Goal: Transaction & Acquisition: Purchase product/service

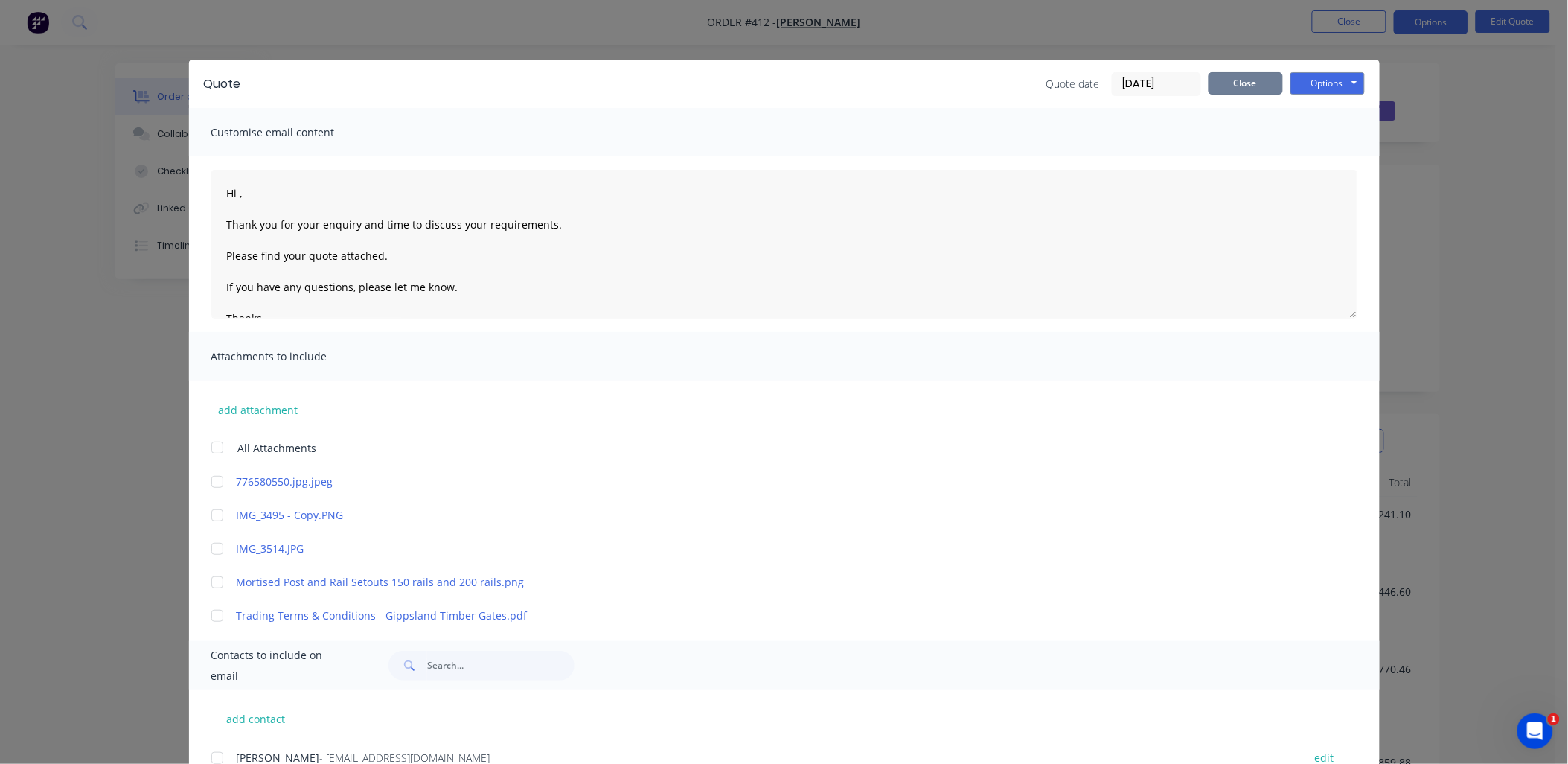
click at [1216, 85] on button "Close" at bounding box center [1245, 83] width 74 height 23
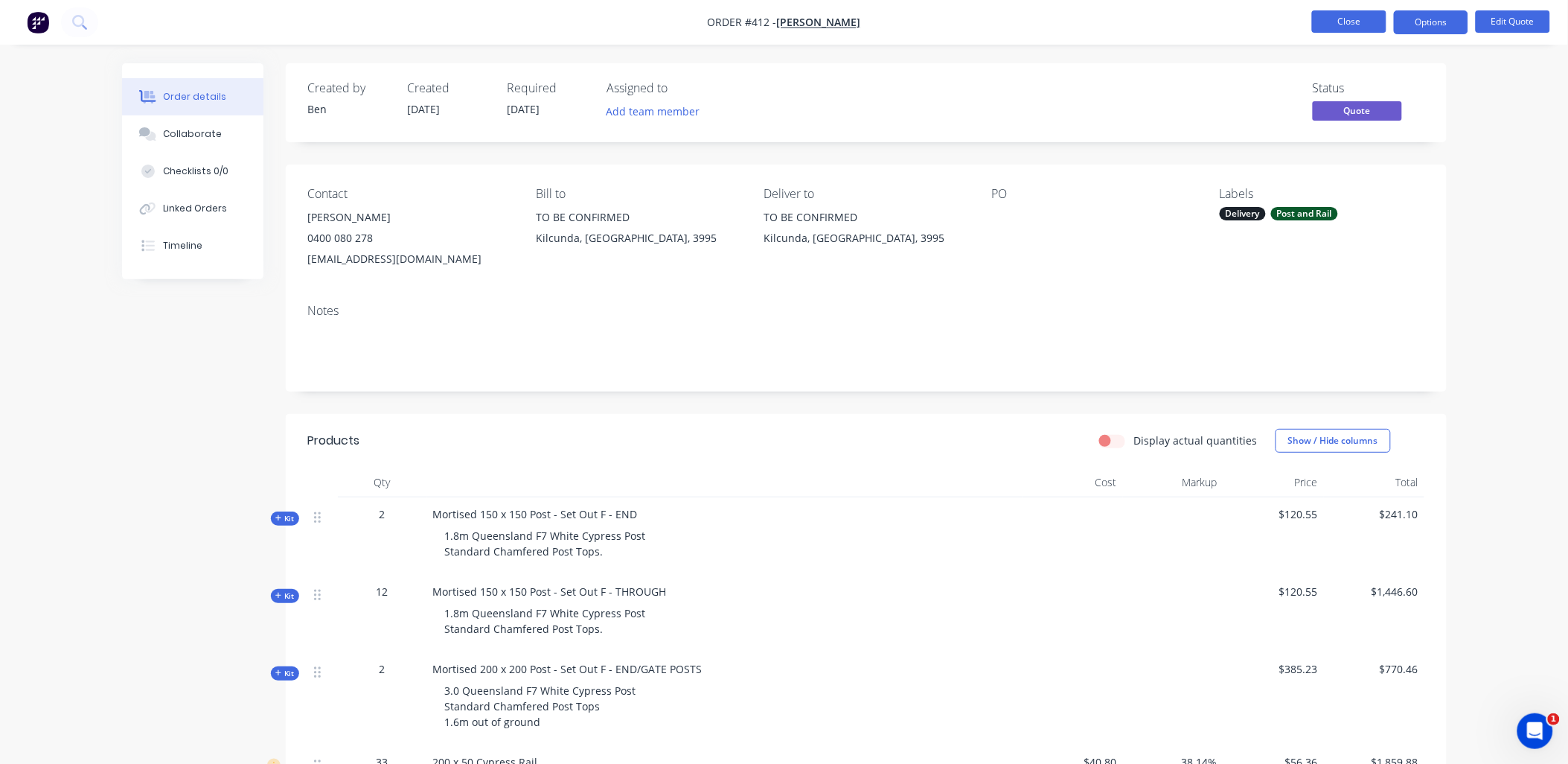
click at [1318, 23] on button "Close" at bounding box center [1349, 21] width 74 height 23
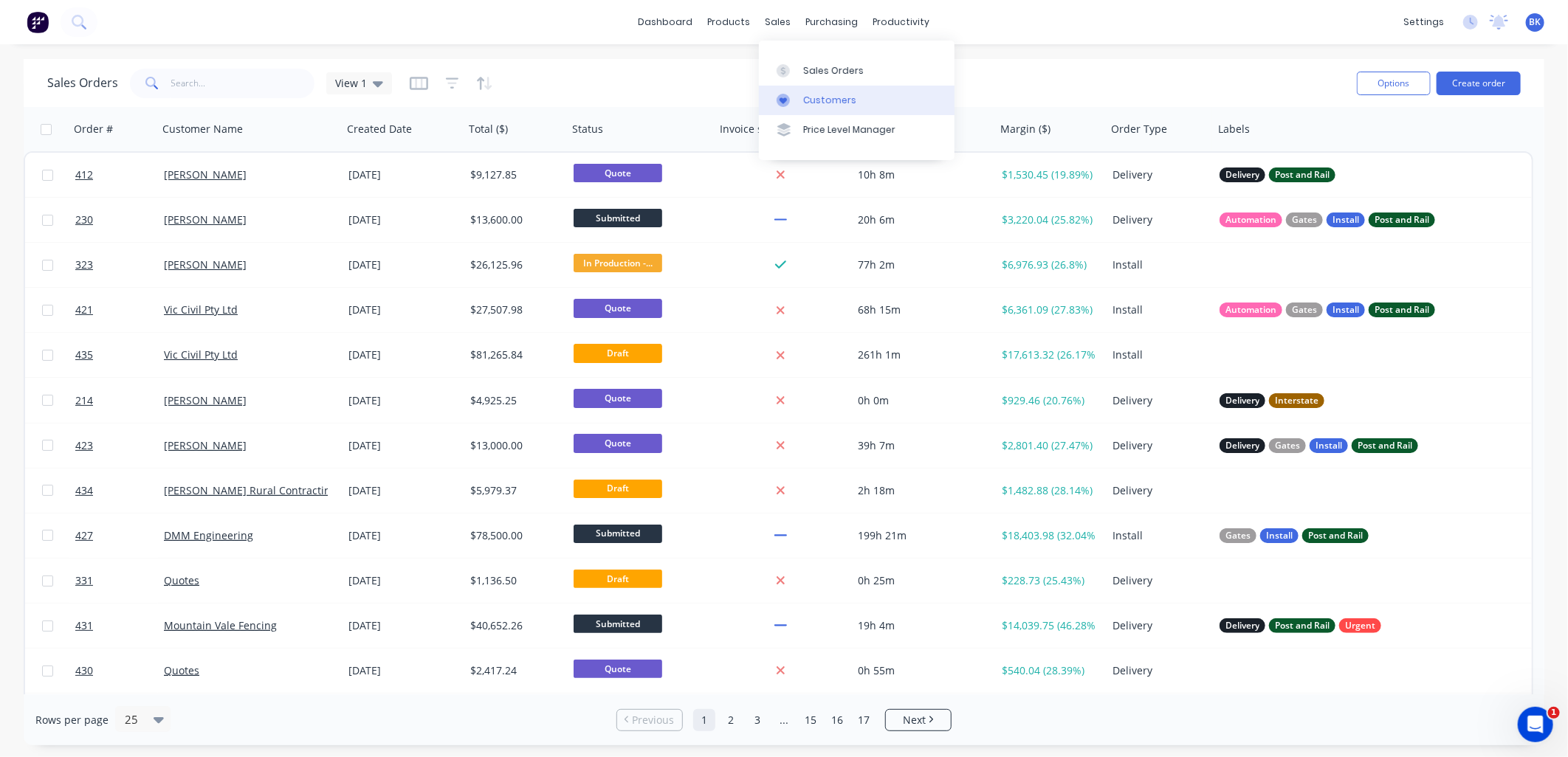
click at [839, 104] on div "Customers" at bounding box center [830, 100] width 53 height 13
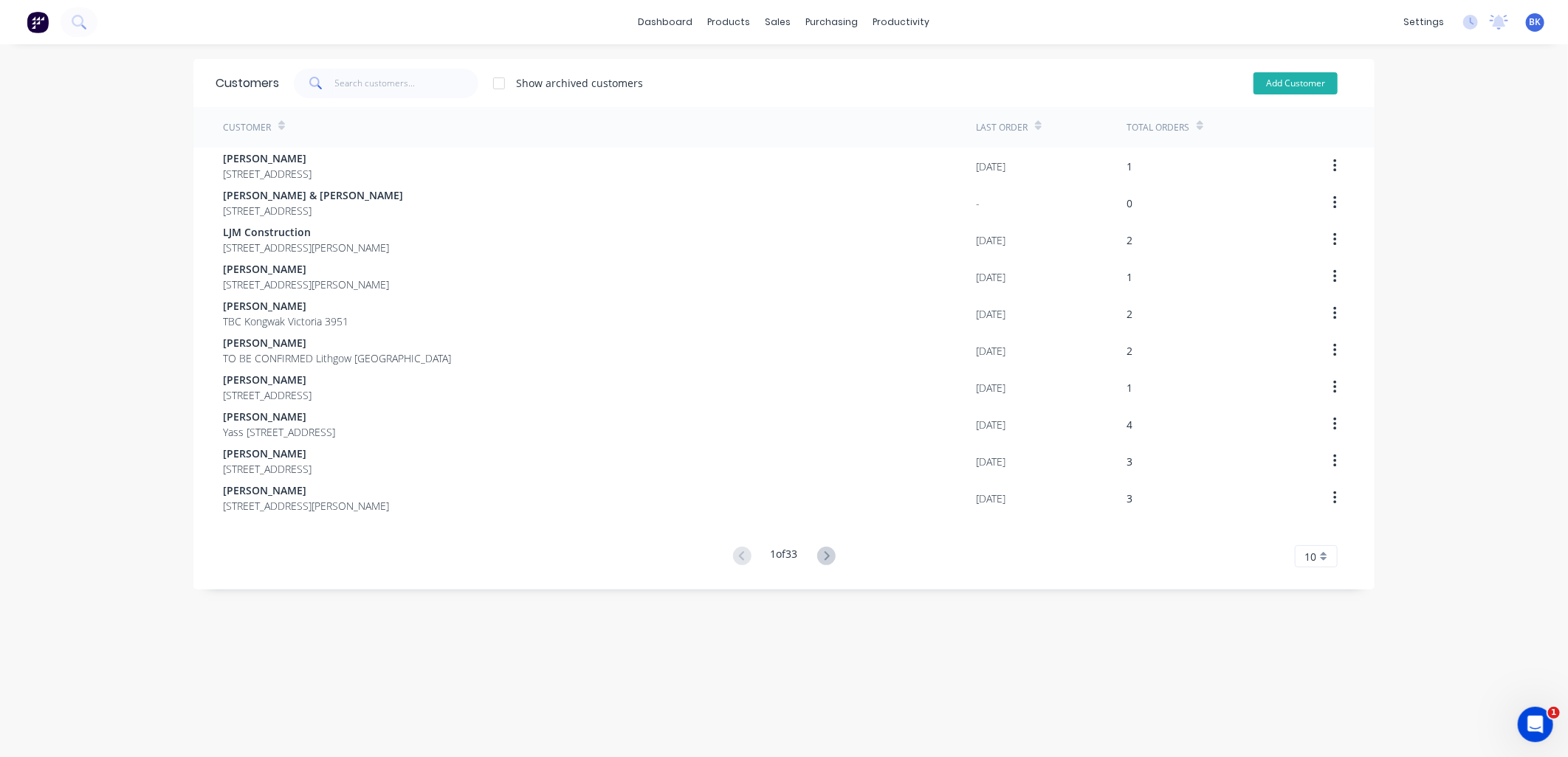
click at [1285, 83] on button "Add Customer" at bounding box center [1295, 83] width 85 height 22
select select "AU"
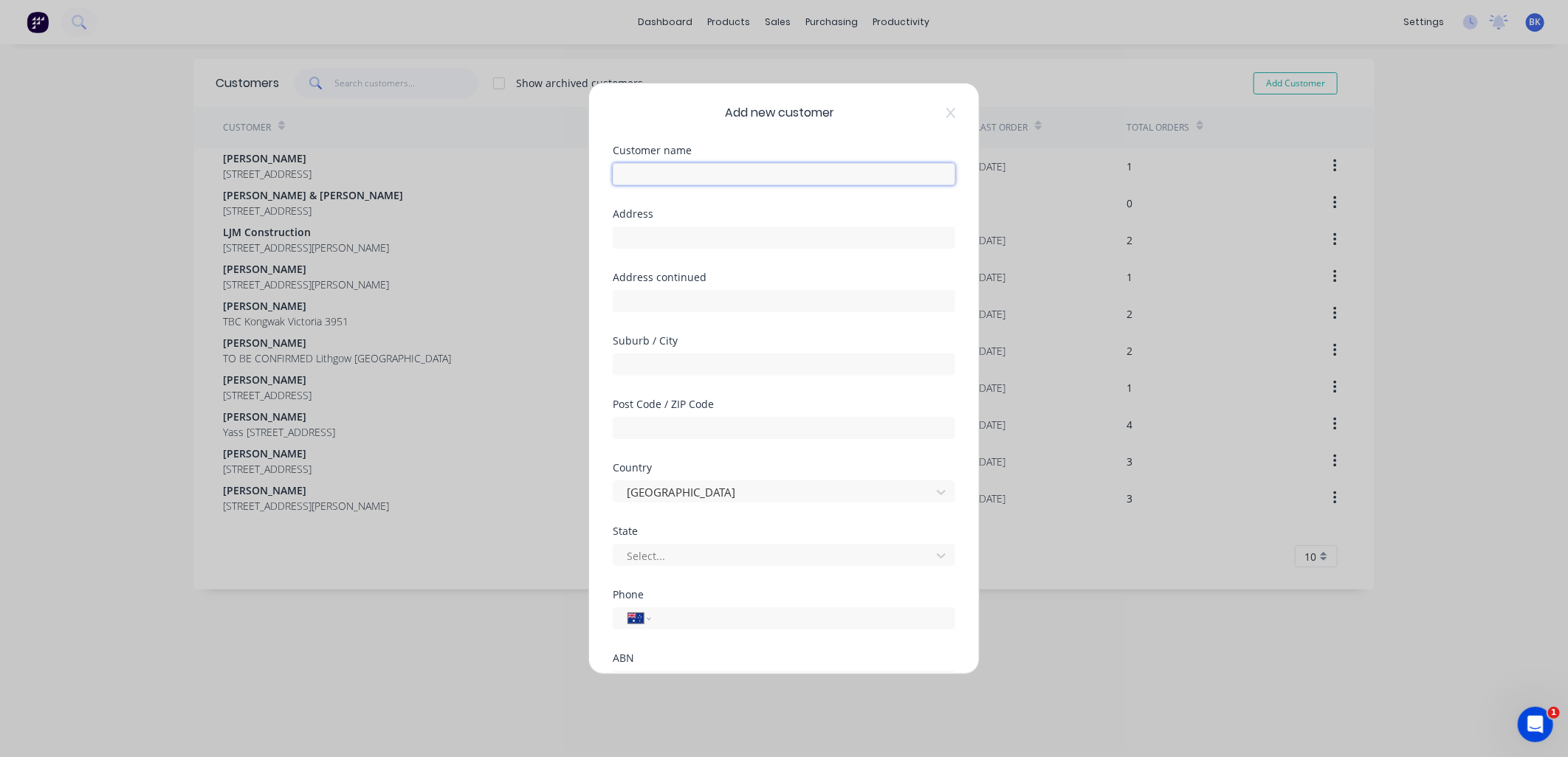
click at [672, 164] on input "text" at bounding box center [783, 174] width 342 height 22
paste input "Wet Your Whistle"
type input "Wet Your Whistle"
click at [627, 234] on input "text" at bounding box center [783, 237] width 342 height 22
paste input "[STREET_ADDRESS][PERSON_NAME]"
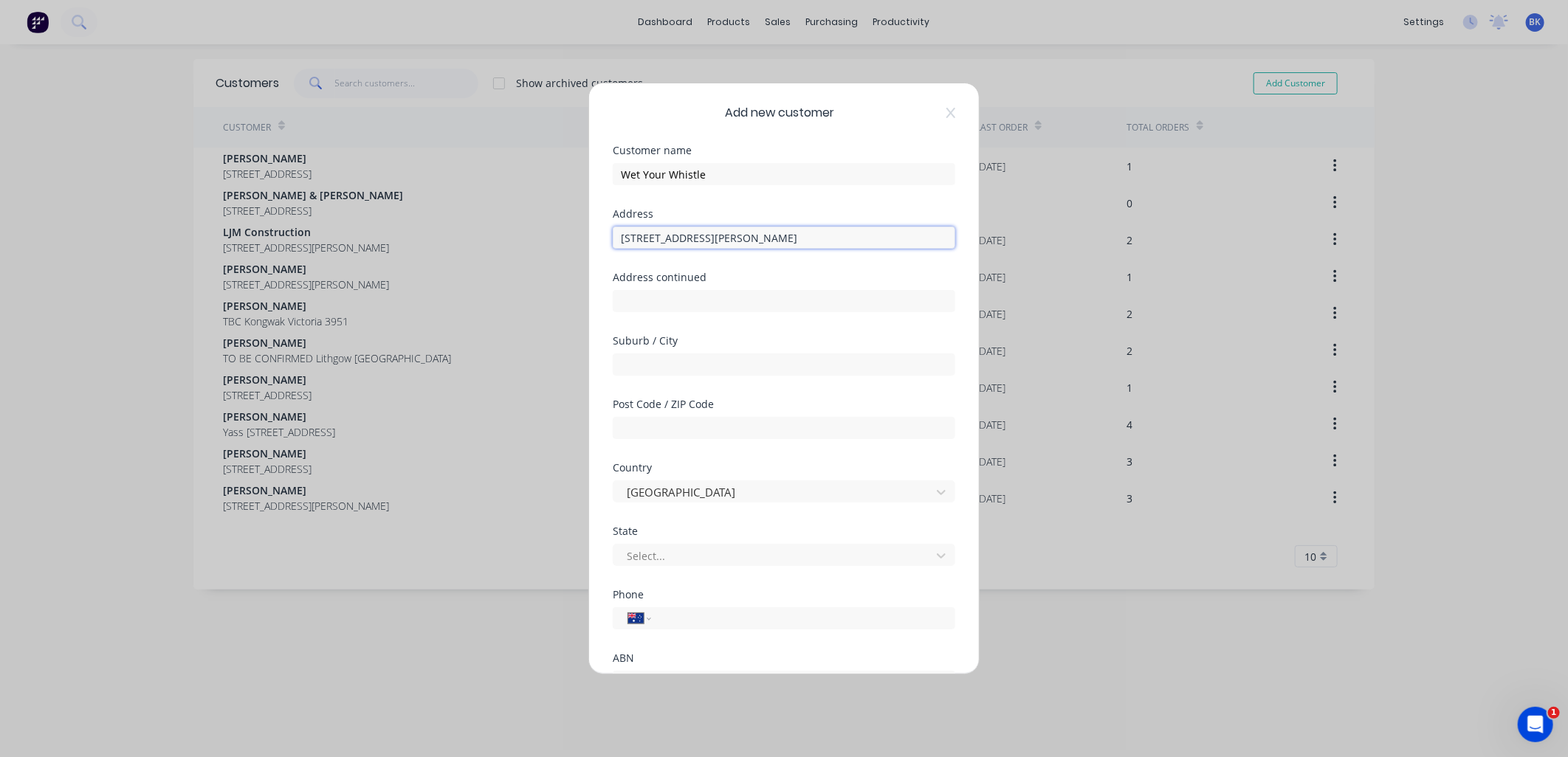
click at [712, 238] on input "[STREET_ADDRESS][PERSON_NAME]" at bounding box center [783, 237] width 342 height 22
type input "[STREET_ADDRESS][PERSON_NAME]"
click at [670, 365] on input "text" at bounding box center [783, 364] width 342 height 22
paste input "[GEOGRAPHIC_DATA]"
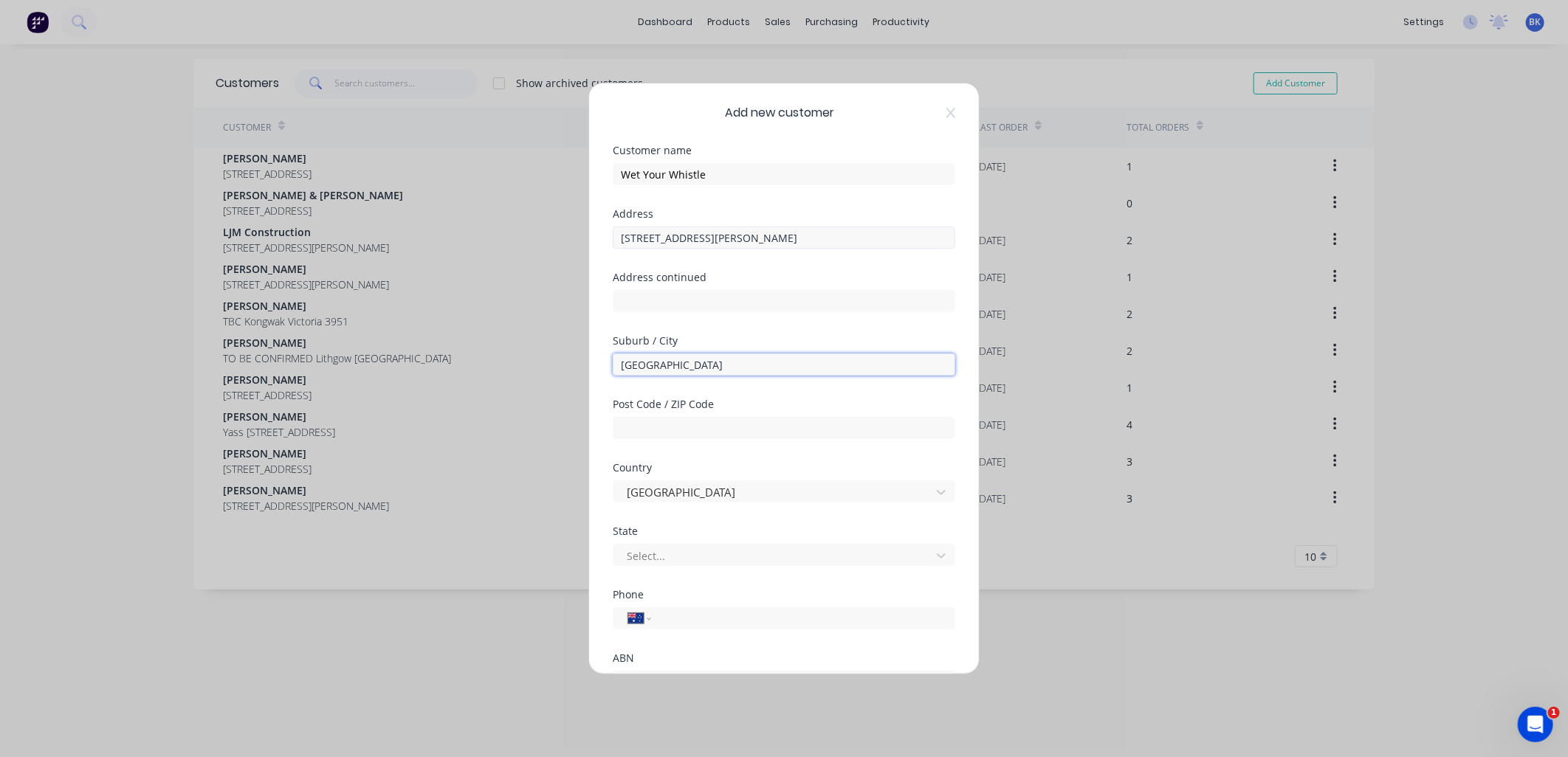
type input "[GEOGRAPHIC_DATA]"
drag, startPoint x: 724, startPoint y: 237, endPoint x: 753, endPoint y: 236, distance: 29.0
click at [753, 236] on input "[STREET_ADDRESS][PERSON_NAME]" at bounding box center [783, 237] width 342 height 22
type input "[STREET_ADDRESS][PERSON_NAME]"
click at [668, 436] on input "text" at bounding box center [783, 427] width 342 height 22
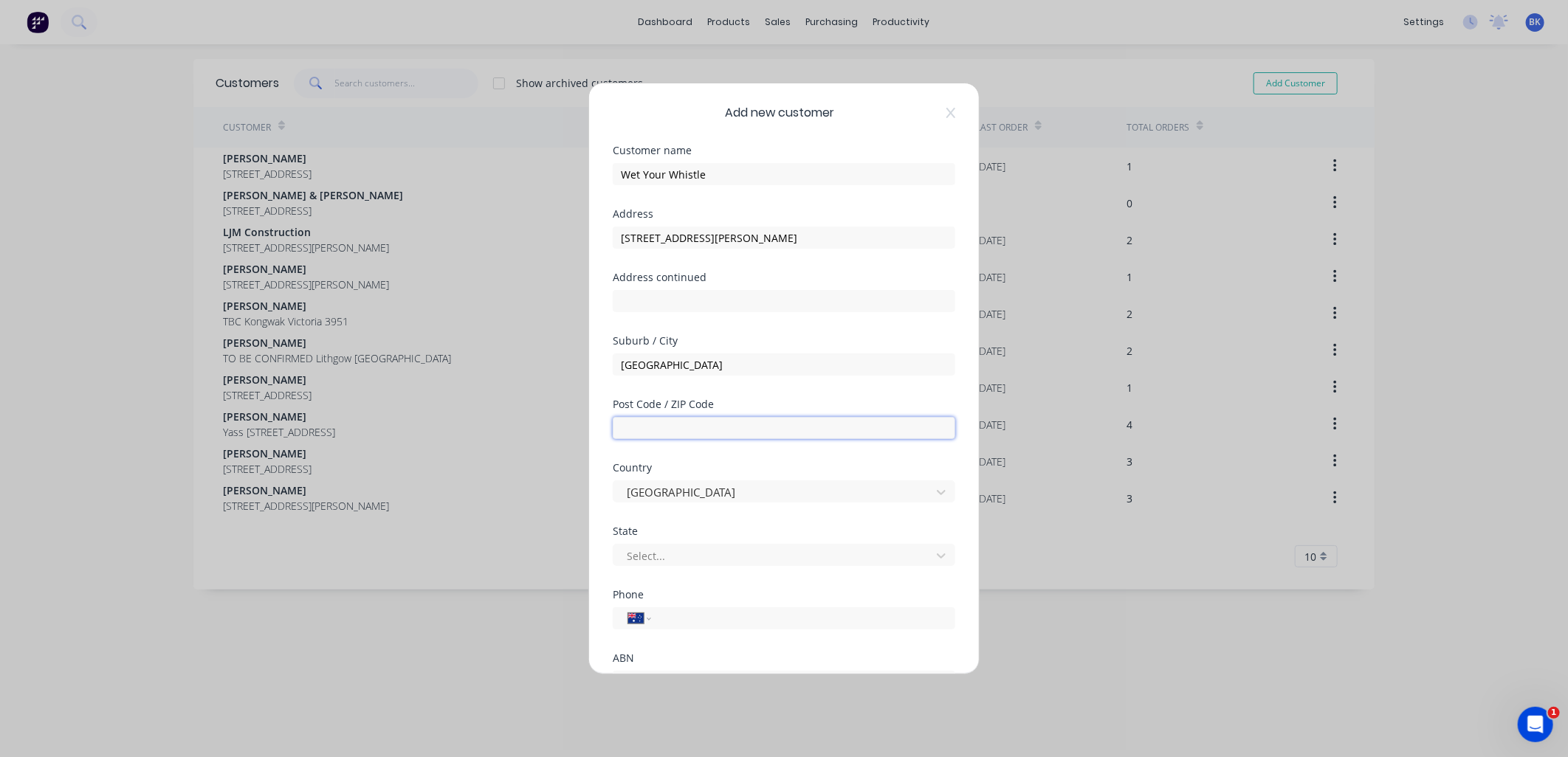
paste input "2756"
type input "2756"
drag, startPoint x: 692, startPoint y: 237, endPoint x: 748, endPoint y: 239, distance: 56.0
click at [742, 239] on input "[STREET_ADDRESS][PERSON_NAME]" at bounding box center [783, 237] width 342 height 22
type input "[STREET_ADDRESS][PERSON_NAME]"
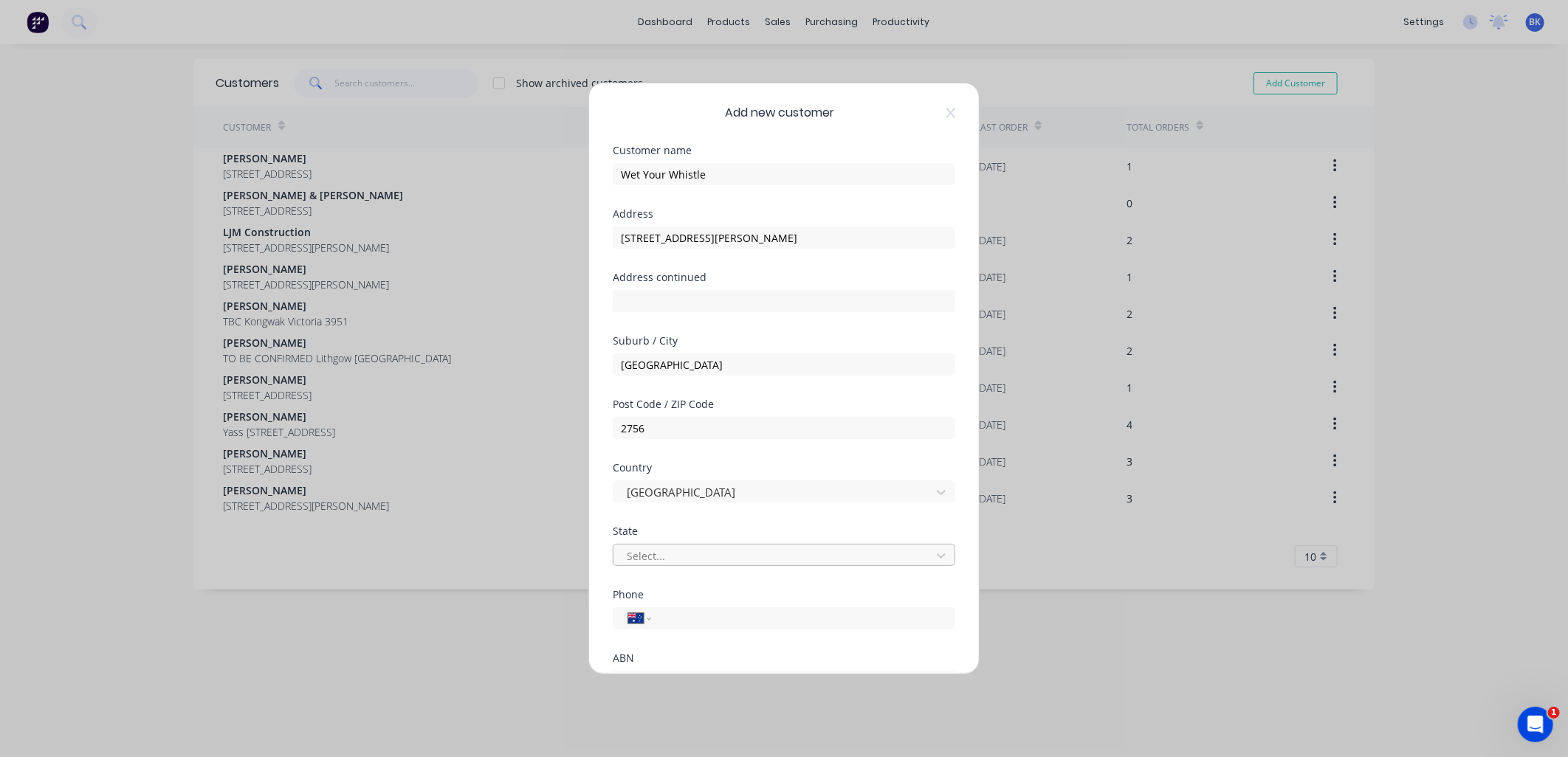
click at [677, 557] on div at bounding box center [774, 556] width 298 height 18
type input "v"
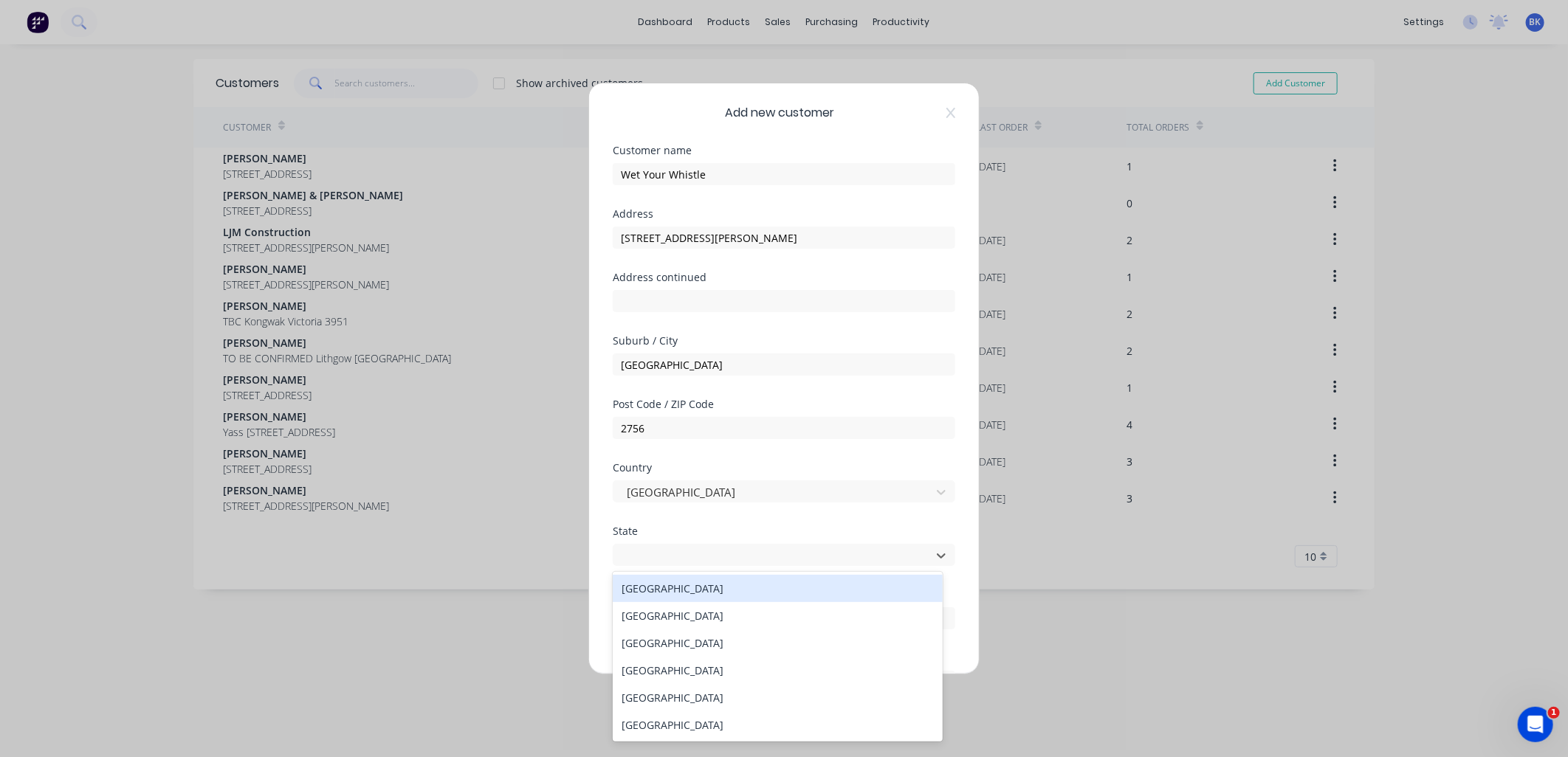
type input "n"
click at [686, 605] on div "[GEOGRAPHIC_DATA]" at bounding box center [777, 615] width 330 height 27
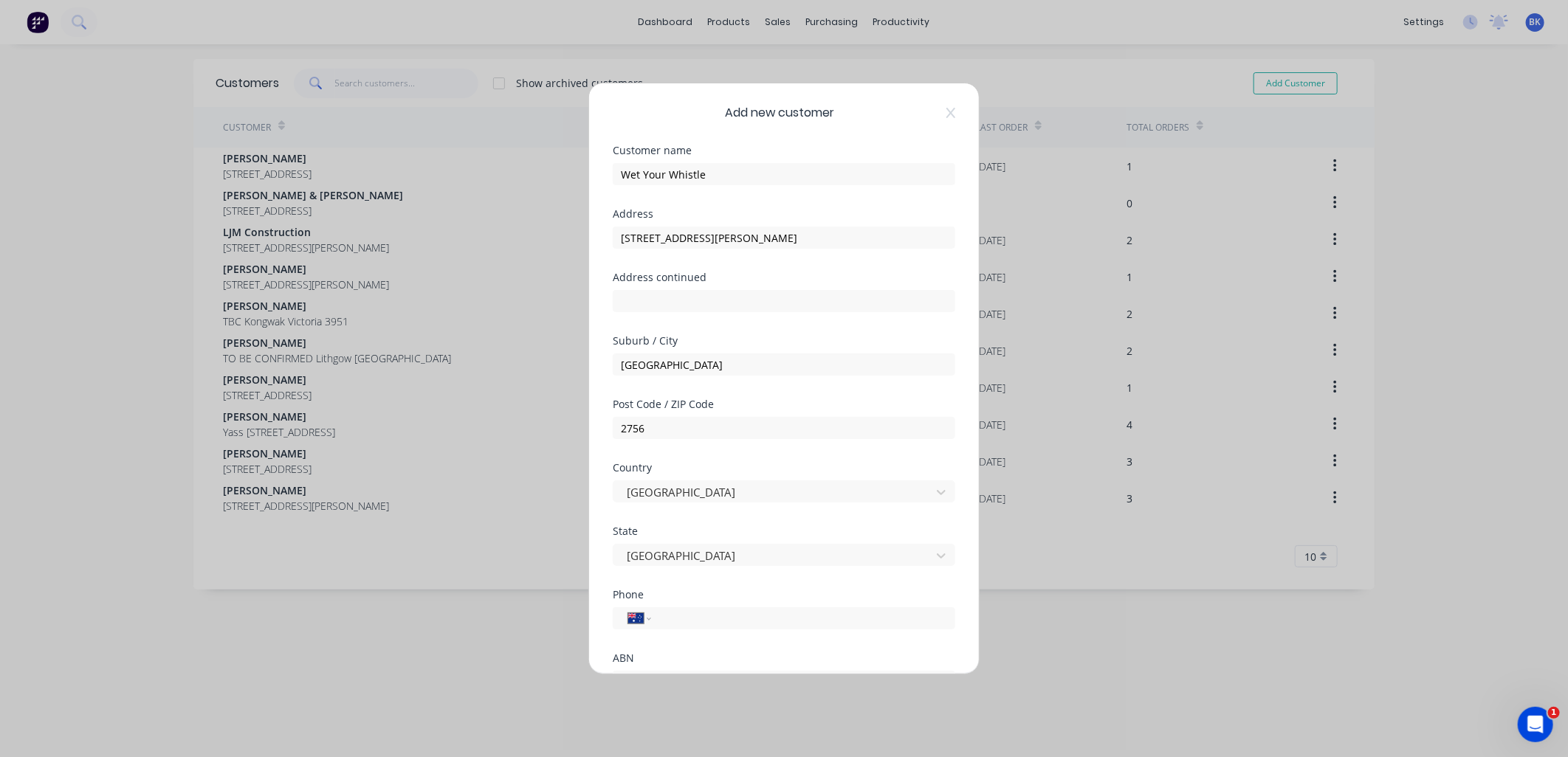
click at [696, 629] on div "Phone International [GEOGRAPHIC_DATA] [GEOGRAPHIC_DATA] [GEOGRAPHIC_DATA] [GEOG…" at bounding box center [783, 621] width 342 height 64
click at [697, 622] on input "tel" at bounding box center [801, 618] width 278 height 17
paste input "0401 916 196"
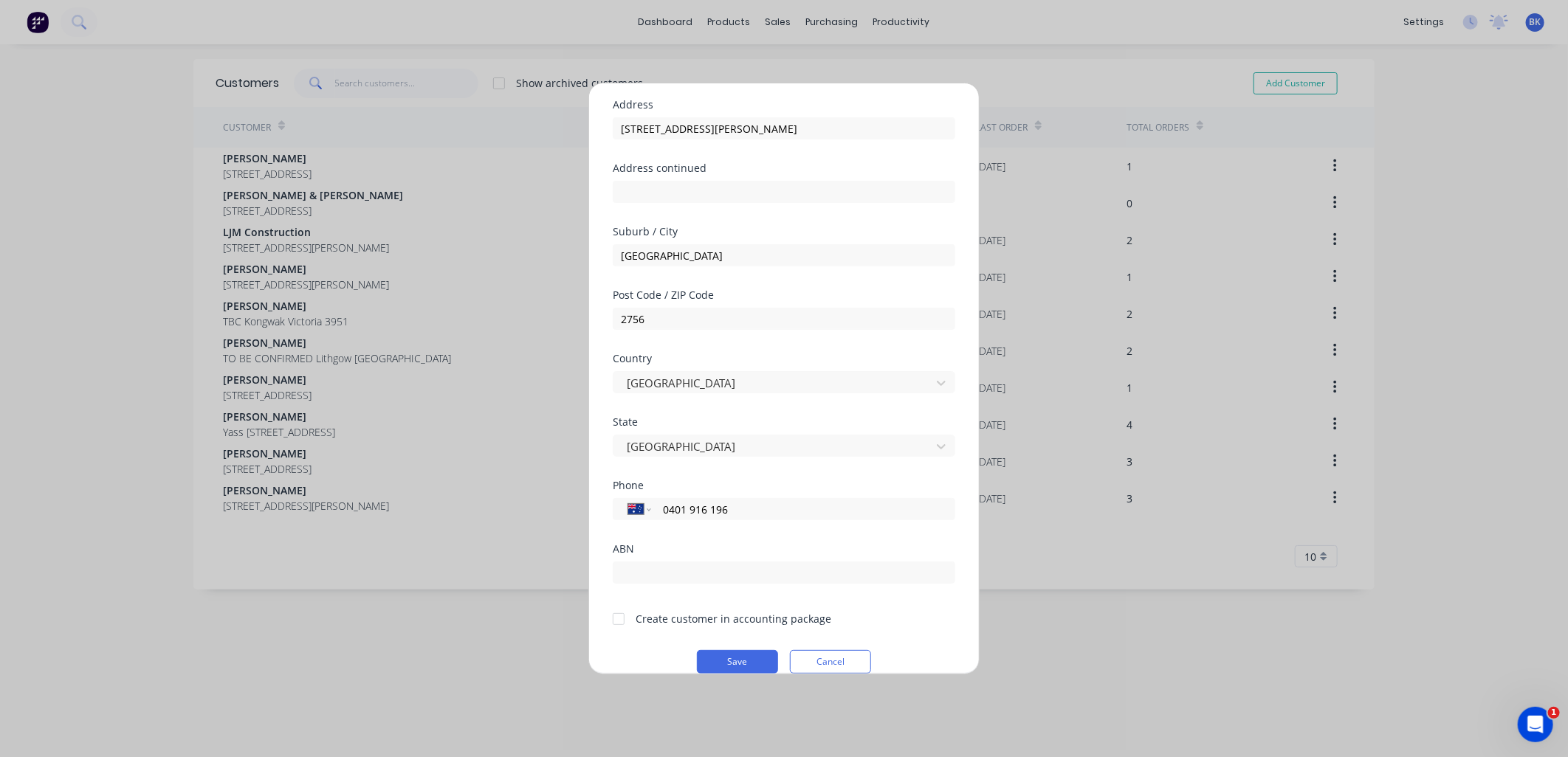
scroll to position [129, 0]
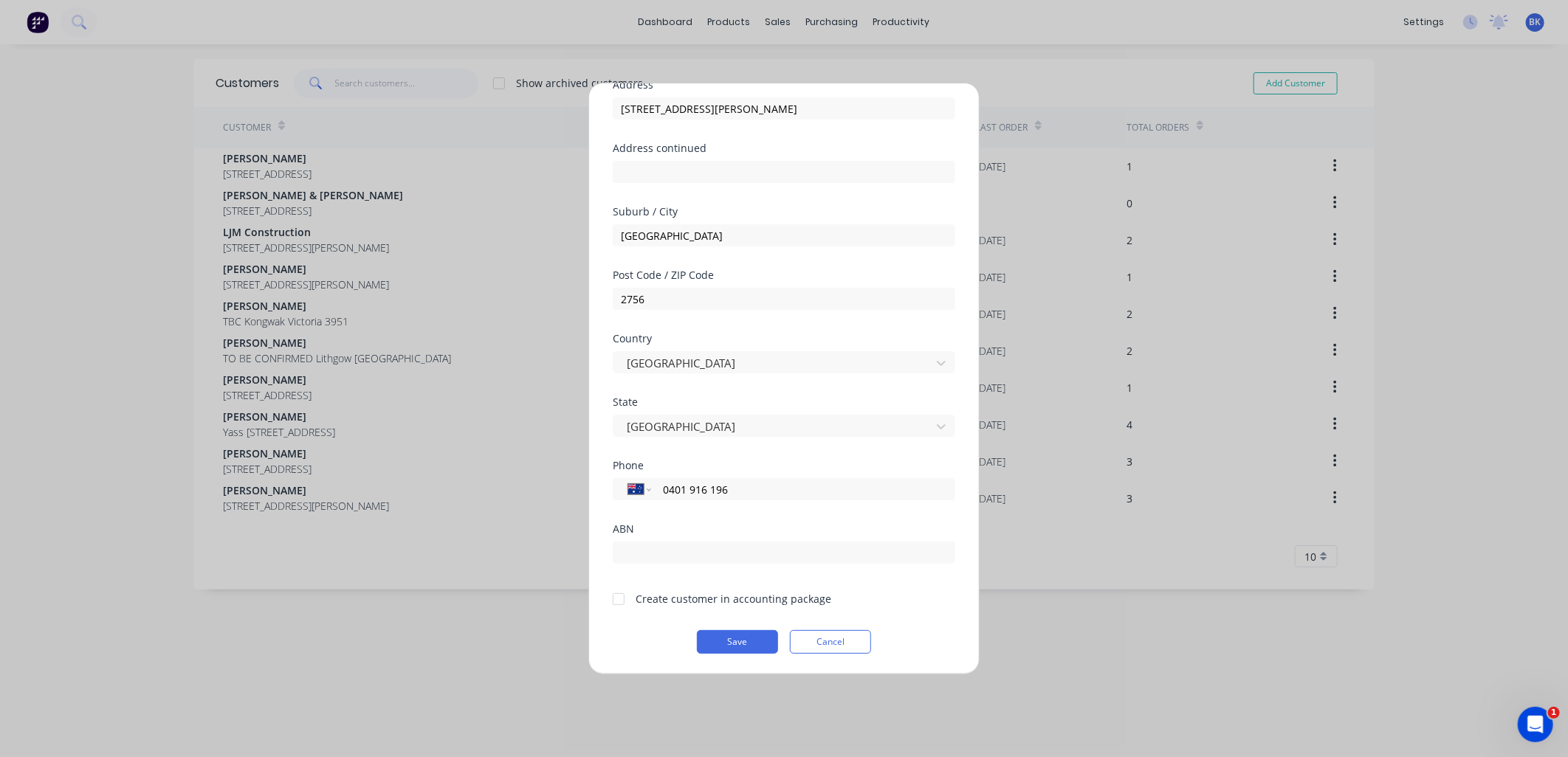
type input "0401 916 196"
click at [617, 603] on div at bounding box center [618, 599] width 30 height 30
click at [725, 646] on button "Save" at bounding box center [738, 642] width 81 height 23
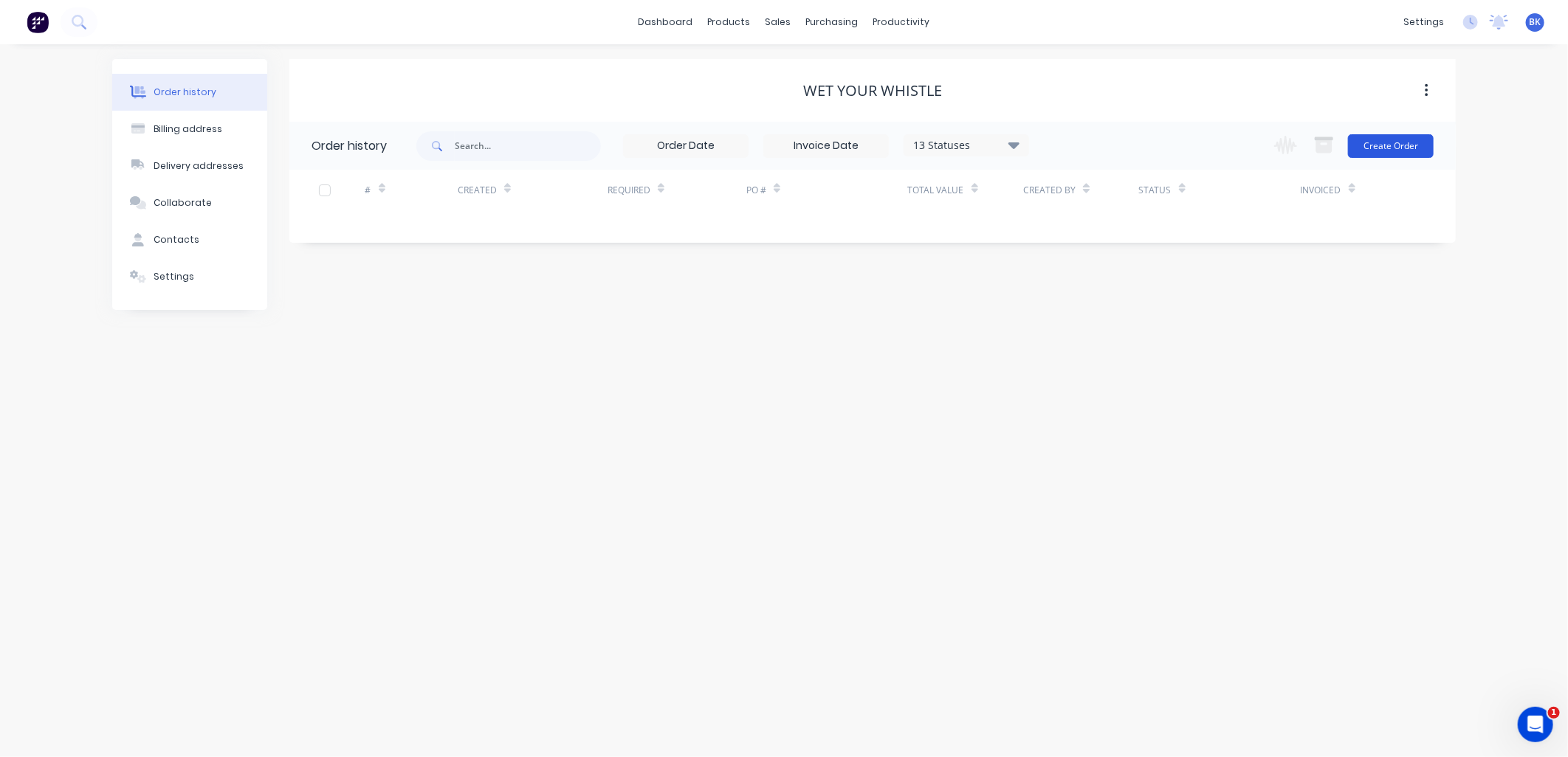
click at [1418, 138] on button "Create Order" at bounding box center [1390, 146] width 85 height 23
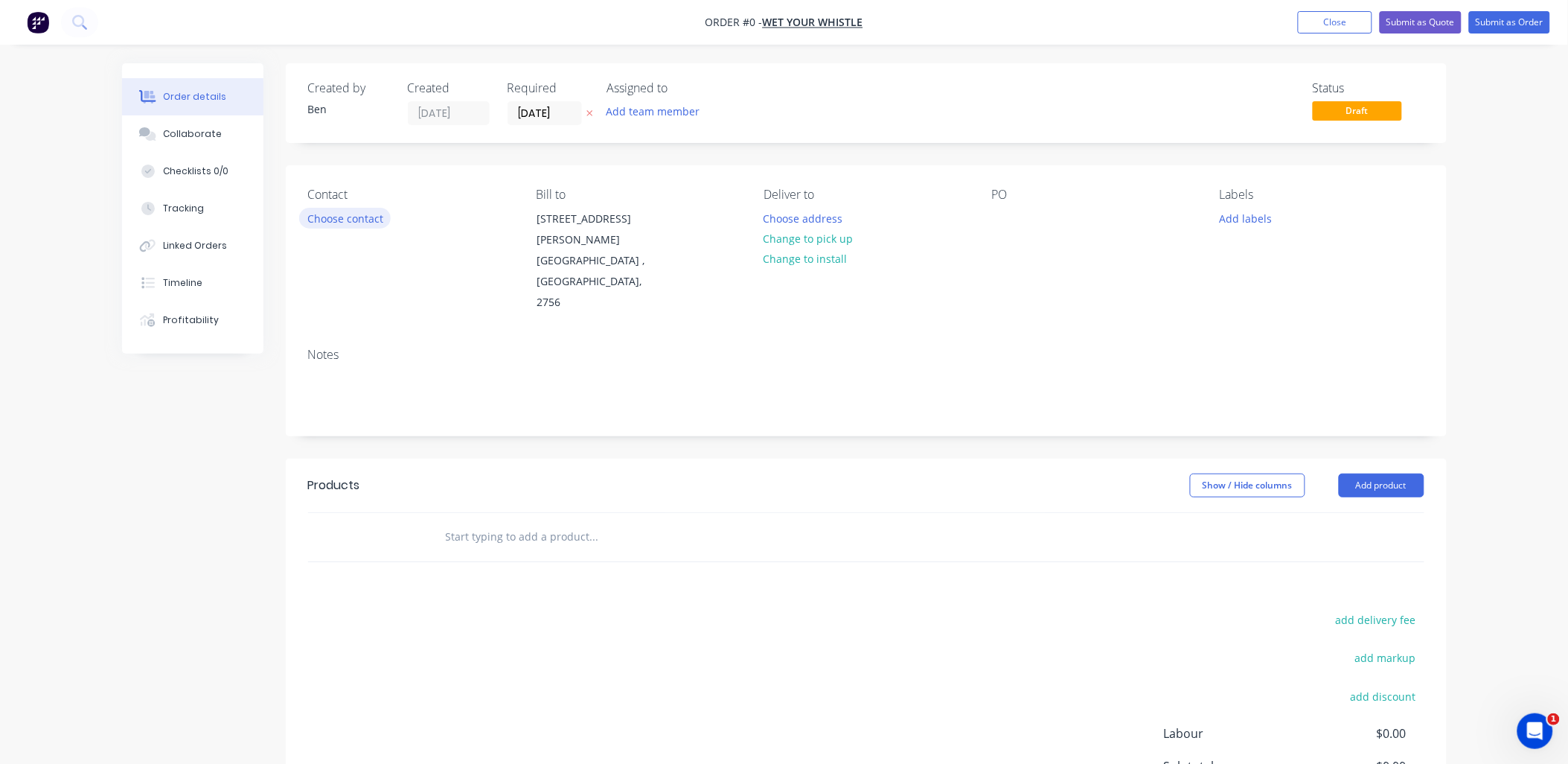
click at [358, 224] on button "Choose contact" at bounding box center [345, 217] width 92 height 20
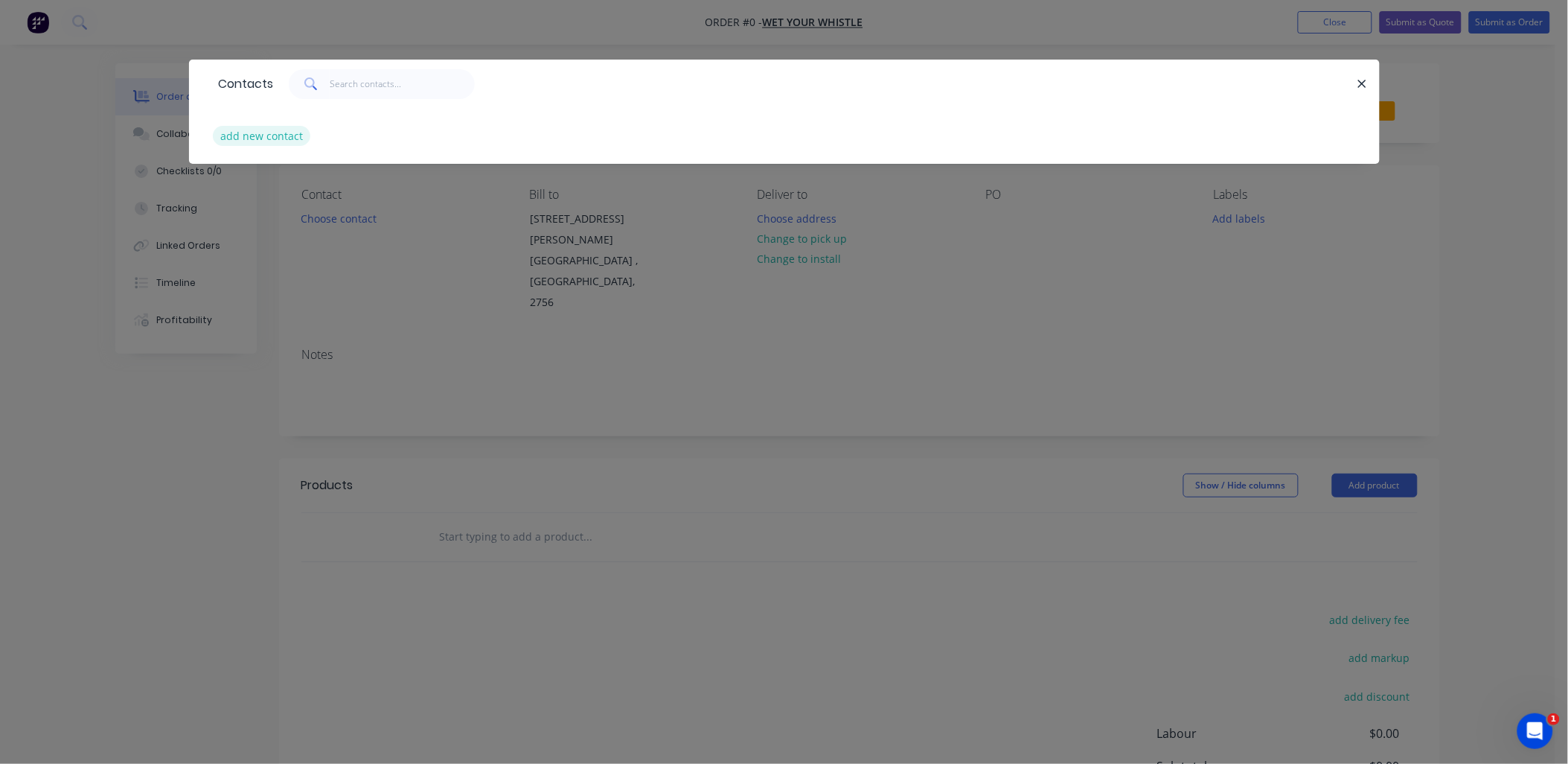
click at [288, 144] on button "add new contact" at bounding box center [262, 136] width 99 height 20
select select "AU"
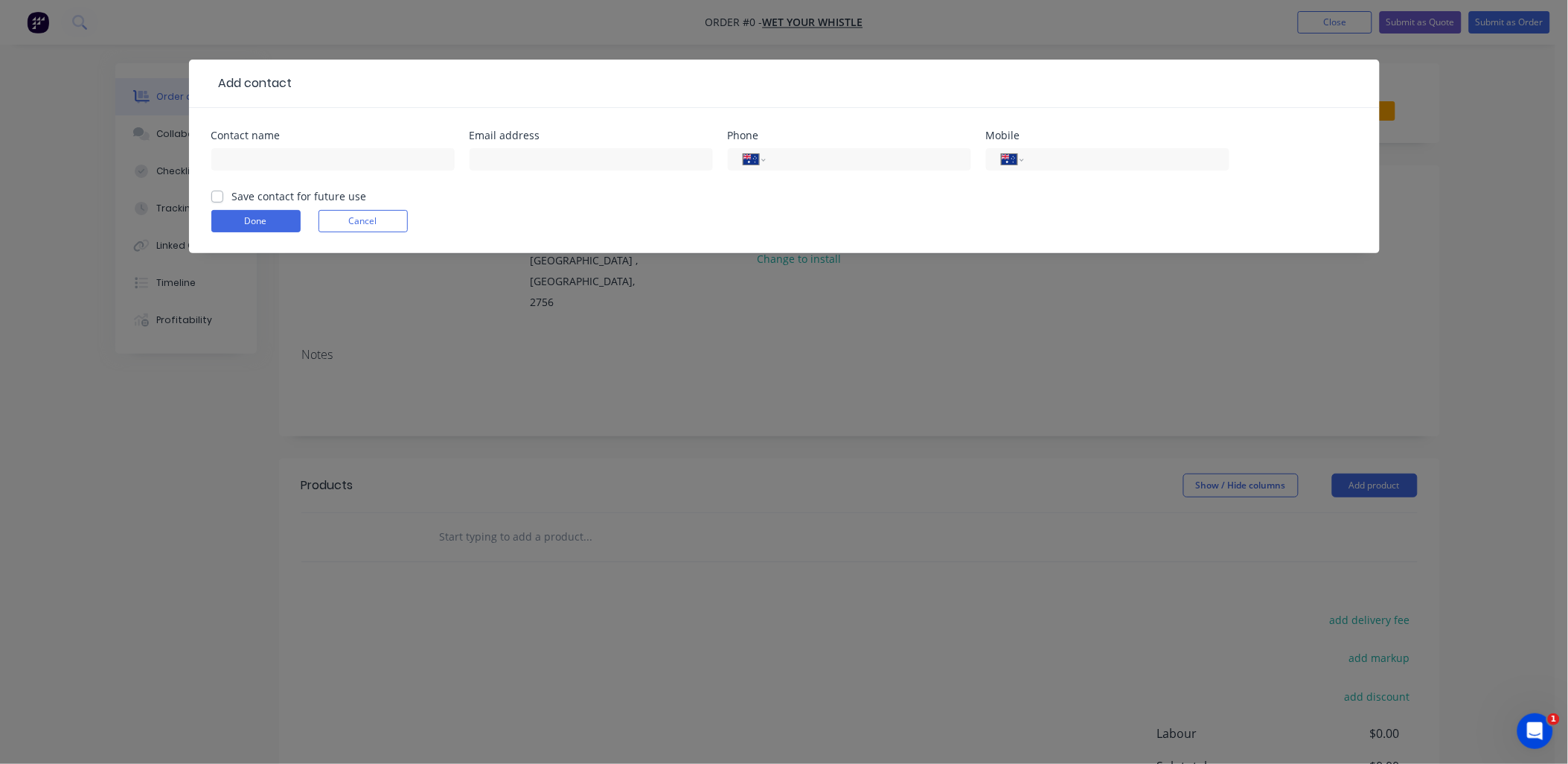
click at [287, 146] on div at bounding box center [333, 166] width 243 height 44
click at [286, 148] on input "text" at bounding box center [333, 159] width 243 height 23
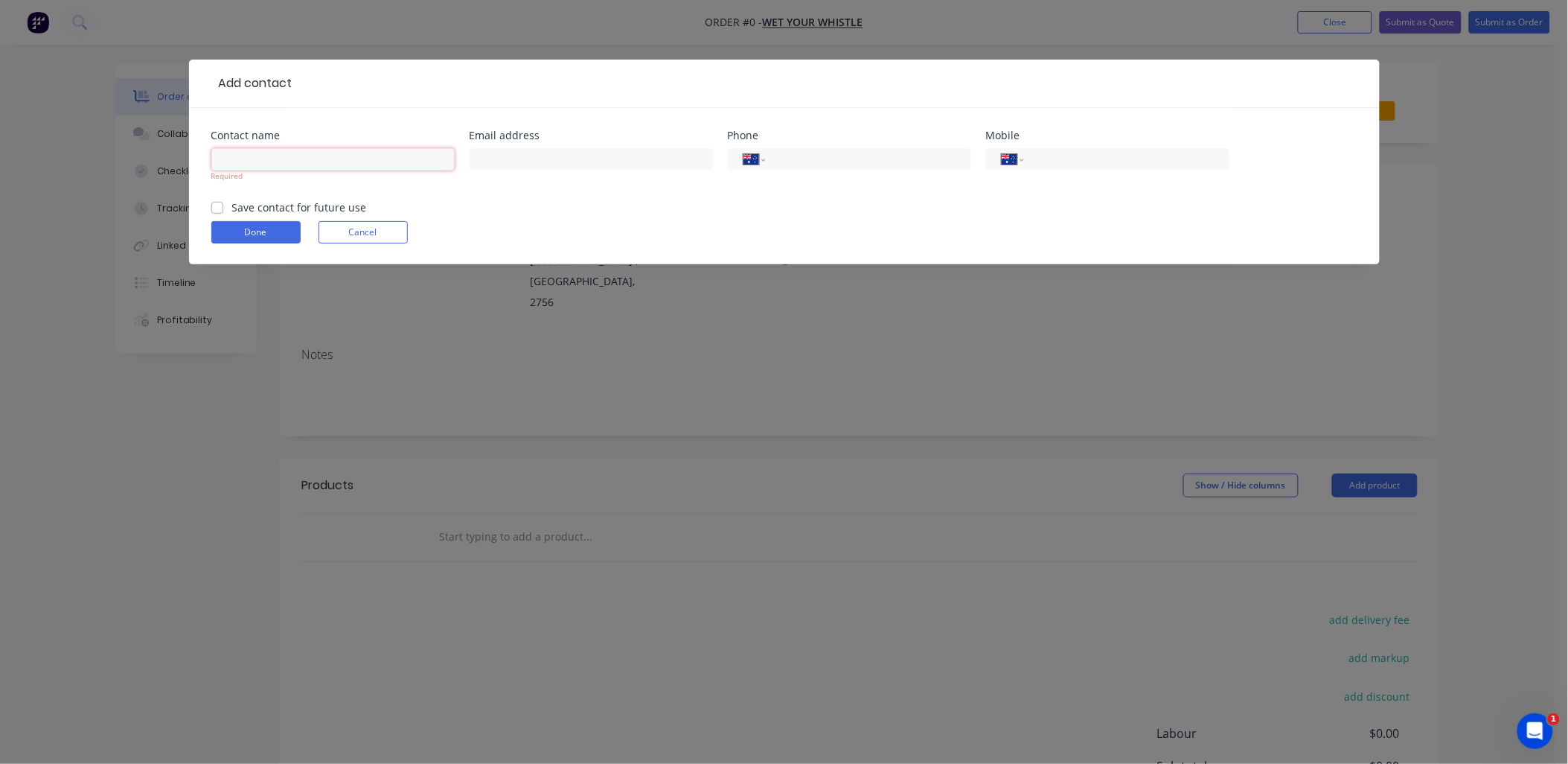
paste input "[PERSON_NAME]"
type input "[PERSON_NAME]"
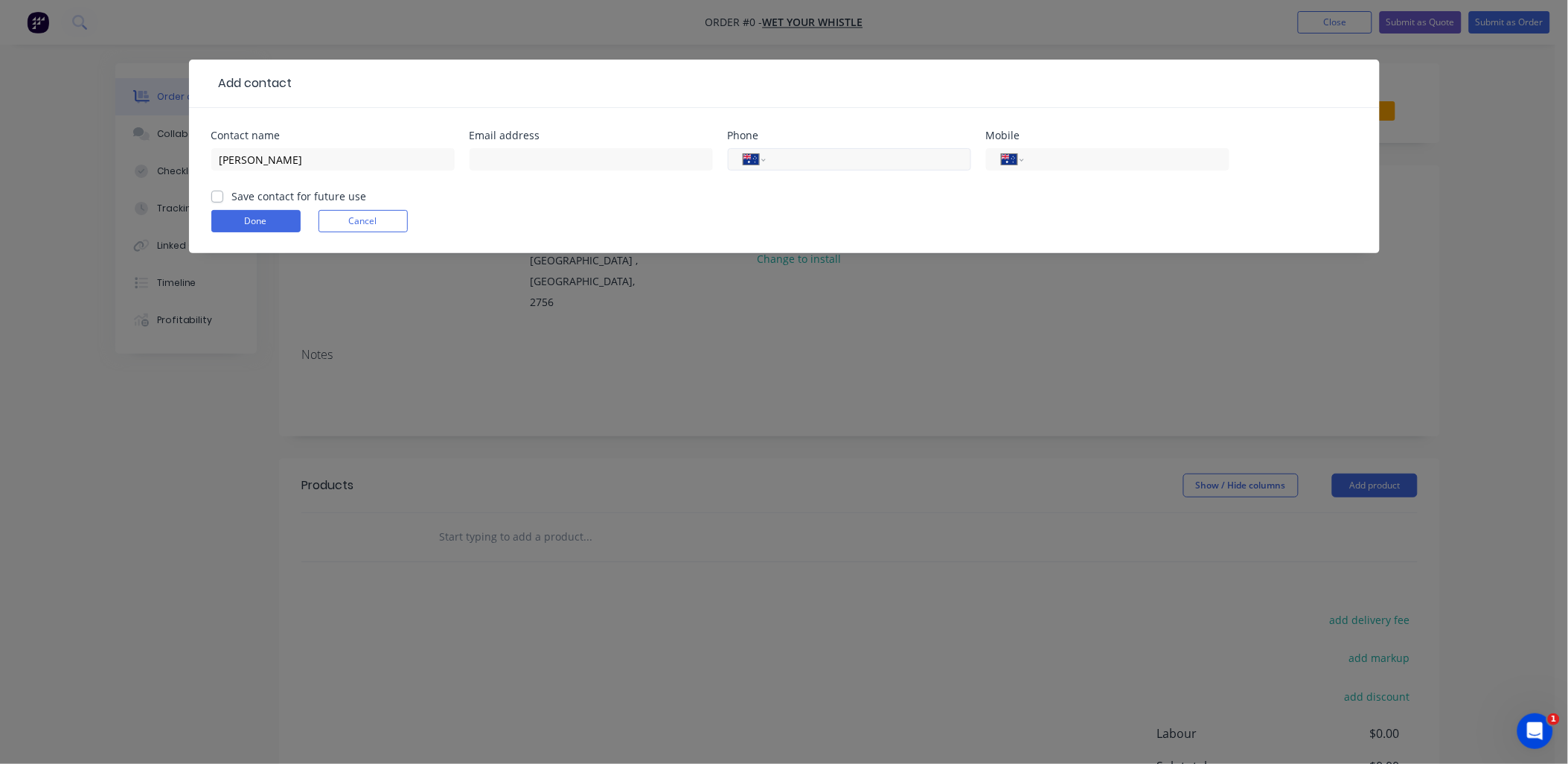
click at [817, 160] on input "tel" at bounding box center [866, 160] width 179 height 17
paste input "0401 916 196"
type input "0401 916 196"
click at [486, 160] on input "text" at bounding box center [591, 159] width 243 height 23
paste input "[EMAIL_ADDRESS][DOMAIN_NAME]"
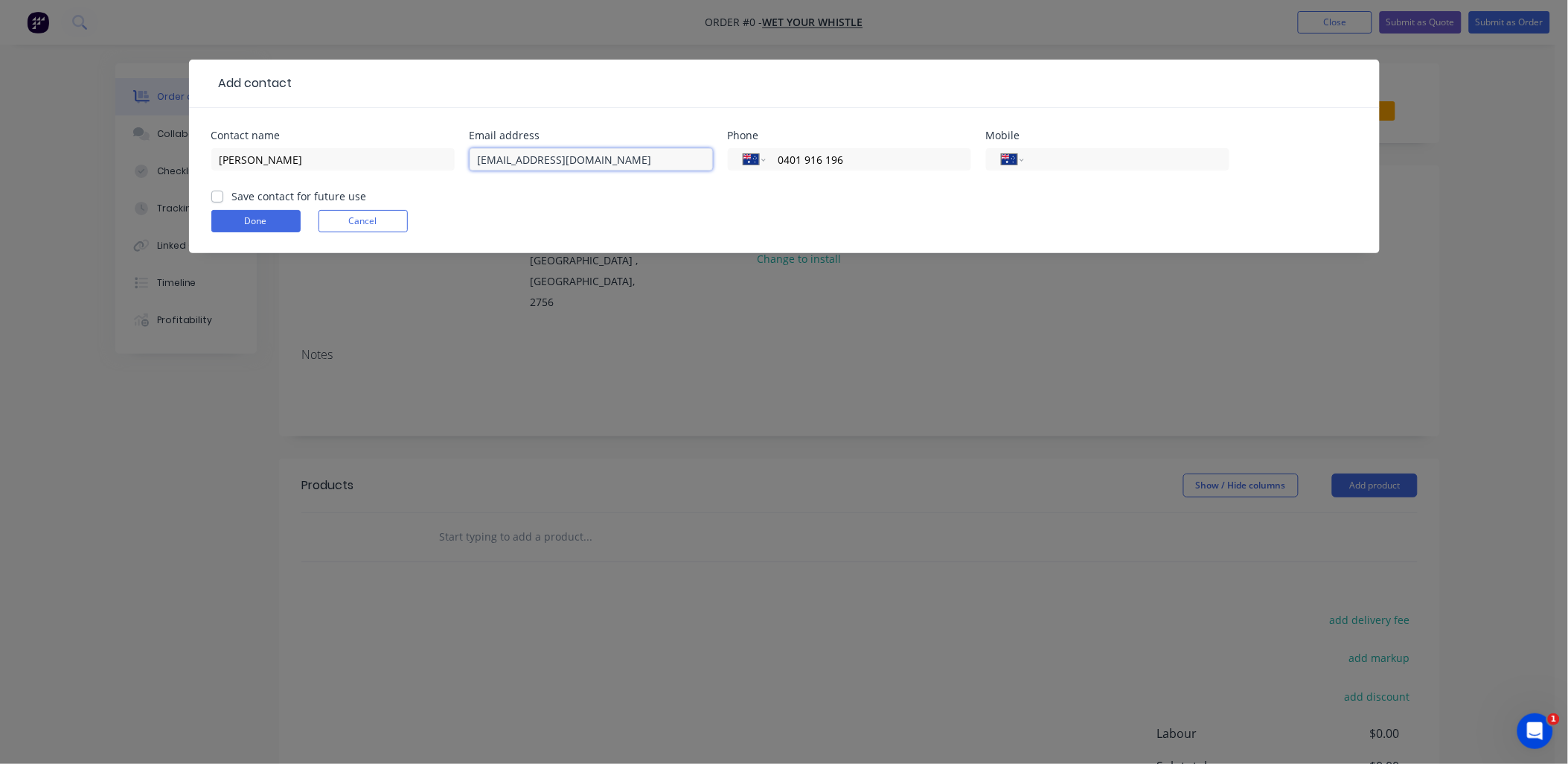
type input "[EMAIL_ADDRESS][DOMAIN_NAME]"
click at [265, 191] on label "Save contact for future use" at bounding box center [299, 196] width 135 height 16
click at [223, 191] on input "Save contact for future use" at bounding box center [217, 195] width 12 height 14
checkbox input "true"
click at [248, 219] on button "Done" at bounding box center [256, 221] width 89 height 23
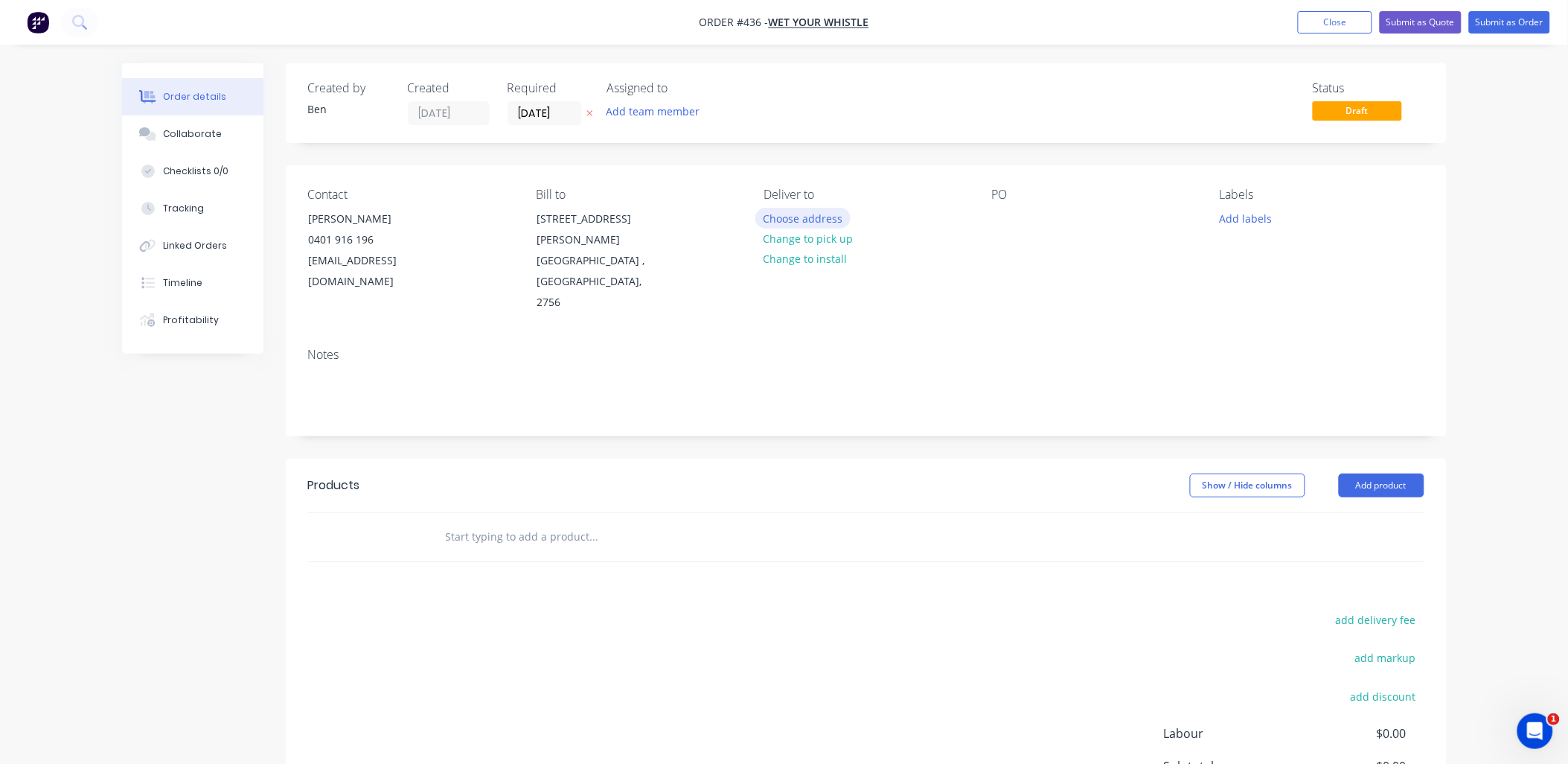
click at [835, 212] on button "Choose address" at bounding box center [803, 217] width 95 height 20
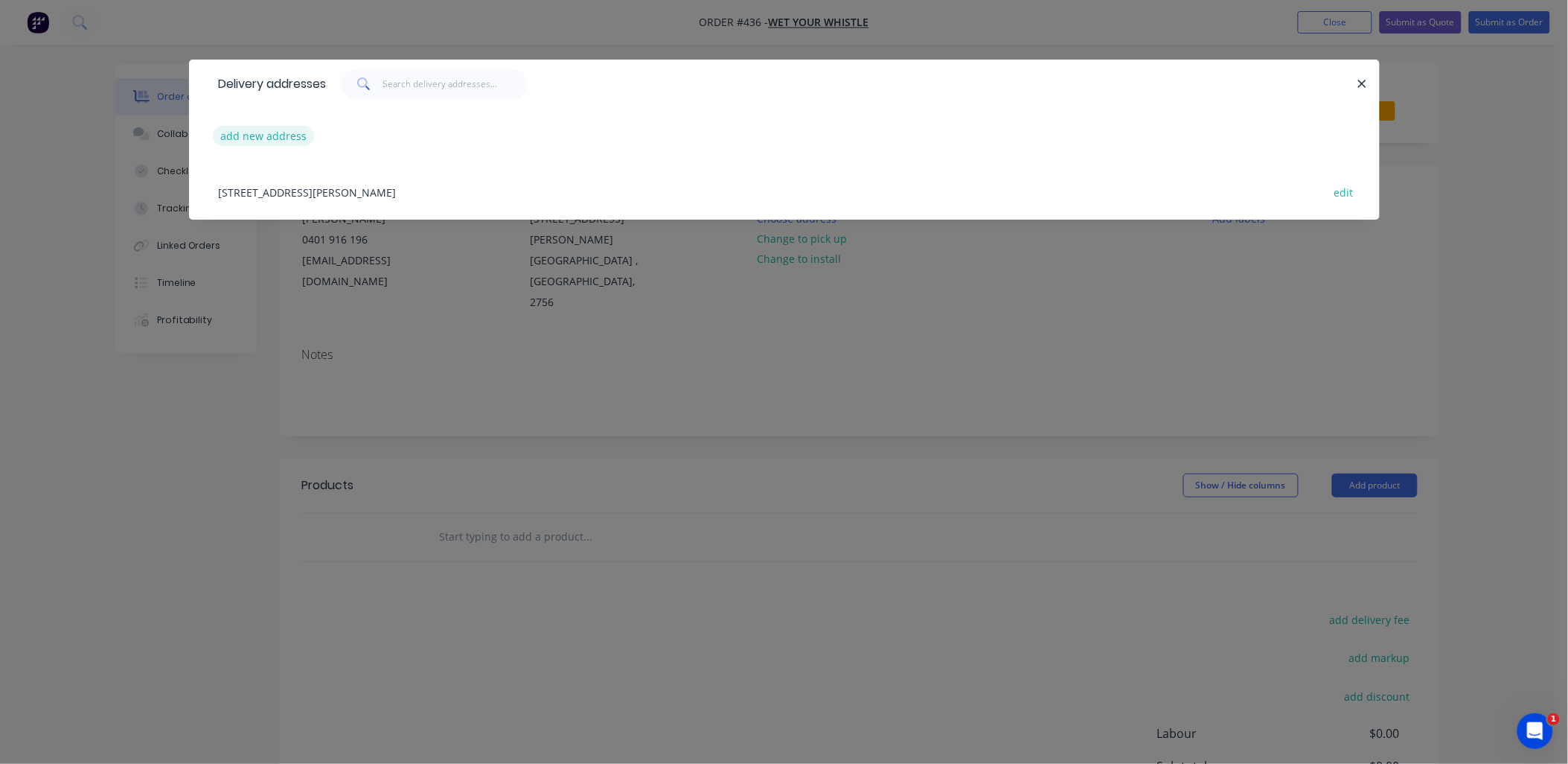
click at [283, 140] on button "add new address" at bounding box center [264, 136] width 102 height 20
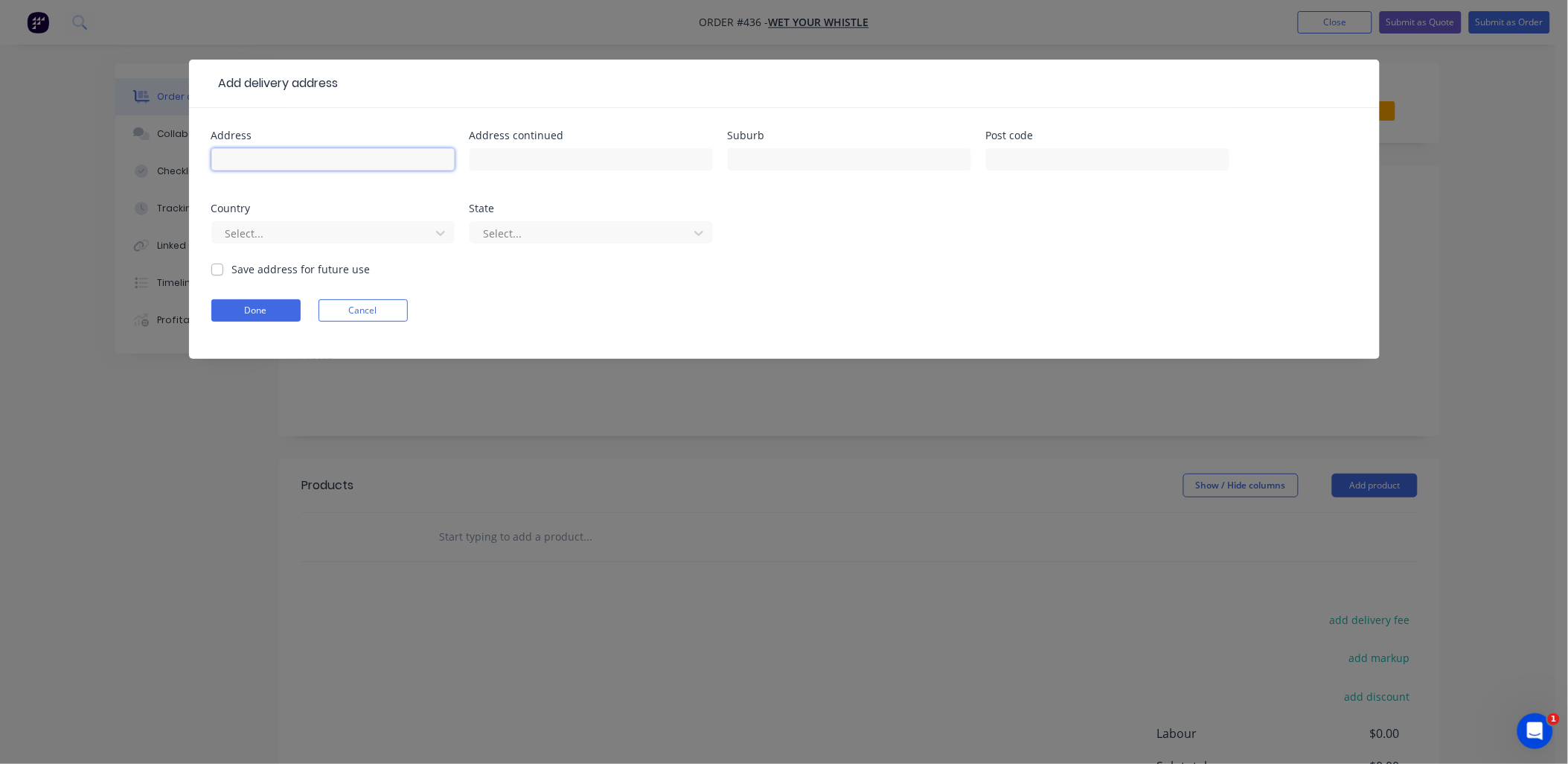
click at [283, 160] on input "text" at bounding box center [333, 159] width 243 height 23
type input "TO BE CONFIRMED"
click at [257, 266] on label "Save address for future use" at bounding box center [302, 269] width 139 height 16
click at [223, 266] on input "Save address for future use" at bounding box center [217, 268] width 12 height 14
checkbox input "true"
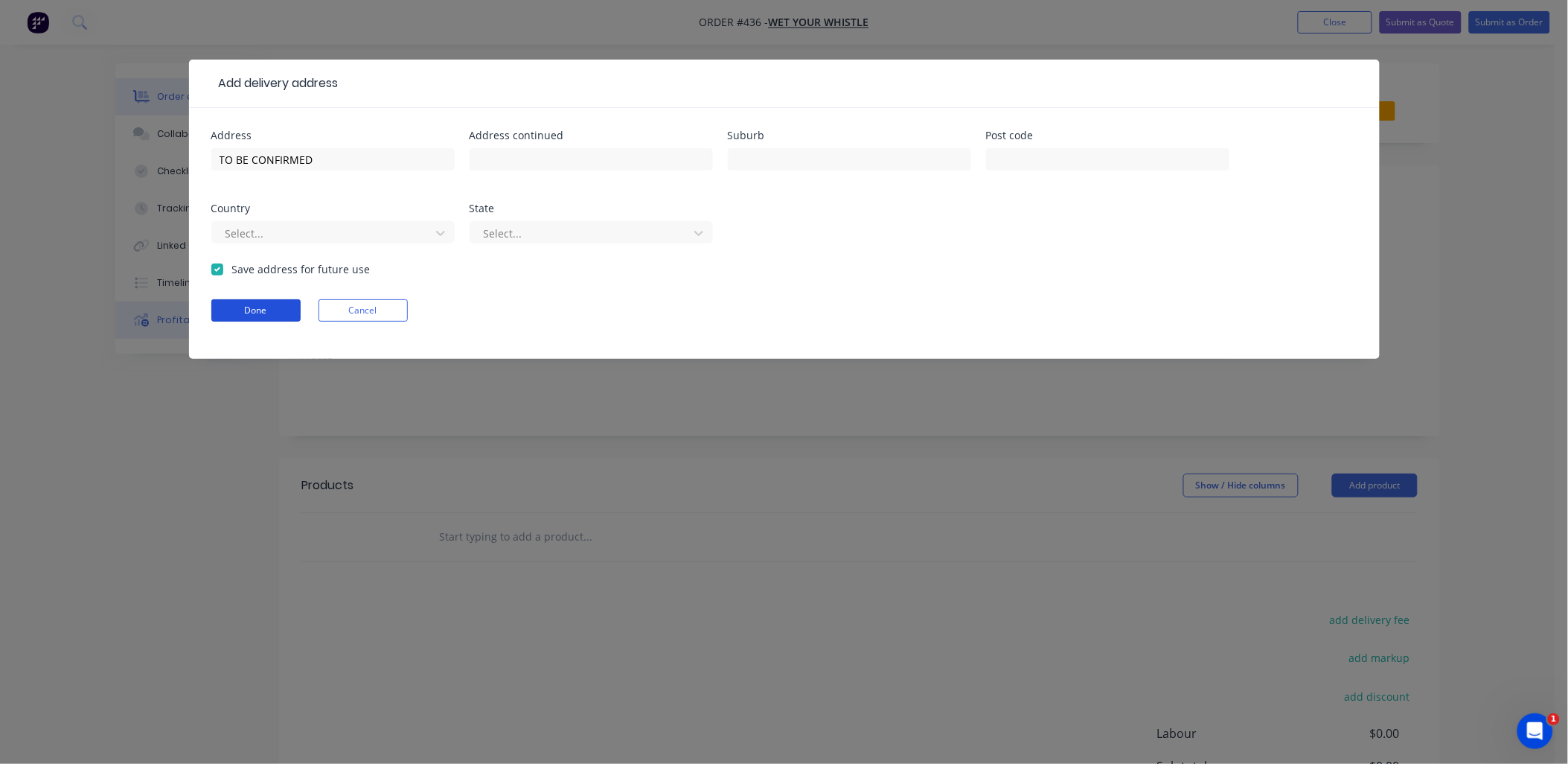
click at [255, 313] on button "Done" at bounding box center [256, 310] width 89 height 23
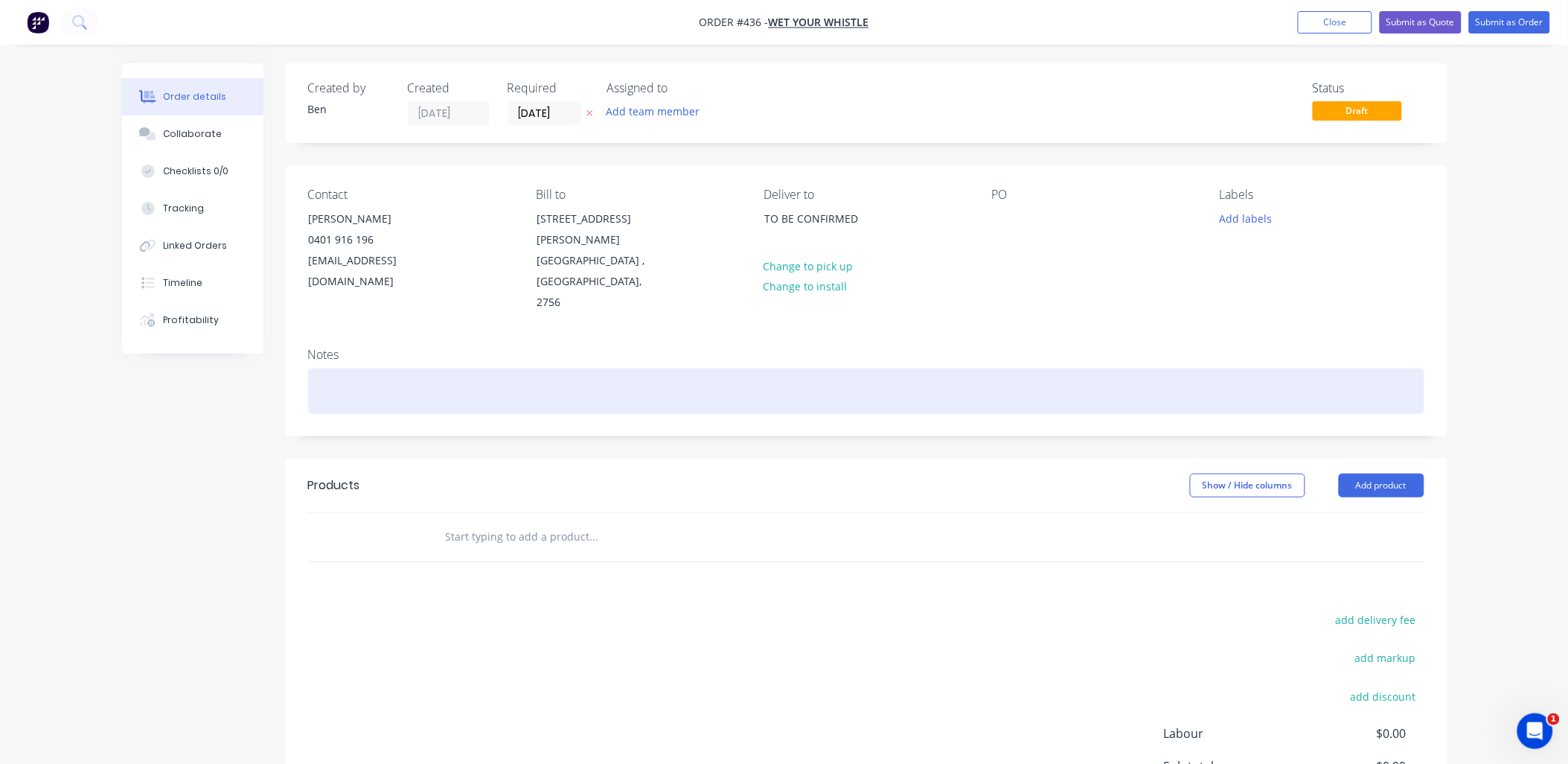
click at [438, 369] on div at bounding box center [867, 391] width 1117 height 45
paste div
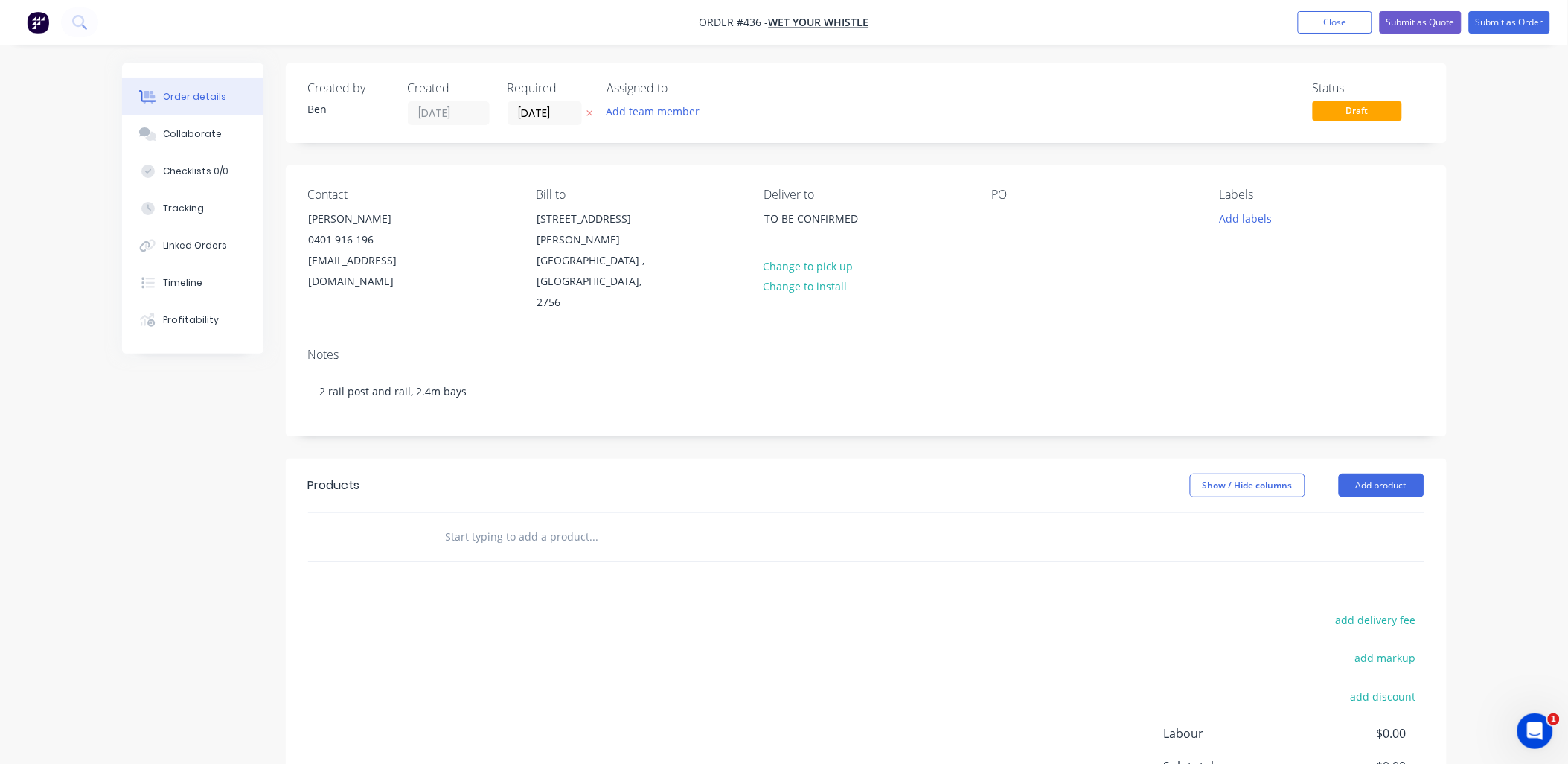
click at [414, 513] on div at bounding box center [382, 537] width 89 height 48
click at [469, 522] on input "text" at bounding box center [594, 537] width 298 height 30
click at [456, 522] on input "srt out g" at bounding box center [594, 537] width 298 height 30
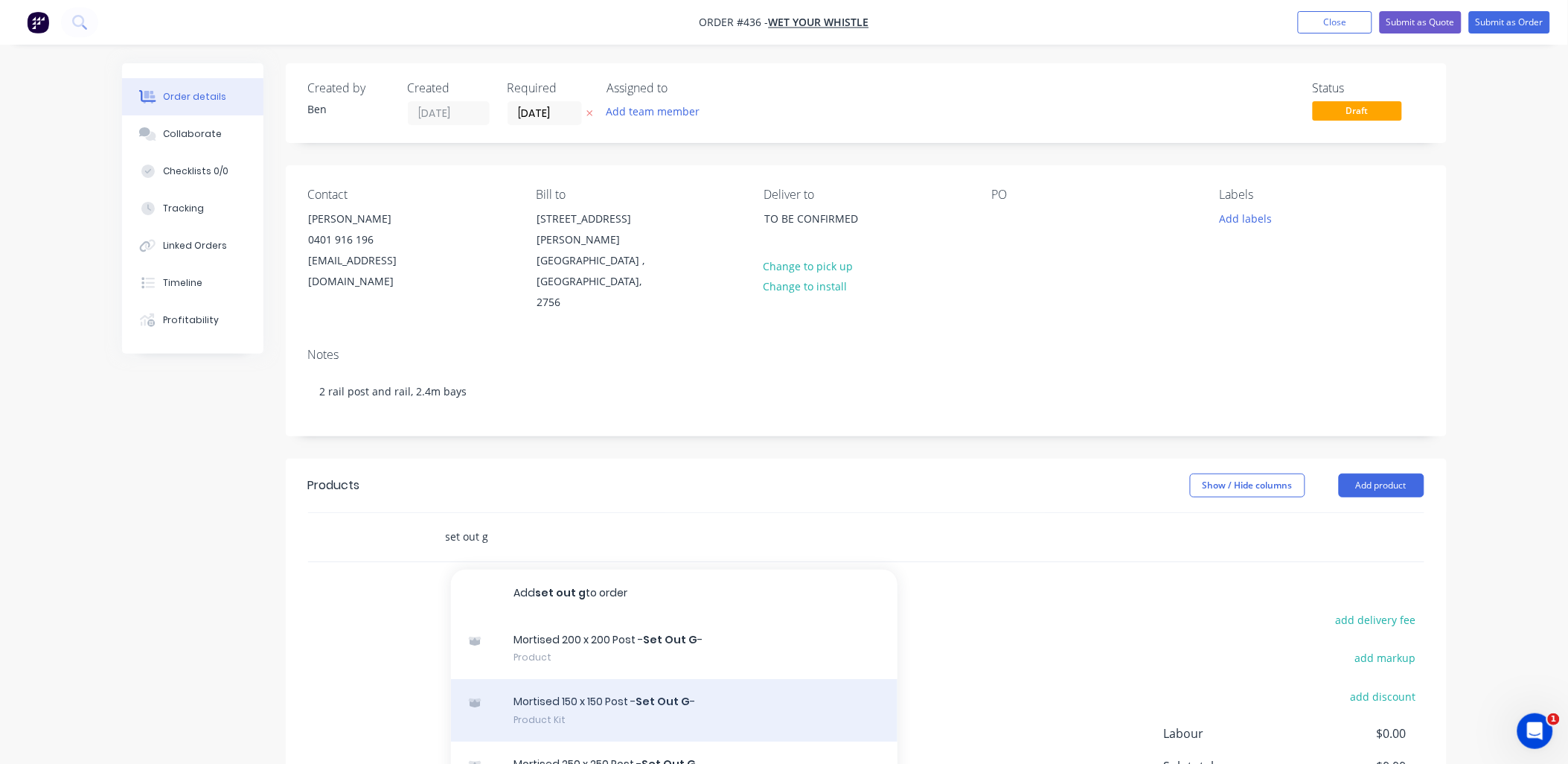
type input "set out g"
click at [668, 680] on div "Mortised 150 x 150 Post - Set Out G - Product Kit" at bounding box center [675, 710] width 446 height 63
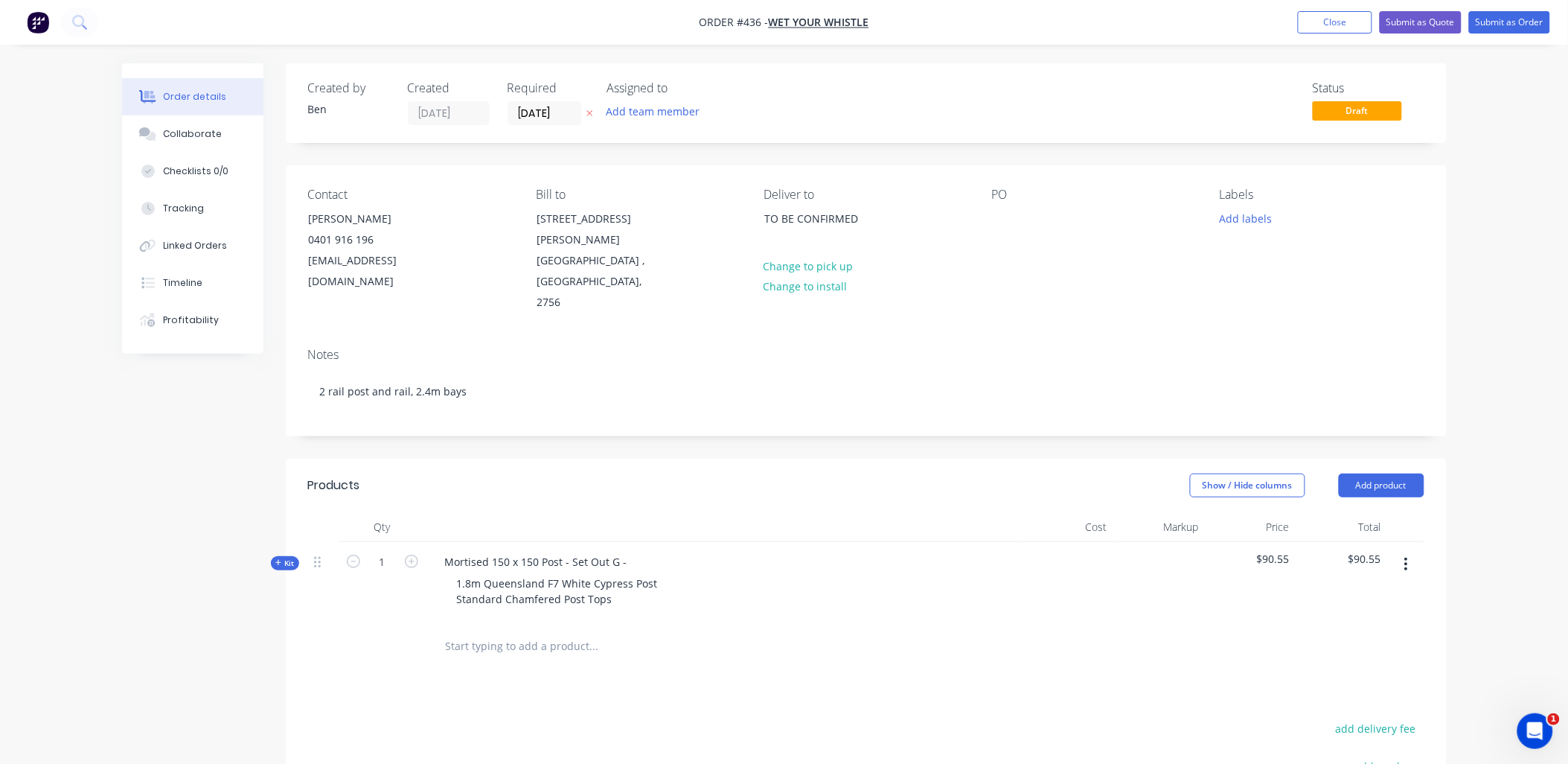
drag, startPoint x: 276, startPoint y: 521, endPoint x: 354, endPoint y: 554, distance: 84.7
click at [276, 560] on icon at bounding box center [278, 563] width 6 height 6
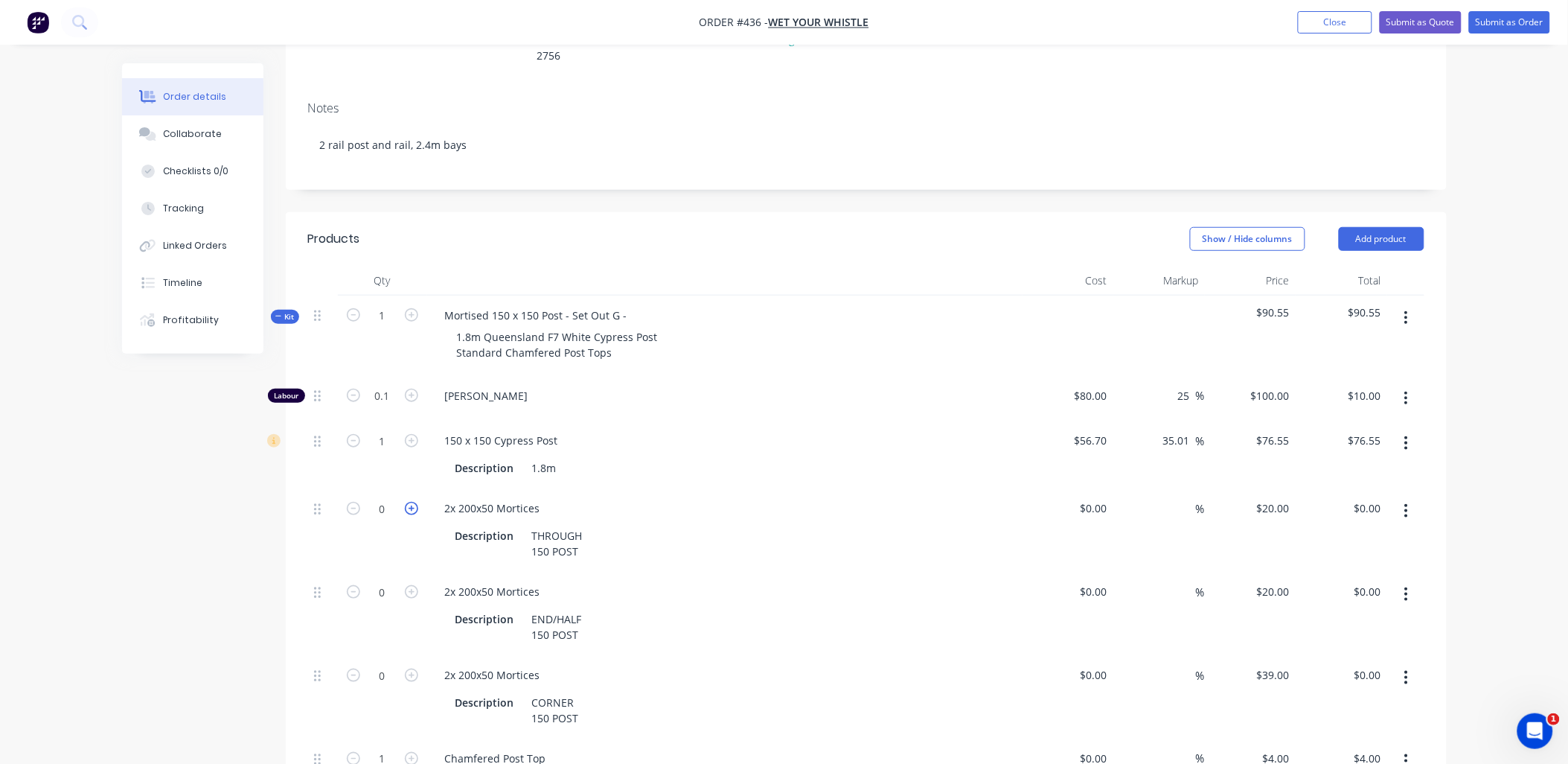
scroll to position [247, 0]
click at [412, 501] on icon "button" at bounding box center [411, 507] width 13 height 13
type input "1"
type input "$20.00"
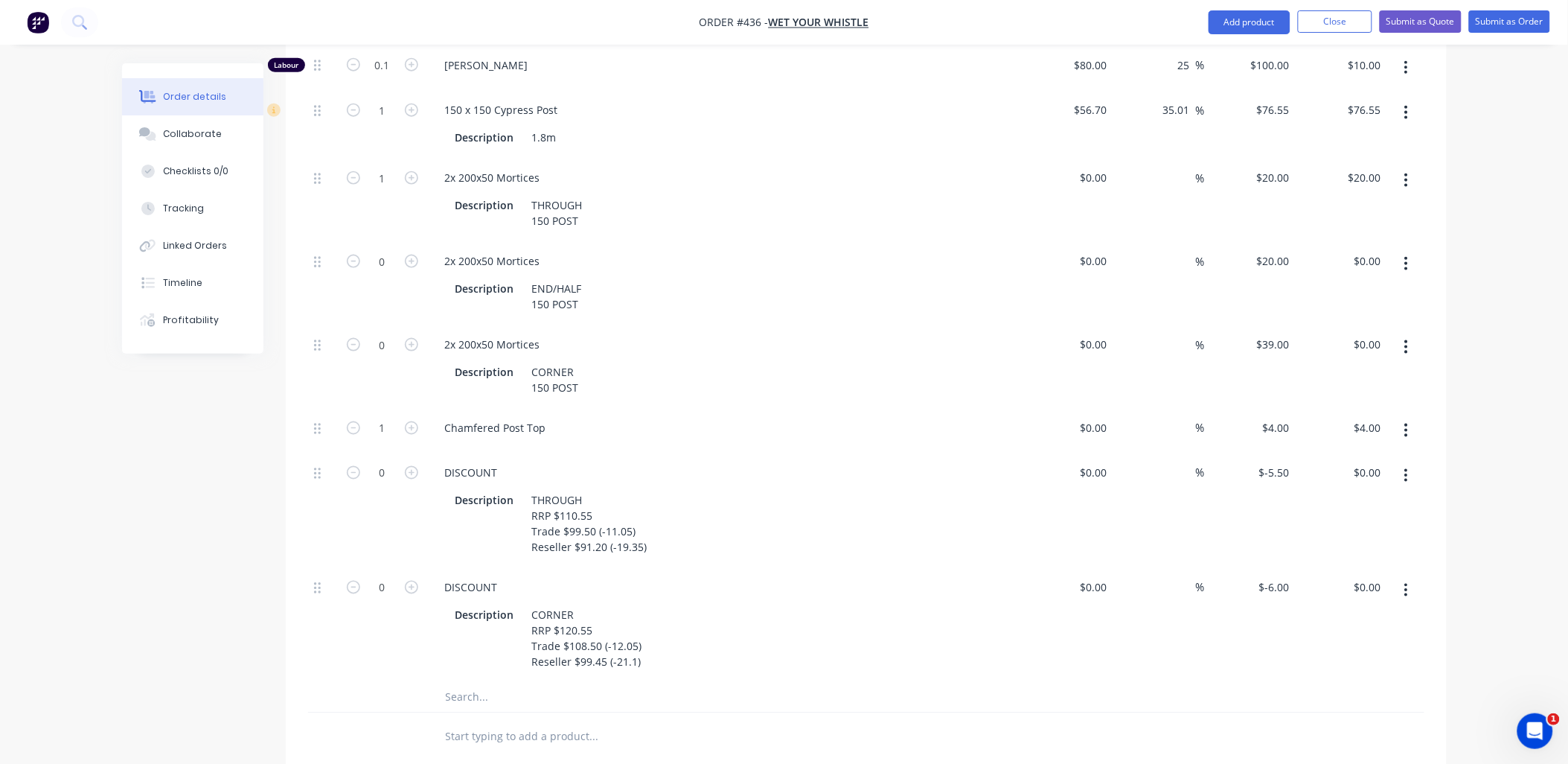
scroll to position [578, 0]
click at [1404, 461] on button "button" at bounding box center [1407, 475] width 35 height 27
drag, startPoint x: 1378, startPoint y: 522, endPoint x: 1396, endPoint y: 469, distance: 56.0
click at [1381, 563] on div "Delete" at bounding box center [1353, 573] width 115 height 22
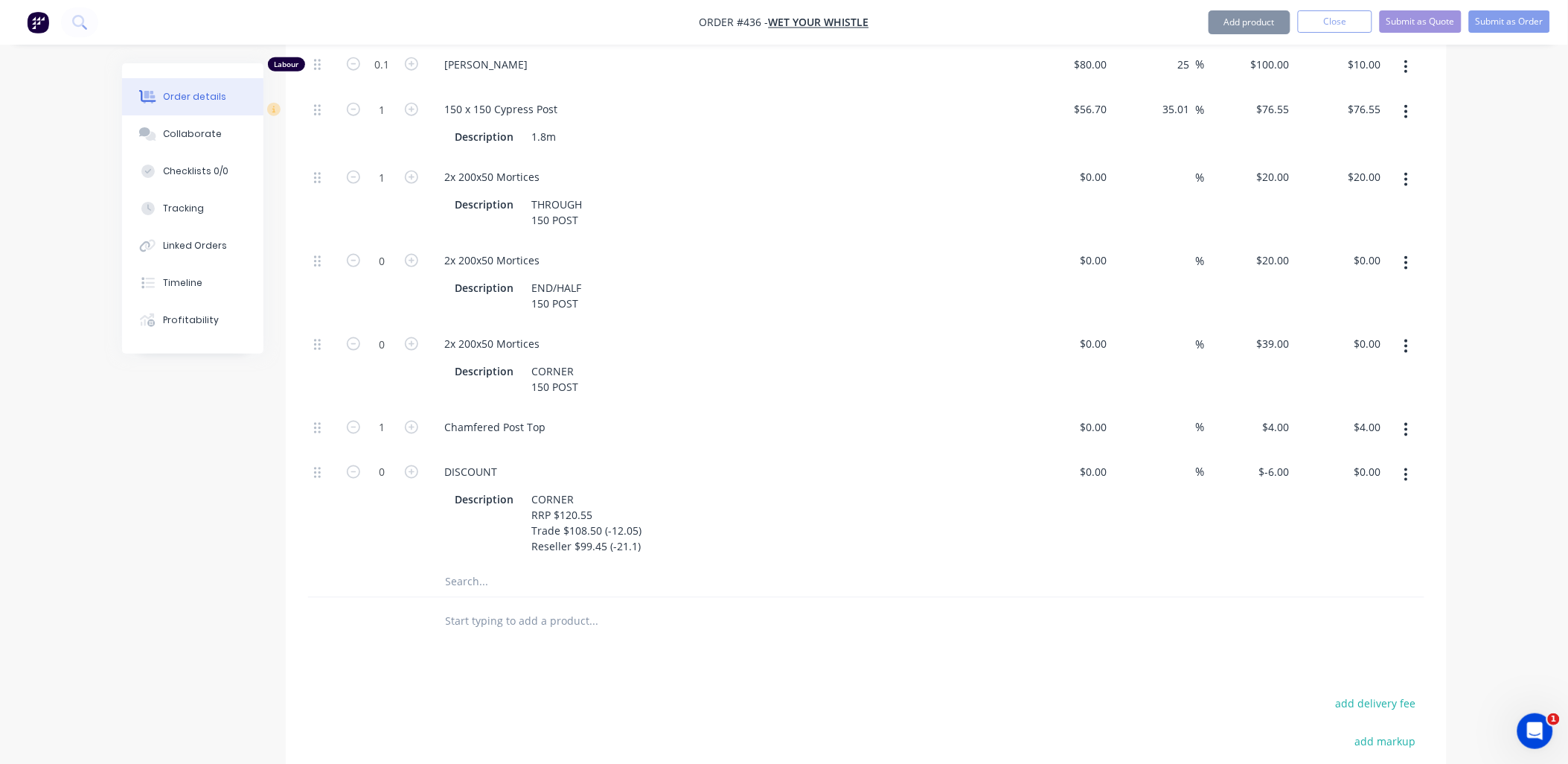
click at [1409, 461] on button "button" at bounding box center [1407, 475] width 35 height 27
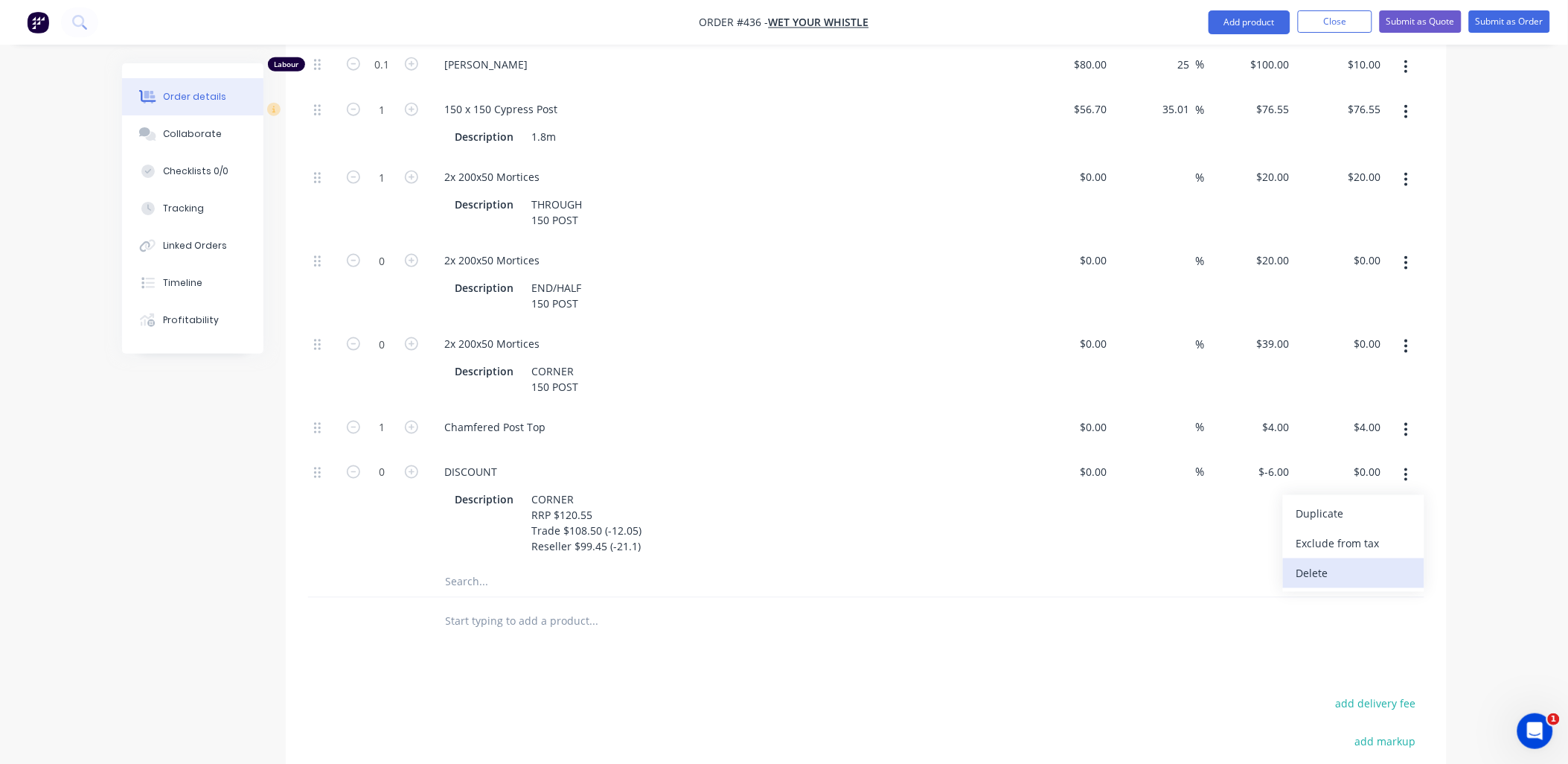
click at [1385, 563] on div "Delete" at bounding box center [1353, 573] width 115 height 22
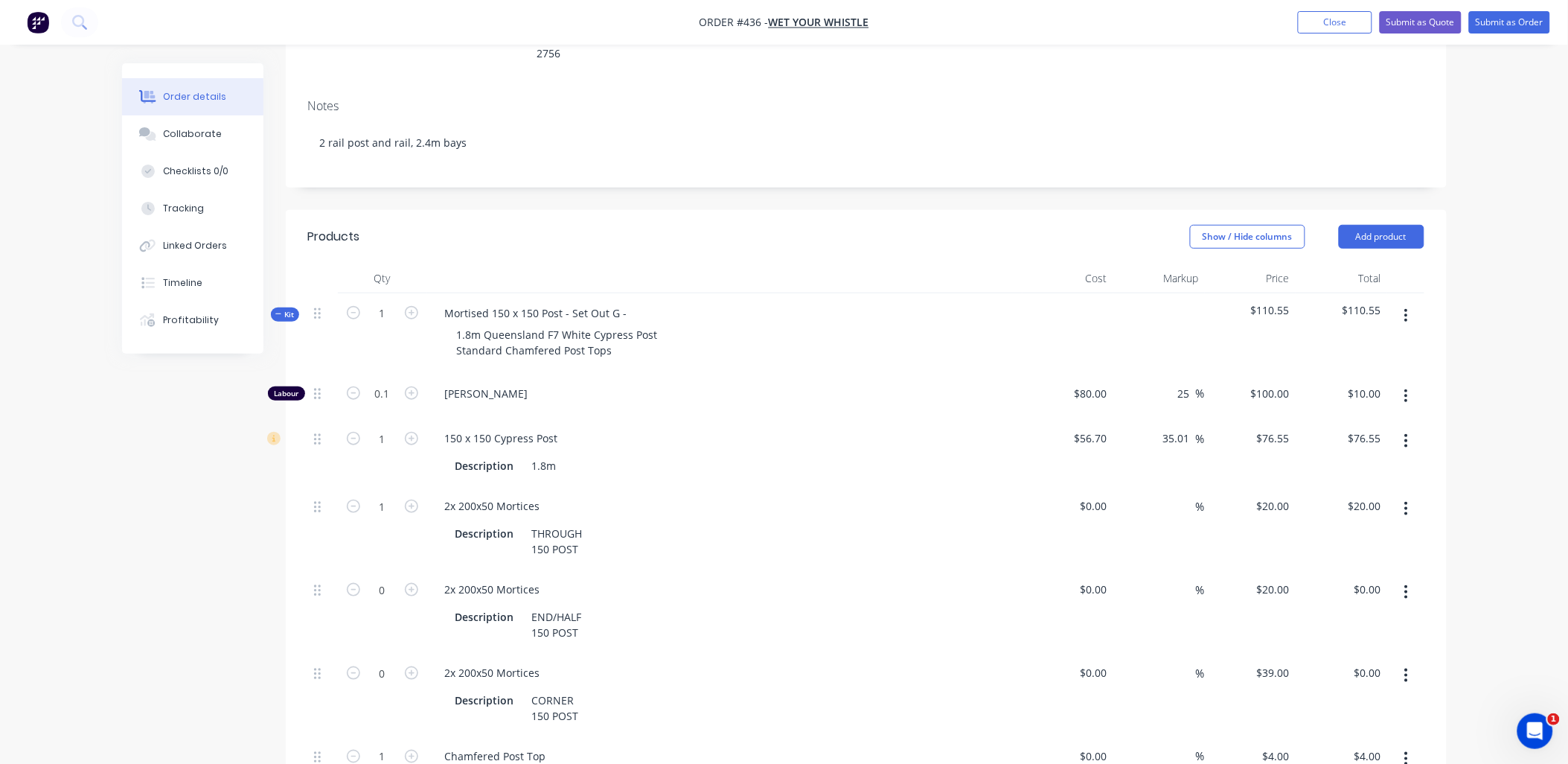
scroll to position [248, 0]
click at [1412, 303] on button "button" at bounding box center [1407, 316] width 35 height 27
click at [1380, 405] on div "Duplicate" at bounding box center [1353, 415] width 115 height 22
click at [277, 309] on span "Kit" at bounding box center [285, 314] width 19 height 11
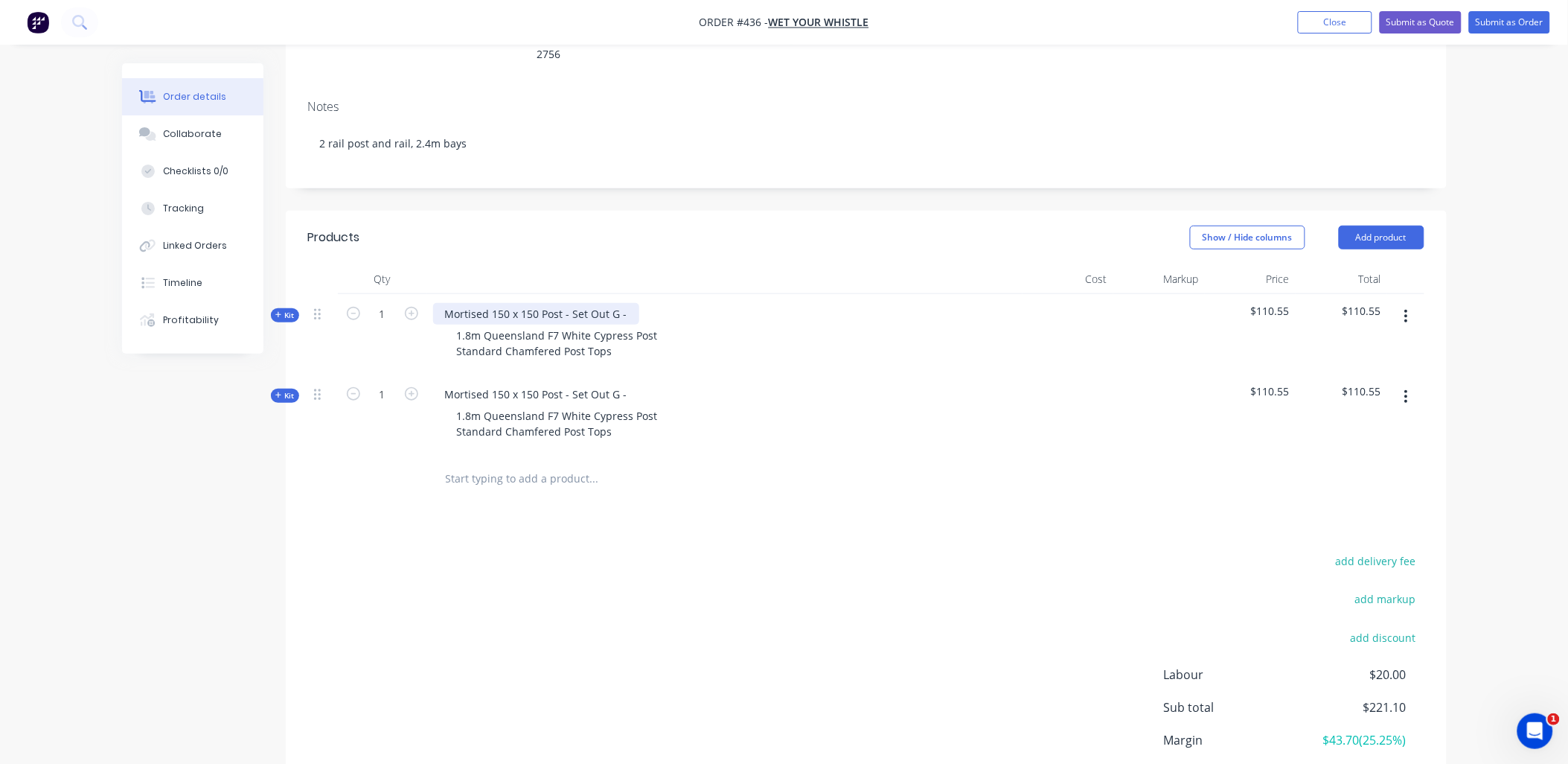
click at [633, 303] on div "Mortised 150 x 150 Post - Set Out G -" at bounding box center [536, 313] width 206 height 22
click at [634, 384] on div "Mortised 150 x 150 Post - Set Out G -" at bounding box center [536, 395] width 206 height 22
click at [289, 390] on span "Kit" at bounding box center [285, 395] width 19 height 11
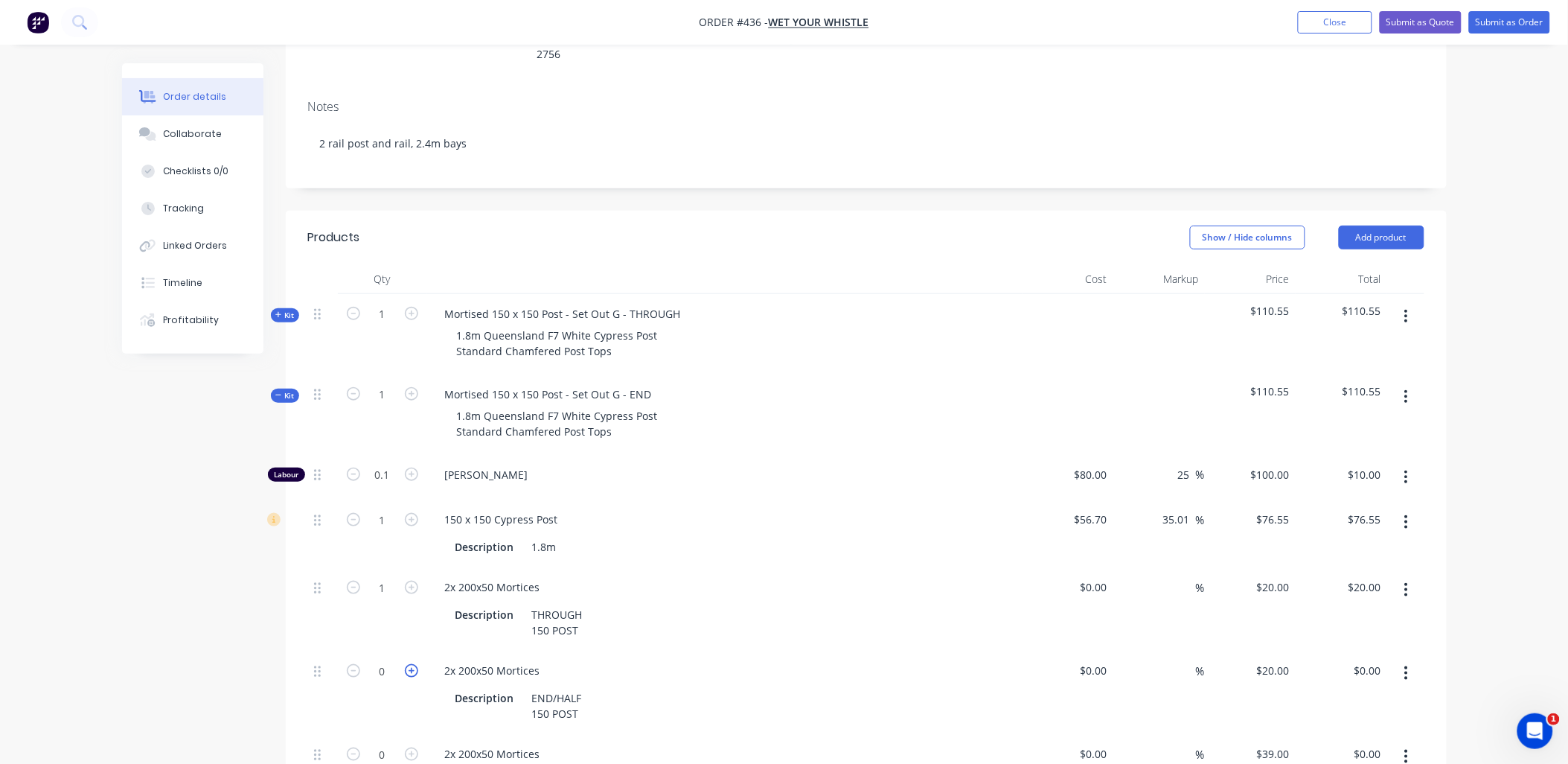
click at [413, 664] on icon "button" at bounding box center [411, 670] width 13 height 13
type input "1"
type input "$20.00"
click at [1408, 583] on icon "button" at bounding box center [1407, 589] width 3 height 13
drag, startPoint x: 1377, startPoint y: 641, endPoint x: 1392, endPoint y: 602, distance: 41.8
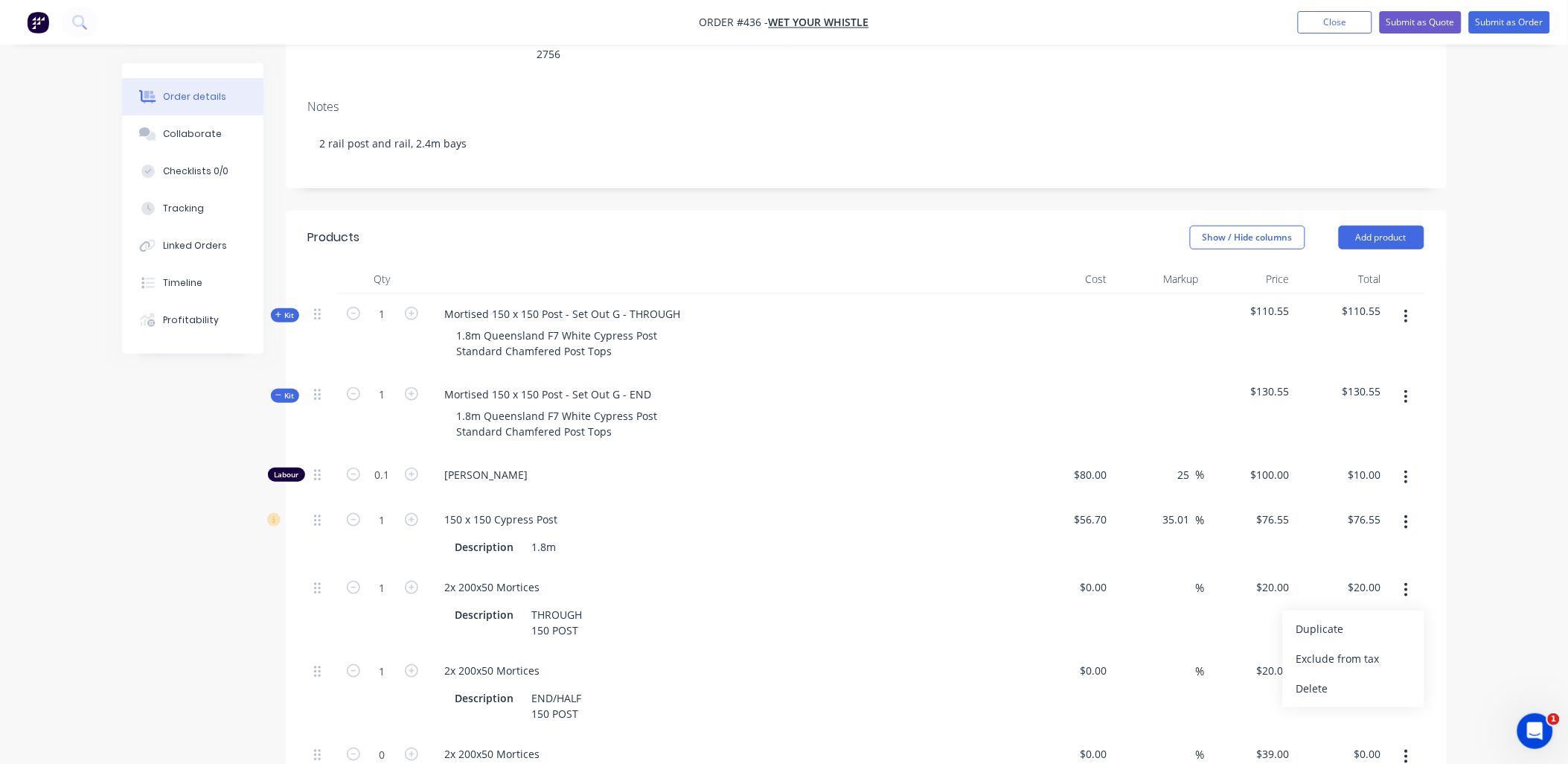
click at [1379, 677] on div "Delete" at bounding box center [1353, 688] width 115 height 22
click at [1412, 384] on button "button" at bounding box center [1407, 397] width 35 height 27
click at [1372, 485] on div "Duplicate" at bounding box center [1353, 496] width 115 height 22
click at [288, 390] on span "Kit" at bounding box center [285, 395] width 19 height 11
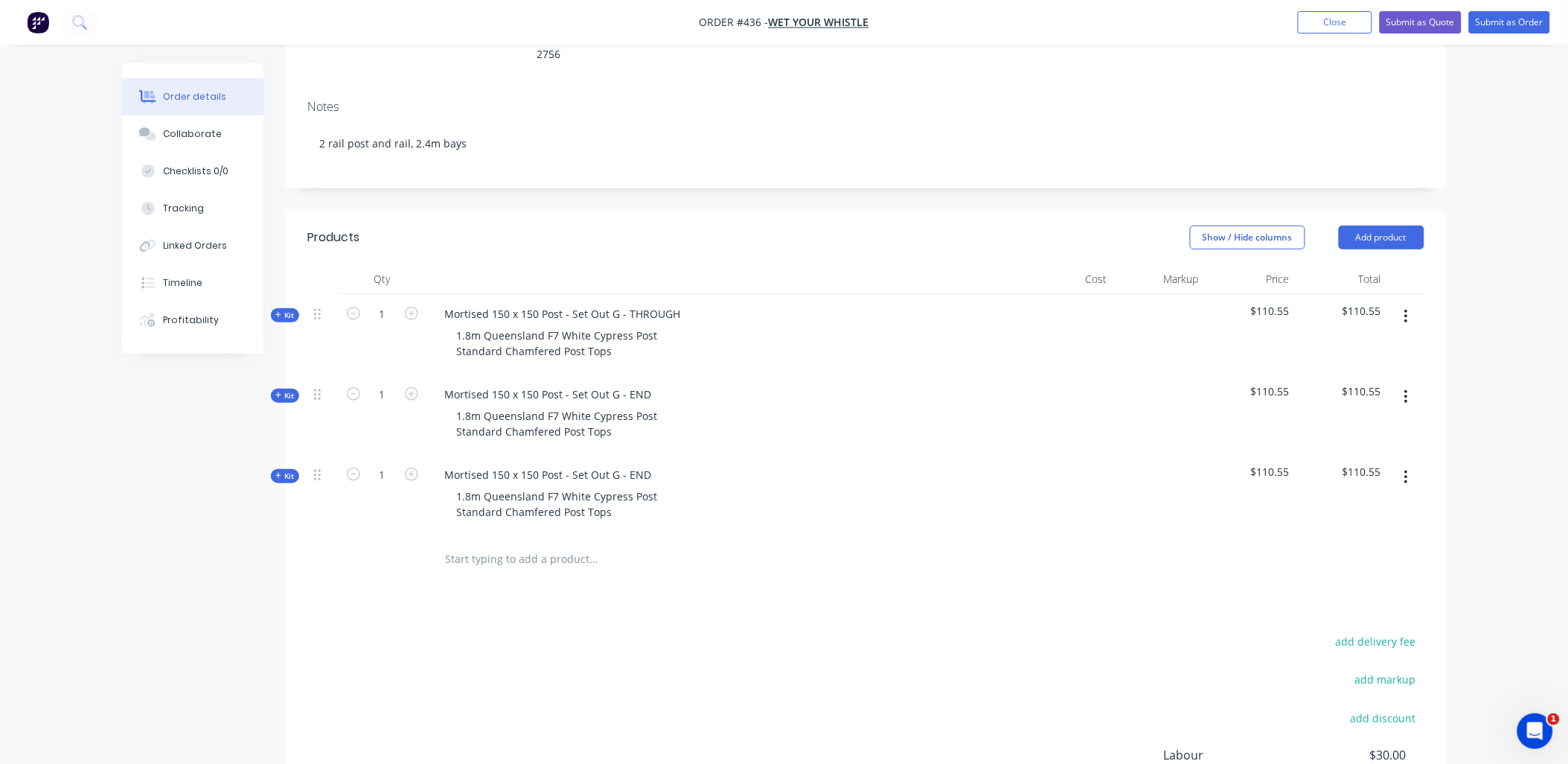
click at [291, 471] on span "Kit" at bounding box center [285, 476] width 19 height 11
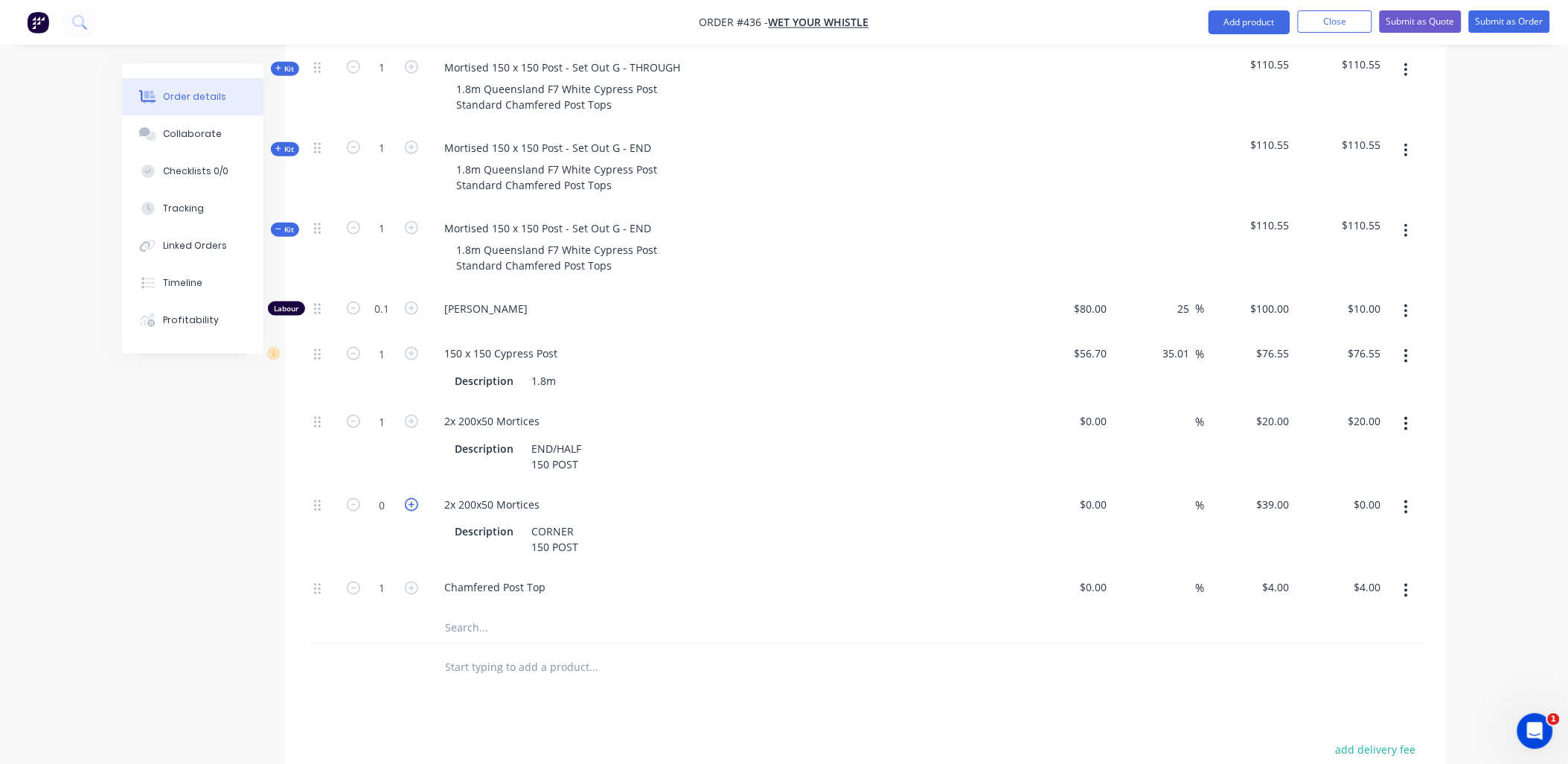
scroll to position [495, 0]
click at [411, 497] on icon "button" at bounding box center [411, 504] width 13 height 13
type input "1"
type input "$39.00"
drag, startPoint x: 1039, startPoint y: 313, endPoint x: 1393, endPoint y: 309, distance: 354.0
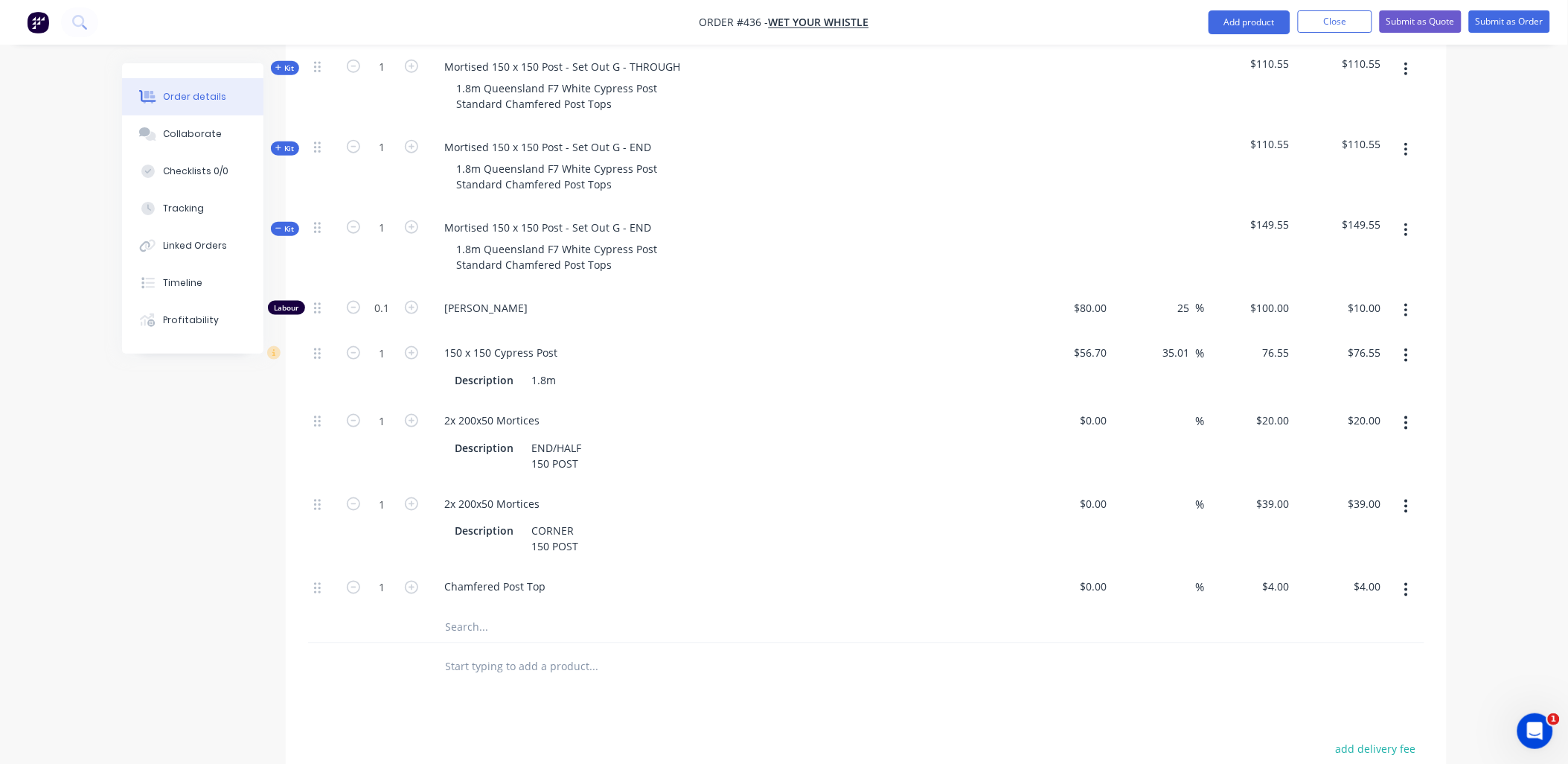
click at [1367, 333] on div "1 150 x 150 Cypress Post Description 1.8m $56.70 $56.70 35.01 35.01 % 76.55 $76…" at bounding box center [867, 366] width 1117 height 68
type input "$76.55"
click at [1409, 410] on button "button" at bounding box center [1407, 423] width 35 height 27
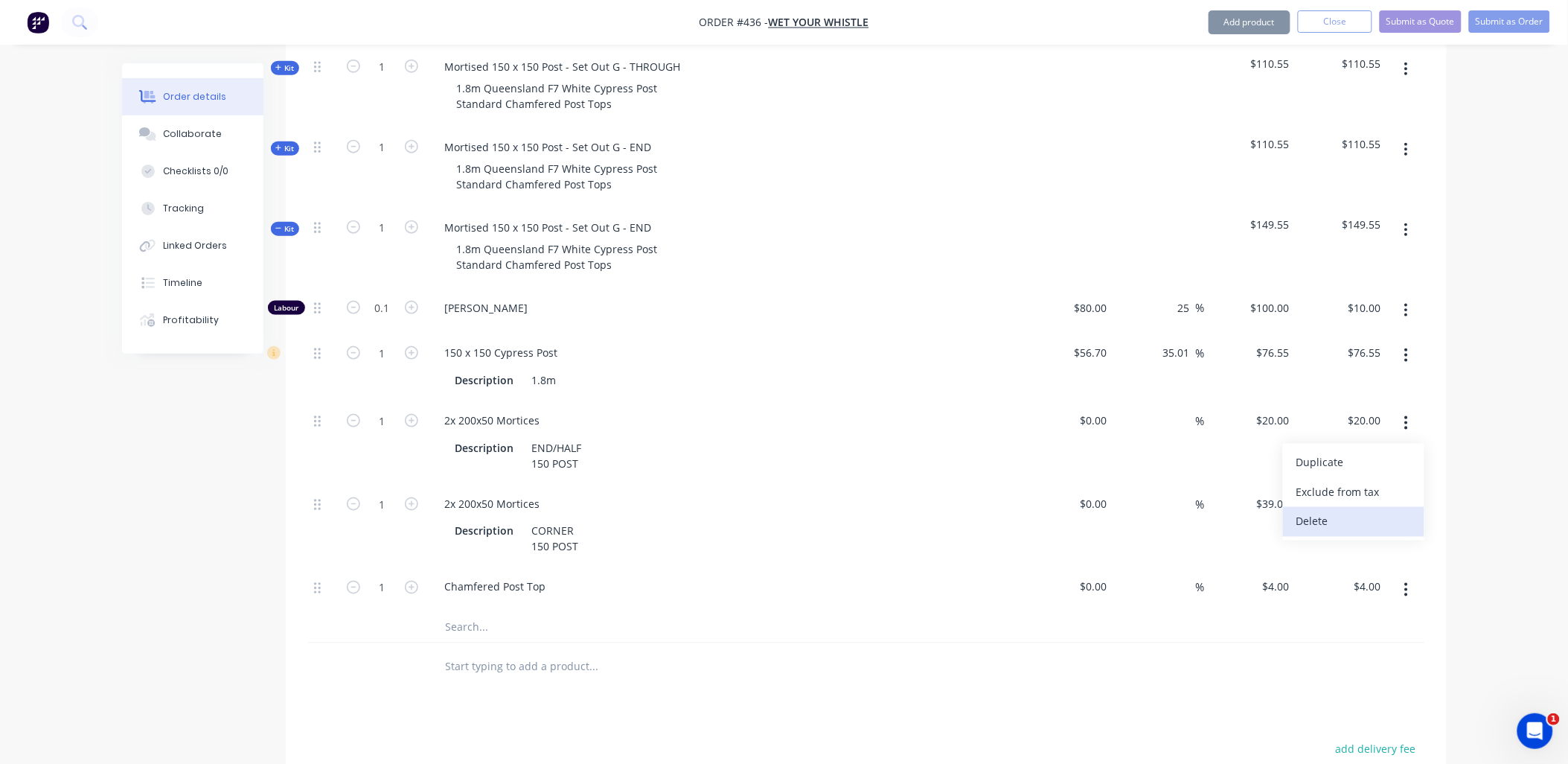
click at [1372, 511] on div "Delete" at bounding box center [1353, 522] width 115 height 22
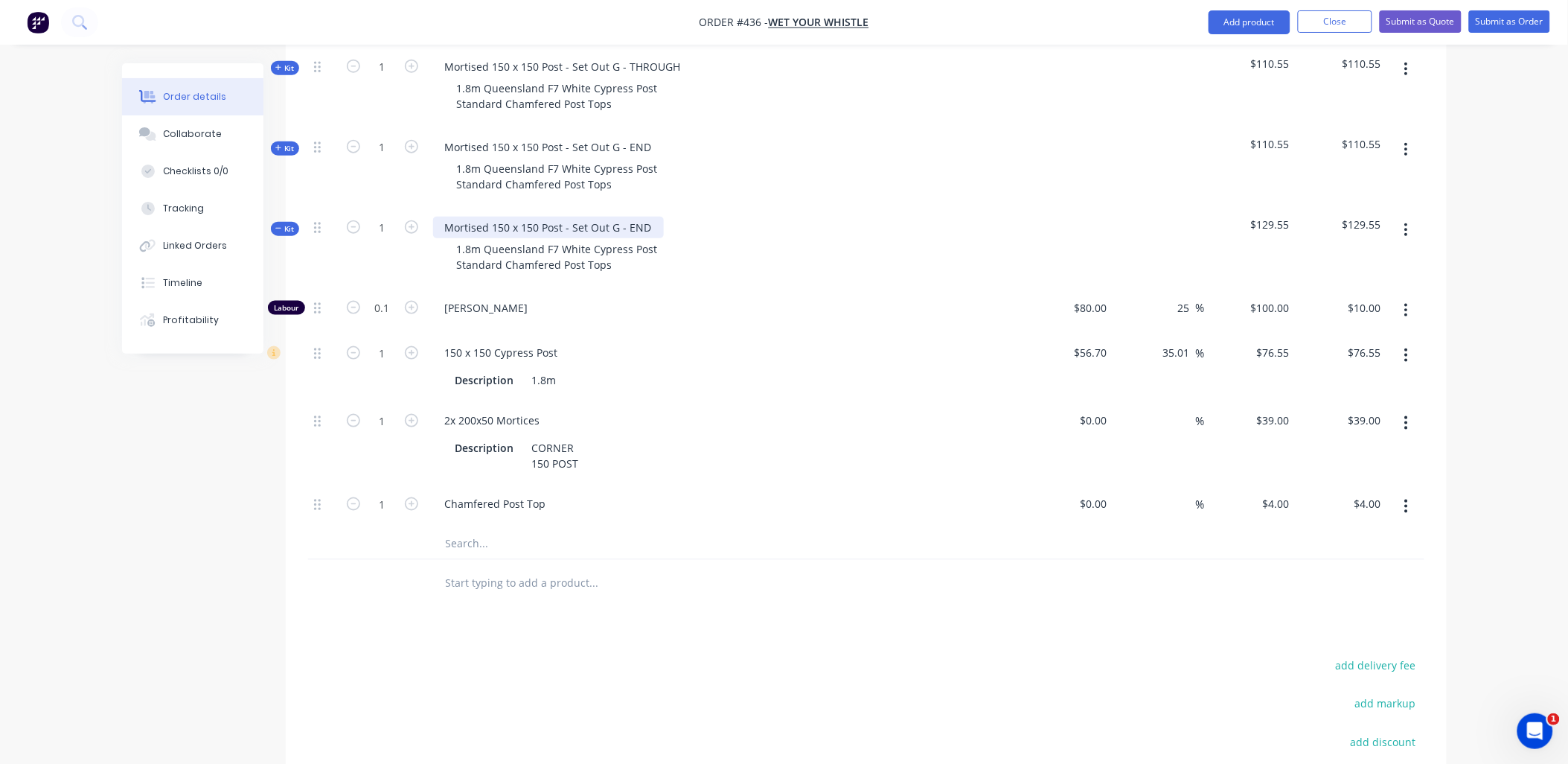
click at [629, 216] on div "Mortised 150 x 150 Post - Set Out G - END" at bounding box center [548, 227] width 231 height 22
drag, startPoint x: 281, startPoint y: 107, endPoint x: 344, endPoint y: 160, distance: 82.3
click at [282, 143] on span "Kit" at bounding box center [285, 148] width 19 height 11
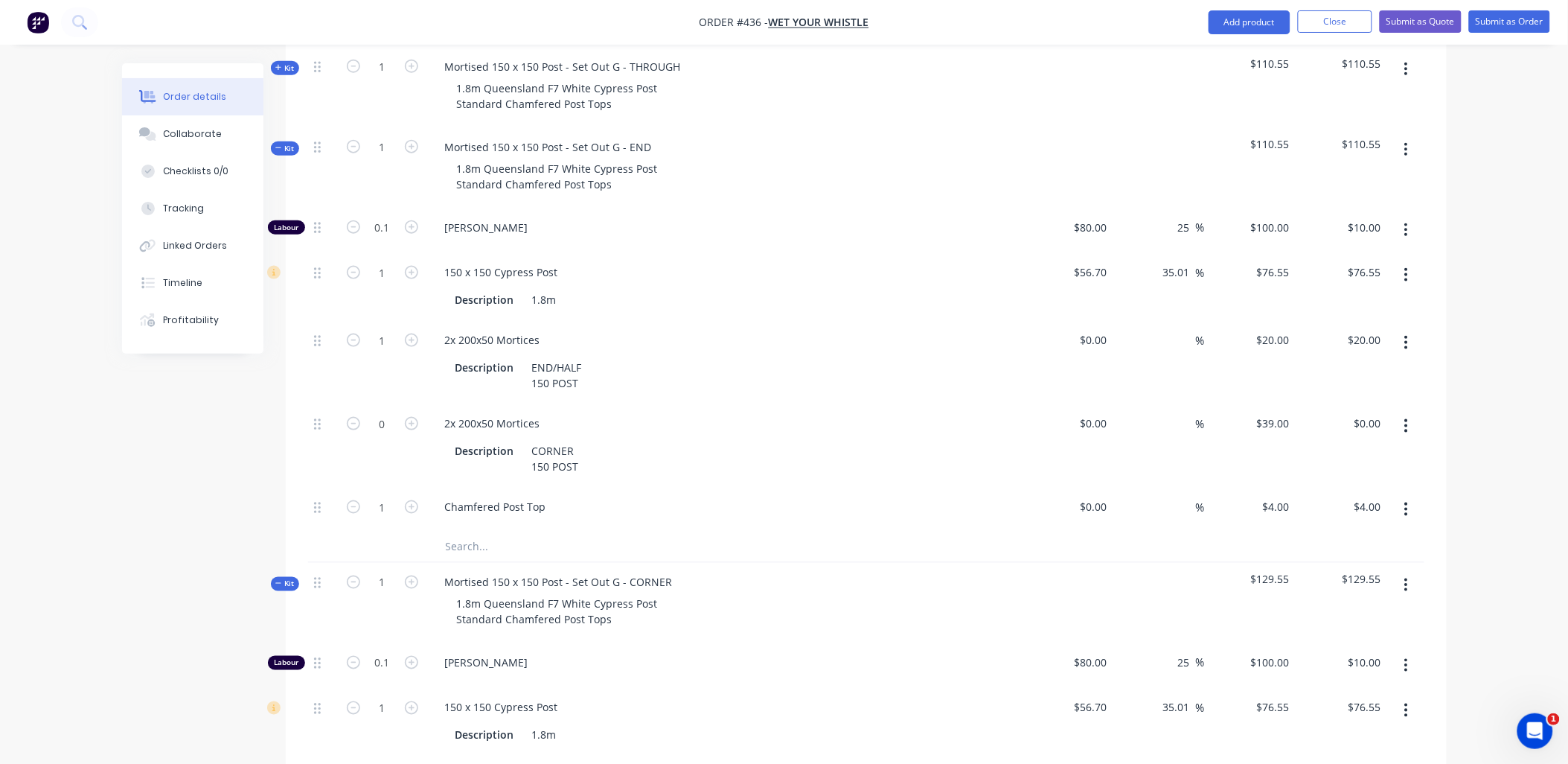
drag, startPoint x: 1409, startPoint y: 383, endPoint x: 1403, endPoint y: 403, distance: 20.9
click at [1409, 412] on button "button" at bounding box center [1407, 425] width 35 height 27
click at [1372, 513] on div "Delete" at bounding box center [1353, 524] width 115 height 22
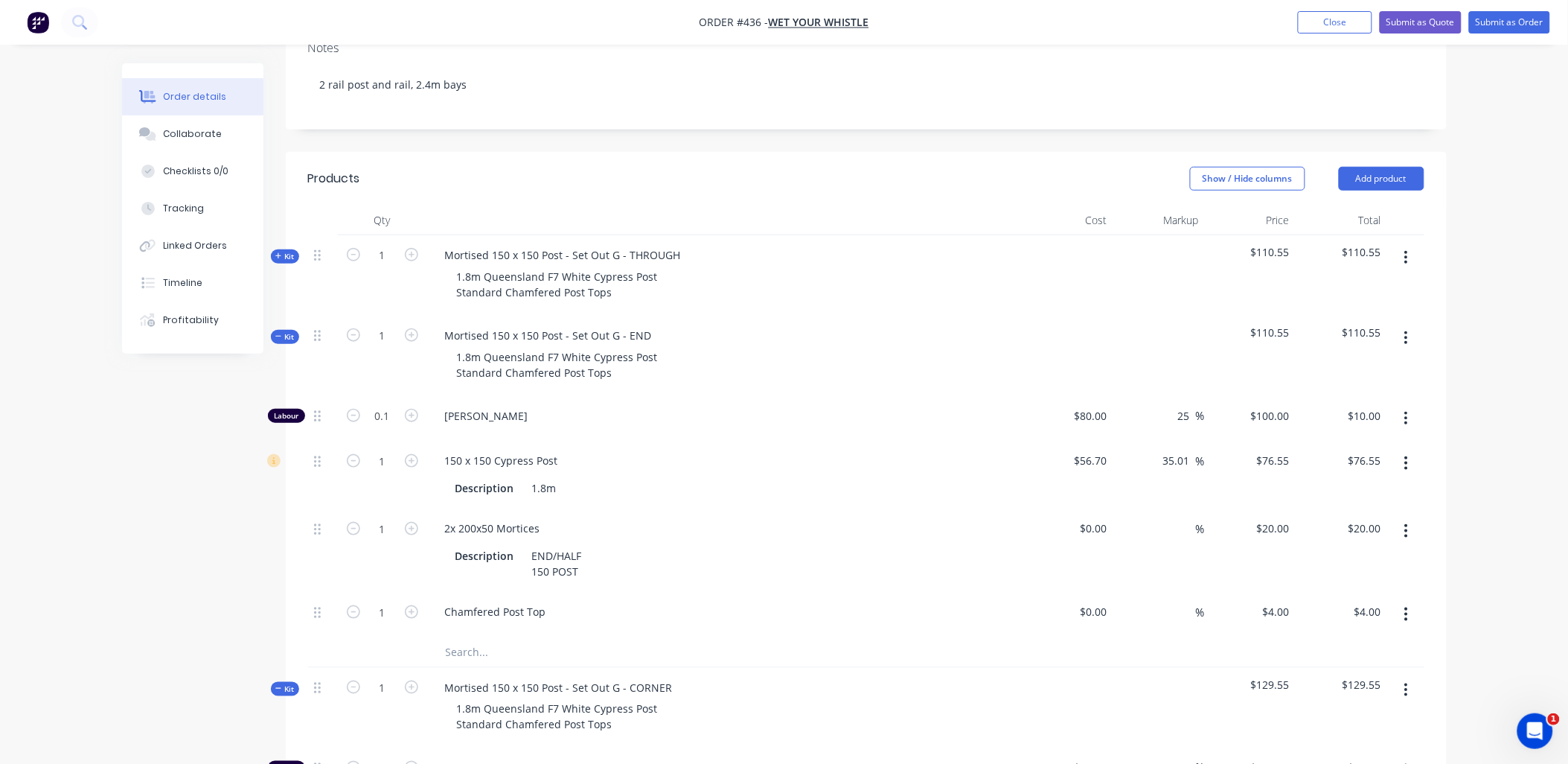
scroll to position [249, 0]
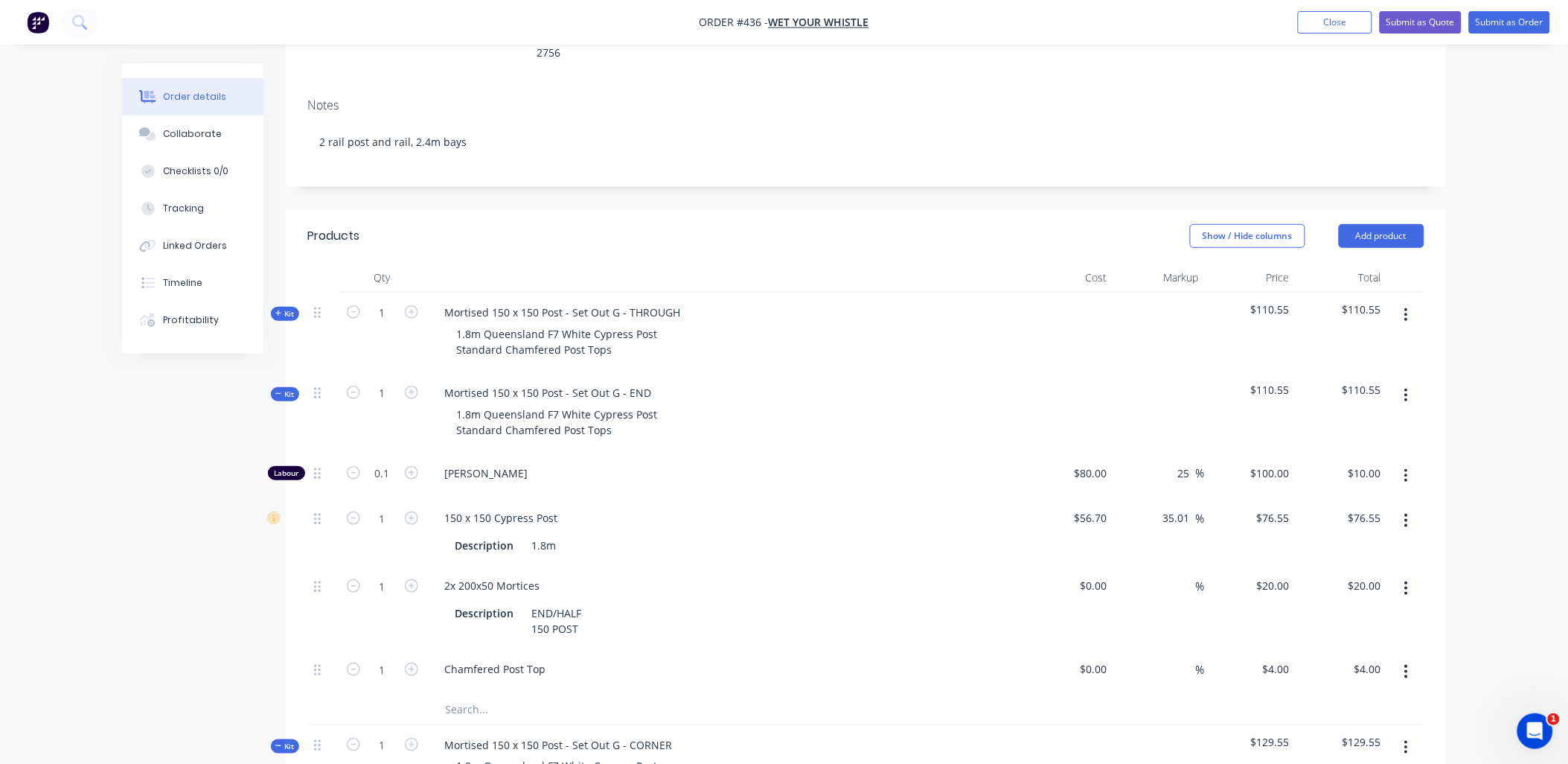
click at [284, 308] on span "Kit" at bounding box center [285, 313] width 19 height 11
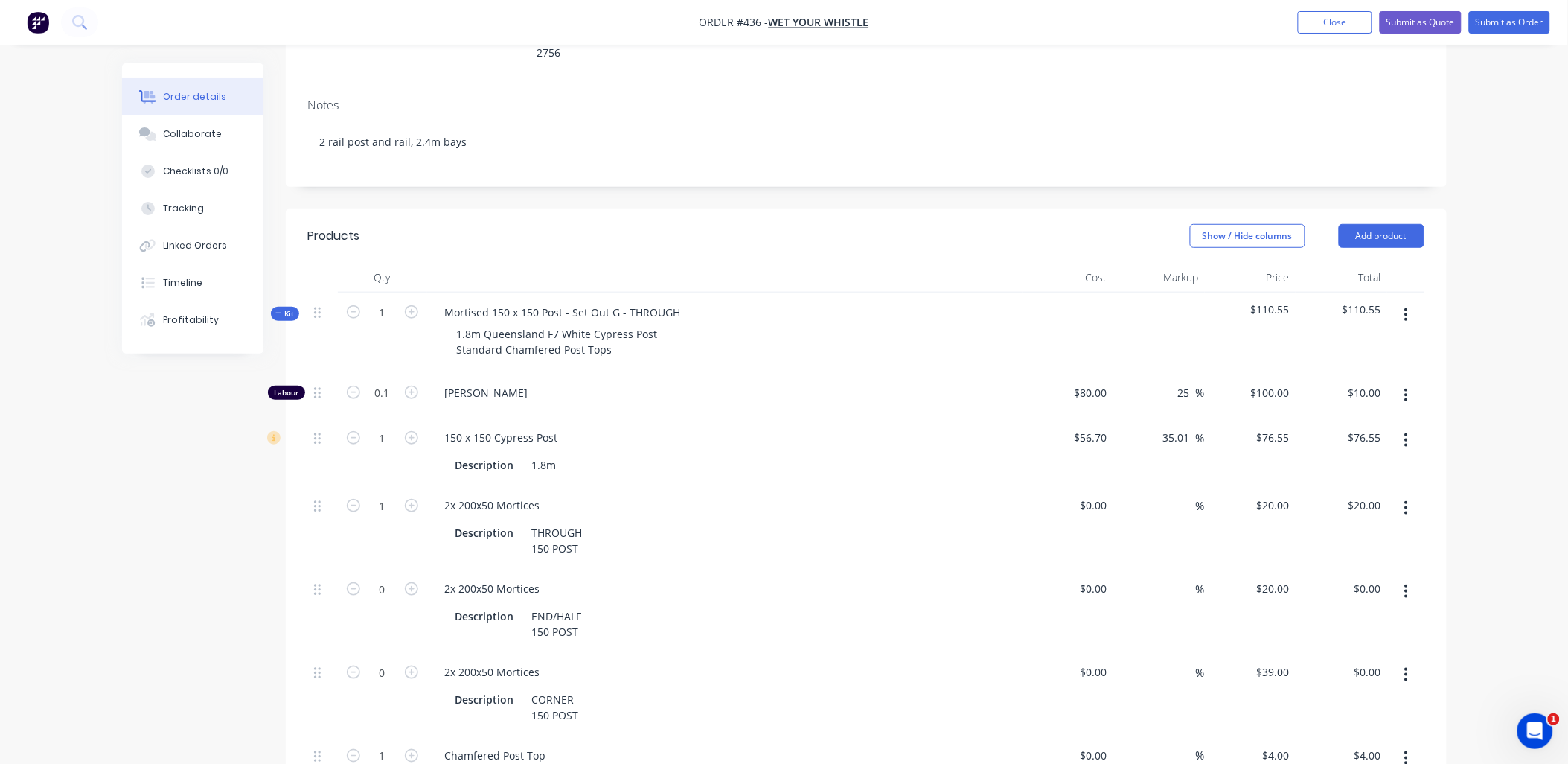
click at [1413, 578] on button "button" at bounding box center [1407, 591] width 35 height 27
click at [1371, 679] on div "Delete" at bounding box center [1353, 690] width 115 height 22
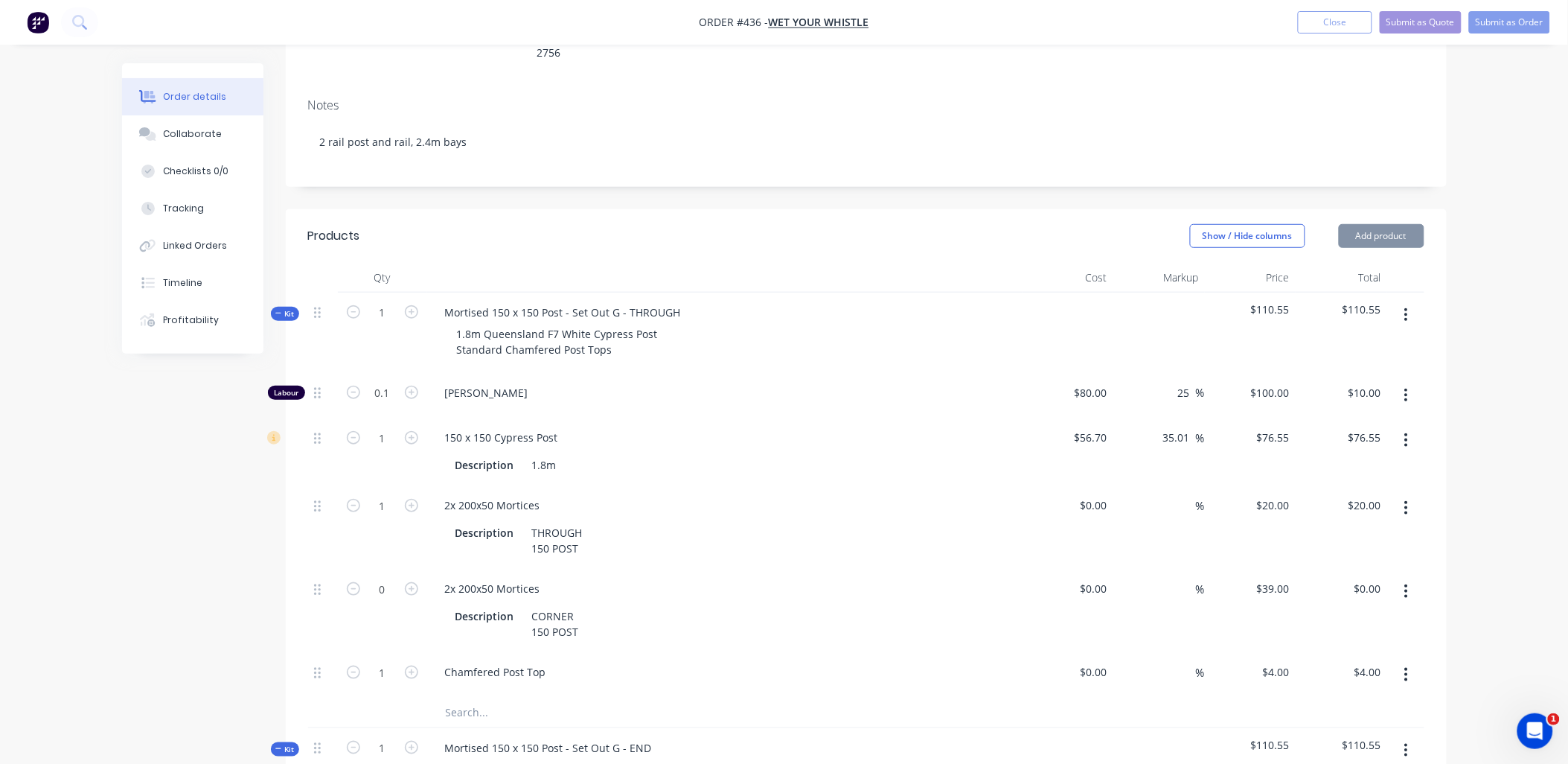
click at [1407, 584] on icon "button" at bounding box center [1407, 591] width 3 height 13
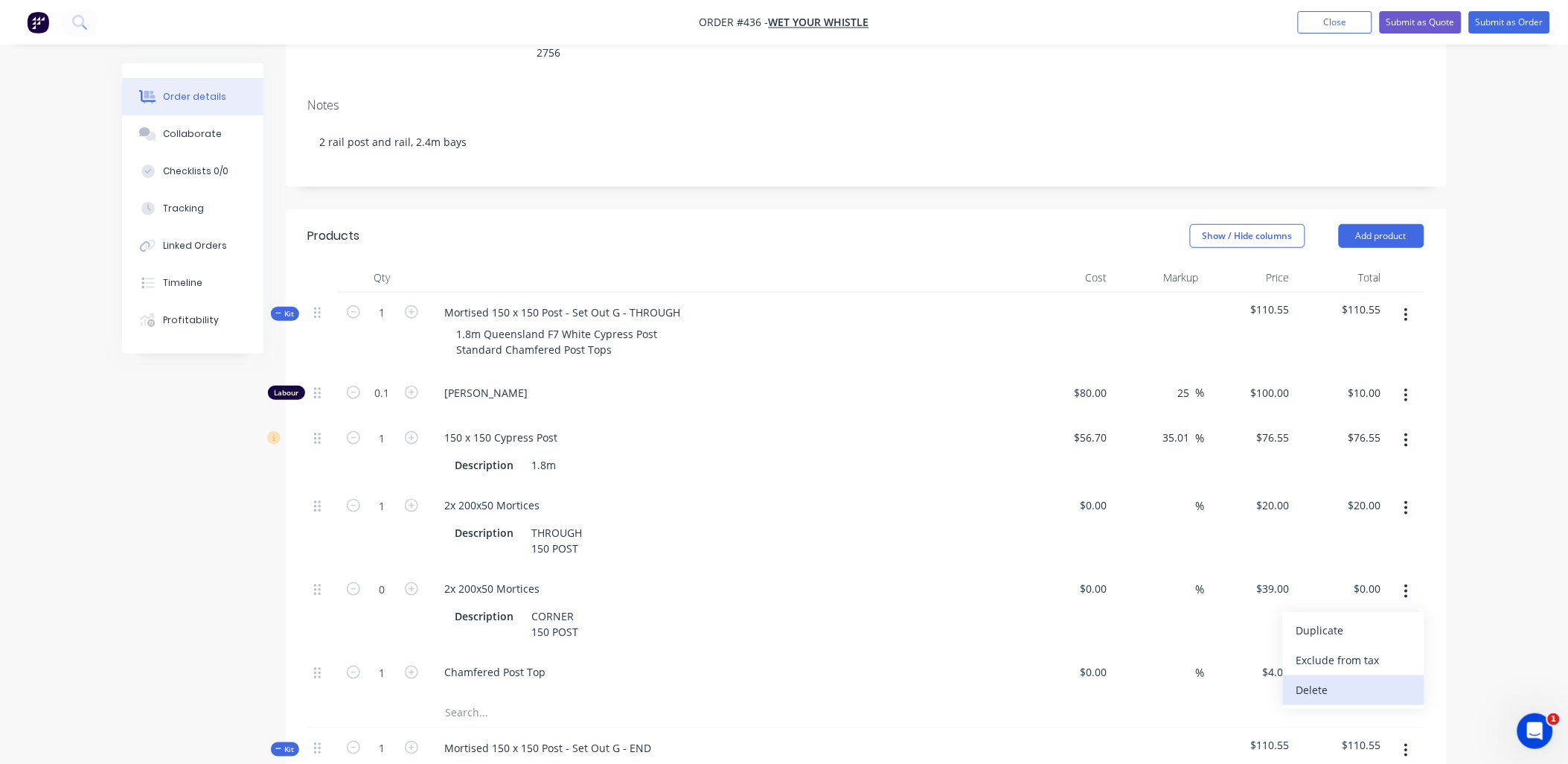
click at [1377, 679] on div "Delete" at bounding box center [1353, 690] width 115 height 22
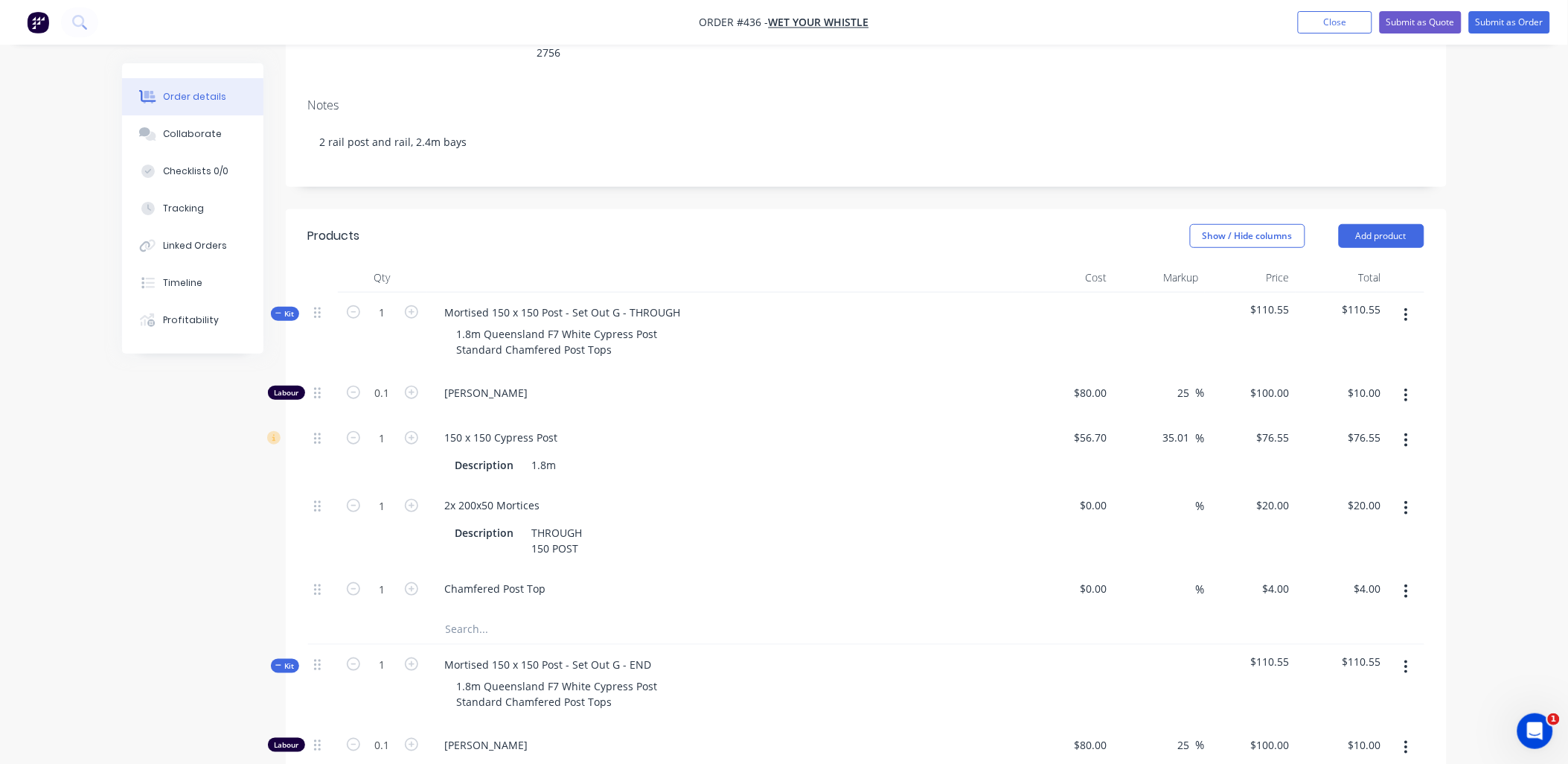
click at [272, 307] on div "Kit" at bounding box center [285, 313] width 28 height 14
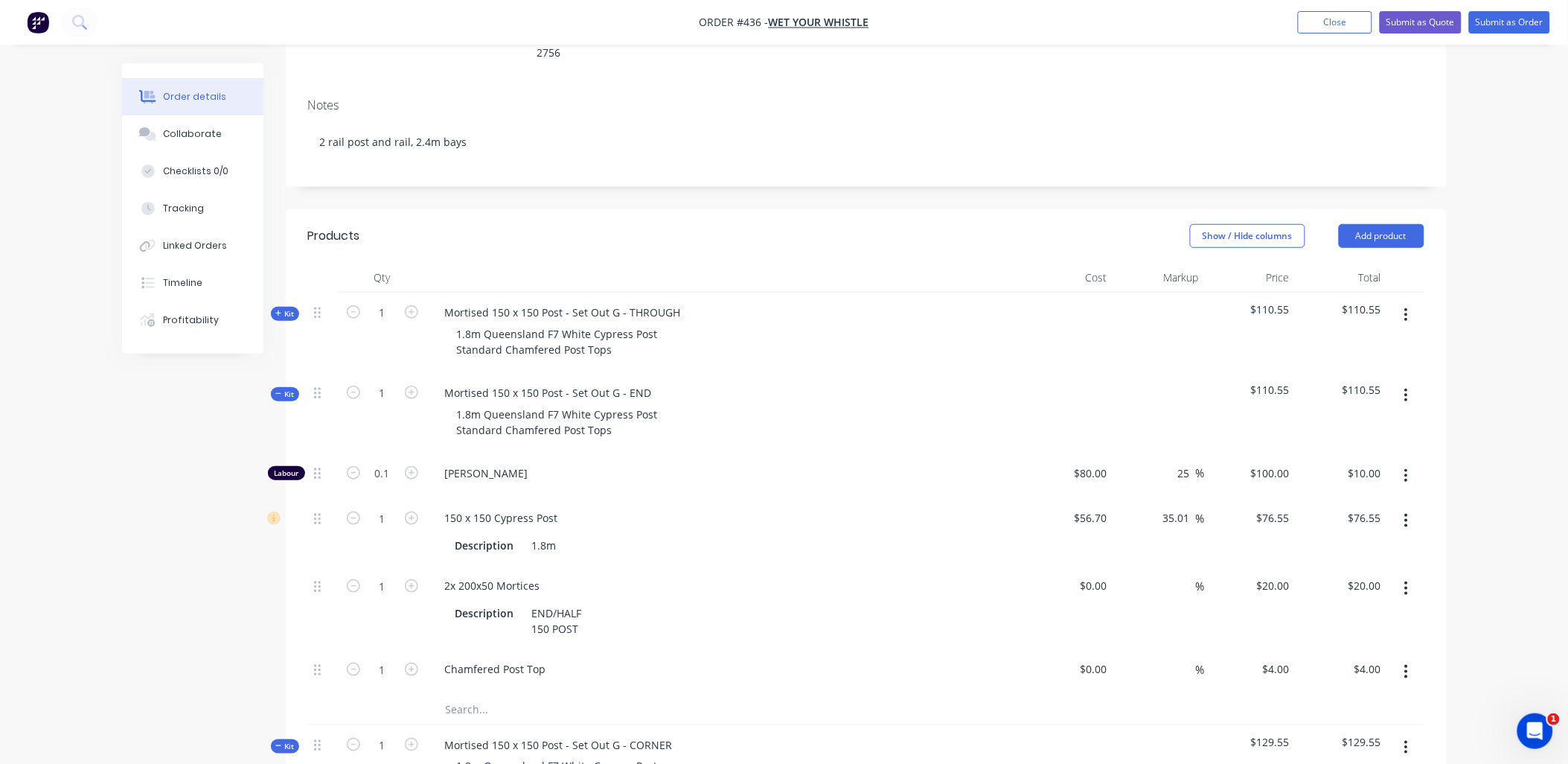
click at [283, 387] on div "Kit" at bounding box center [285, 394] width 28 height 14
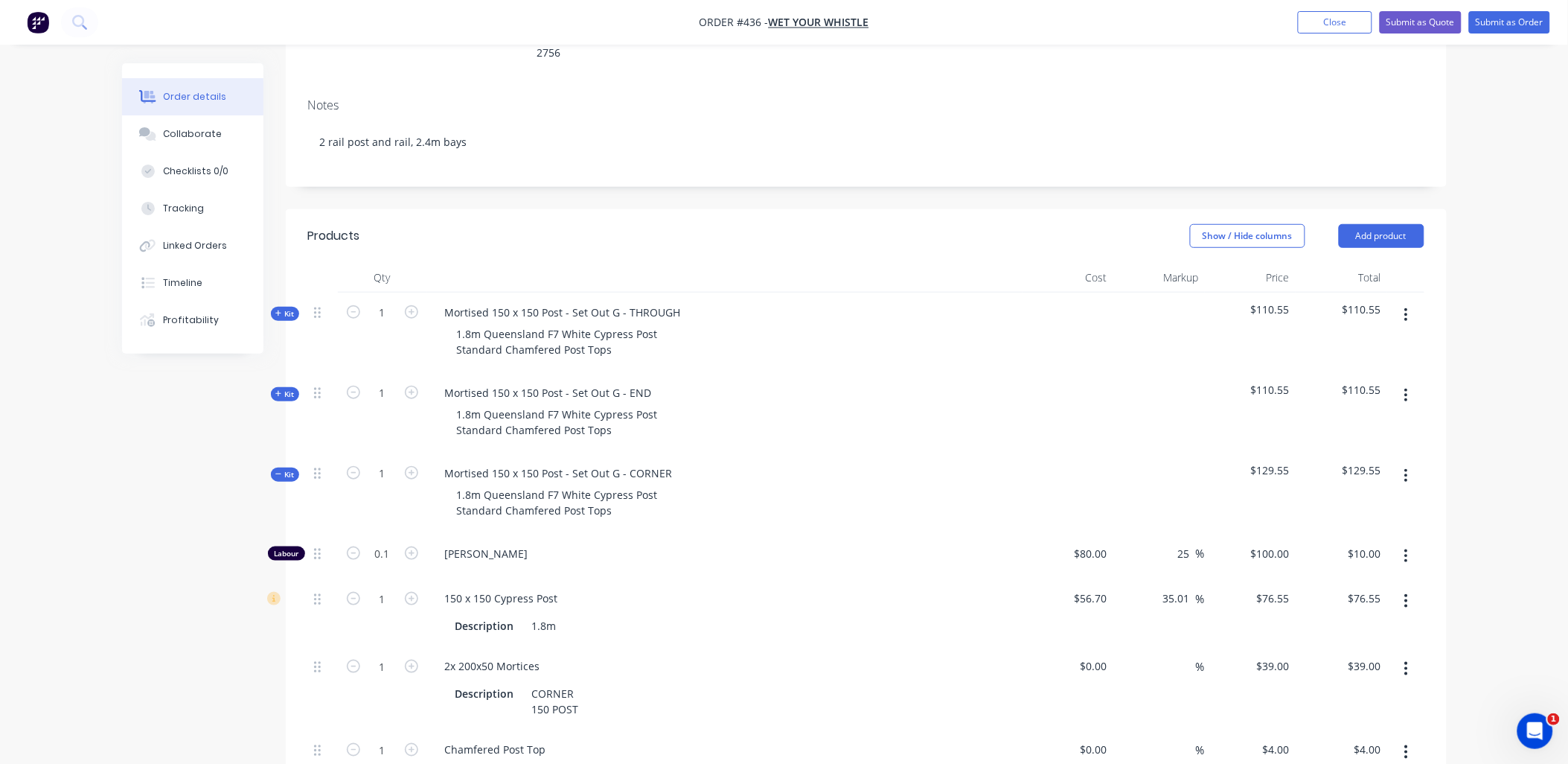
click at [286, 425] on div "Qty Cost Markup Price Total Kit 1 Mortised 150 x 150 Post - Set Out G - THROUGH…" at bounding box center [866, 558] width 1161 height 591
click at [293, 469] on span "Kit" at bounding box center [285, 474] width 19 height 11
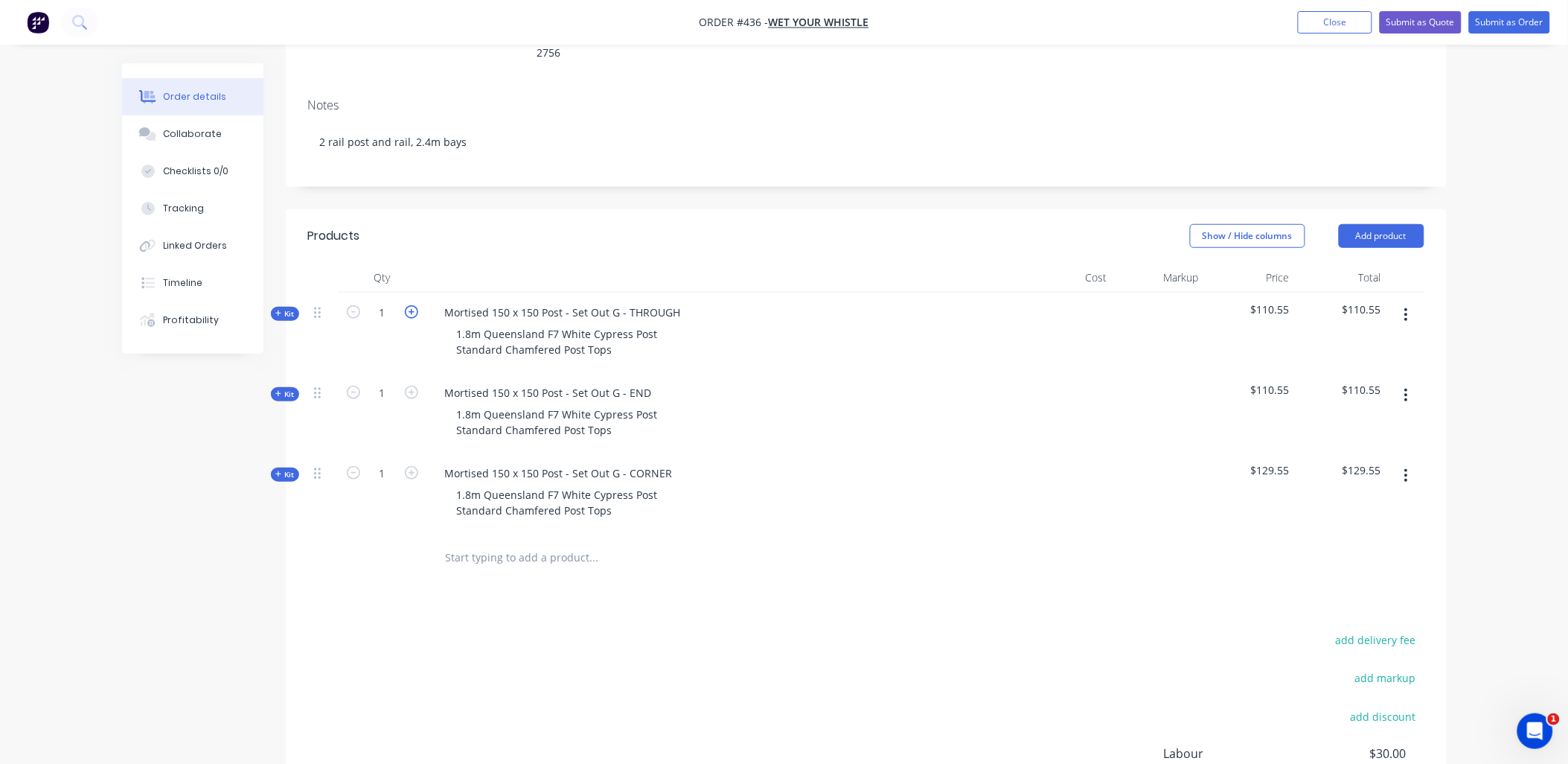
click at [413, 305] on icon "button" at bounding box center [411, 312] width 13 height 13
type input "2"
click at [418, 466] on icon "button" at bounding box center [411, 472] width 13 height 13
click at [344, 464] on button "button" at bounding box center [353, 471] width 19 height 16
type input "1"
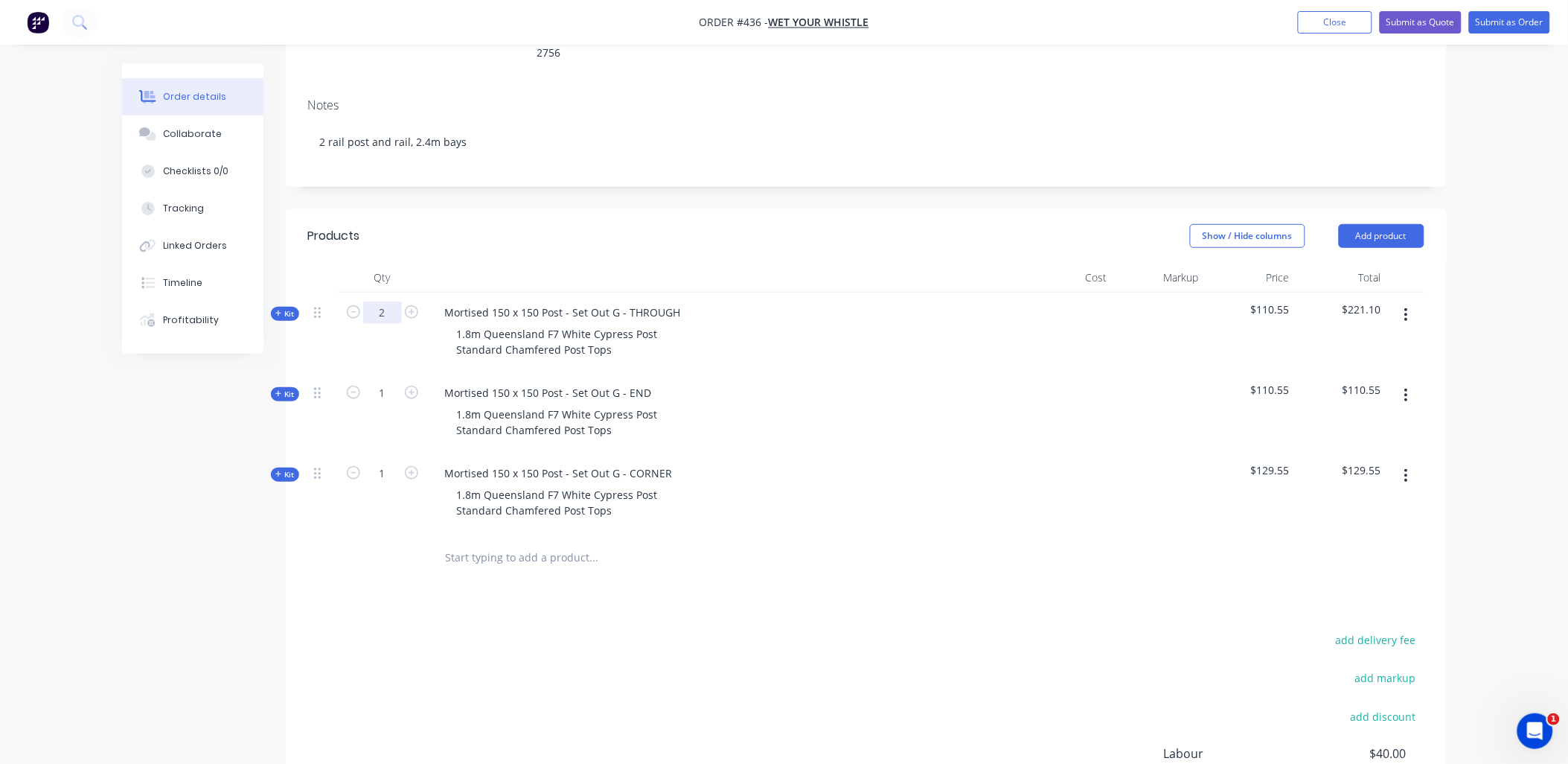
click at [392, 302] on input "2" at bounding box center [383, 313] width 38 height 23
type input "10"
click at [429, 262] on div at bounding box center [725, 278] width 595 height 30
click at [408, 466] on icon "button" at bounding box center [411, 472] width 13 height 13
type input "2"
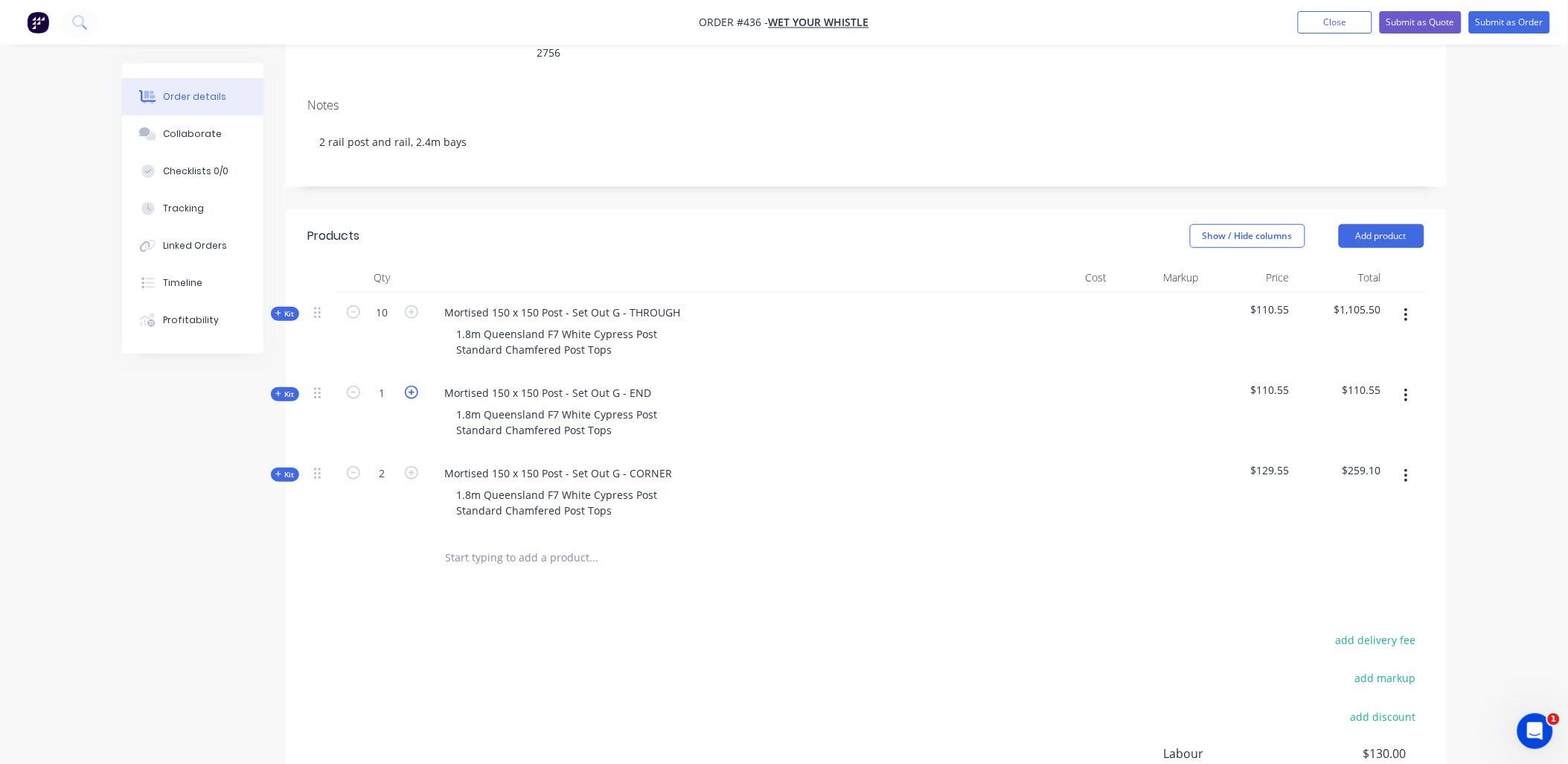
click at [412, 385] on icon "button" at bounding box center [411, 392] width 13 height 13
type input "2"
click at [415, 305] on icon "button" at bounding box center [411, 312] width 13 height 13
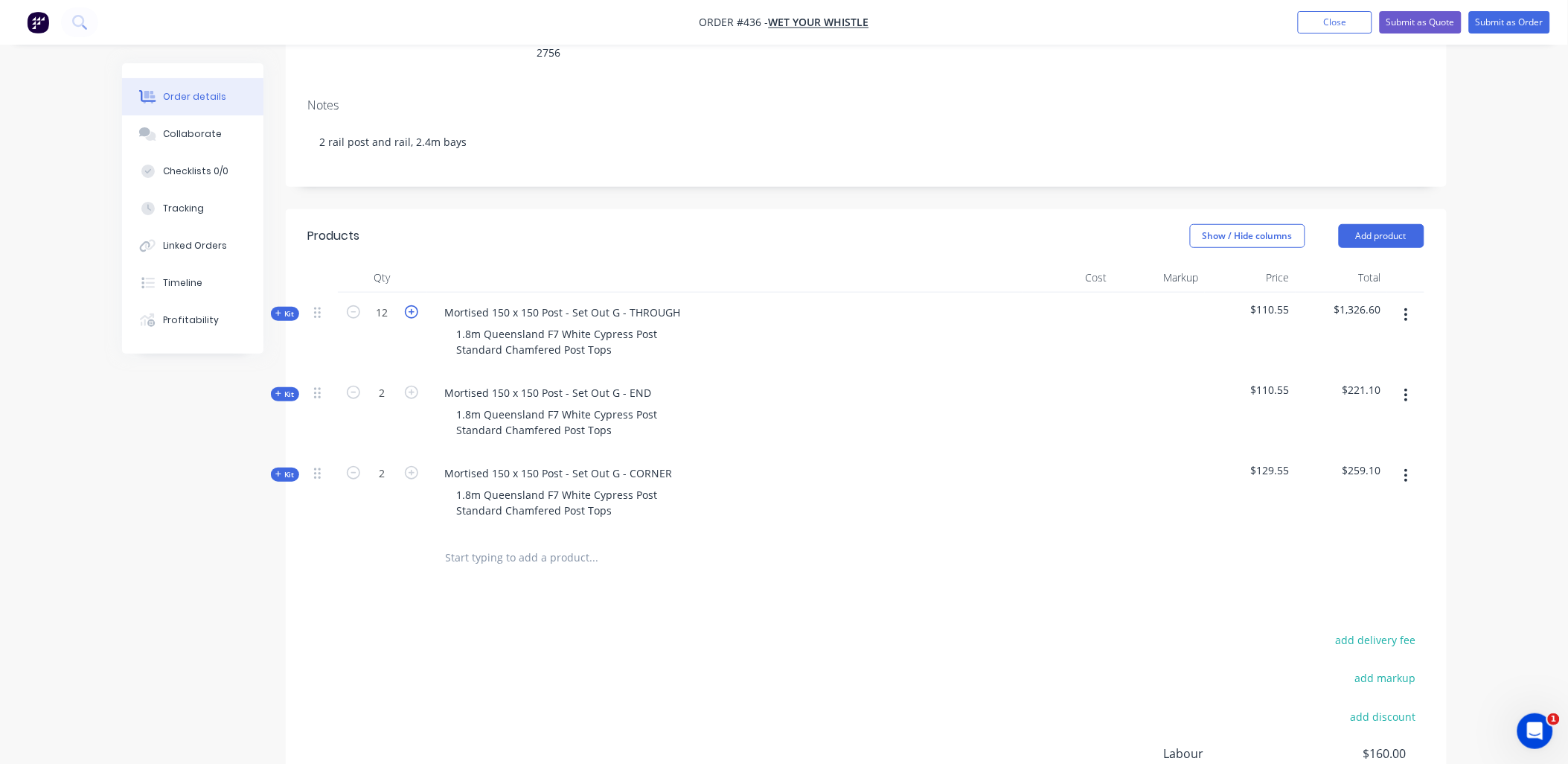
type input "13"
click at [615, 323] on div "1.8m Queensland F7 White Cypress Post Standard Chamfered Post Tops" at bounding box center [557, 342] width 225 height 38
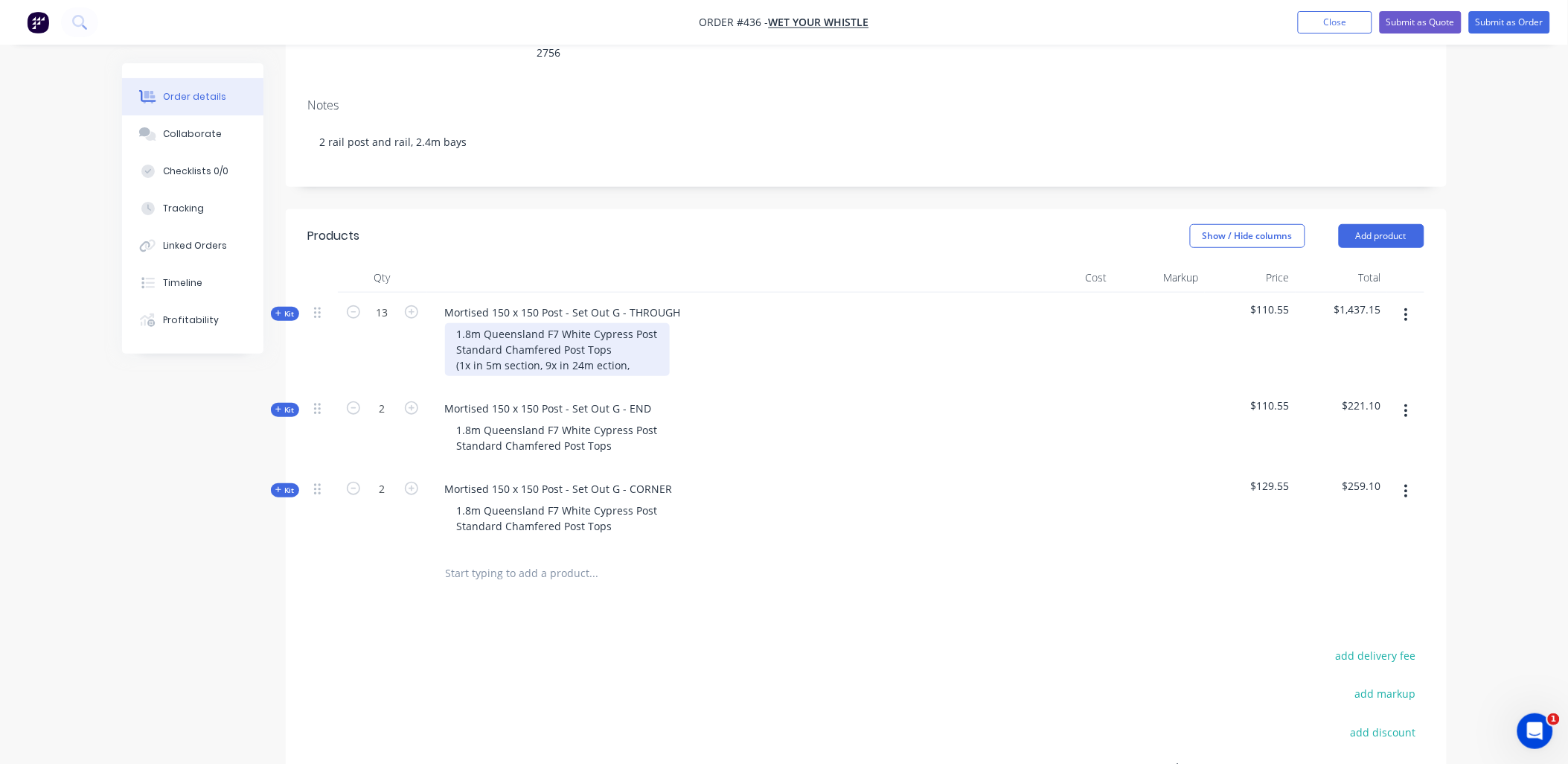
click at [593, 323] on div "1.8m Queensland F7 White Cypress Post Standard Chamfered Post Tops (1x in 5m se…" at bounding box center [557, 349] width 225 height 53
click at [598, 323] on div "1.8m Queensland F7 White Cypress Post Standard Chamfered Post Tops (1x in 5m se…" at bounding box center [557, 349] width 225 height 53
click at [631, 323] on div "1.8m Queensland F7 White Cypress Post Standard Chamfered Post Tops (1x in 5m se…" at bounding box center [557, 349] width 225 height 53
click at [485, 558] on input "text" at bounding box center [594, 573] width 298 height 30
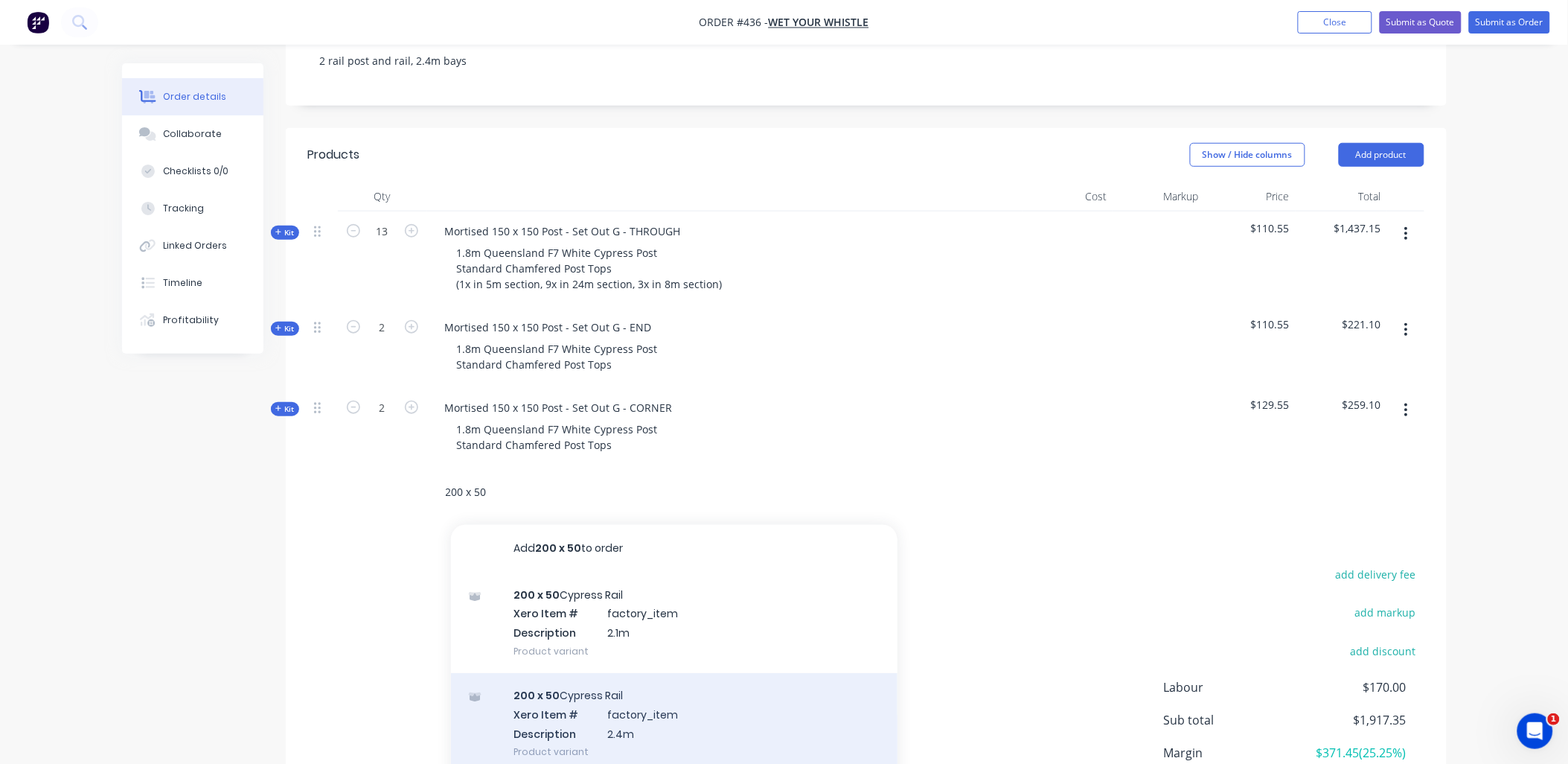
type input "200 x 50"
click at [589, 673] on div "200 x 50 Cypress Rail Xero Item # factory_item Description 2.4m Product variant" at bounding box center [675, 723] width 446 height 100
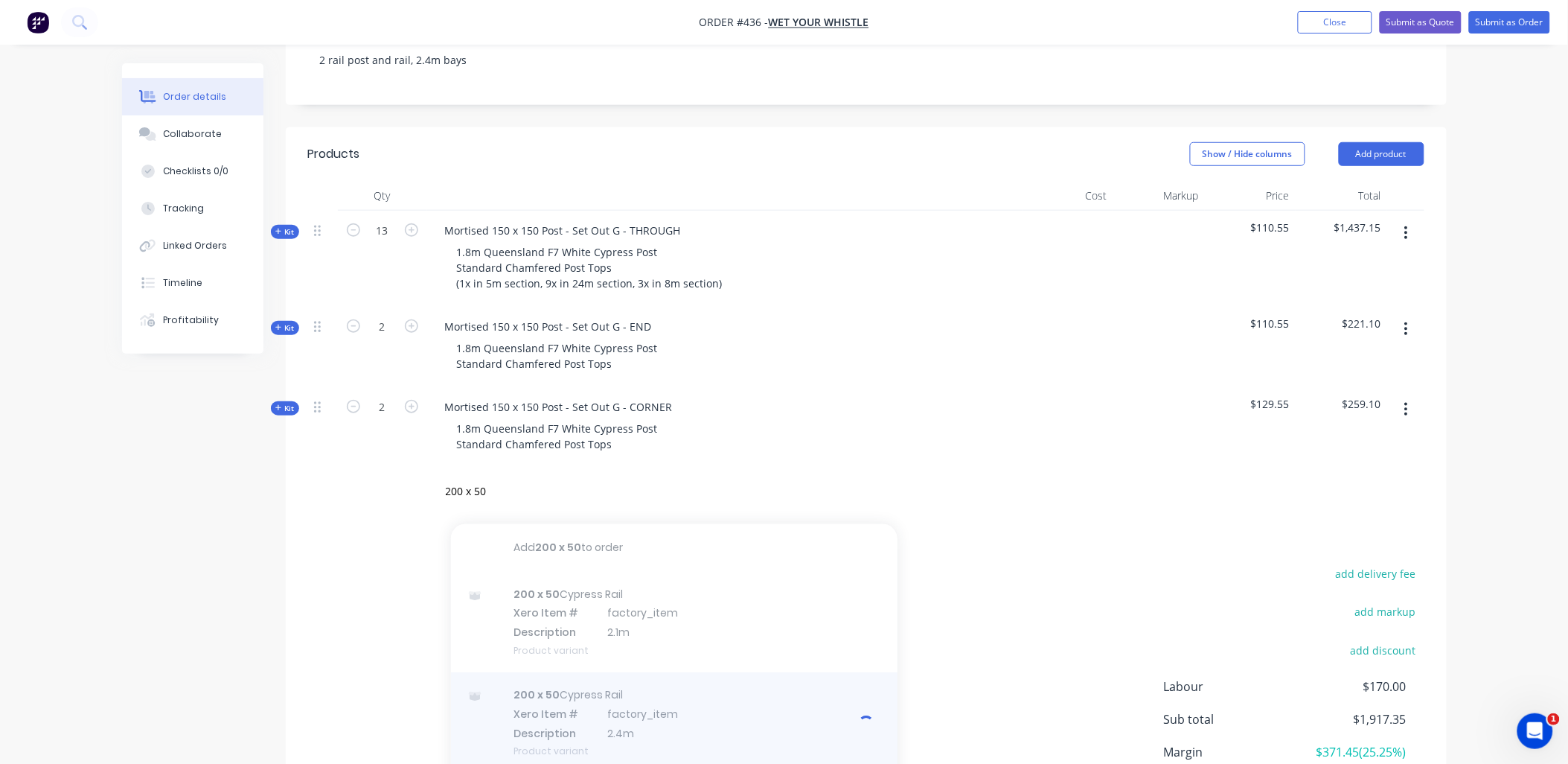
scroll to position [332, 0]
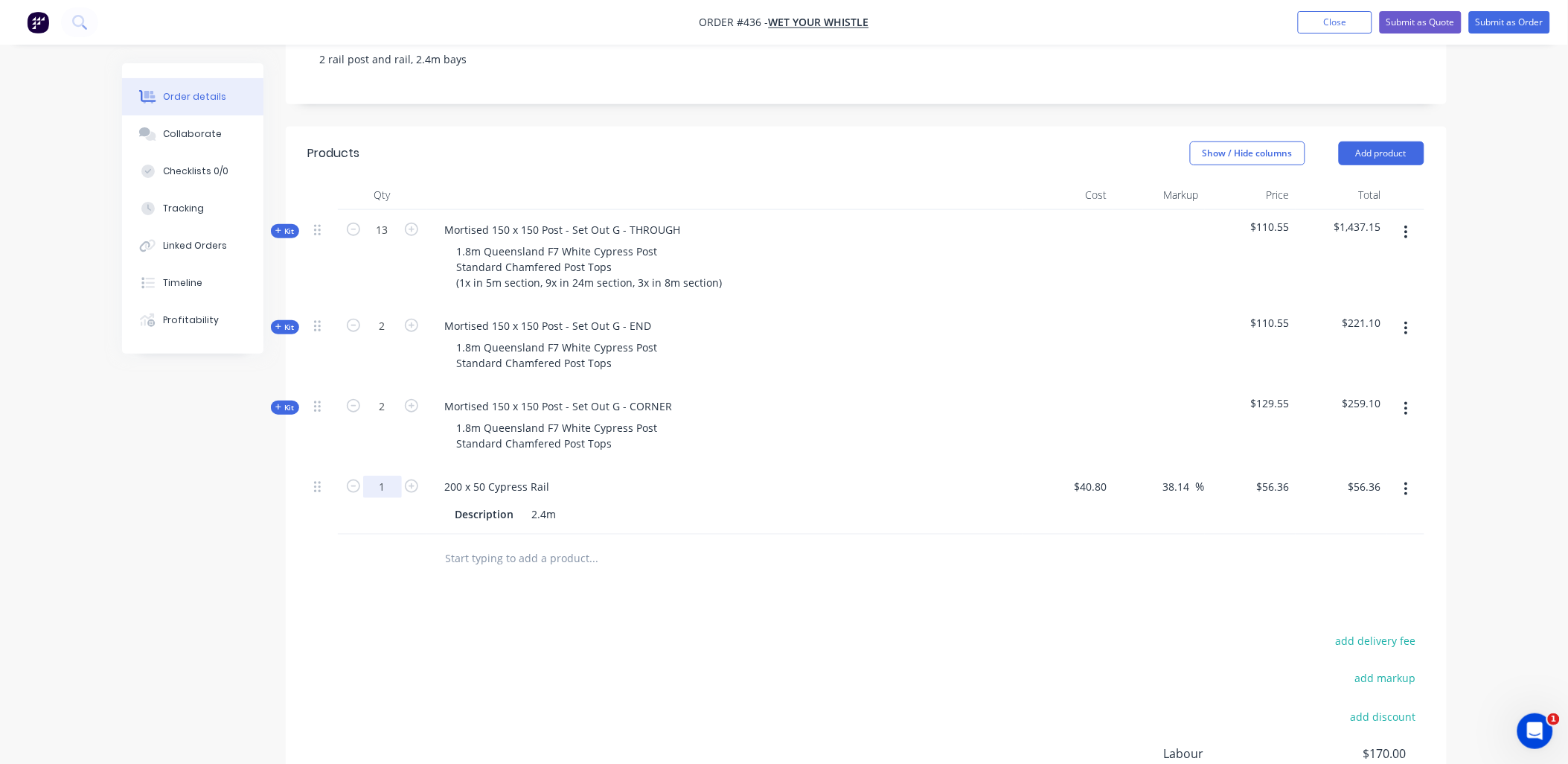
click at [397, 242] on input "1" at bounding box center [383, 230] width 38 height 23
type input "32"
type input "$1,803.52"
click at [395, 411] on div "2" at bounding box center [382, 426] width 89 height 80
click at [1277, 476] on input "56.36" at bounding box center [1279, 486] width 34 height 22
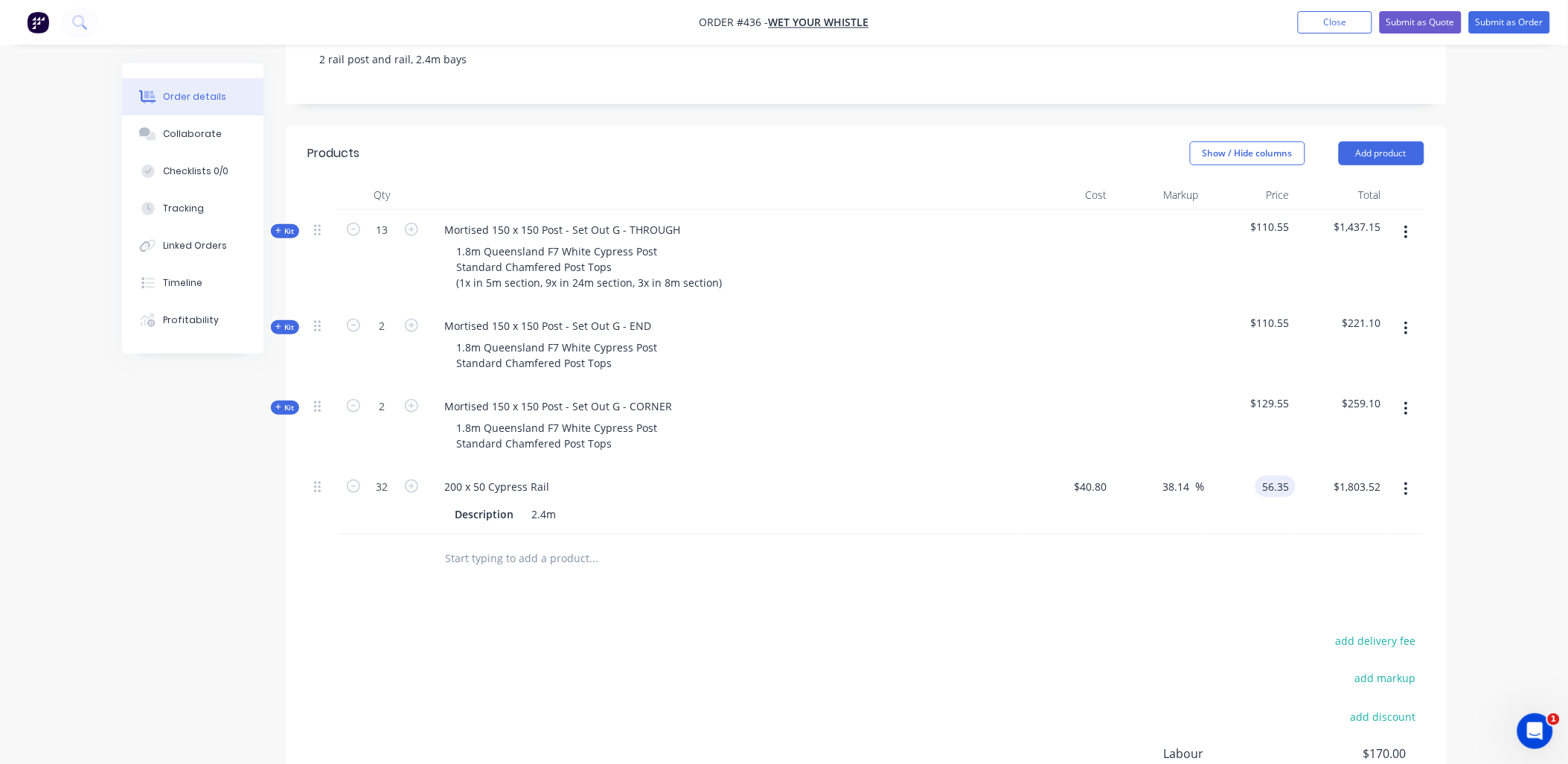
type input "56.35"
type input "38.11"
type input "$56.35"
type input "$1,803.20"
click at [1275, 471] on div "$56.35 56.35" at bounding box center [1251, 500] width 92 height 68
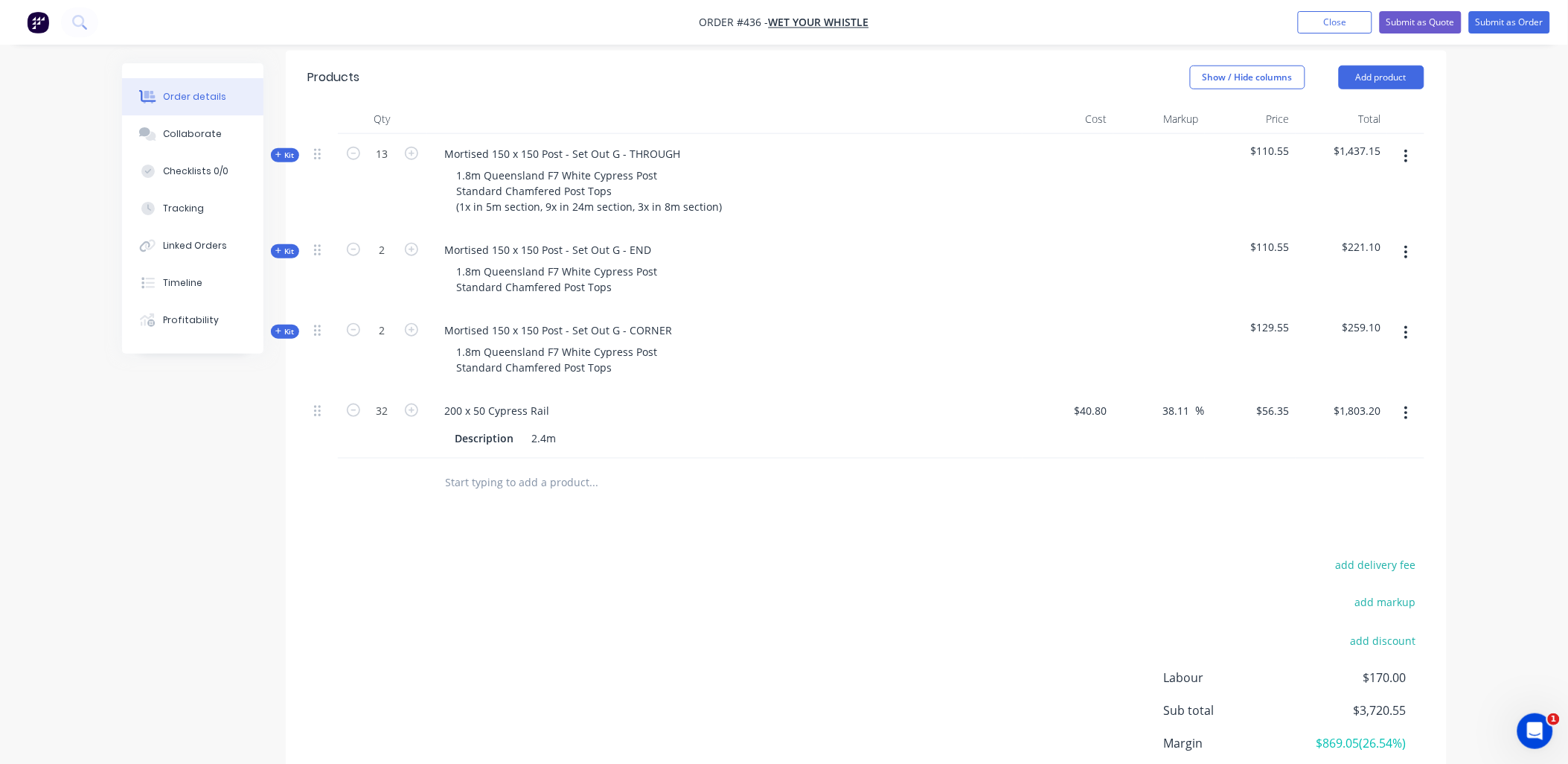
scroll to position [407, 0]
click at [552, 468] on input "text" at bounding box center [594, 483] width 298 height 30
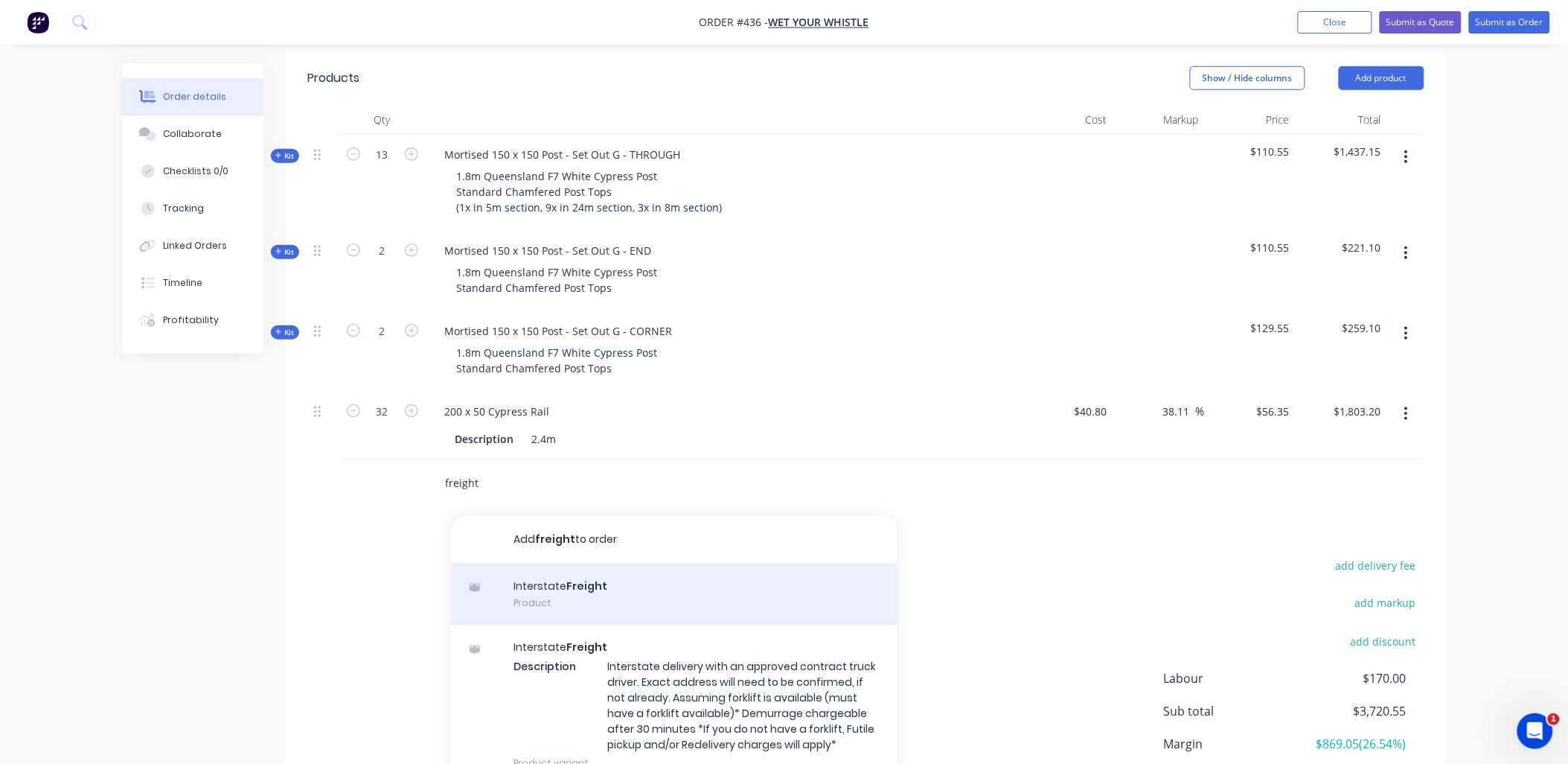
type input "freight"
click at [568, 563] on div "Interstate Freight Product" at bounding box center [675, 594] width 446 height 63
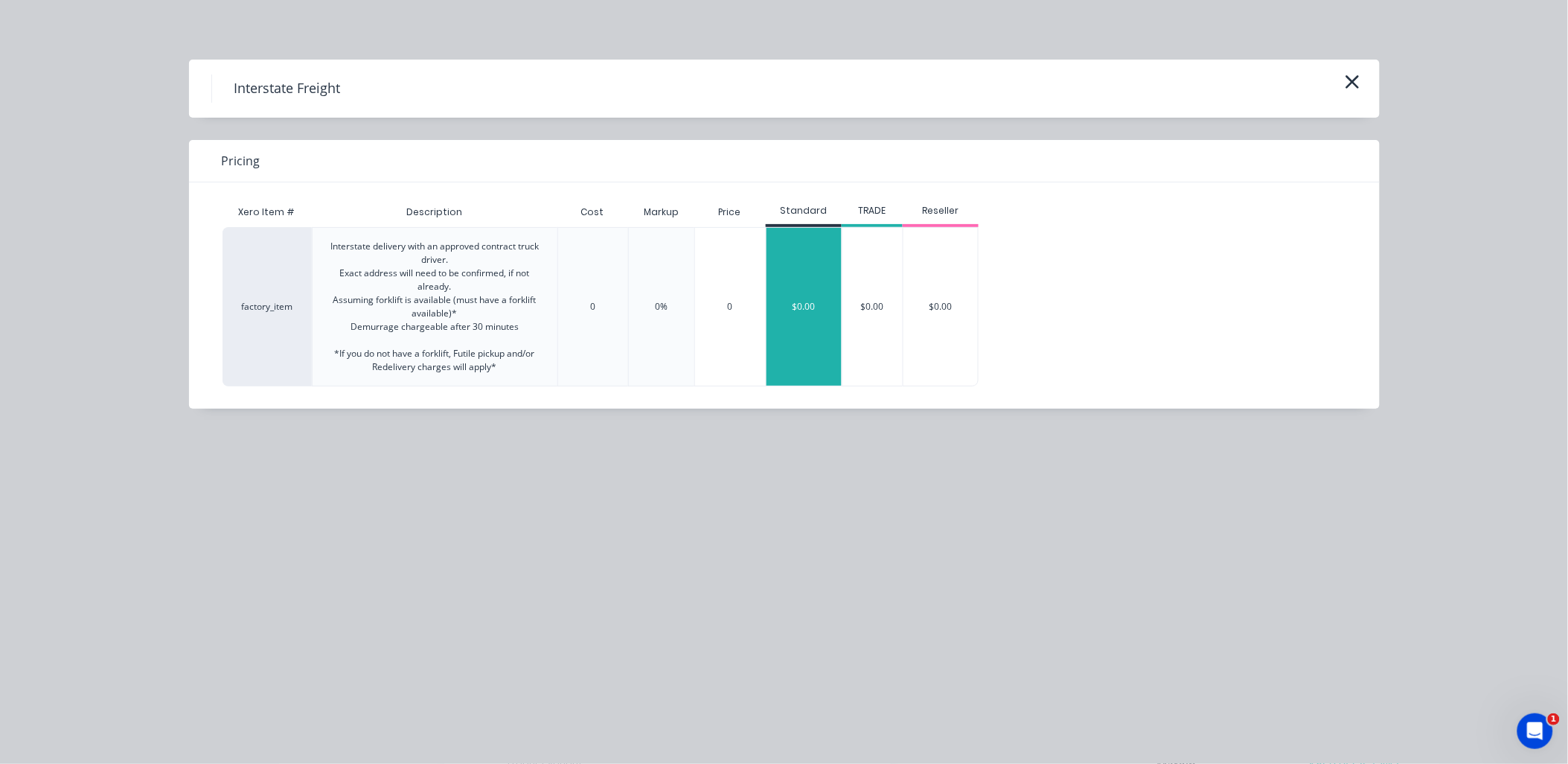
click at [783, 284] on div "$0.00" at bounding box center [804, 307] width 75 height 158
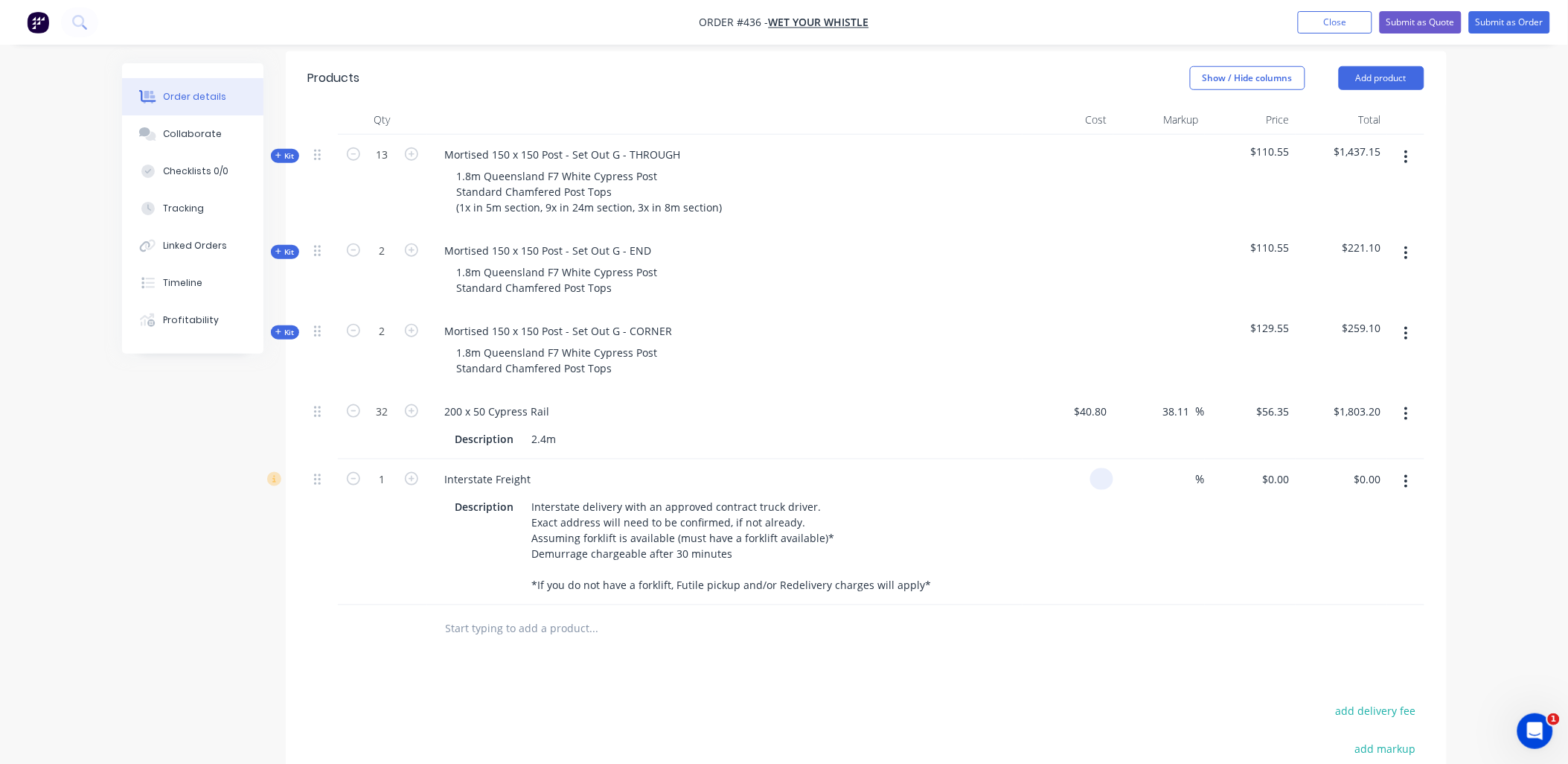
click at [1097, 468] on input at bounding box center [1105, 479] width 17 height 22
type input "$1,400.00"
click at [1301, 486] on div "$1,400.00 $1,400.00" at bounding box center [1341, 532] width 92 height 146
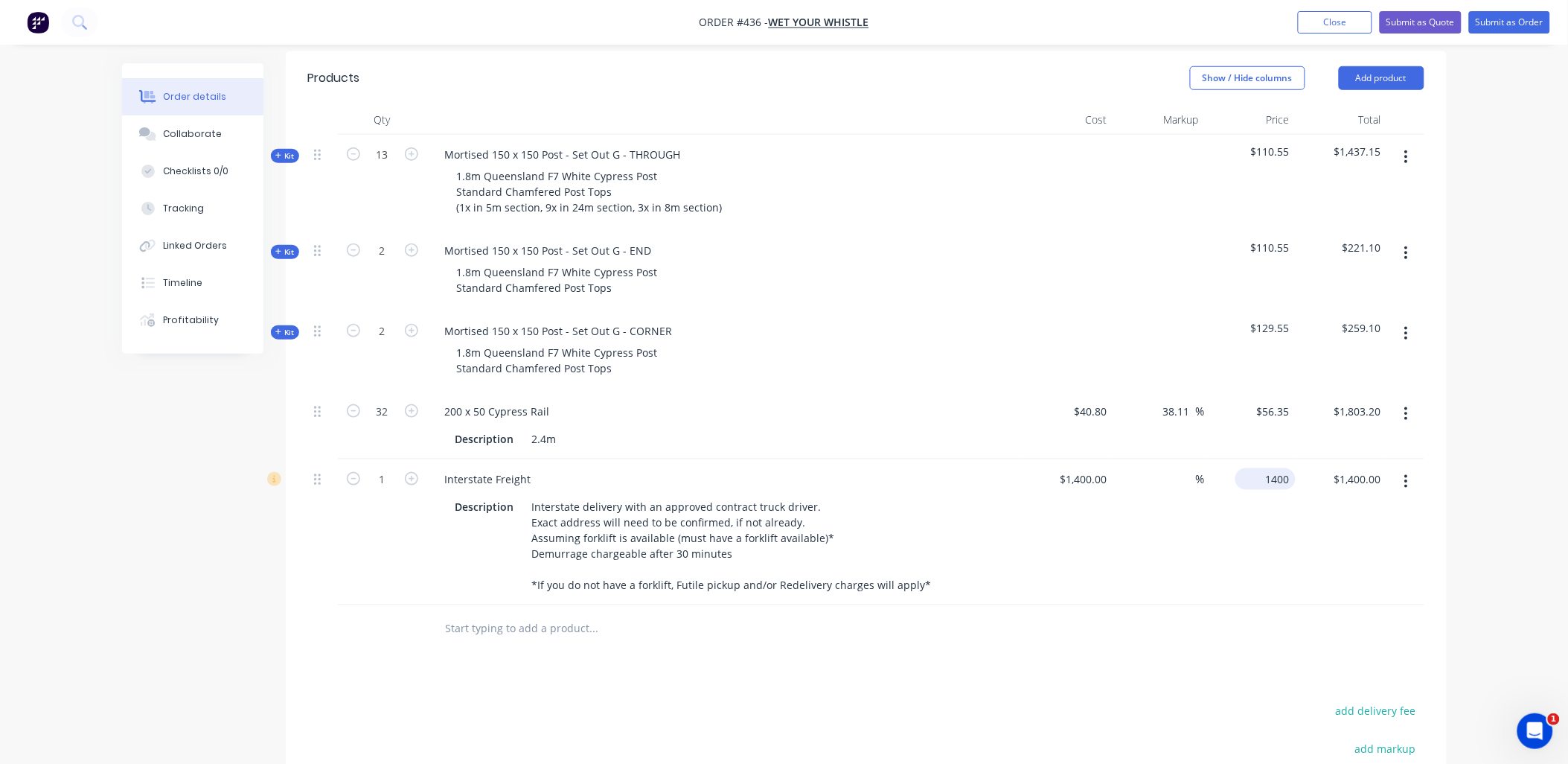
click at [1277, 468] on input "1400" at bounding box center [1268, 479] width 54 height 22
type input "1680"
type input "20"
type input "$1,680.00"
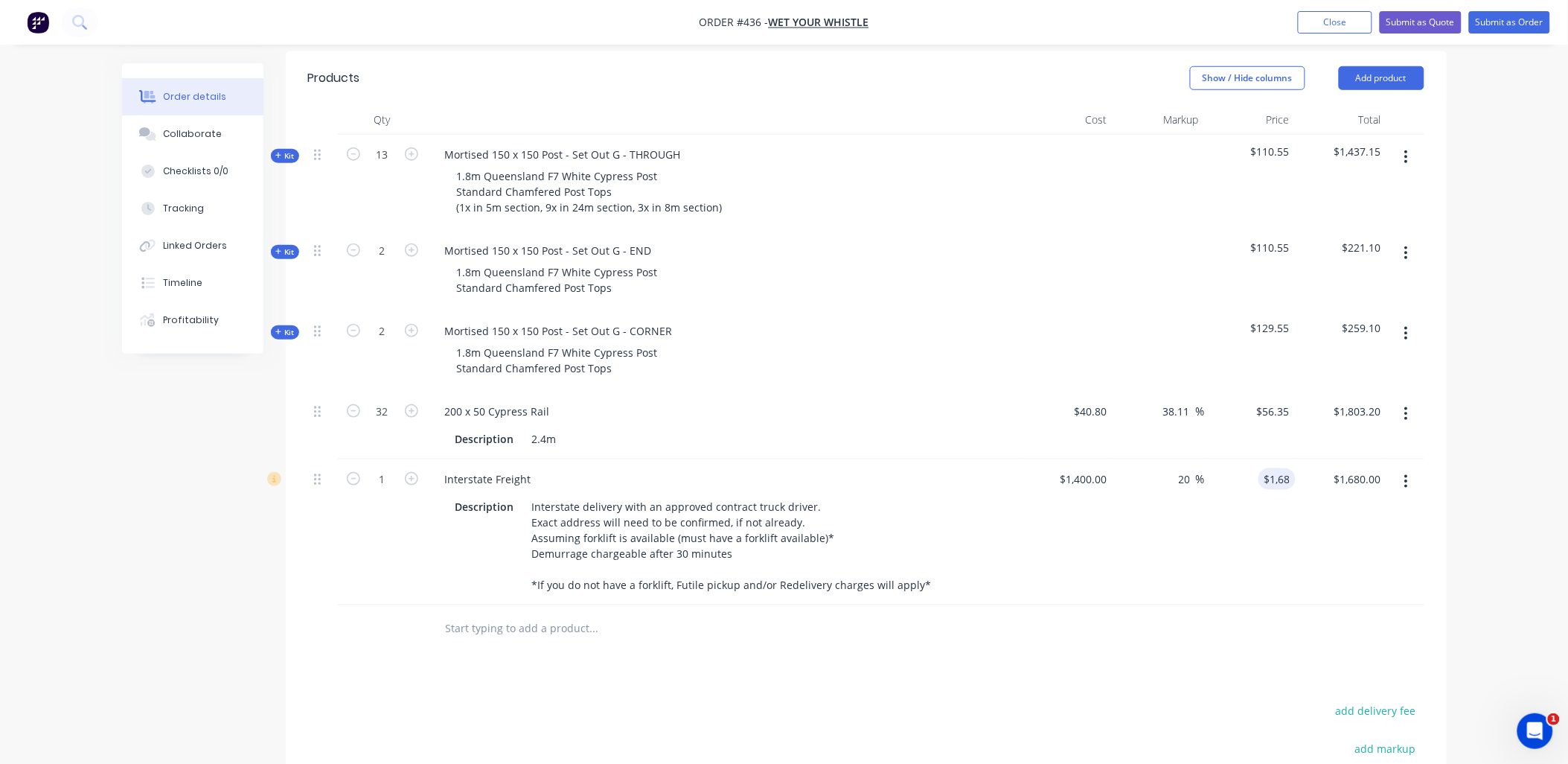
click at [1283, 503] on div "$1,680.00 1680" at bounding box center [1251, 532] width 92 height 146
click at [534, 614] on input "text" at bounding box center [594, 629] width 298 height 30
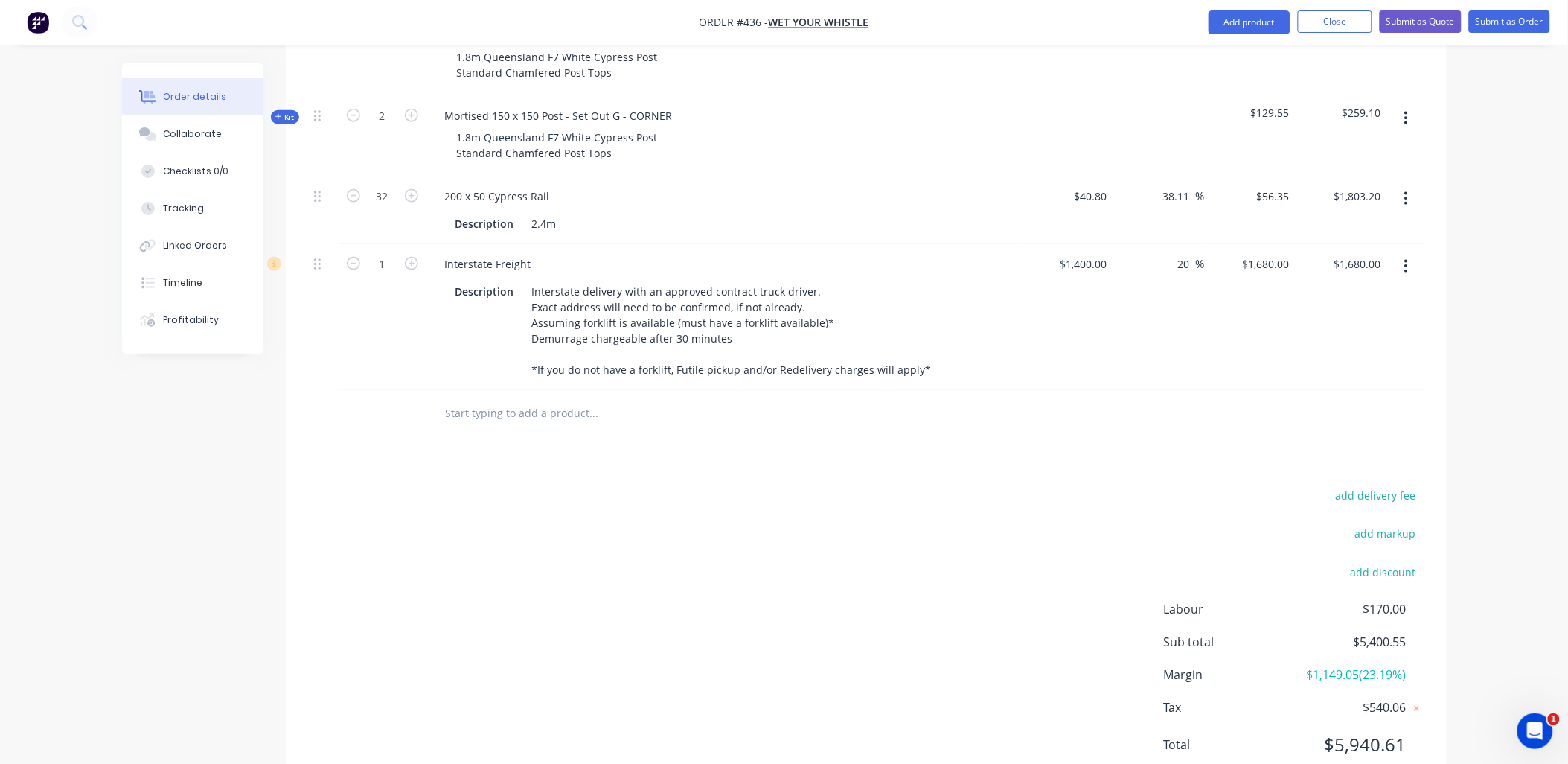
scroll to position [629, 0]
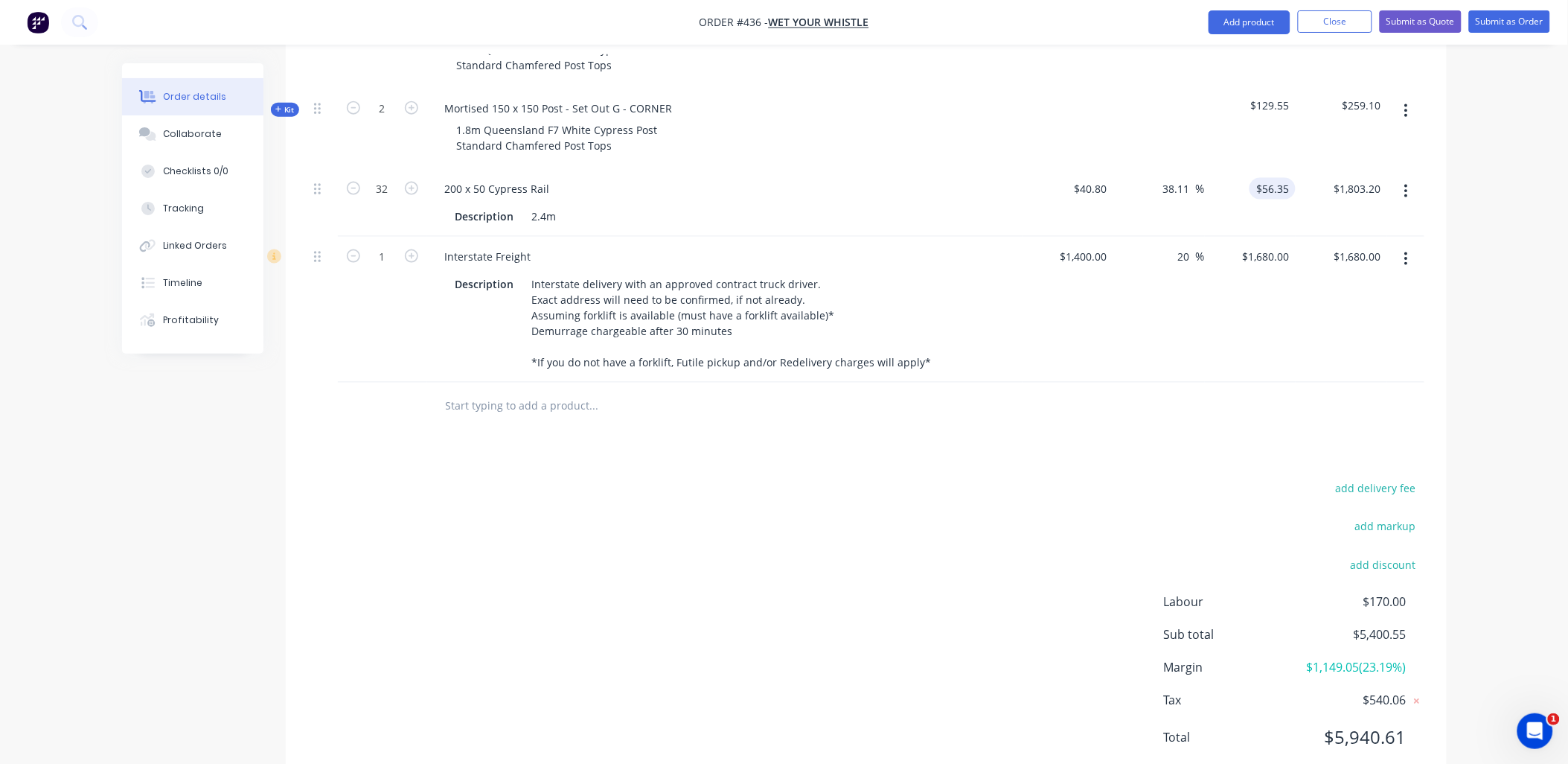
type input "56.35"
click at [1262, 178] on input "56.35" at bounding box center [1275, 189] width 40 height 22
type input "40.8"
type input "$56.35"
click at [1099, 178] on input "40.8" at bounding box center [1093, 189] width 40 height 22
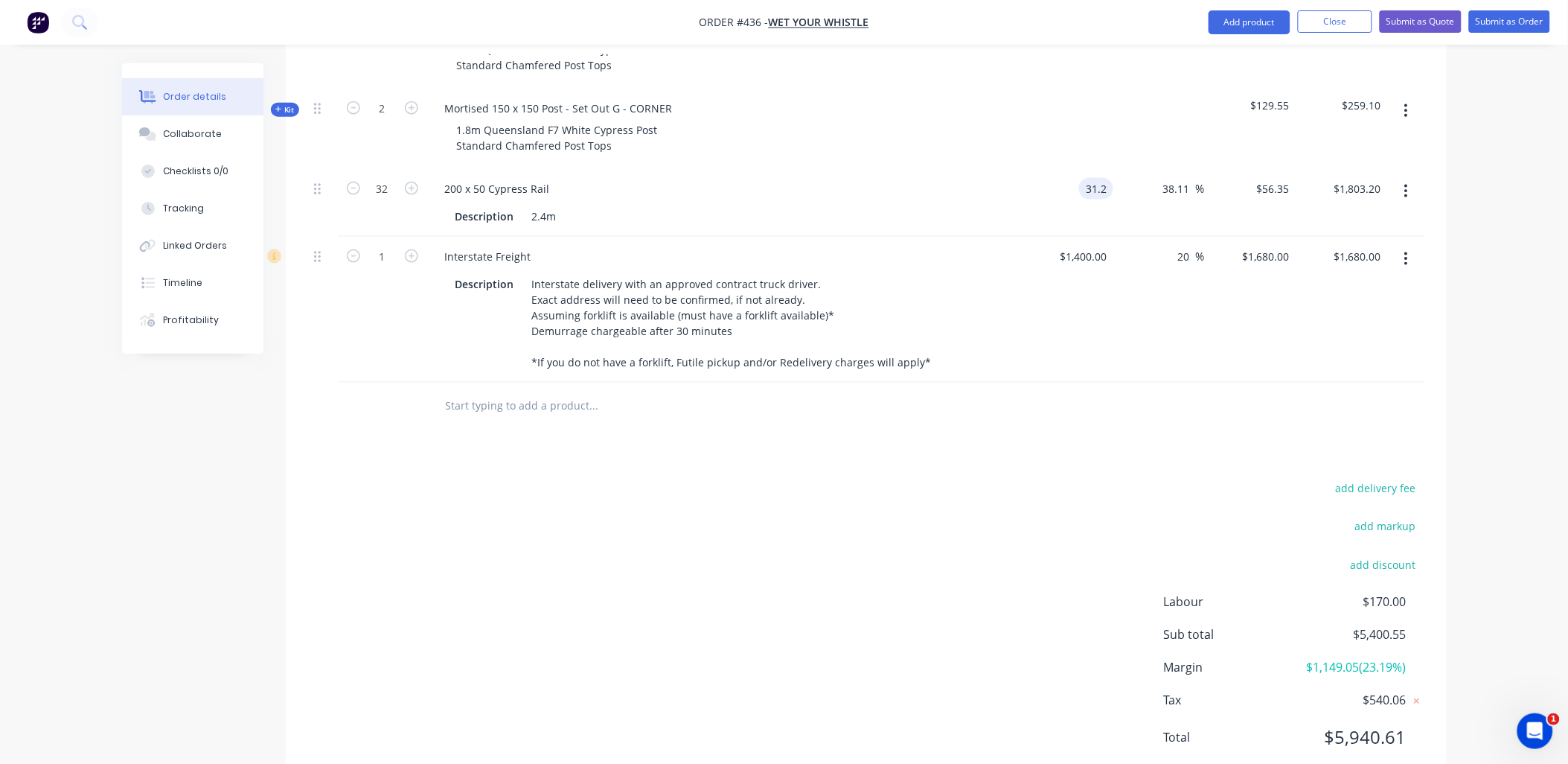
type input "$31.20"
type input "$43.0912"
type input "$1,378.92"
click at [1150, 89] on div at bounding box center [1159, 129] width 92 height 80
click at [1268, 178] on input "43.0912" at bounding box center [1270, 189] width 52 height 22
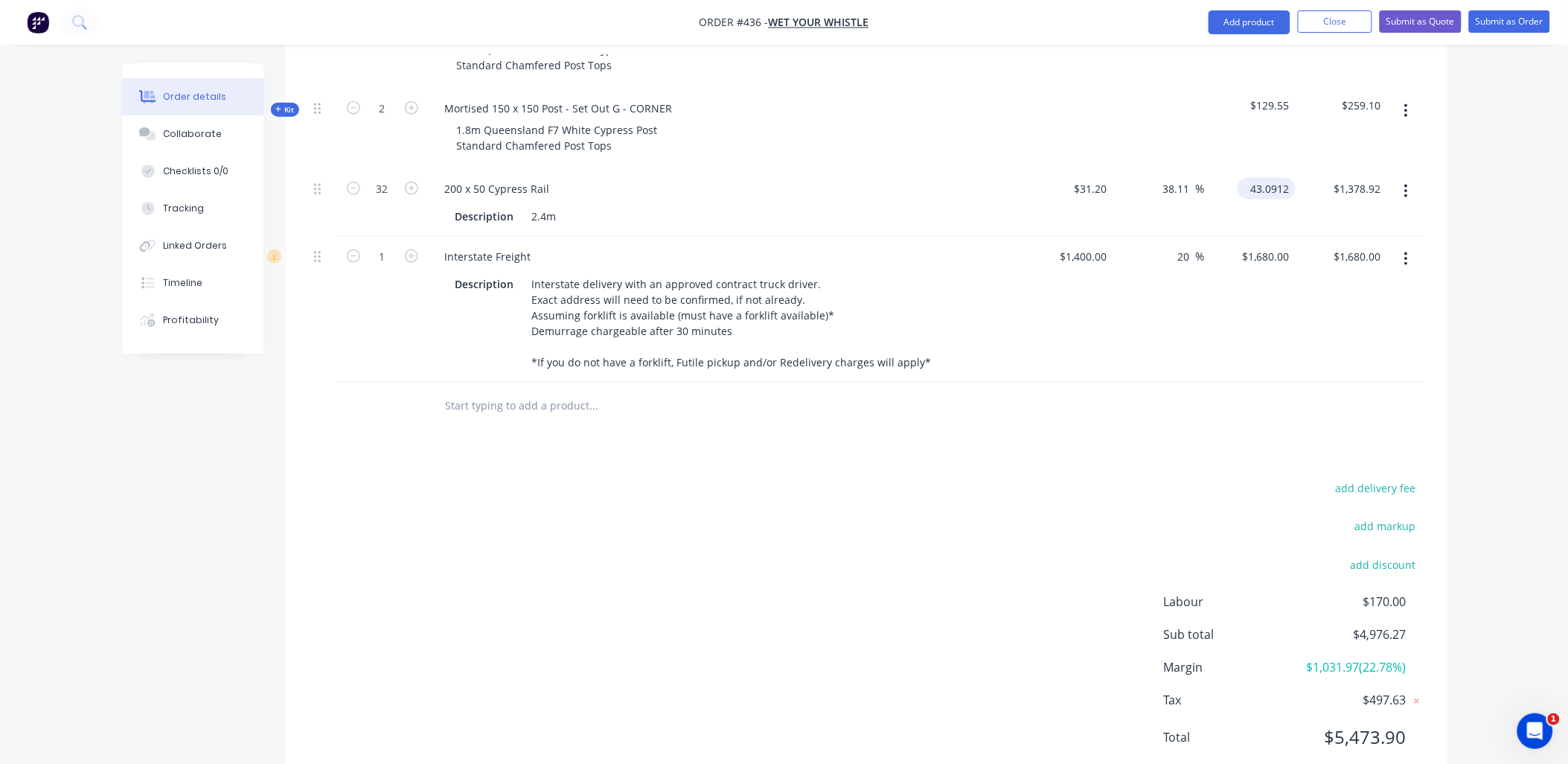
click at [1269, 178] on input "43.0912" at bounding box center [1270, 189] width 52 height 22
click at [1271, 178] on input "43.0912" at bounding box center [1272, 189] width 46 height 22
paste input "56.35"
type input "56.35"
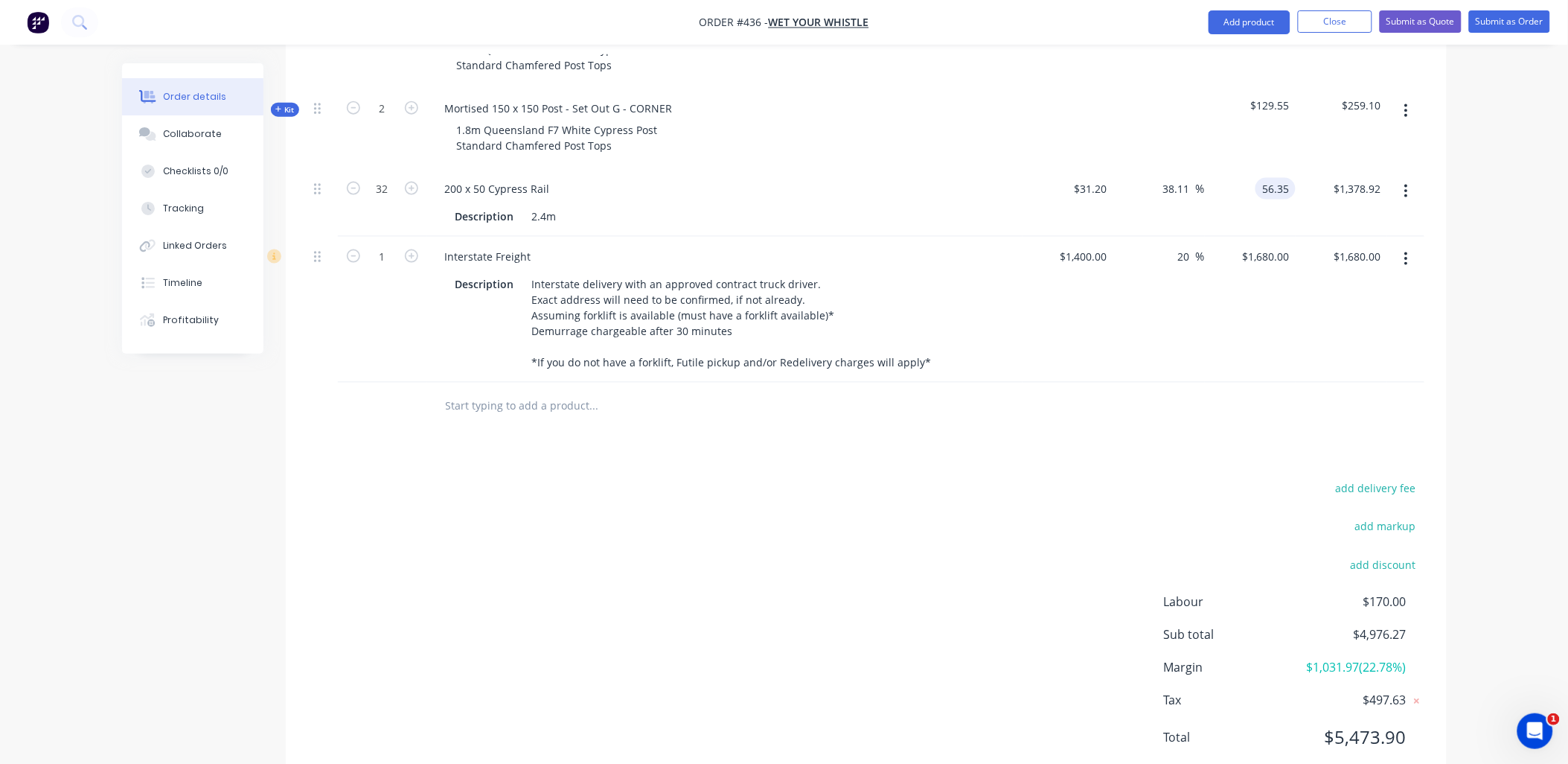
type input "80.61"
type input "$56.35"
type input "$1,803.20"
click at [1279, 176] on div "$56.35 56.35" at bounding box center [1251, 202] width 92 height 68
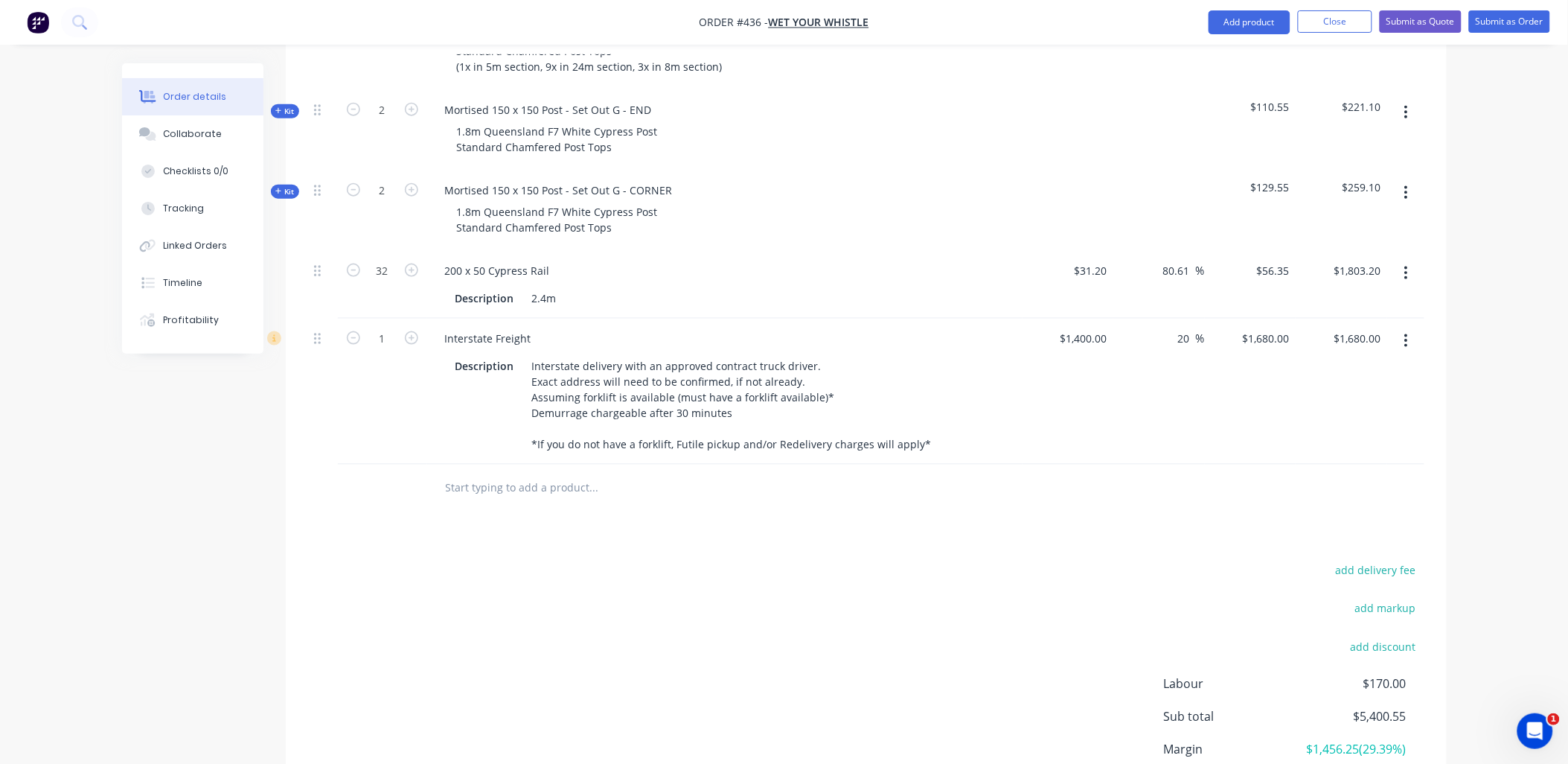
scroll to position [548, 0]
click at [587, 474] on input "text" at bounding box center [594, 489] width 298 height 30
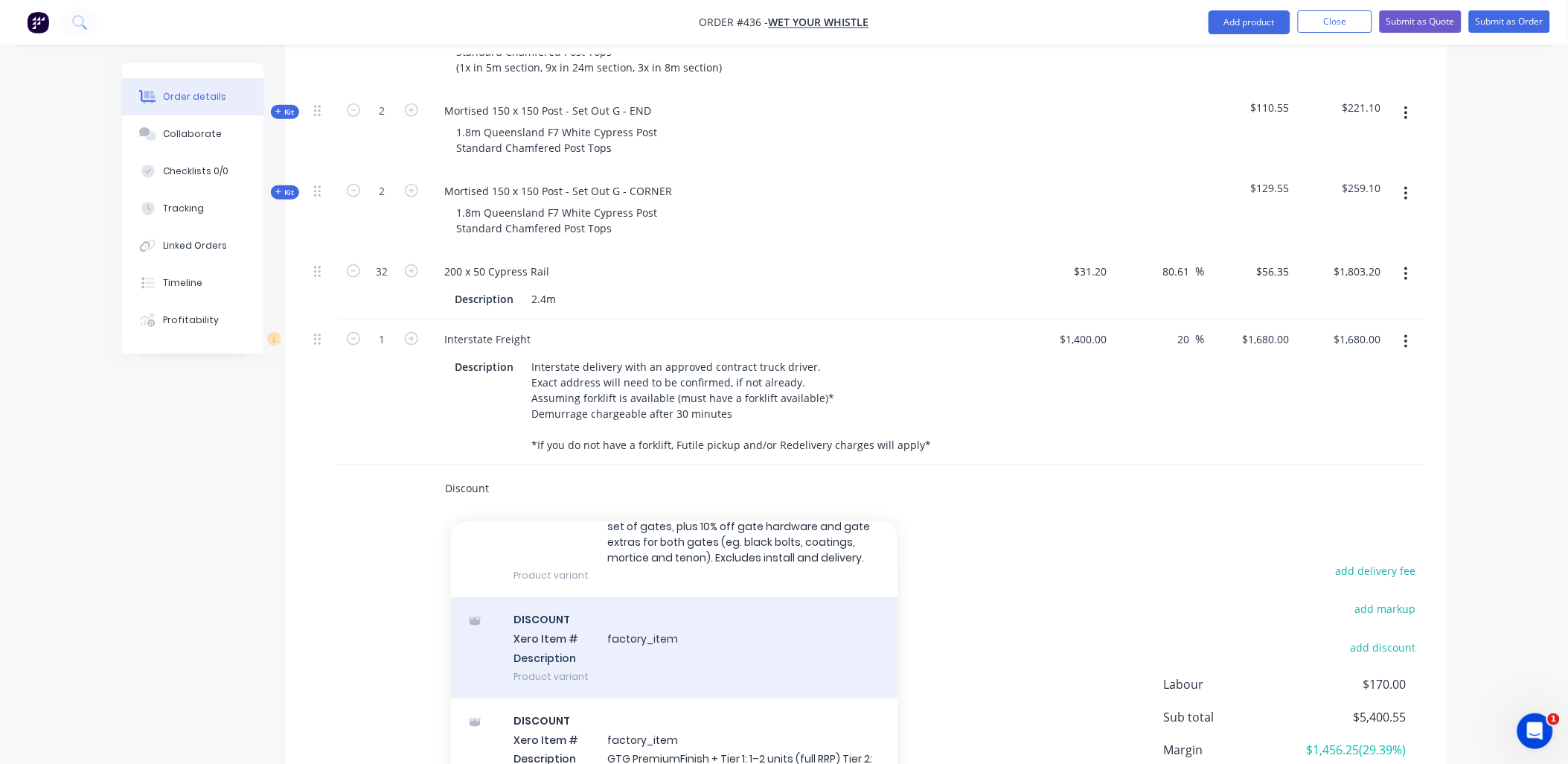
scroll to position [330, 0]
type input "Discount"
click at [608, 596] on div "DISCOUNT Xero Item # factory_item Description Product variant" at bounding box center [675, 646] width 446 height 100
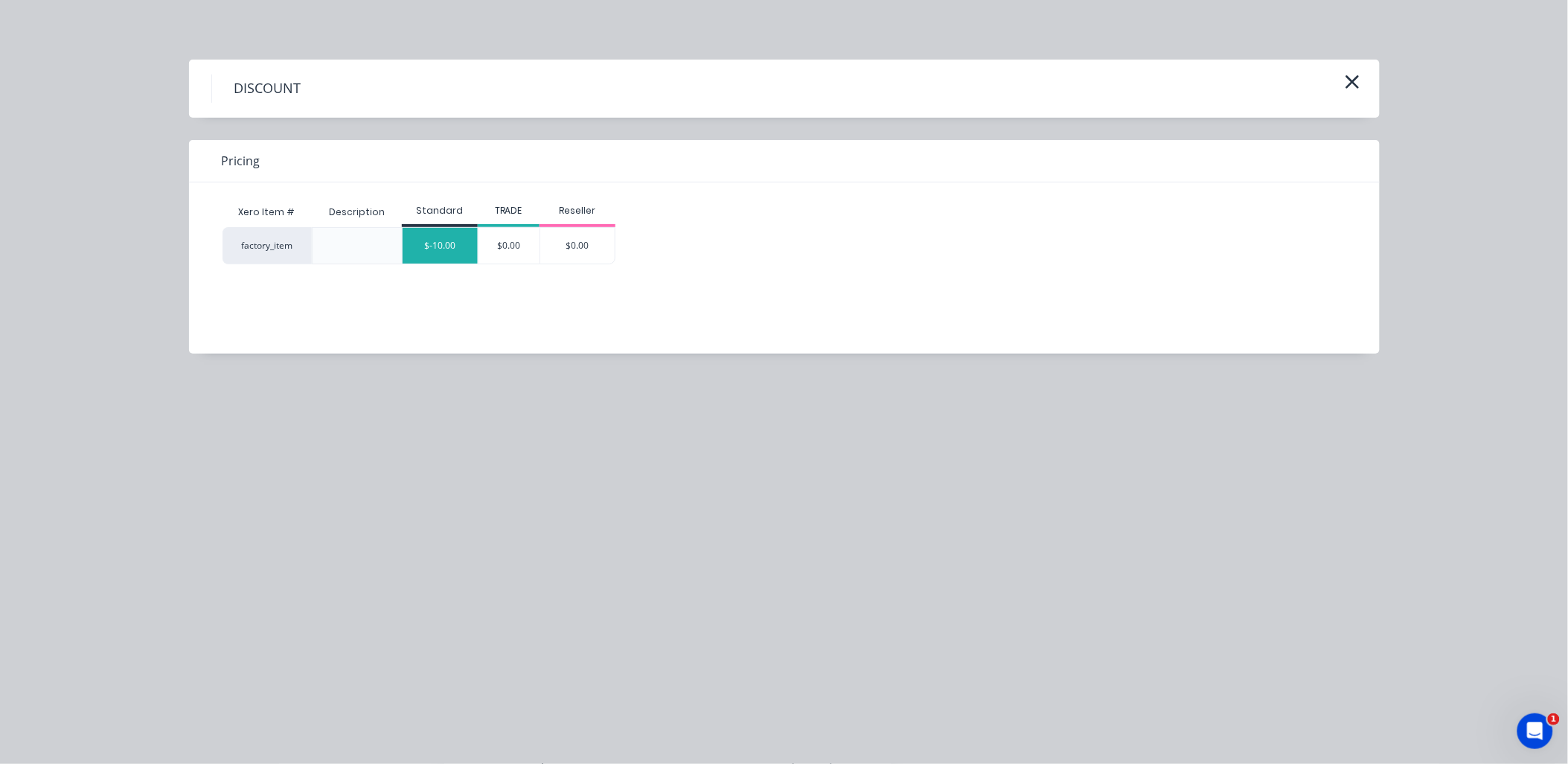
click at [454, 255] on div "$-10.00" at bounding box center [440, 246] width 75 height 36
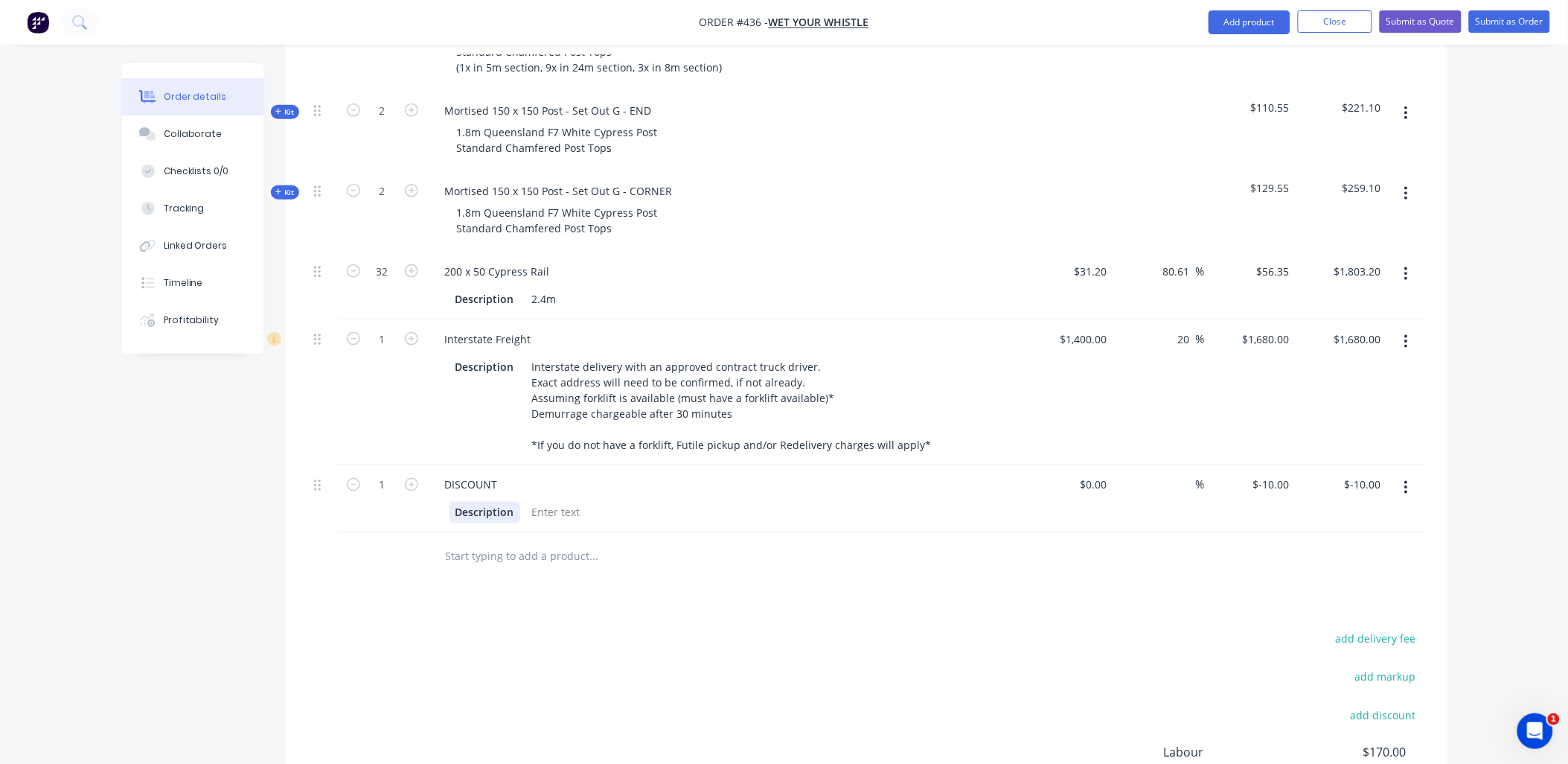
click at [496, 502] on div "Description" at bounding box center [485, 512] width 71 height 22
click at [547, 502] on div at bounding box center [557, 512] width 60 height 22
click at [575, 568] on div "Products Show / Hide columns Add product Qty Cost Markup Price Total Kit 13 Mor…" at bounding box center [866, 425] width 1161 height 1027
drag, startPoint x: 613, startPoint y: 471, endPoint x: 736, endPoint y: 475, distance: 123.1
click at [736, 502] on div "If order is placed in next 2-3 business days" at bounding box center [639, 512] width 227 height 22
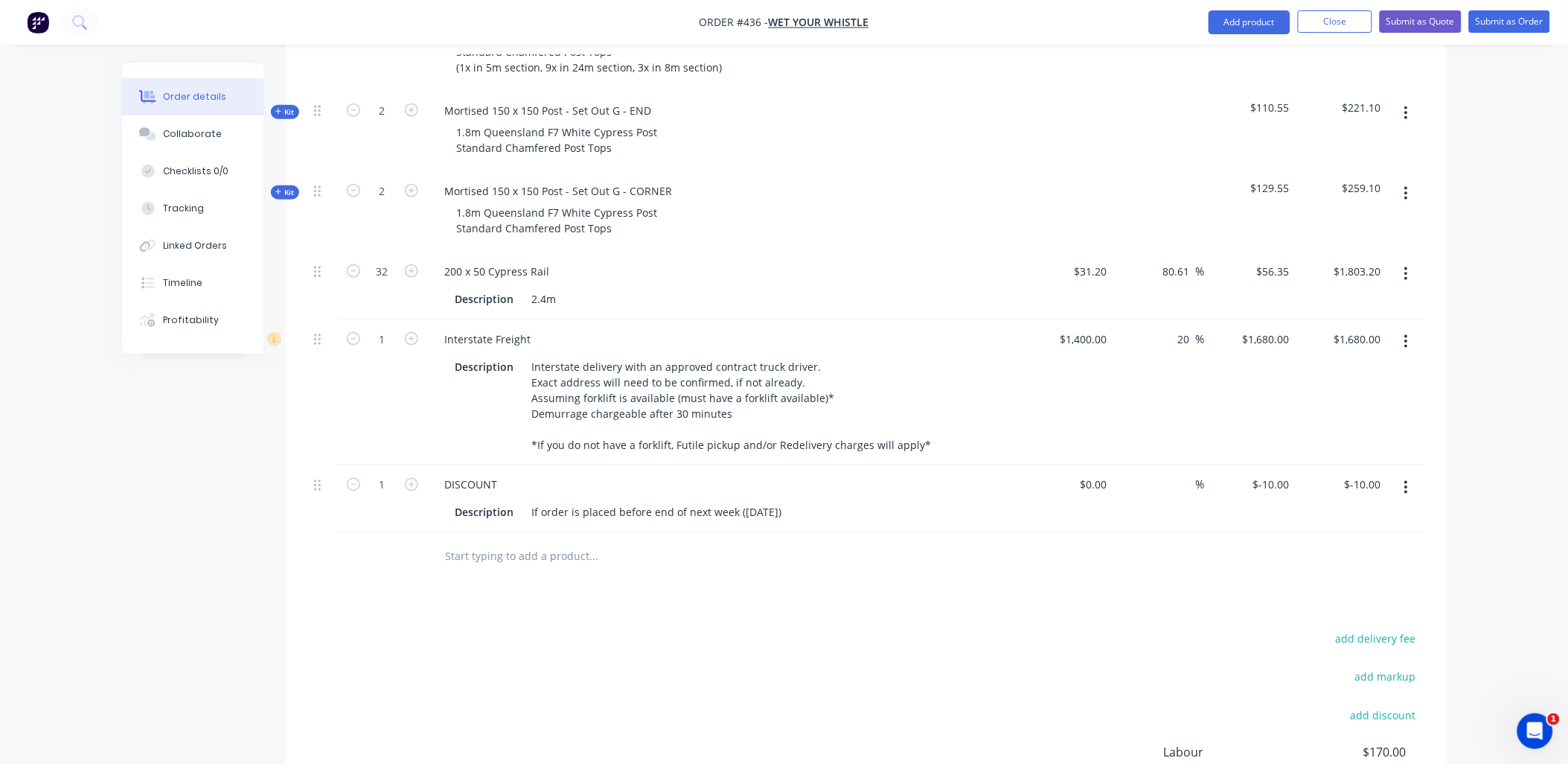
click at [1282, 471] on div "$-10.00 $-10.00" at bounding box center [1251, 499] width 92 height 68
click at [1275, 474] on input "-10" at bounding box center [1275, 485] width 43 height 22
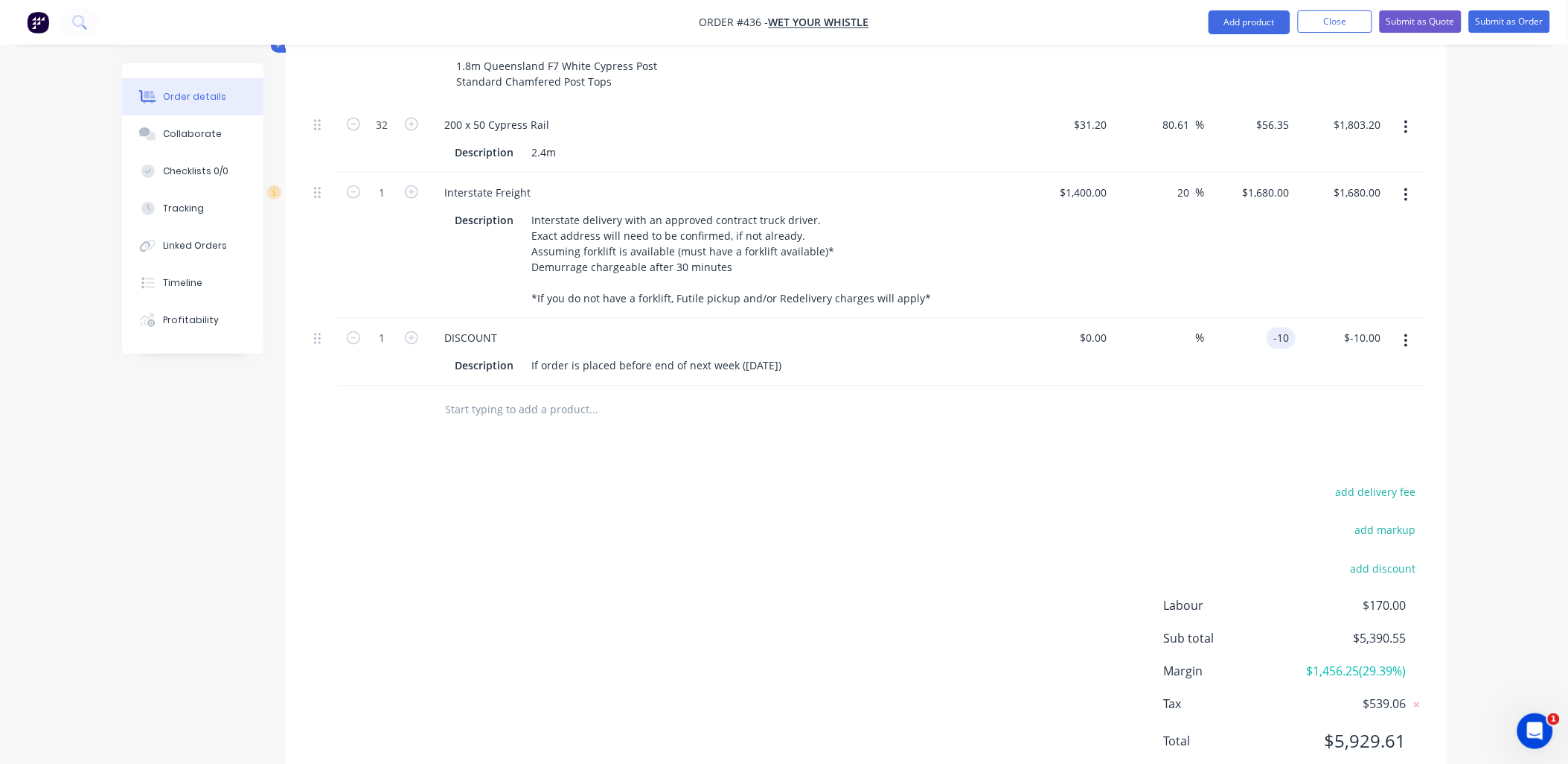
scroll to position [702, 0]
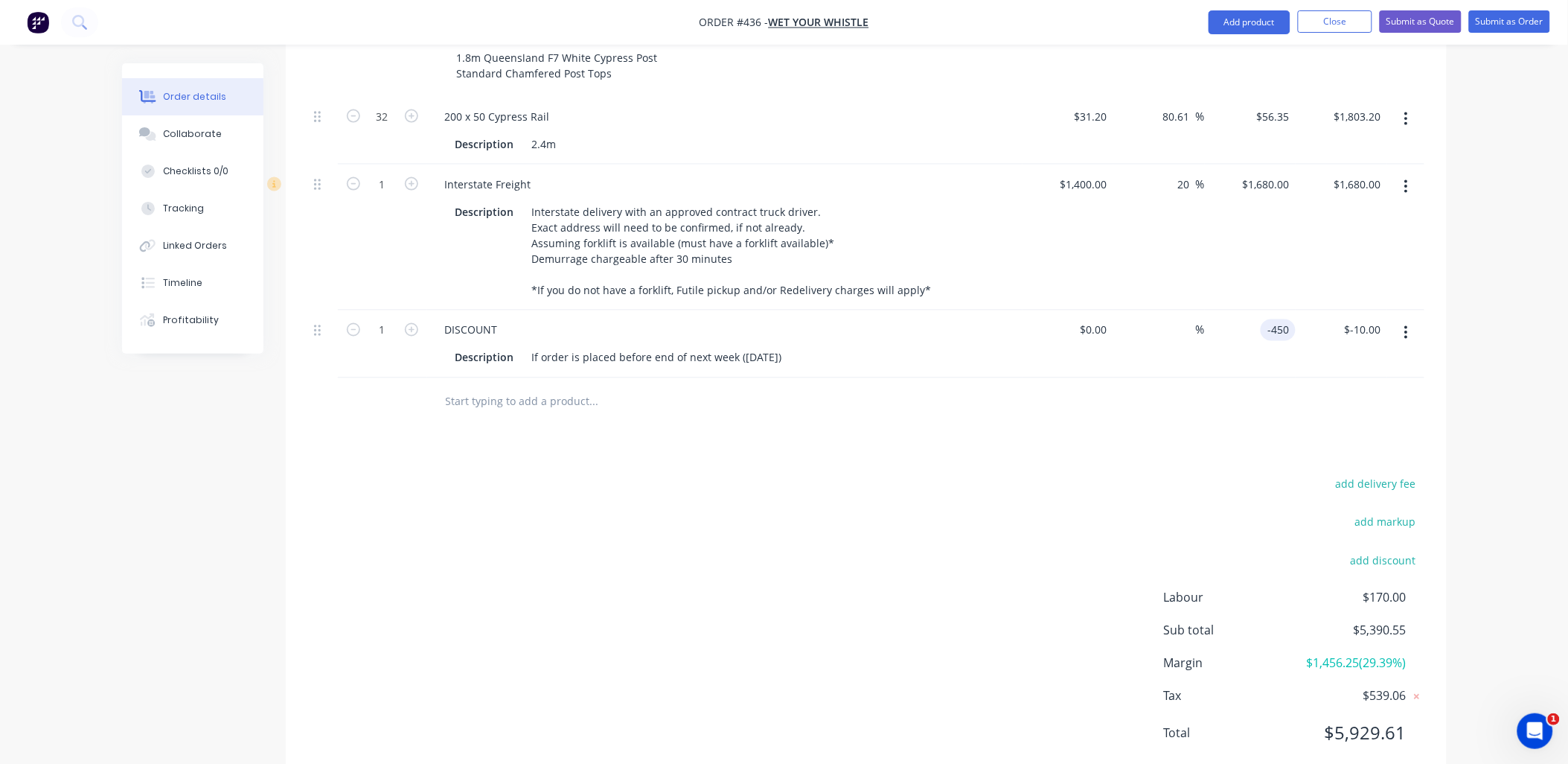
type input "$-450.00"
click at [1275, 474] on div "add delivery fee" at bounding box center [1331, 492] width 186 height 38
click at [353, 323] on icon "button" at bounding box center [354, 330] width 13 height 13
type input "0"
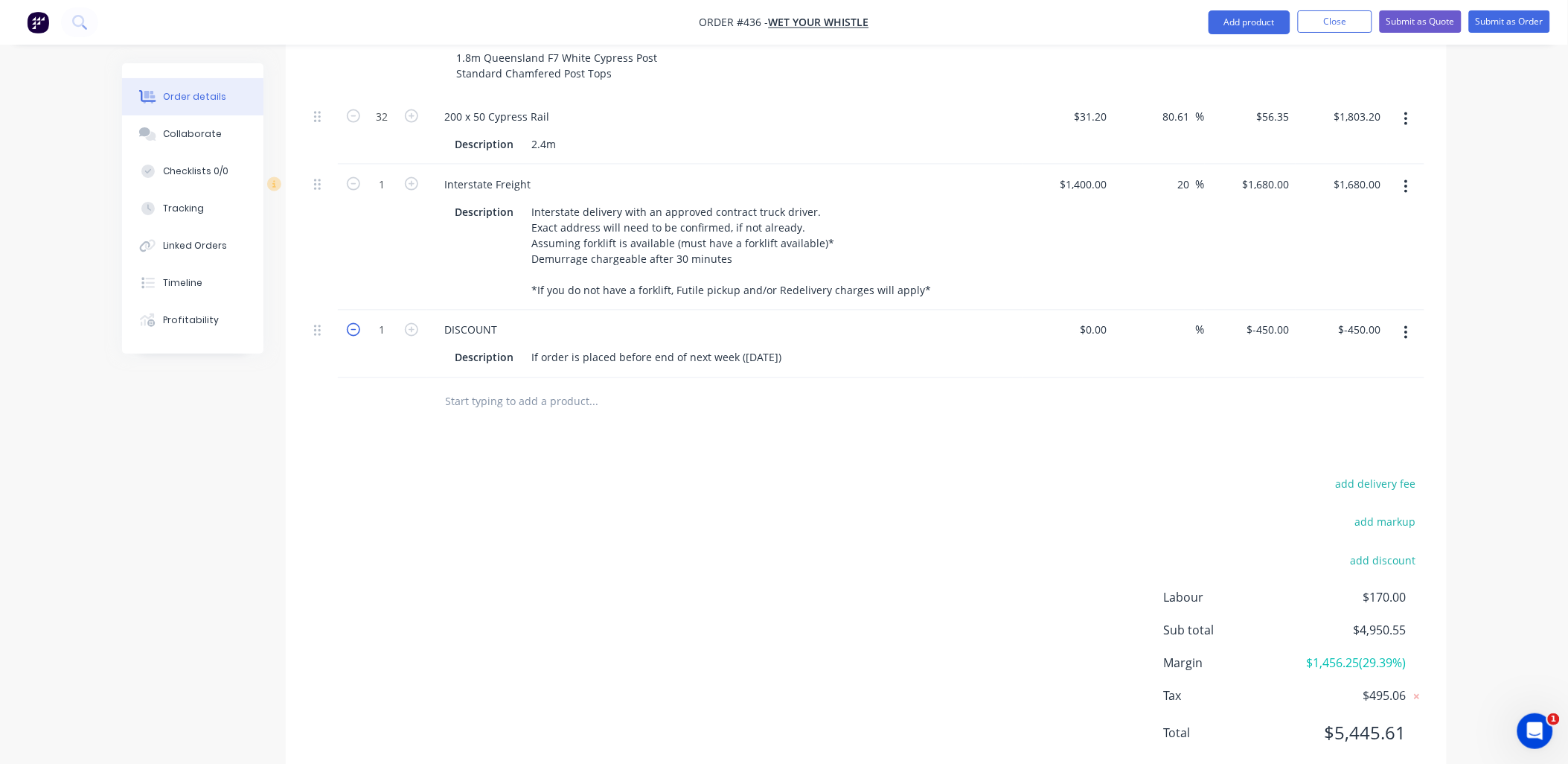
type input "$0.00"
click at [1412, 550] on button "add discount" at bounding box center [1383, 560] width 81 height 20
type input "123"
click at [1372, 554] on input at bounding box center [1367, 565] width 67 height 23
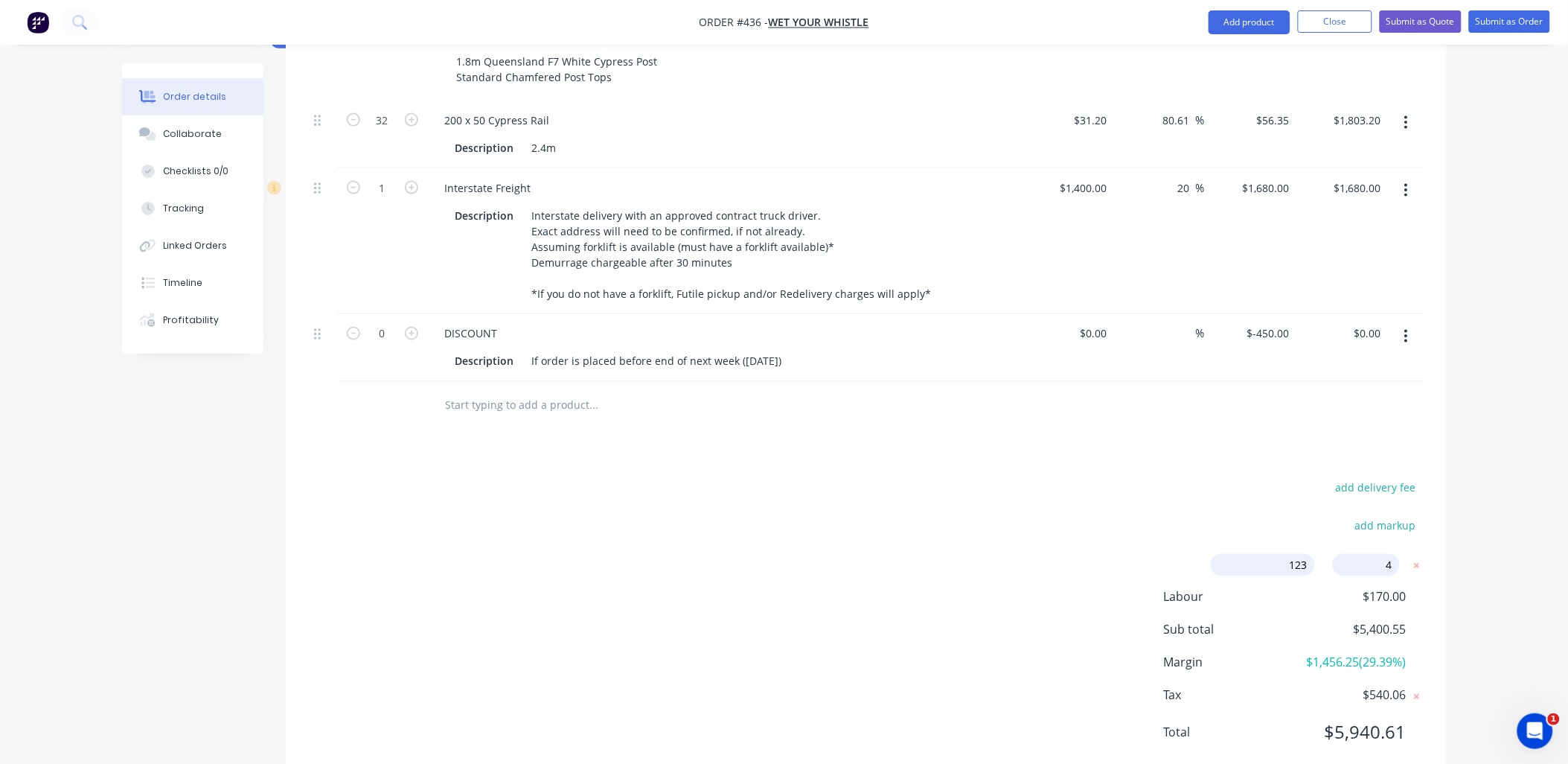
type input "40"
click at [1291, 516] on div "add markup" at bounding box center [1331, 534] width 186 height 38
click at [1360, 554] on input "40.00%" at bounding box center [1367, 565] width 67 height 23
click at [1364, 554] on input "40.00%" at bounding box center [1367, 565] width 67 height 23
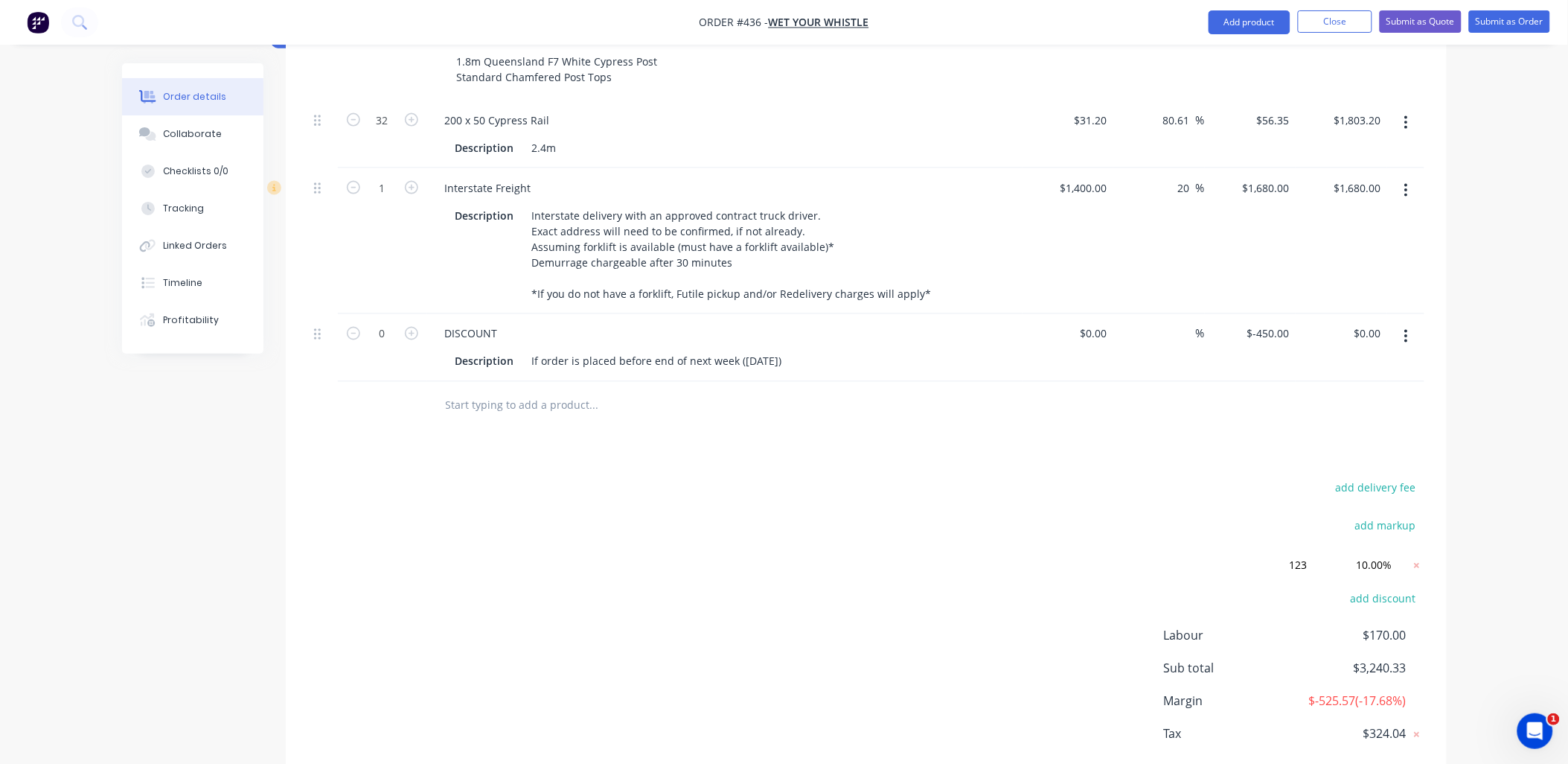
click at [1299, 516] on div "add markup" at bounding box center [1331, 534] width 186 height 38
click at [1365, 554] on input "10.00%" at bounding box center [1367, 565] width 67 height 23
click at [1214, 478] on div "add delivery fee add markup 123 123 Discount name (Optional) 5.00% 5.00% 0% add…" at bounding box center [867, 639] width 1117 height 322
click at [1372, 554] on input "5.00%" at bounding box center [1367, 565] width 67 height 23
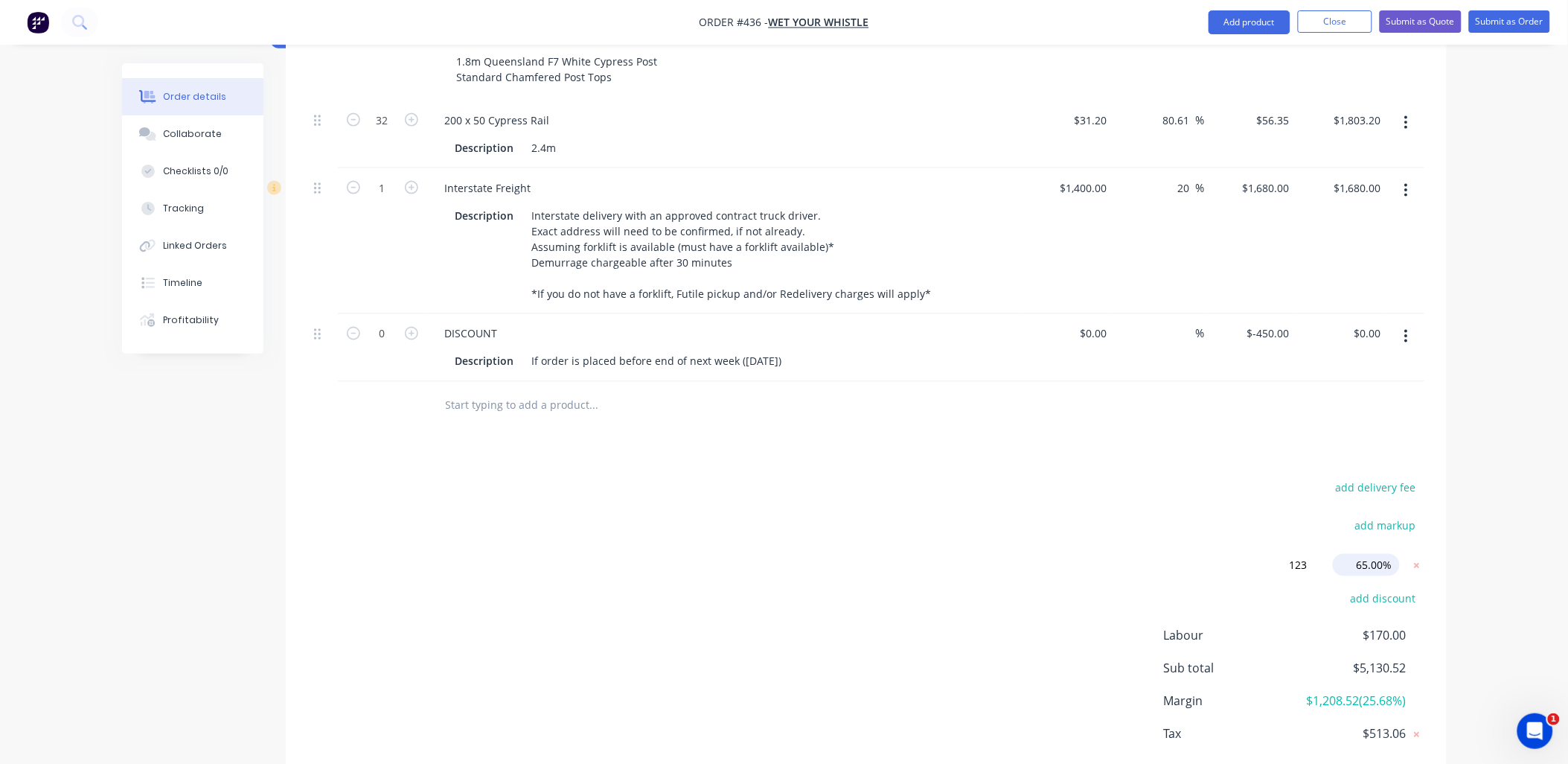
click at [1366, 554] on input "65.00%" at bounding box center [1367, 565] width 67 height 23
click at [1364, 554] on input "65.00%" at bounding box center [1367, 565] width 67 height 23
type input "6.00%"
click at [1260, 516] on div "add markup" at bounding box center [1331, 534] width 186 height 38
click at [1418, 563] on icon at bounding box center [1417, 565] width 5 height 5
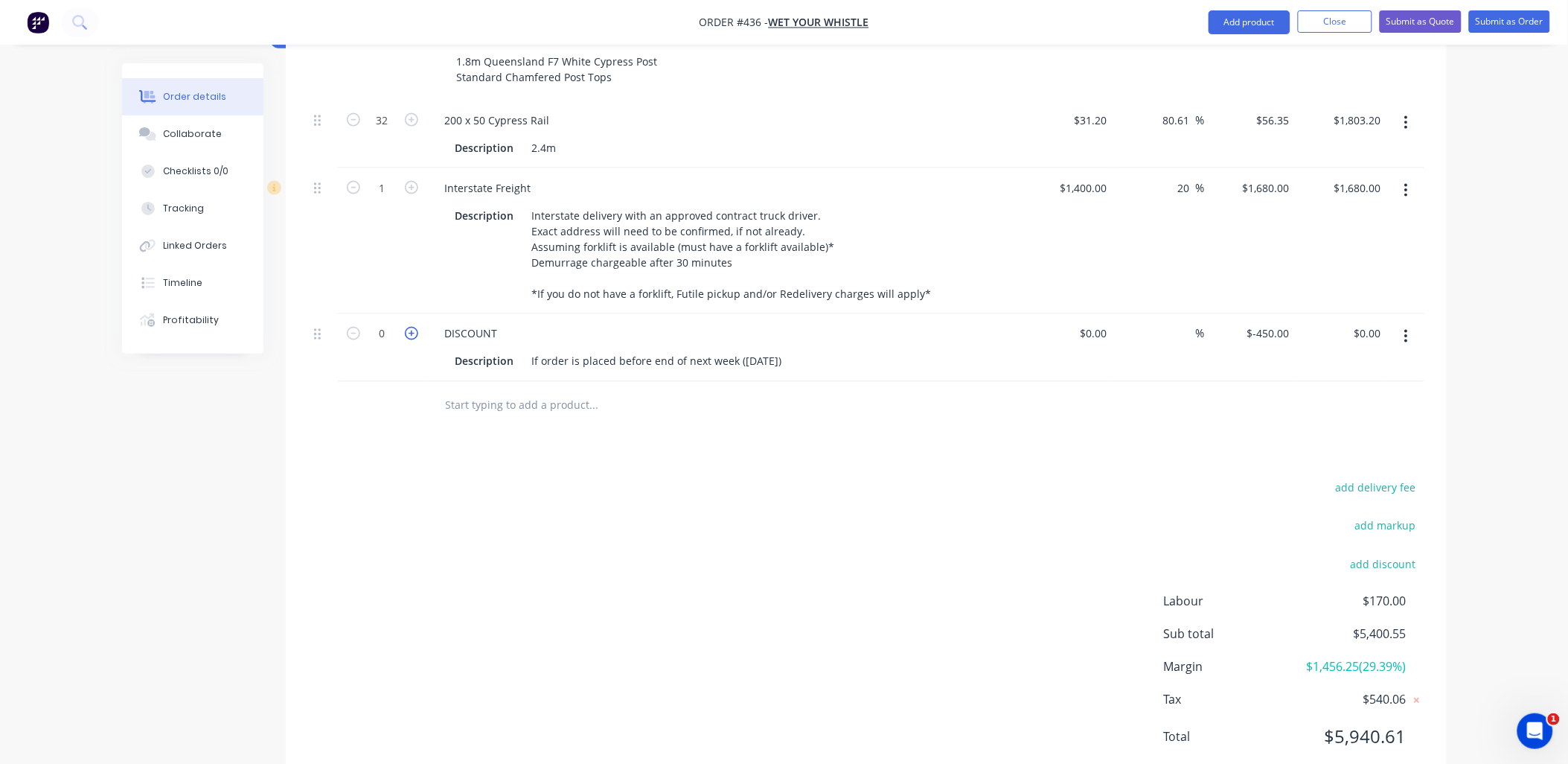
click at [407, 327] on icon "button" at bounding box center [411, 334] width 13 height 13
type input "1"
type input "$-450.00"
click at [1100, 323] on input at bounding box center [1096, 334] width 34 height 22
type input "$11.00"
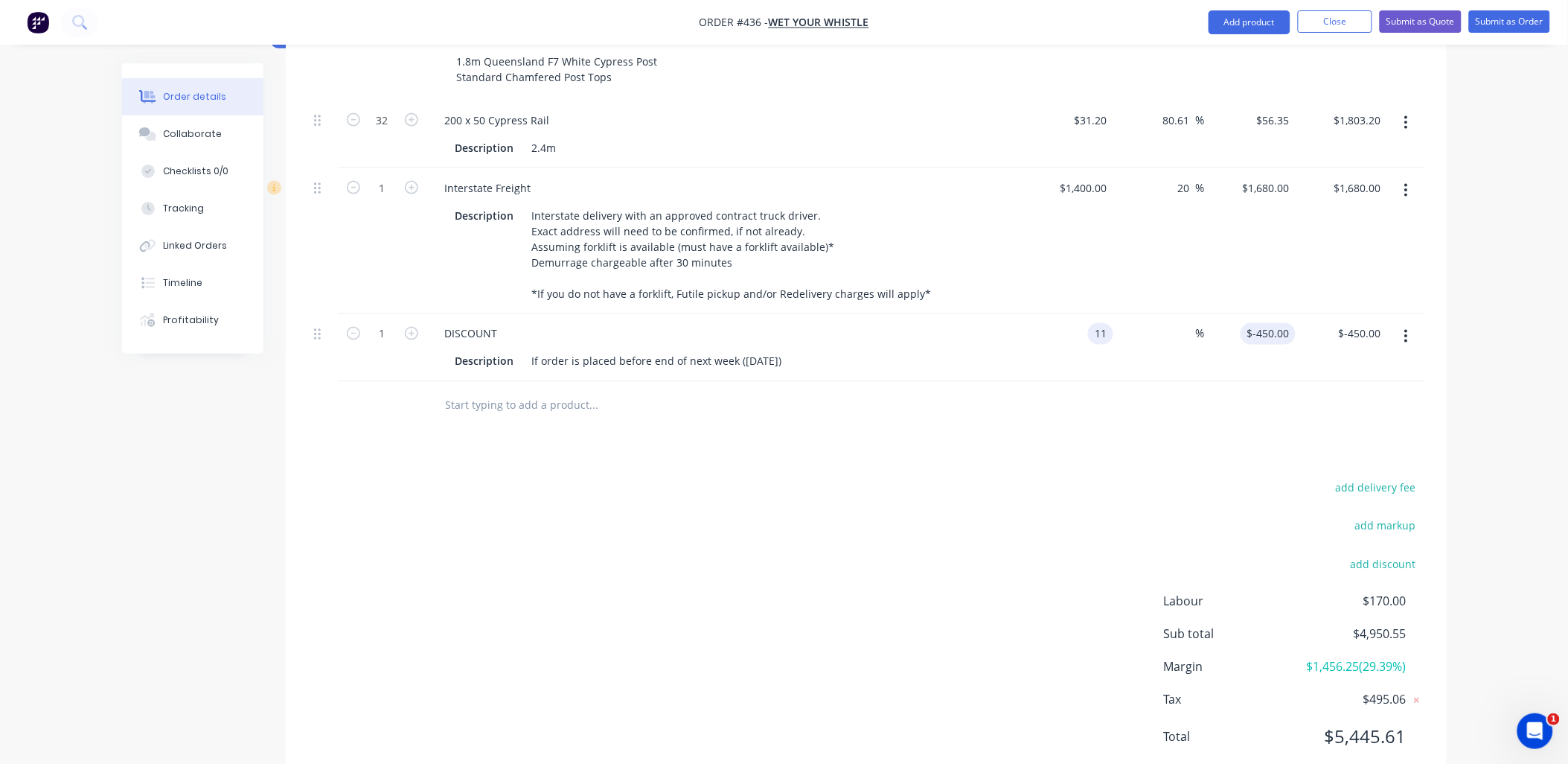
type input "11"
type input "$11.00"
click at [1274, 323] on div "11 11" at bounding box center [1283, 334] width 25 height 22
type input "11"
type input "$11.00"
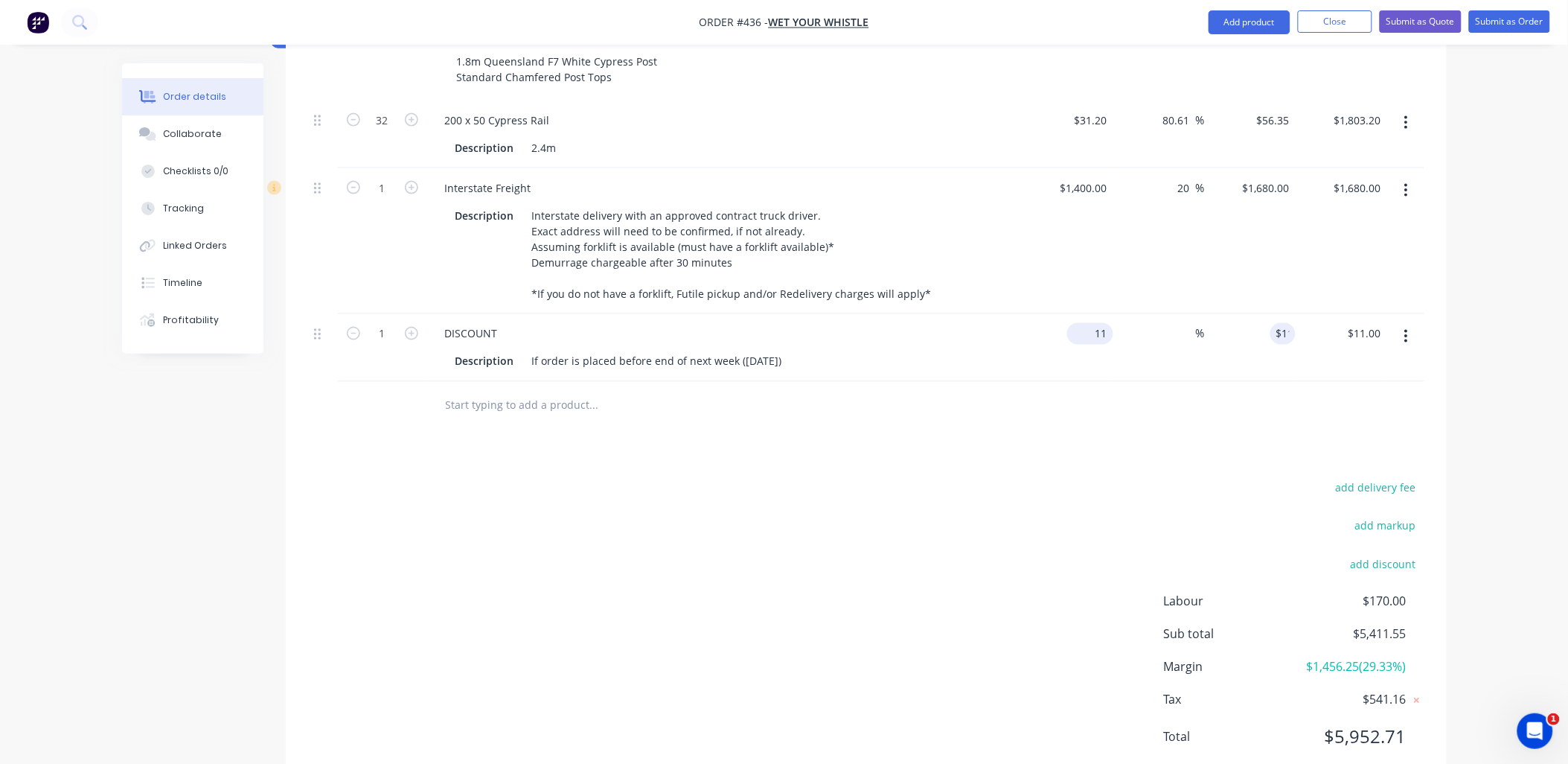
click at [1100, 323] on input "11" at bounding box center [1093, 334] width 40 height 22
type input "$1.00"
click at [1133, 334] on div "%" at bounding box center [1159, 348] width 92 height 68
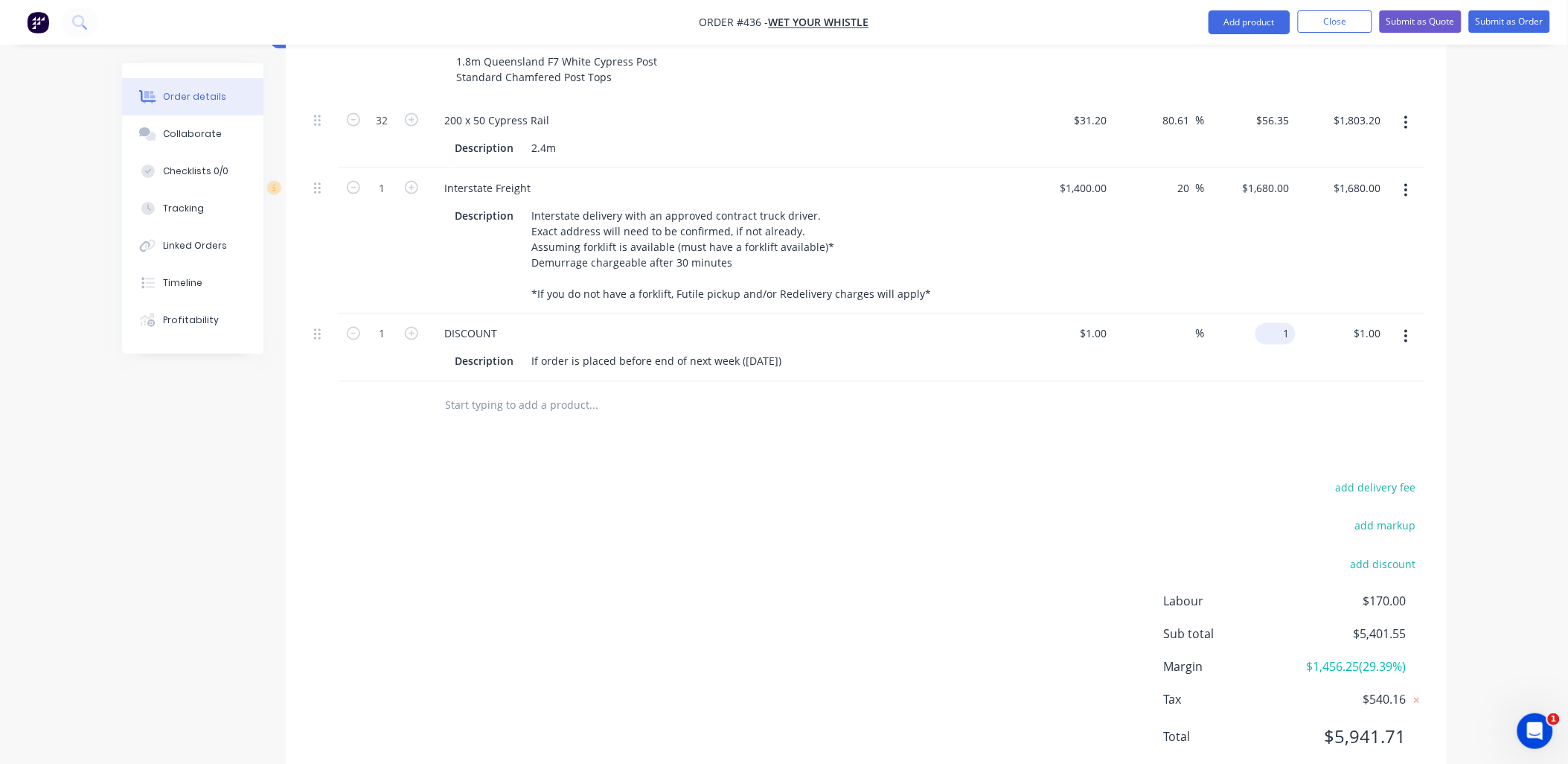
click at [1291, 323] on input "1" at bounding box center [1279, 334] width 34 height 22
type input "-450"
type input "-45100"
type input "$-450.00"
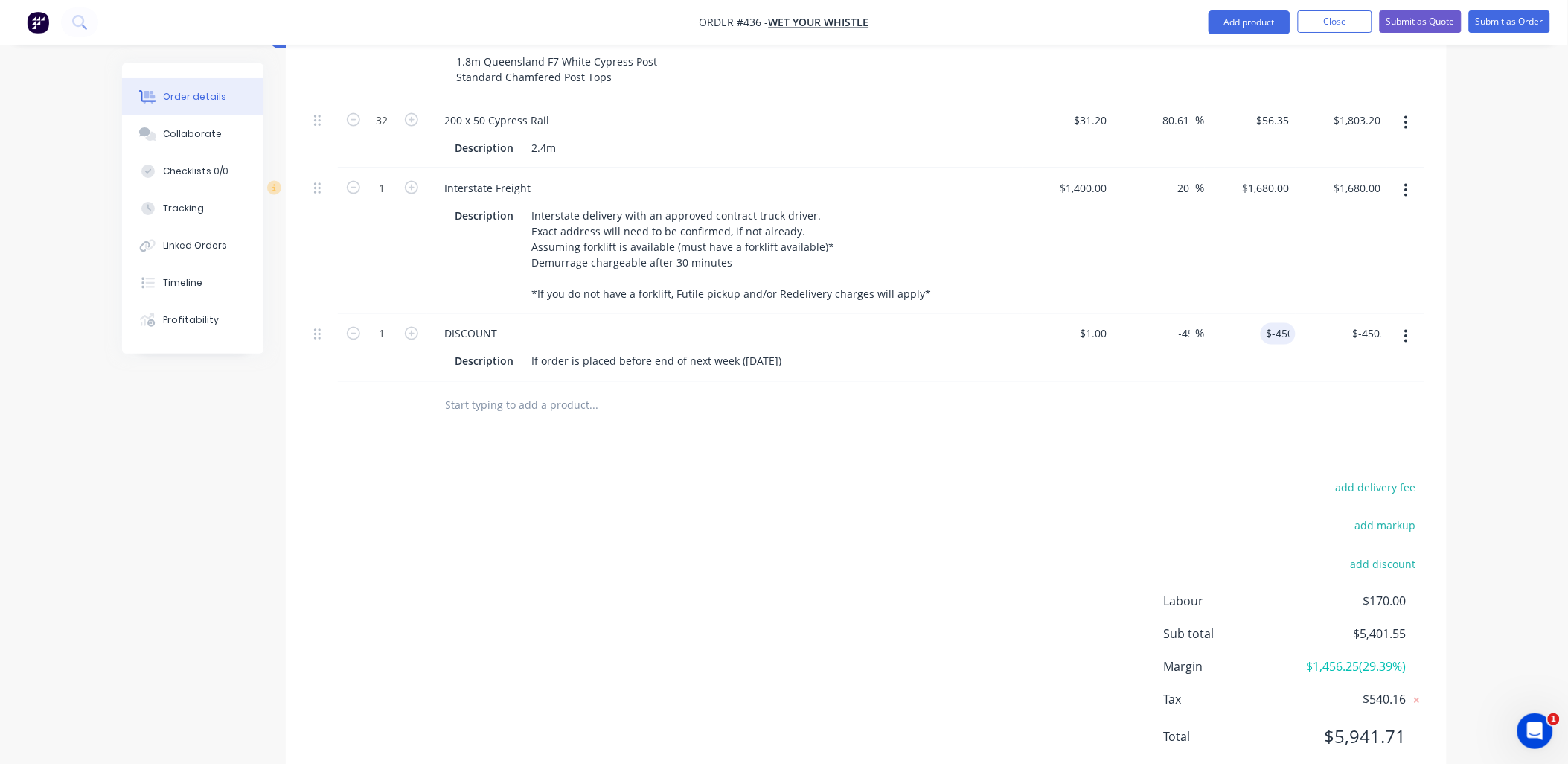
click at [1275, 413] on div "Products Show / Hide columns Add product Qty Cost Markup Price Total Kit 13 Mor…" at bounding box center [866, 273] width 1161 height 1027
type input "-400"
type input "-40100"
type input "$-400.00"
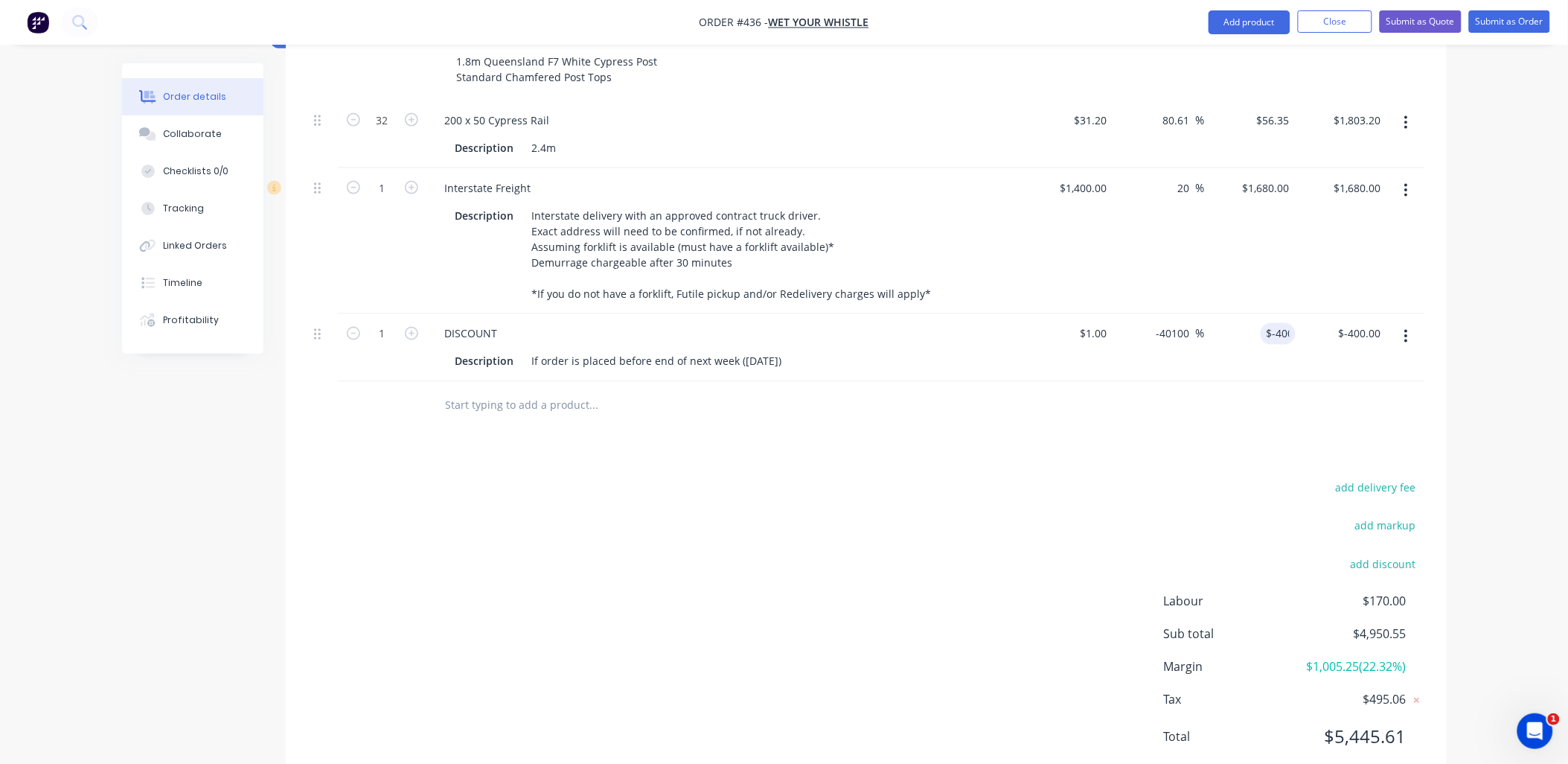
click at [1296, 382] on div at bounding box center [867, 406] width 1117 height 48
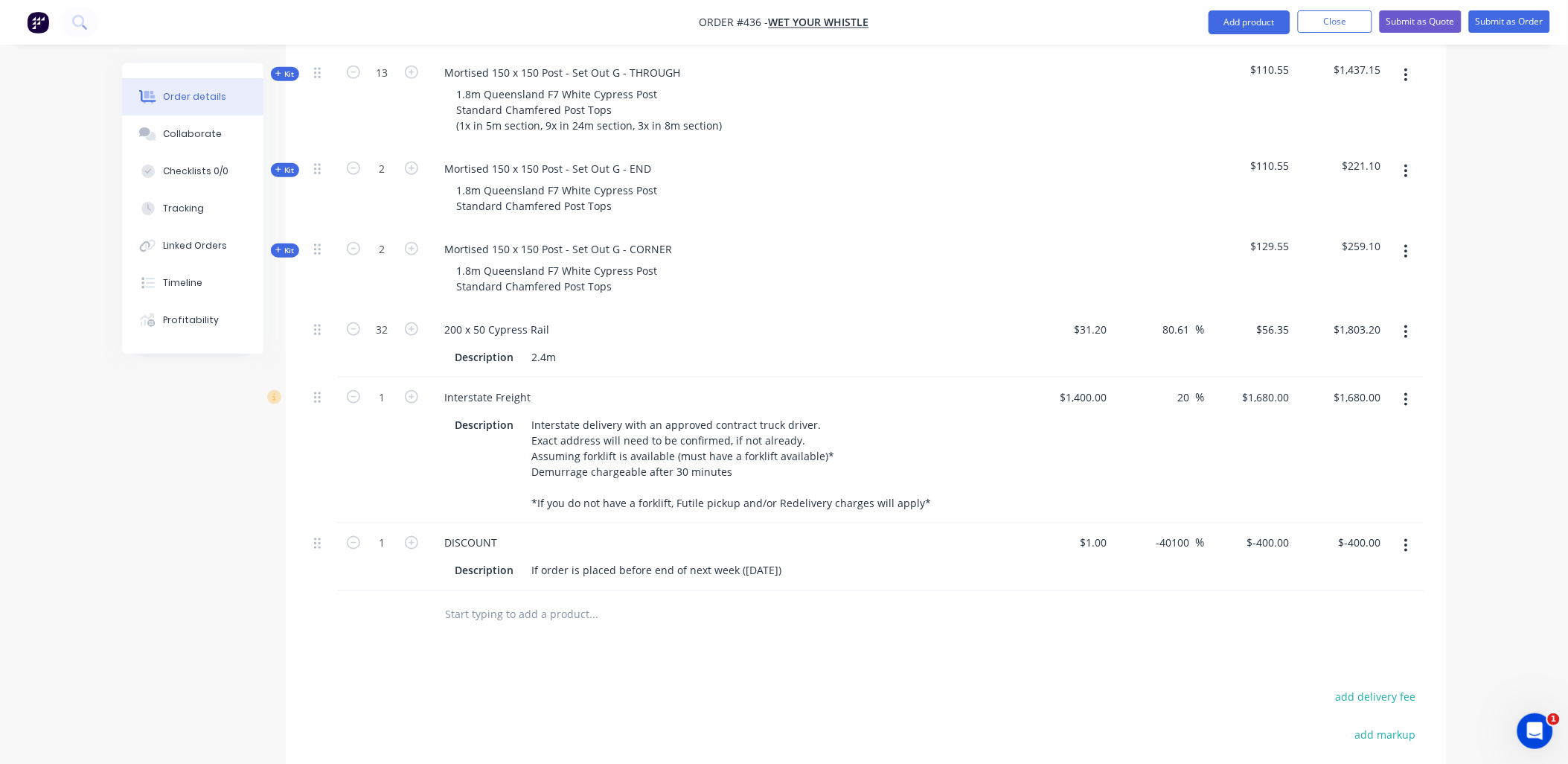
scroll to position [376, 0]
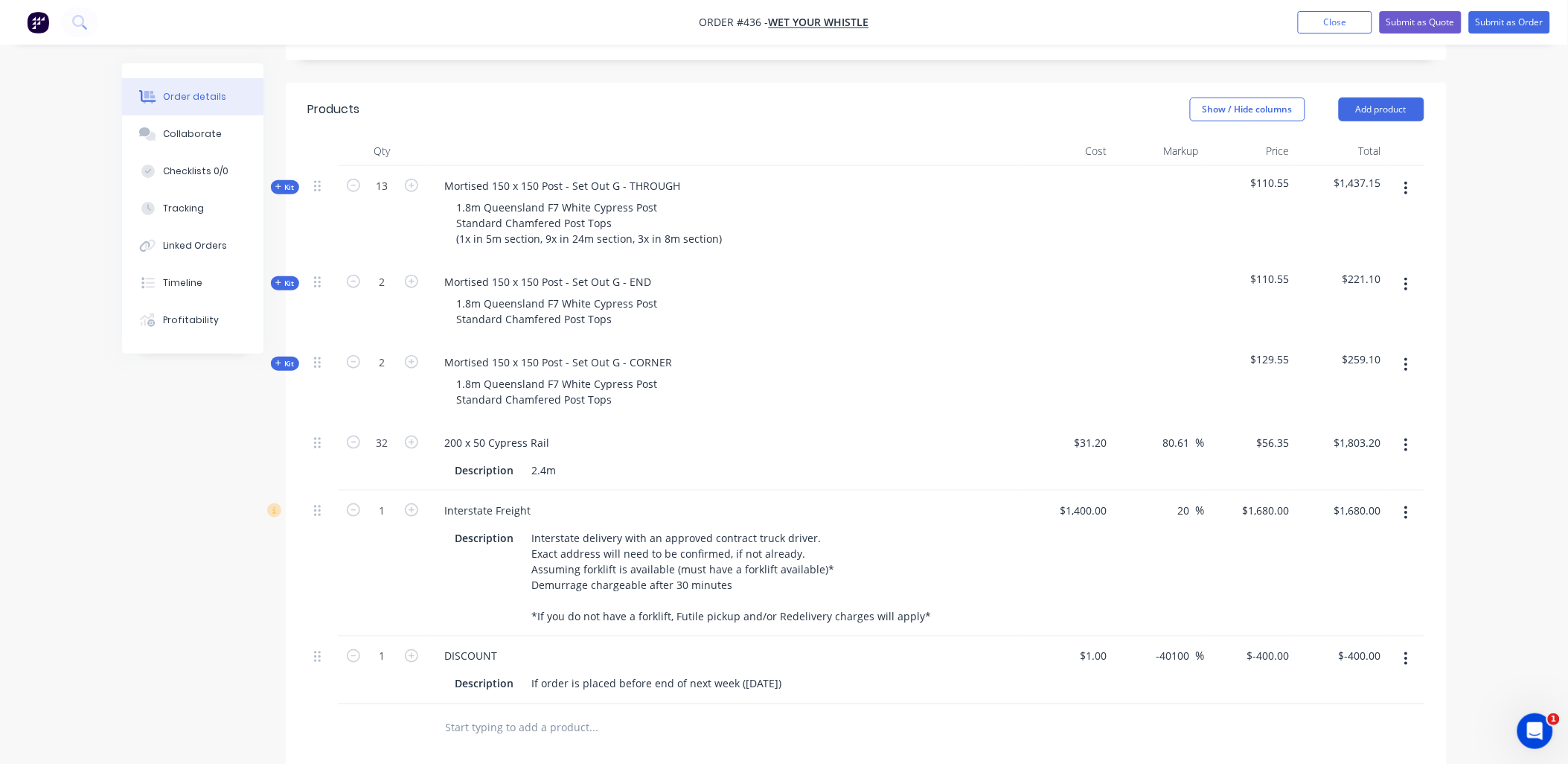
click at [277, 184] on icon at bounding box center [278, 186] width 6 height 6
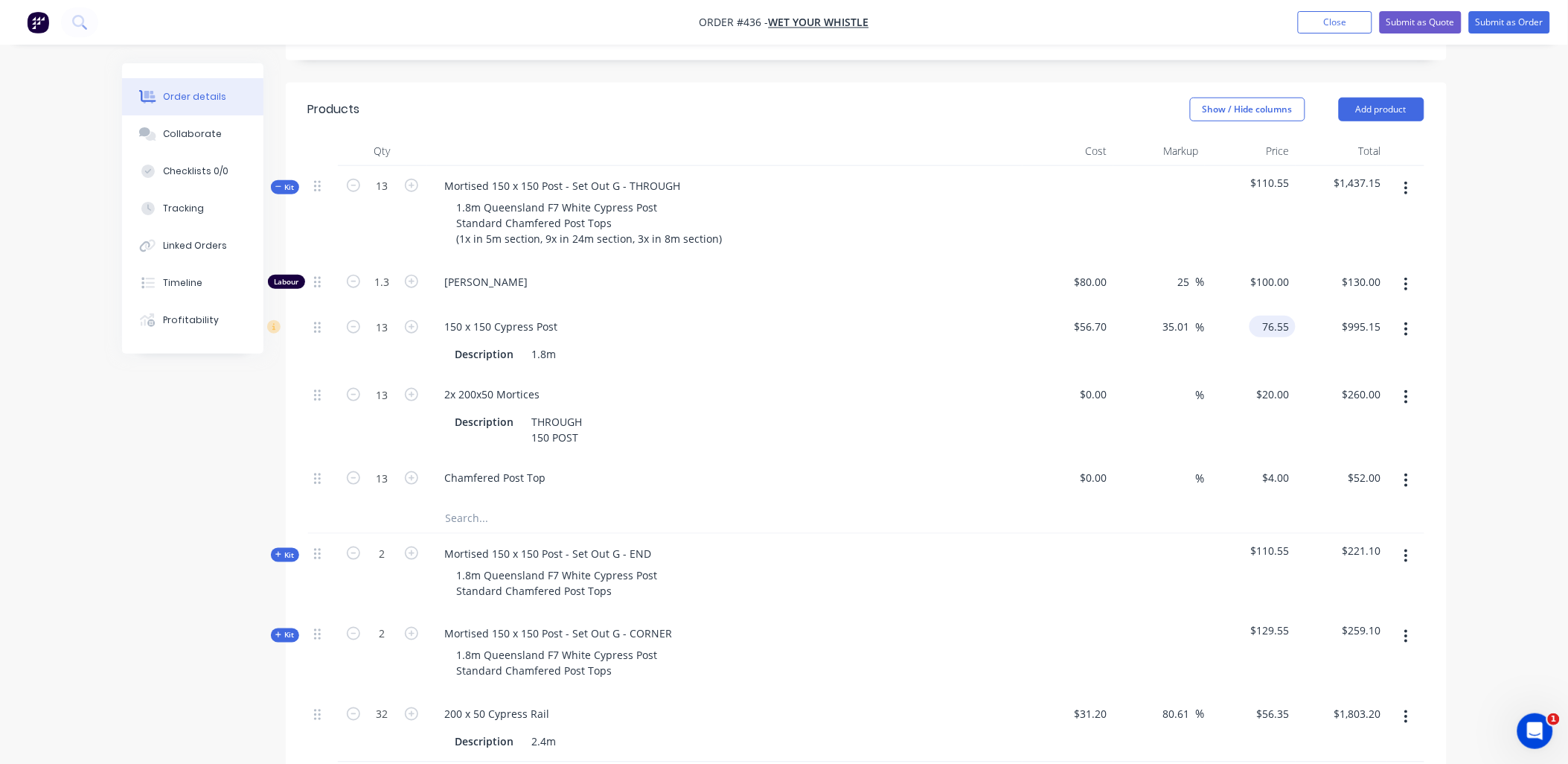
click at [1290, 316] on input "76.55" at bounding box center [1275, 327] width 40 height 22
type input "76.5"
type input "34.92"
type input "$76.50"
type input "$994.50"
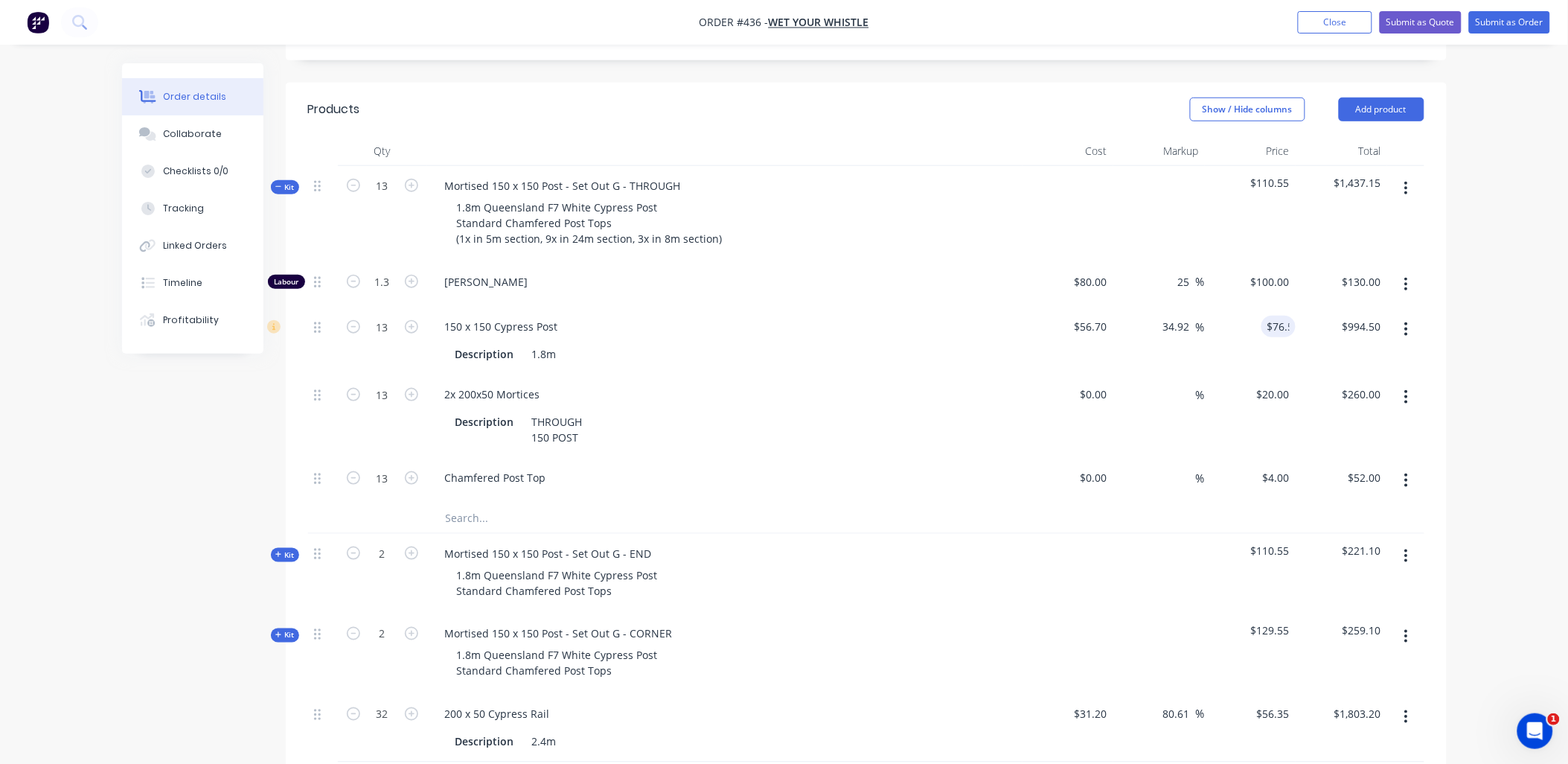
click at [1292, 307] on div "$76.50 76.5" at bounding box center [1251, 340] width 92 height 68
click at [287, 181] on span "Kit" at bounding box center [285, 186] width 19 height 11
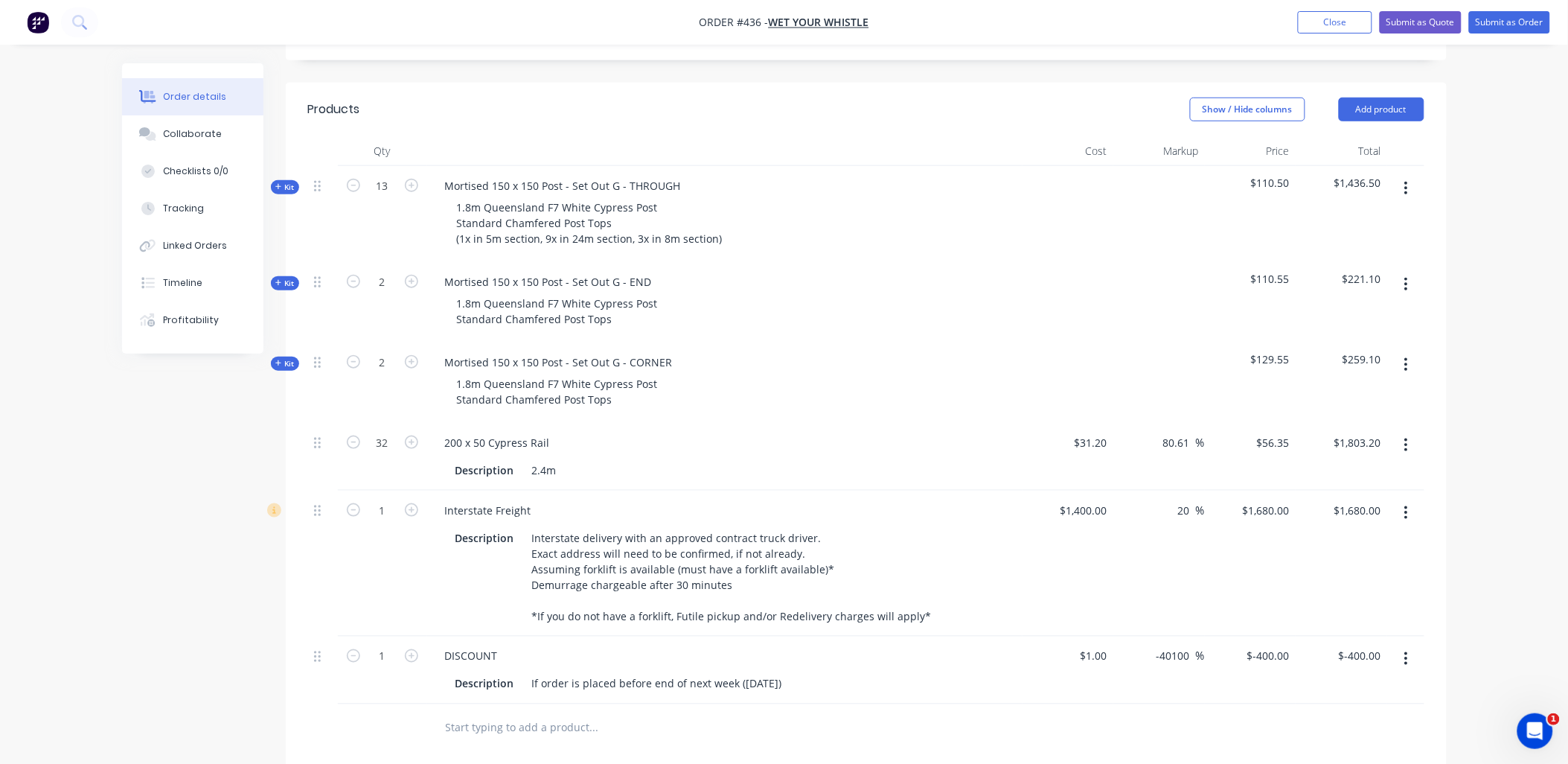
click at [286, 278] on span "Kit" at bounding box center [285, 283] width 19 height 11
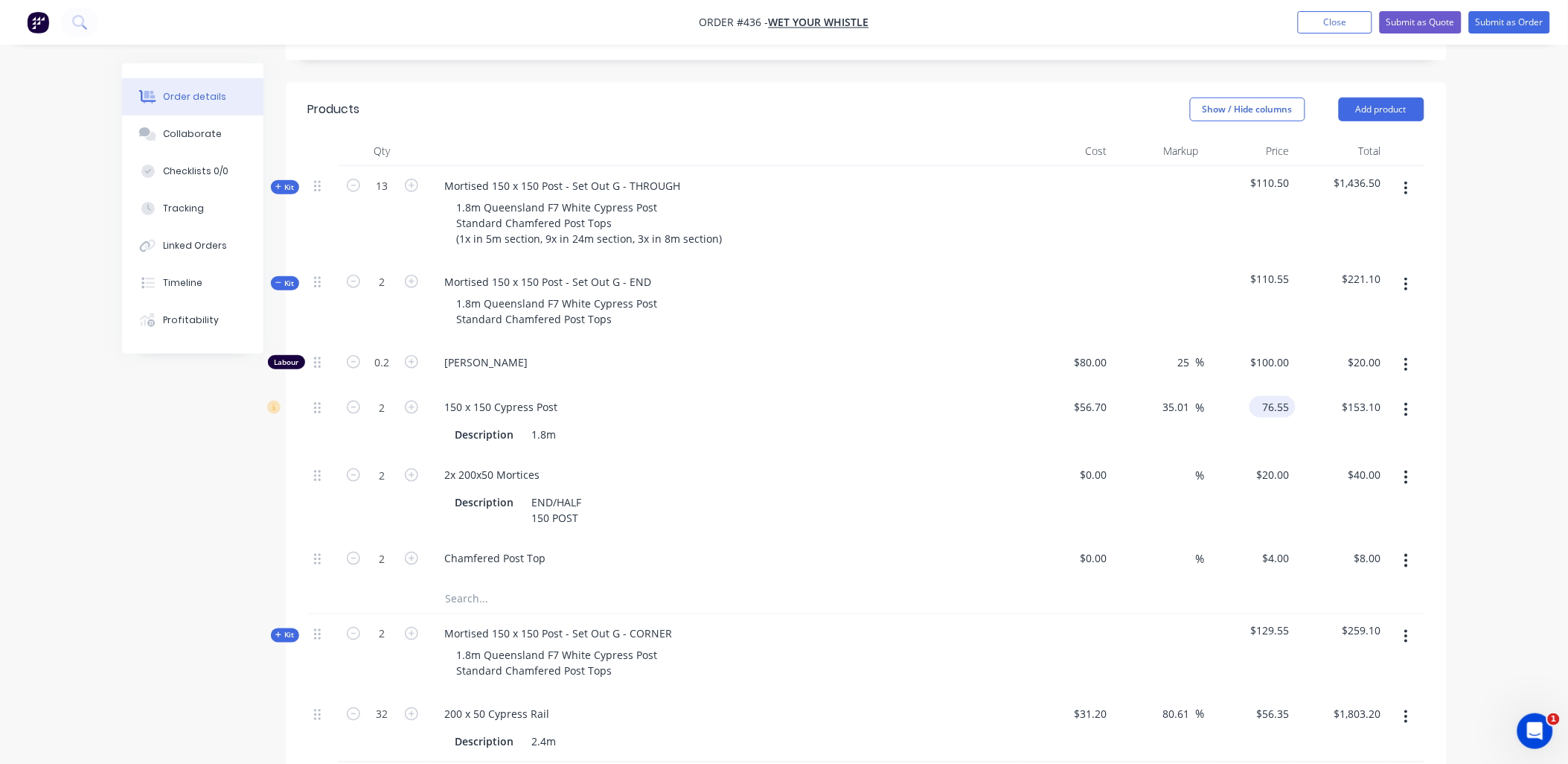
click at [1286, 396] on input "76.55" at bounding box center [1275, 407] width 40 height 22
type input "76.5"
type input "34.92"
type input "$76.50"
type input "$153.00"
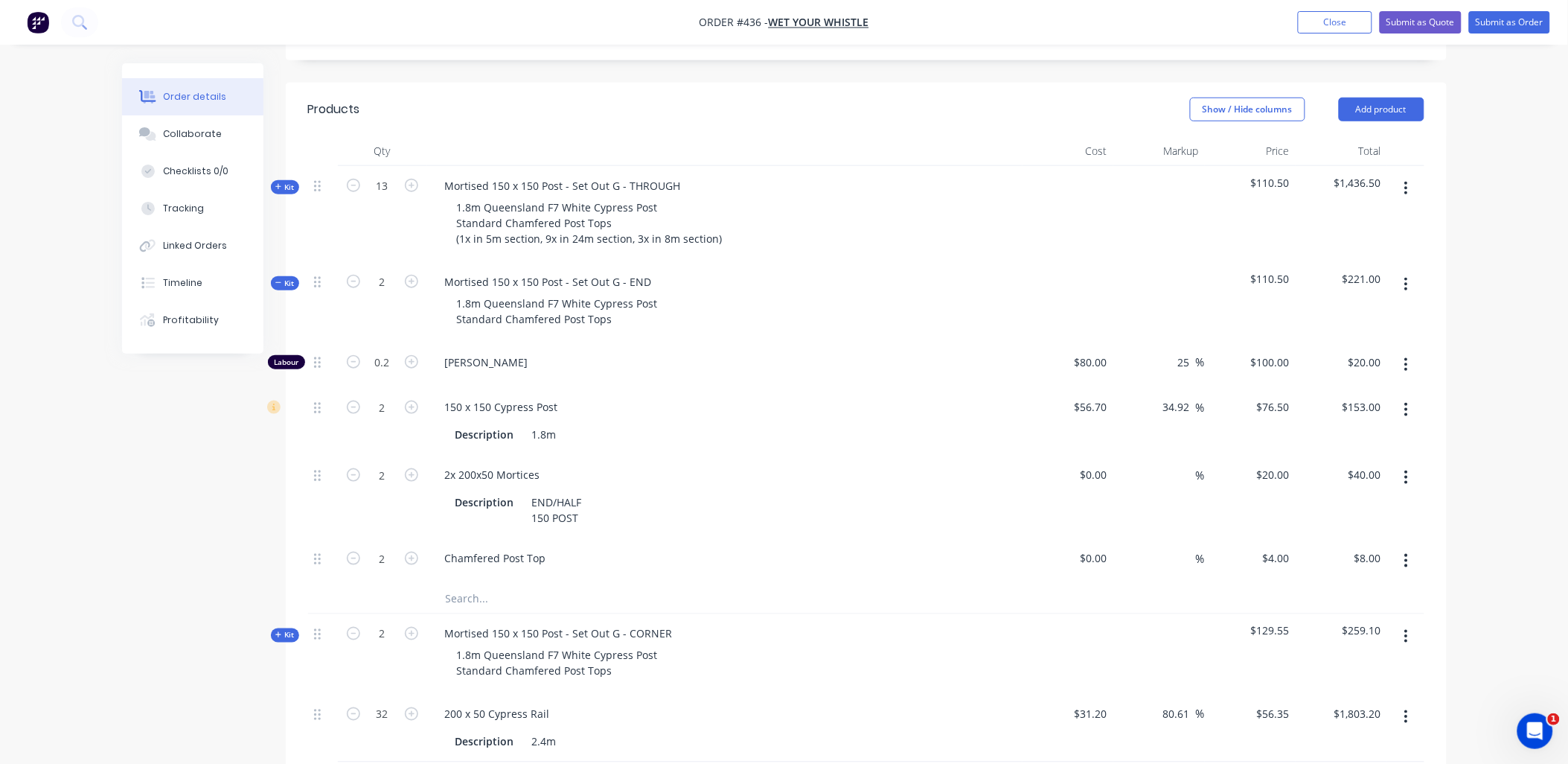
click at [1306, 344] on div "$20.00 $20.00" at bounding box center [1341, 365] width 92 height 45
click at [295, 276] on div "Kit" at bounding box center [285, 283] width 28 height 14
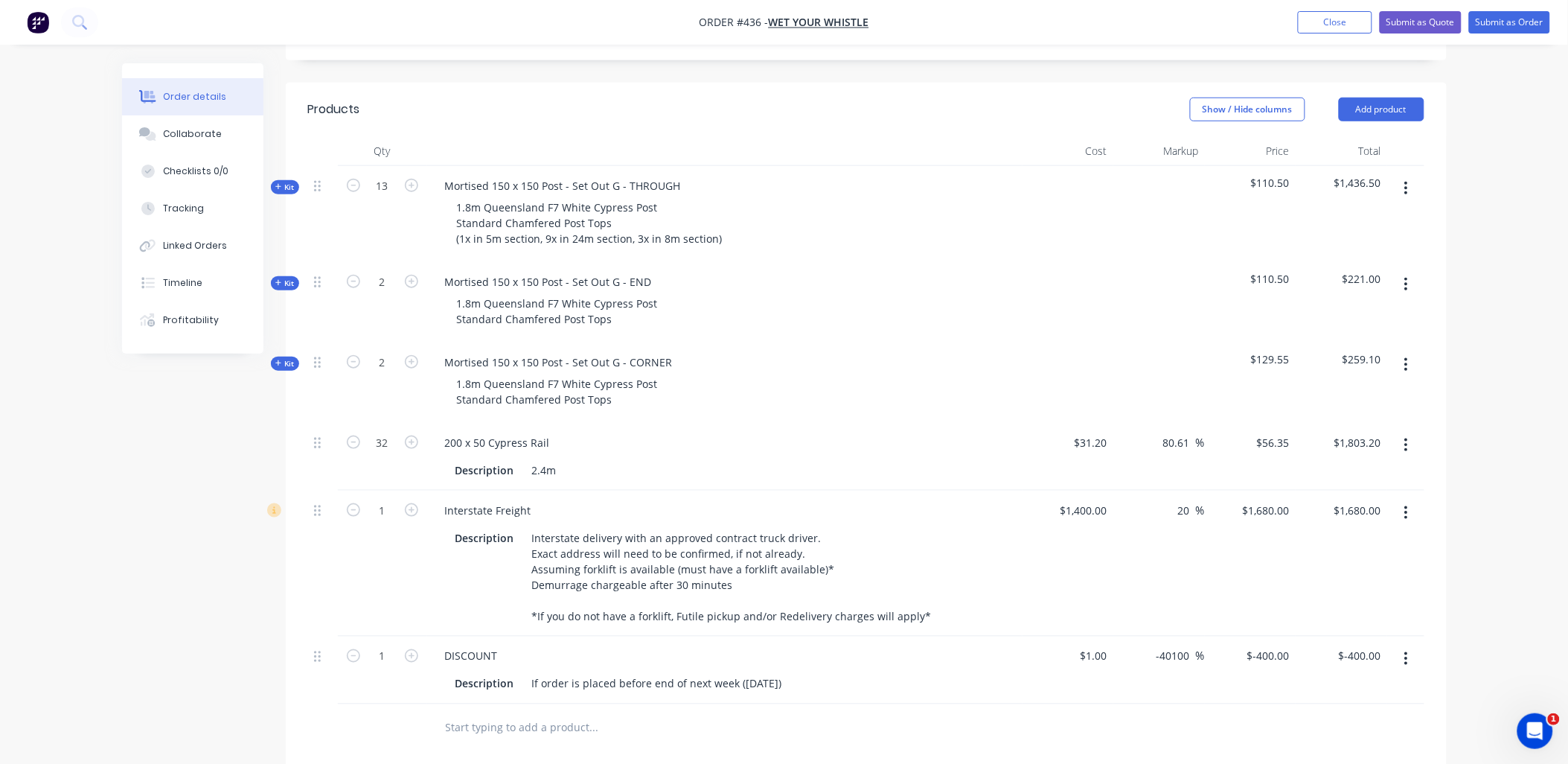
click at [287, 358] on span "Kit" at bounding box center [285, 363] width 19 height 11
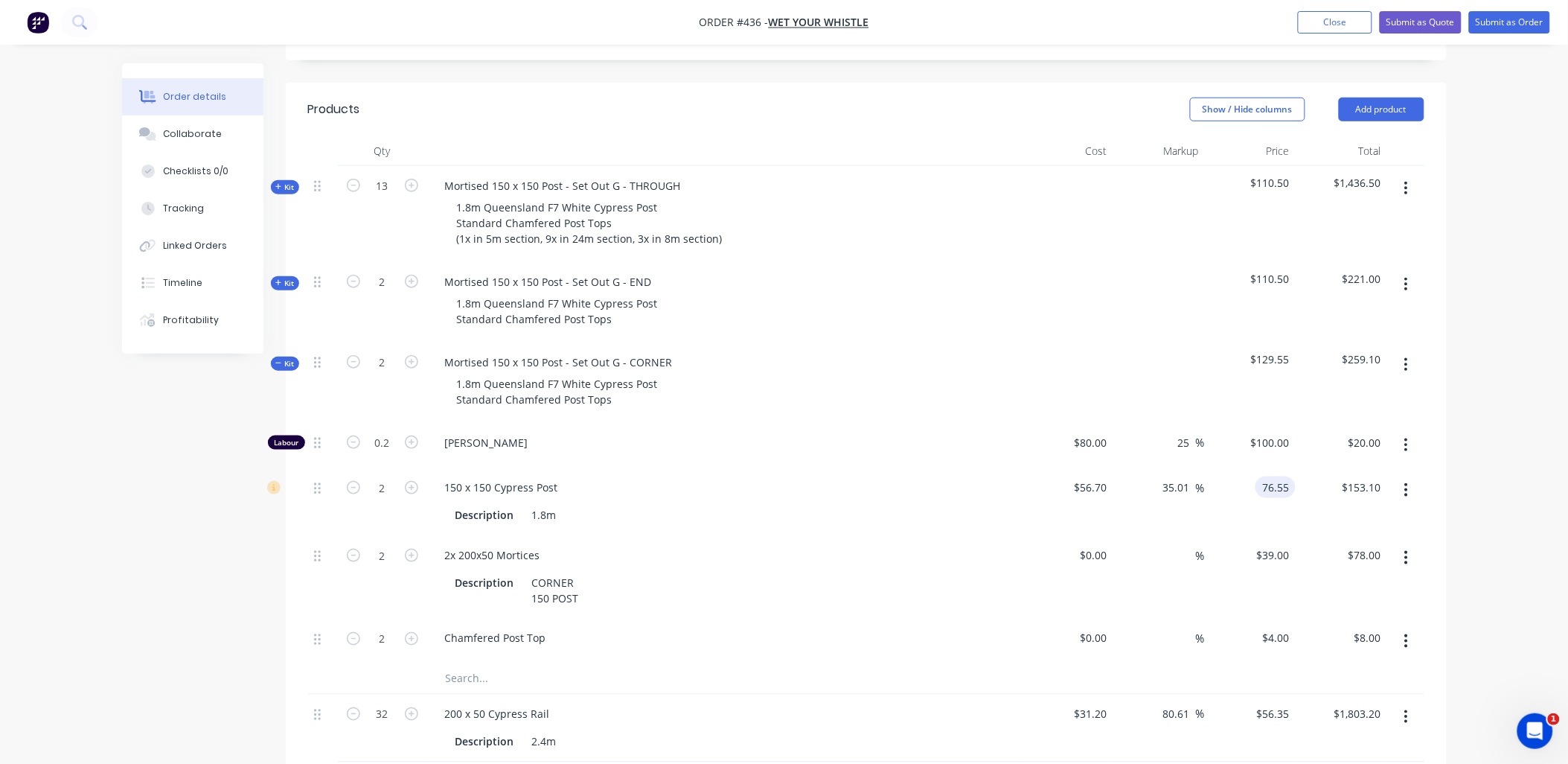
click at [1281, 476] on input "76.55" at bounding box center [1279, 487] width 34 height 22
type input "76.5"
type input "34.92"
type input "$76.50"
type input "$153.00"
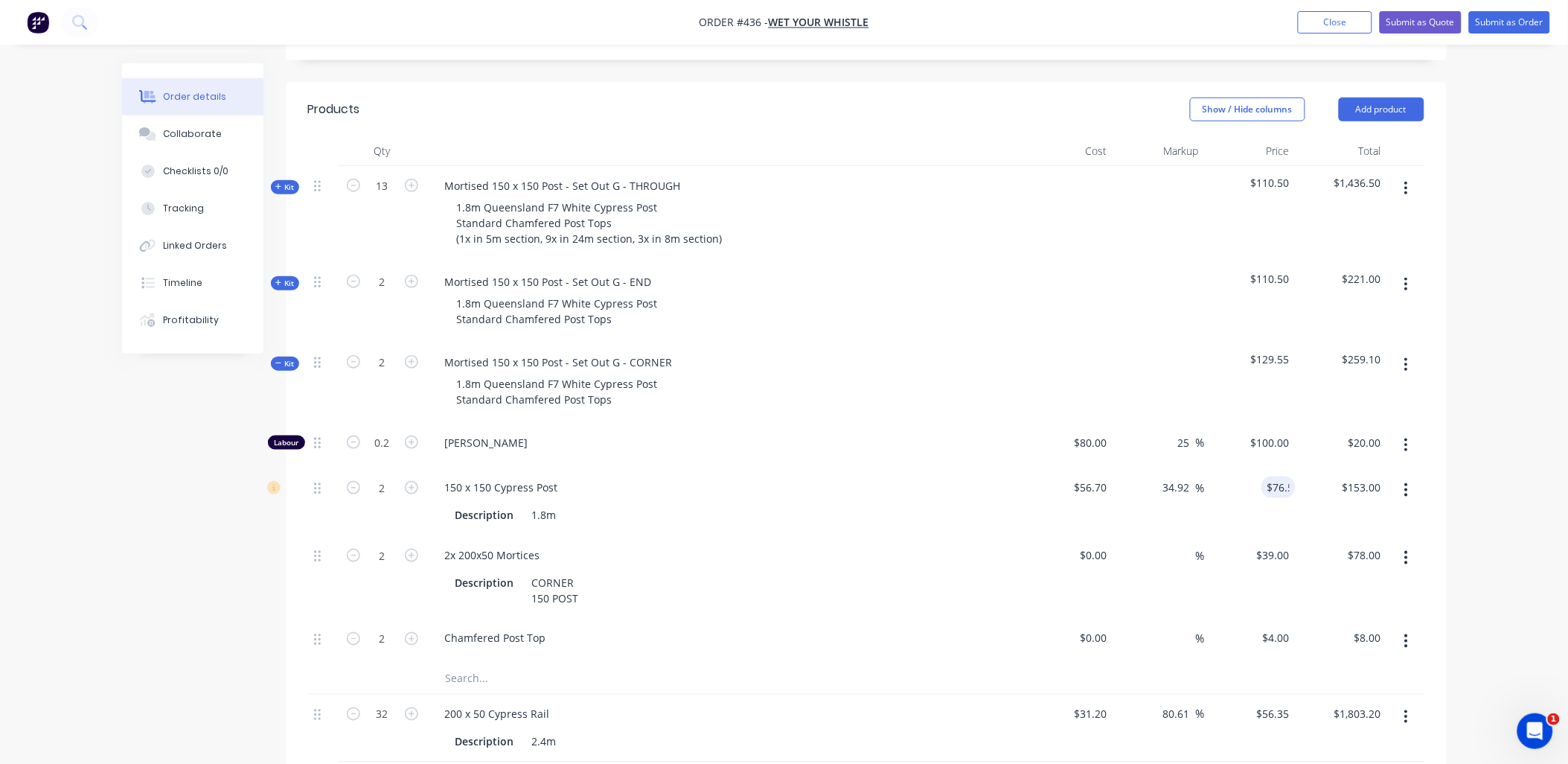
click at [1301, 423] on div "$20.00 $20.00" at bounding box center [1341, 446] width 92 height 45
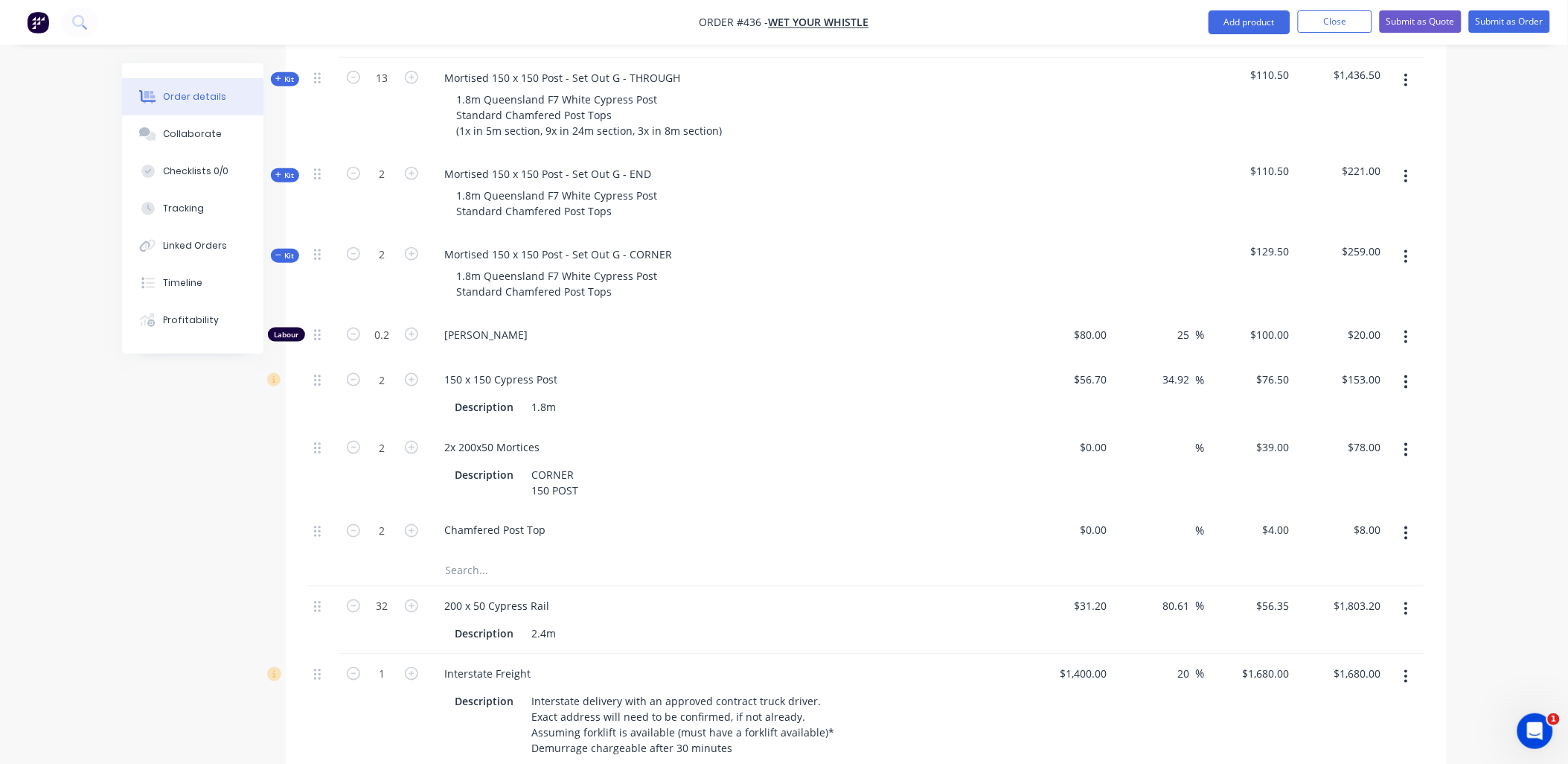
scroll to position [480, 0]
click at [1285, 372] on input "76.5" at bounding box center [1275, 383] width 40 height 22
type input "76.55"
type input "35.01"
type input "$76.55"
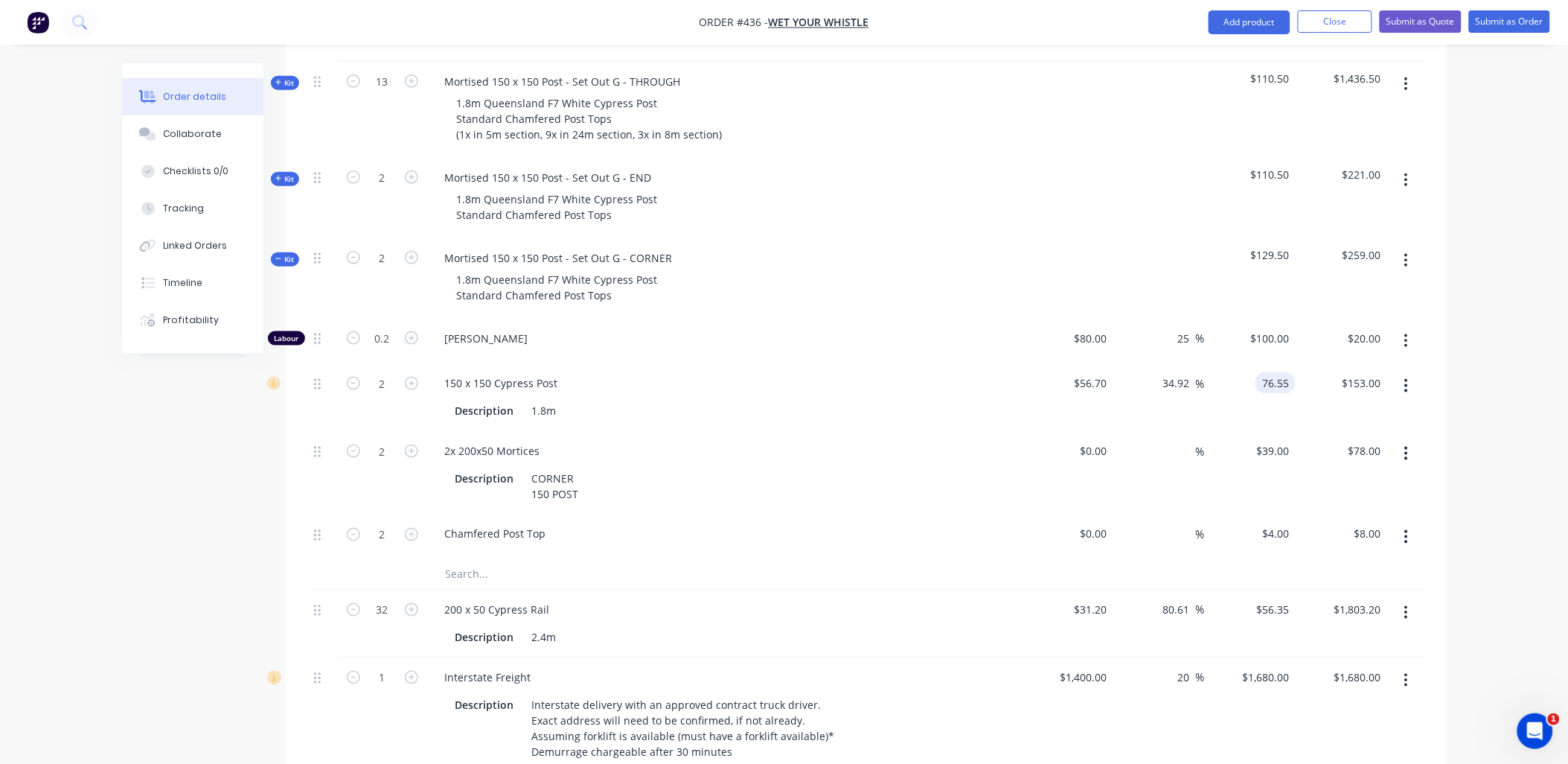
type input "$153.10"
click at [1323, 318] on div "$20.00 $20.00" at bounding box center [1341, 341] width 92 height 45
click at [1286, 372] on input "76.55" at bounding box center [1279, 383] width 34 height 22
type input "77"
type input "35.8"
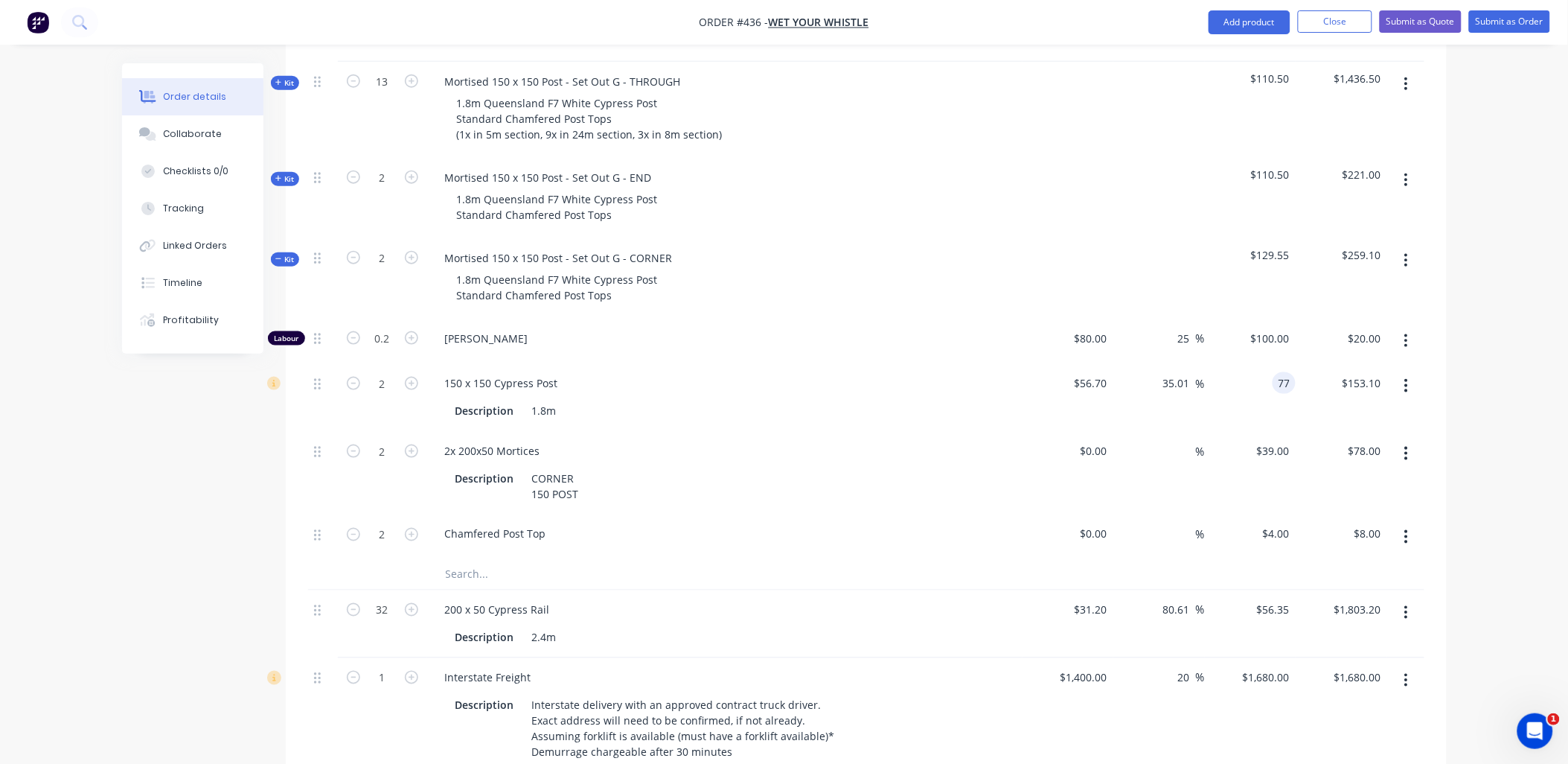
type input "$77.00"
type input "$154.00"
click at [1318, 364] on div "$154.00 $153.10" at bounding box center [1341, 397] width 92 height 68
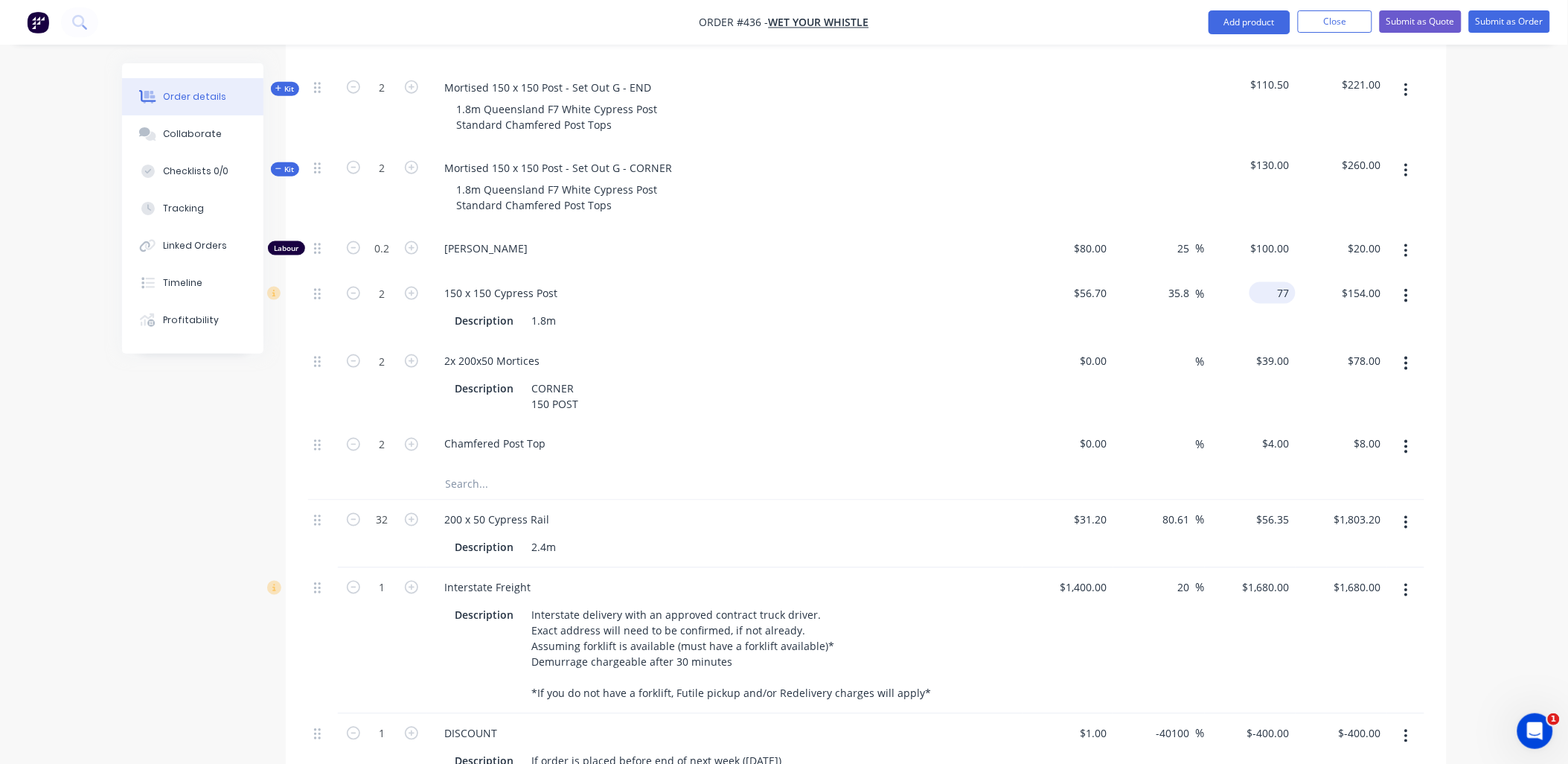
click at [1291, 283] on input "77" at bounding box center [1275, 293] width 40 height 22
type input "75.8"
type input "33.69"
type input "$75.80"
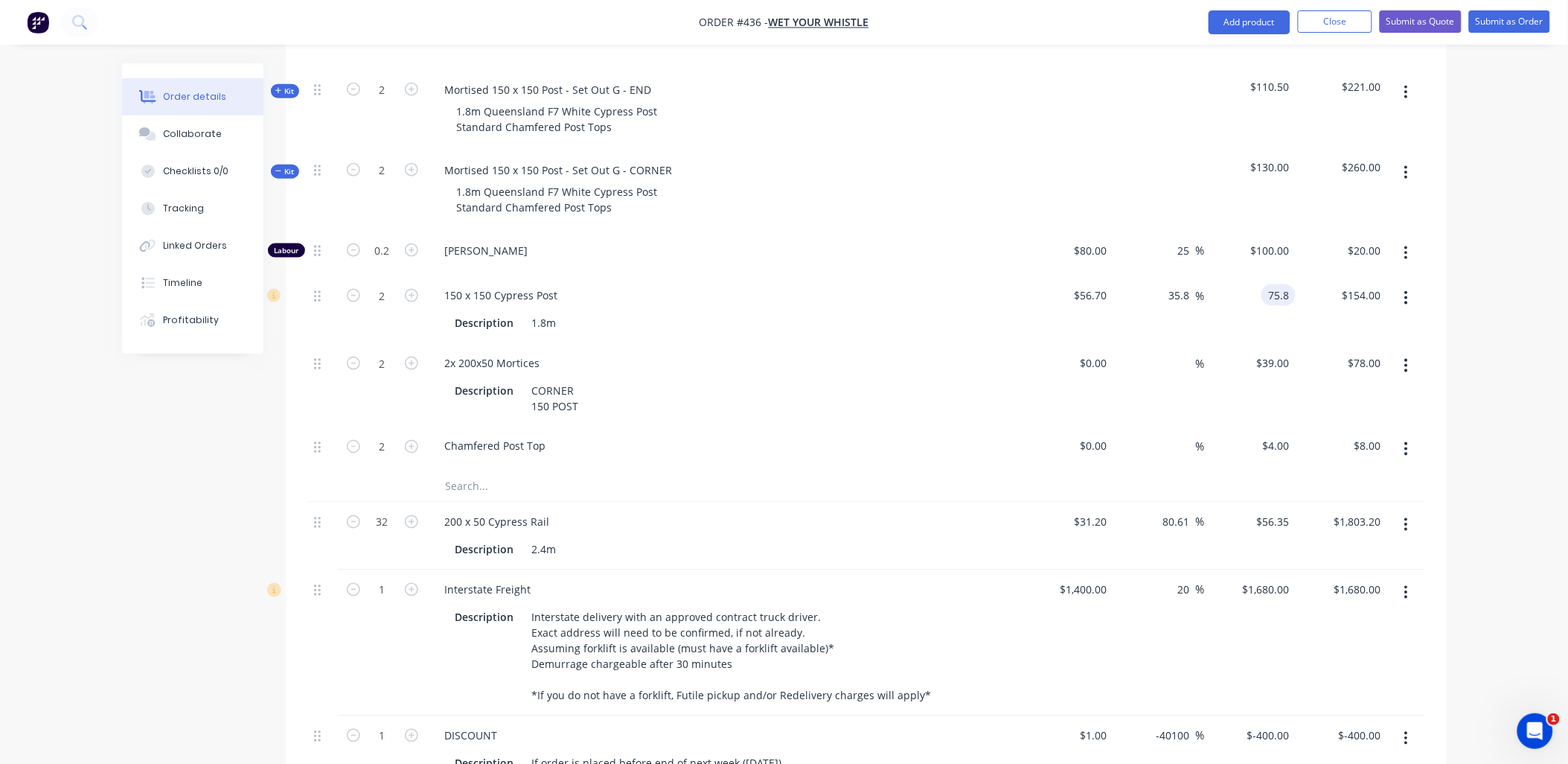
type input "$151.60"
click at [1306, 276] on div "$151.60 $154.00" at bounding box center [1341, 309] width 92 height 68
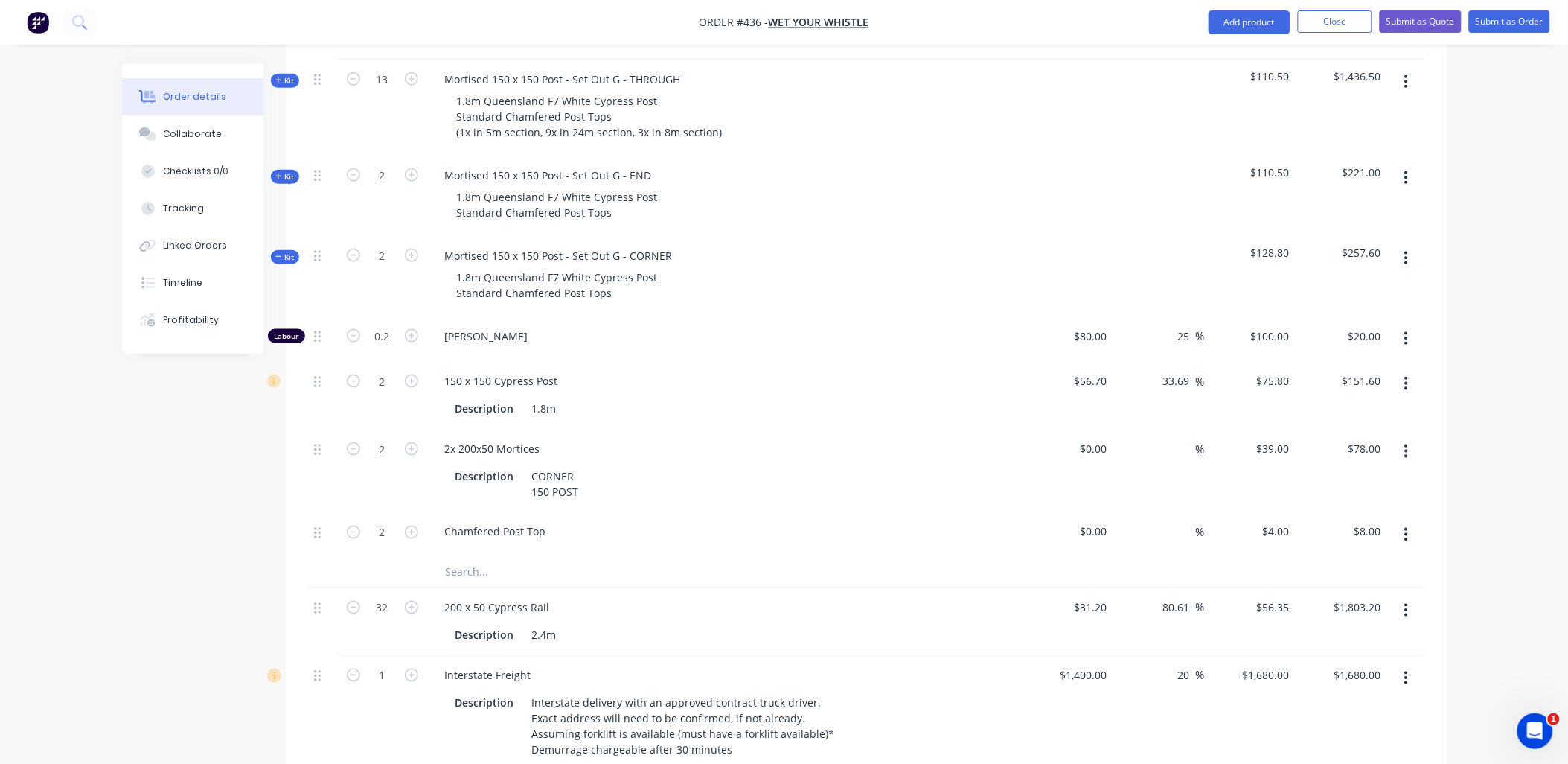
scroll to position [480, 0]
click at [1282, 372] on input "75.8" at bounding box center [1275, 383] width 40 height 22
type input "75.9"
type input "33.86"
type input "$75.90"
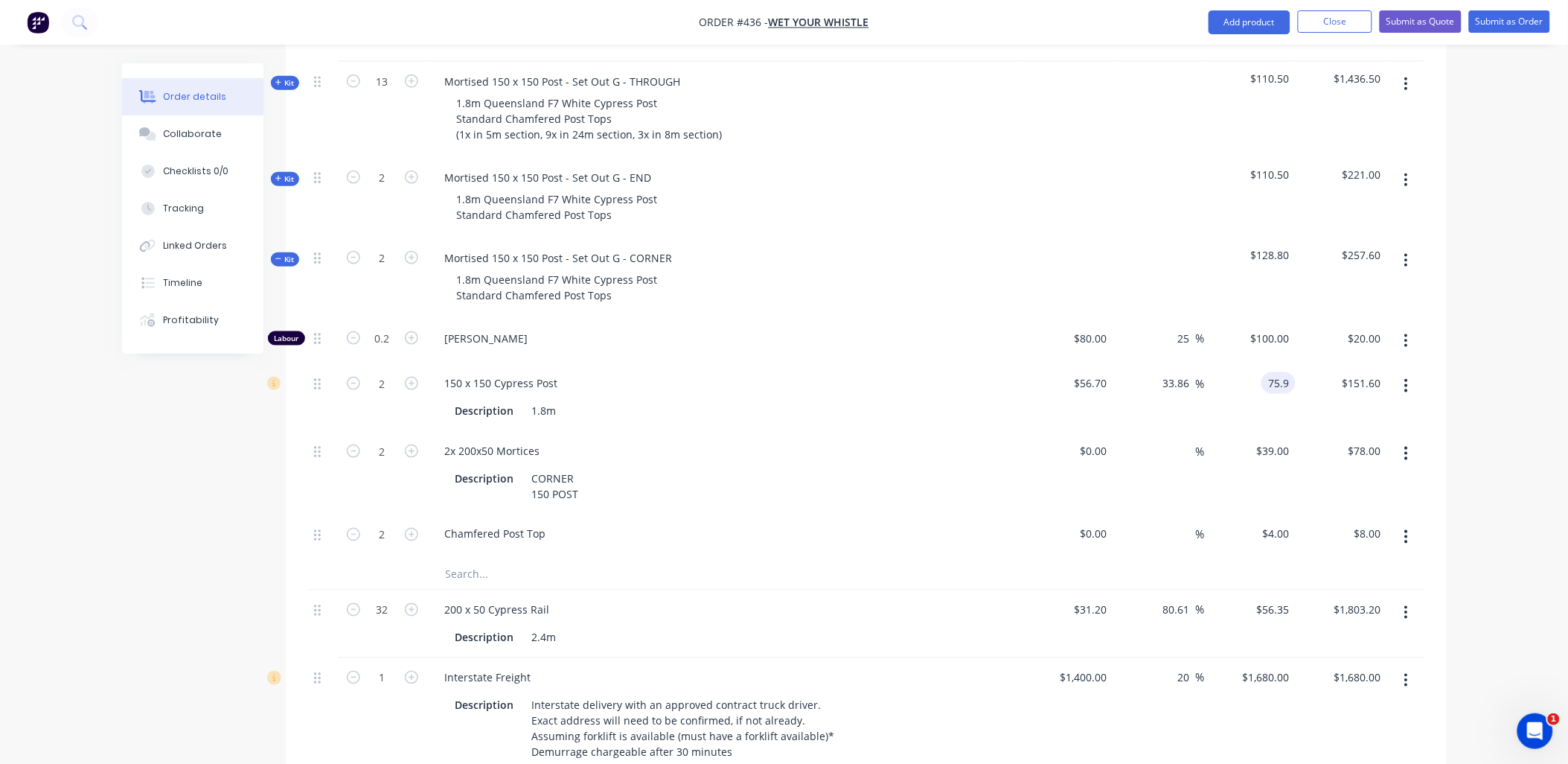
type input "$151.80"
click at [1301, 318] on div "$20.00 $20.00" at bounding box center [1341, 341] width 92 height 45
click at [1294, 372] on input "75.9" at bounding box center [1282, 383] width 28 height 22
type input "76.8"
type input "35.45"
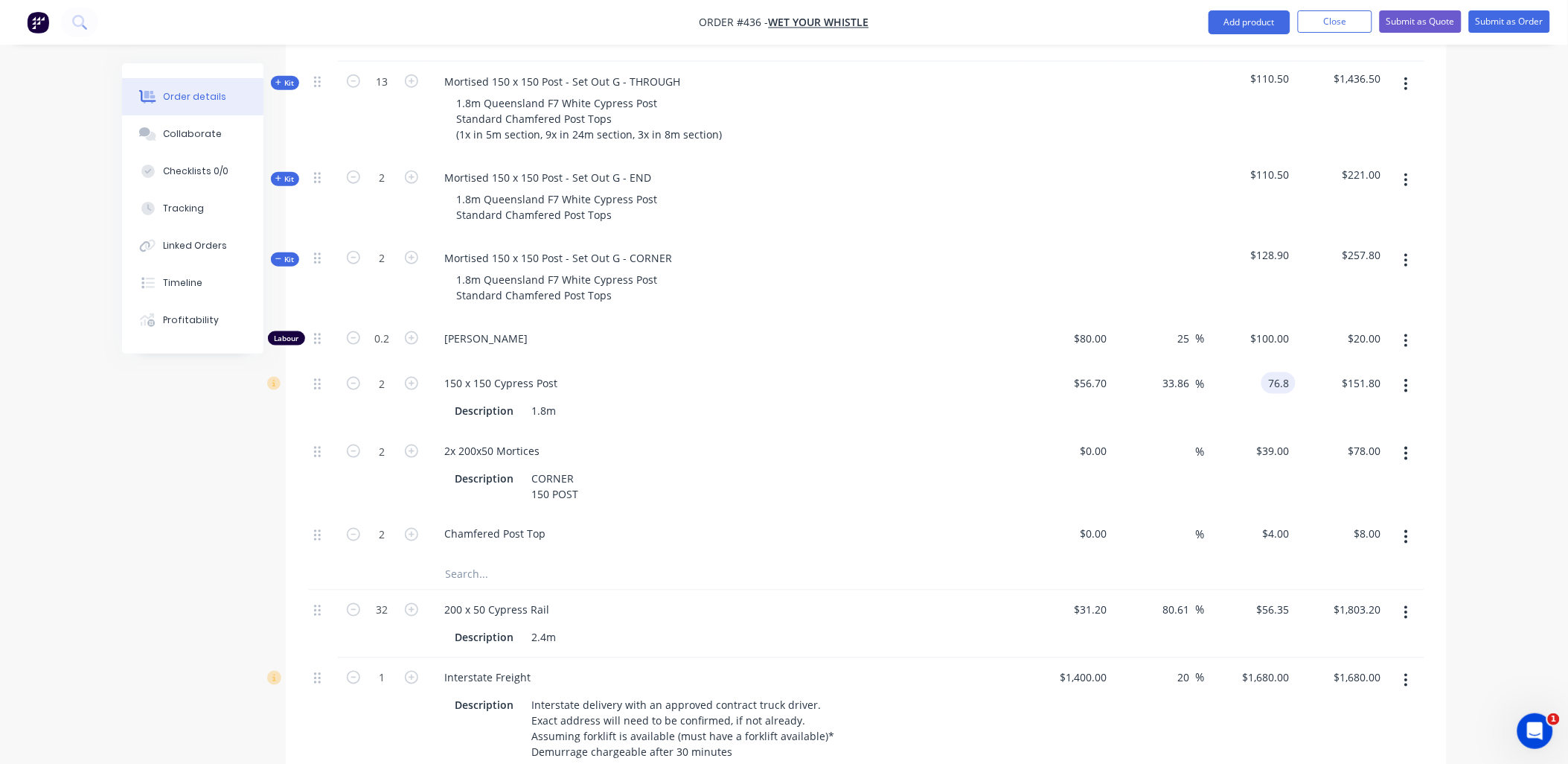
type input "$76.80"
type input "$153.60"
click at [1312, 318] on div "$20.00 $20.00" at bounding box center [1341, 341] width 92 height 45
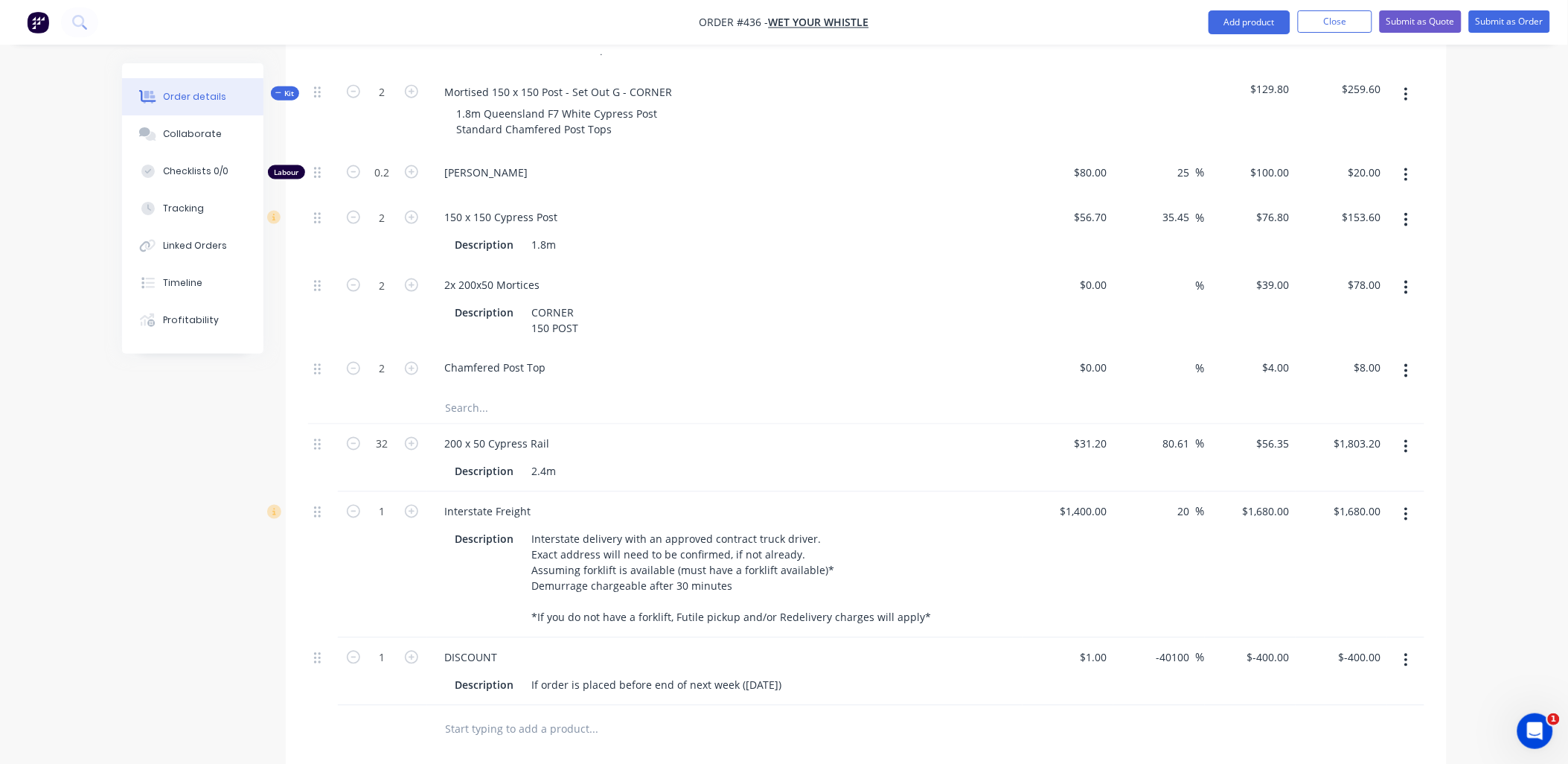
scroll to position [645, 0]
click at [1270, 207] on input "76.8" at bounding box center [1275, 218] width 40 height 22
type input "76.65"
type input "35.19"
type input "$76.65"
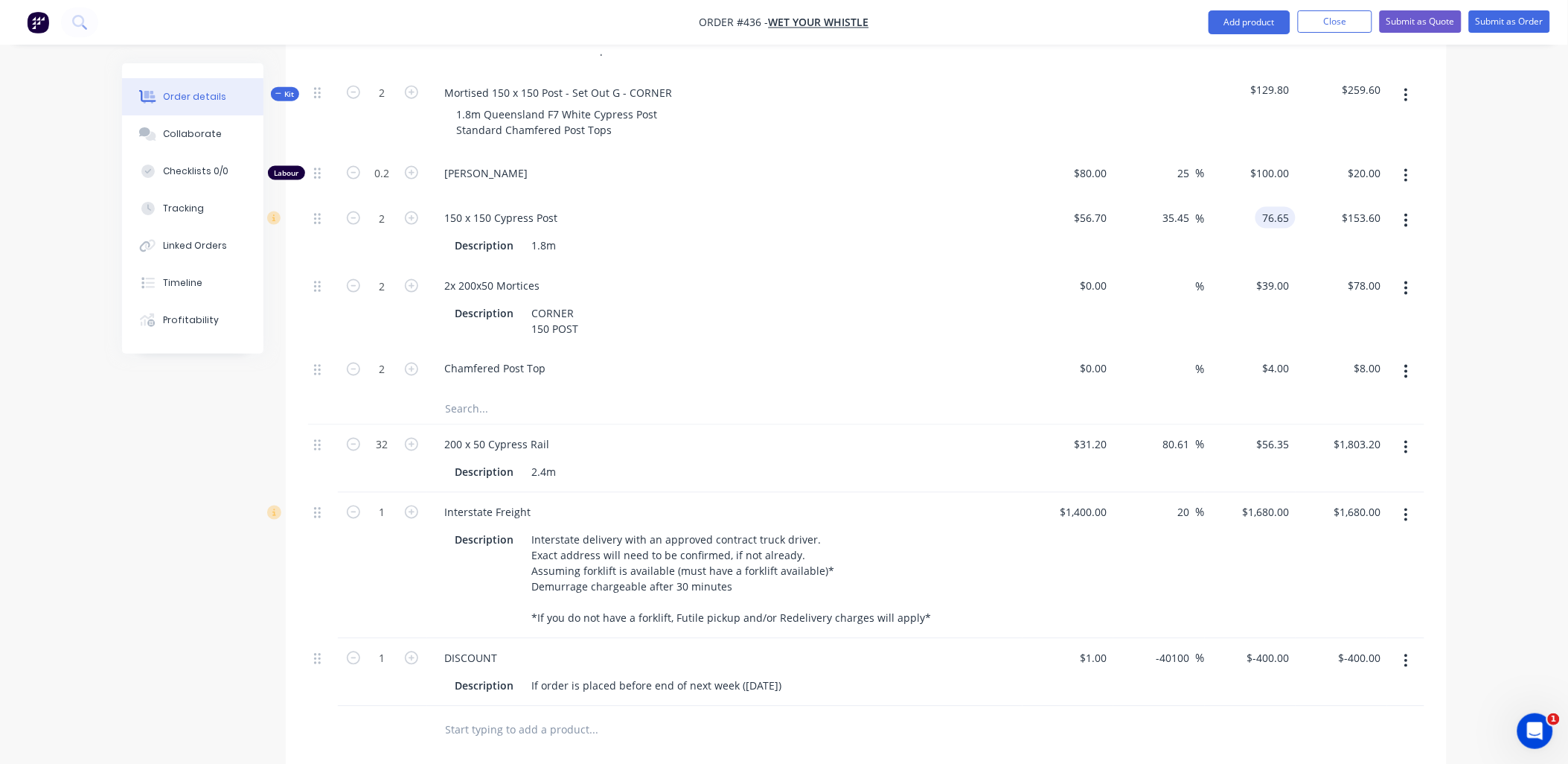
type input "$153.30"
click at [1313, 198] on div "$153.30 $153.60" at bounding box center [1341, 232] width 92 height 68
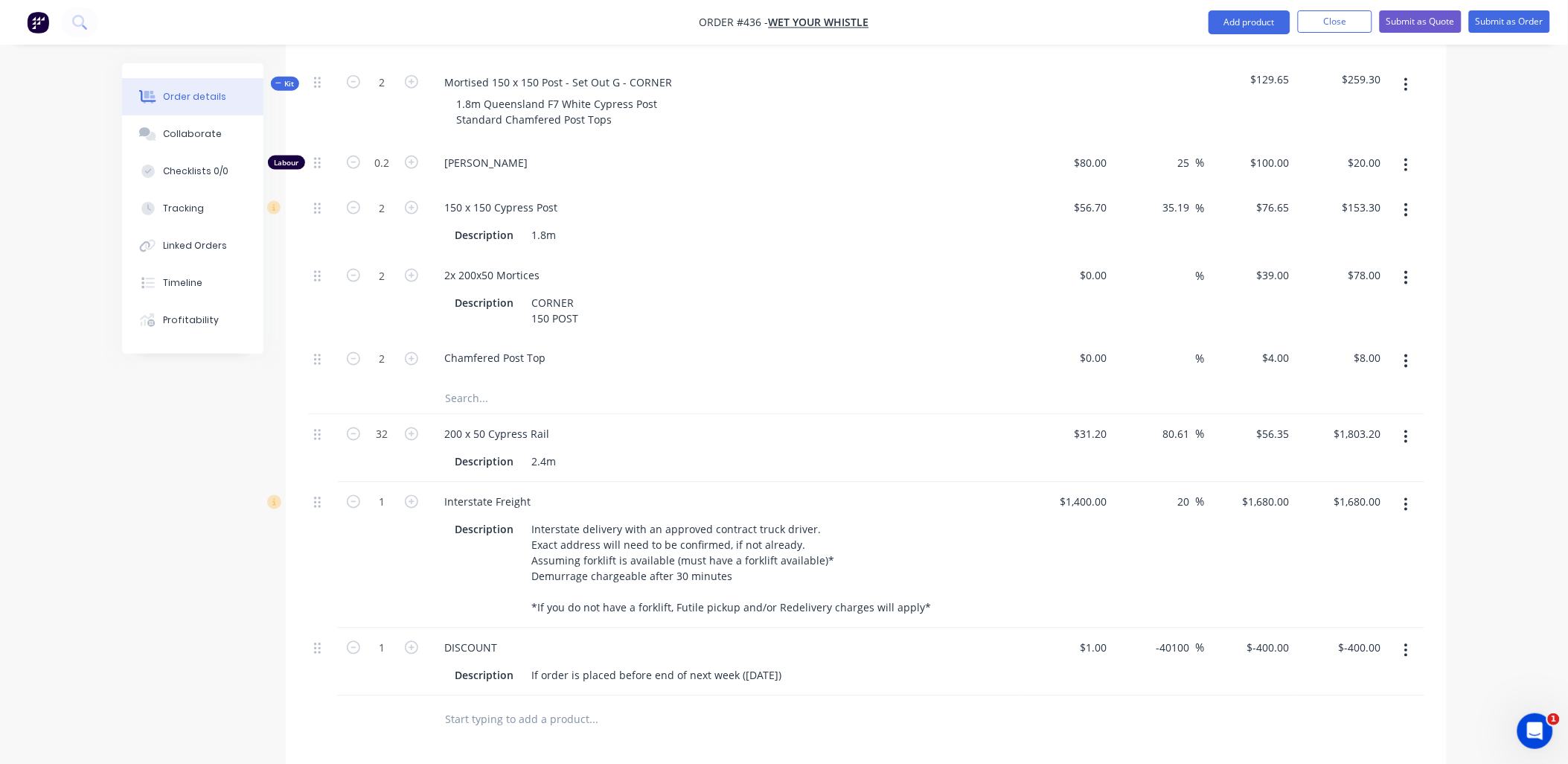
scroll to position [624, 0]
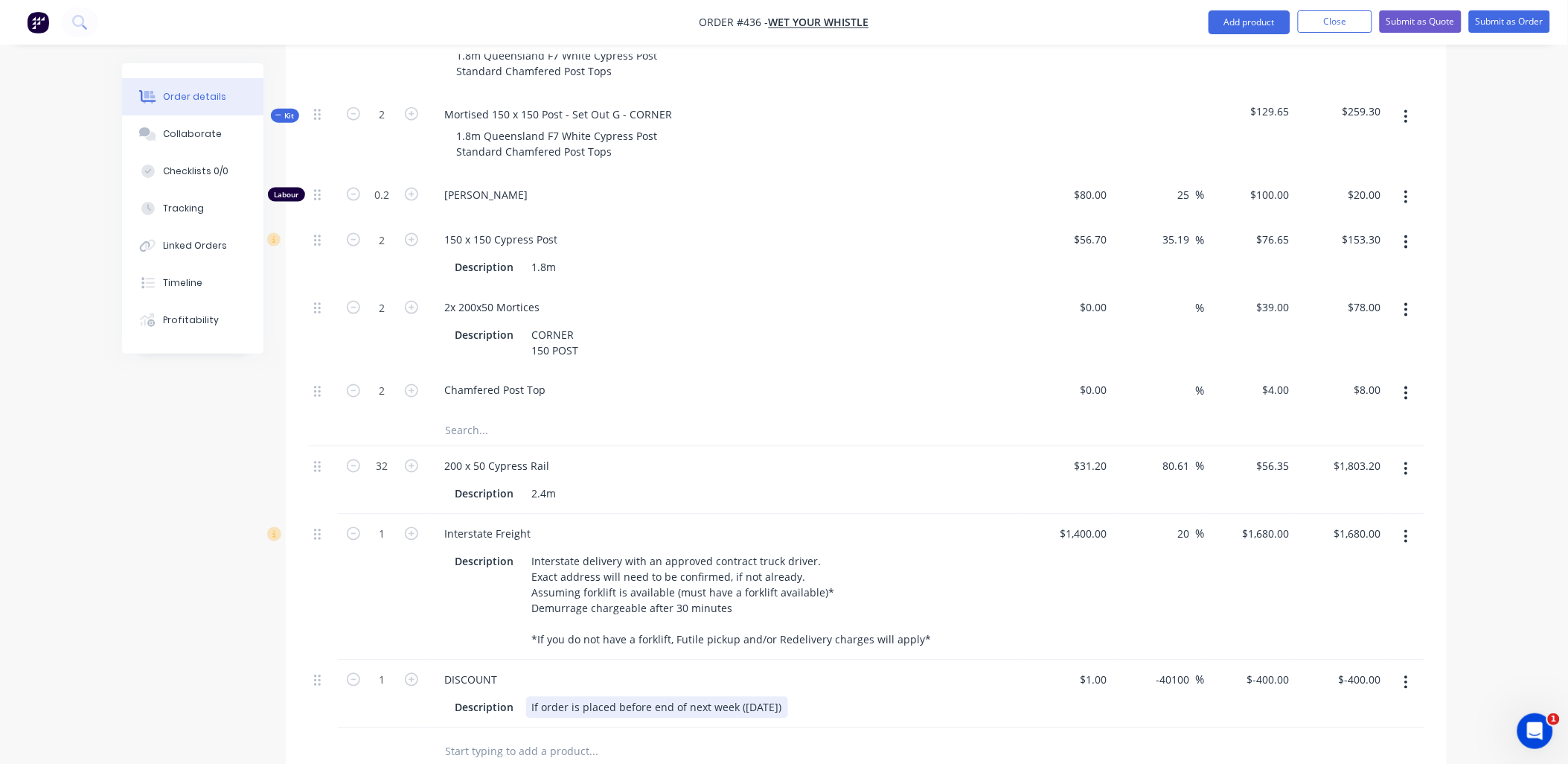
click at [788, 697] on div "If order is placed before end of next week ([DATE])" at bounding box center [657, 708] width 262 height 22
click at [797, 697] on div "If order is placed before end of next week ([DATE]). Lead time 1 week from orde…" at bounding box center [761, 716] width 468 height 38
copy div "end of next week ([DATE])."
drag, startPoint x: 649, startPoint y: 664, endPoint x: 797, endPoint y: 666, distance: 148.0
click at [792, 697] on div "If order is placed before end of next week ([DATE]). Lead time 1 week from orde…" at bounding box center [659, 716] width 265 height 38
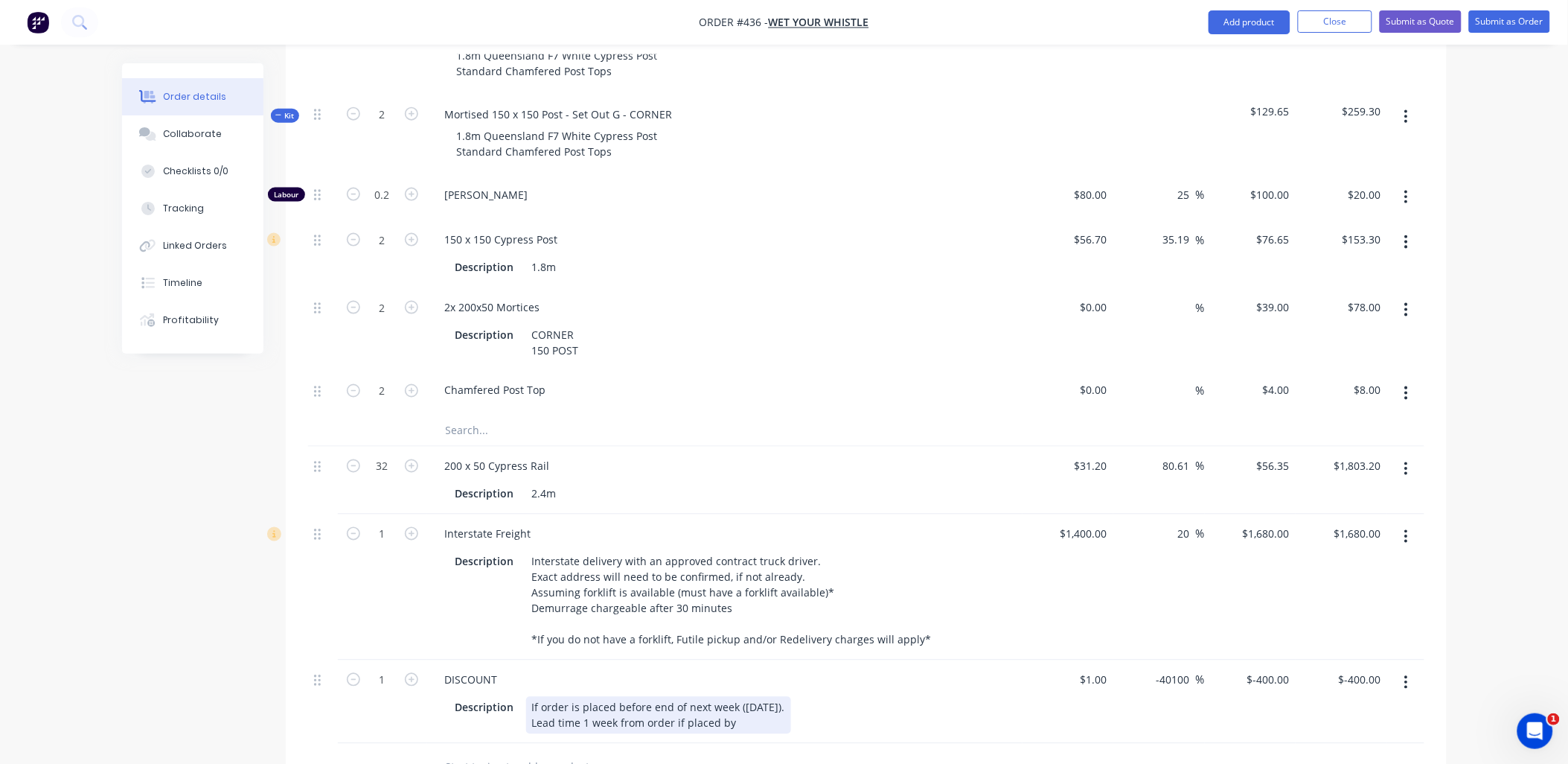
click at [780, 697] on div "If order is placed before end of next week ([DATE]). Lead time 1 week from orde…" at bounding box center [659, 716] width 265 height 38
click at [770, 752] on div at bounding box center [656, 767] width 446 height 30
click at [875, 697] on div "If order is placed before end of next week ([DATE]). Lead time 1 week from orde…" at bounding box center [701, 716] width 349 height 38
click at [395, 697] on div "1" at bounding box center [382, 710] width 89 height 99
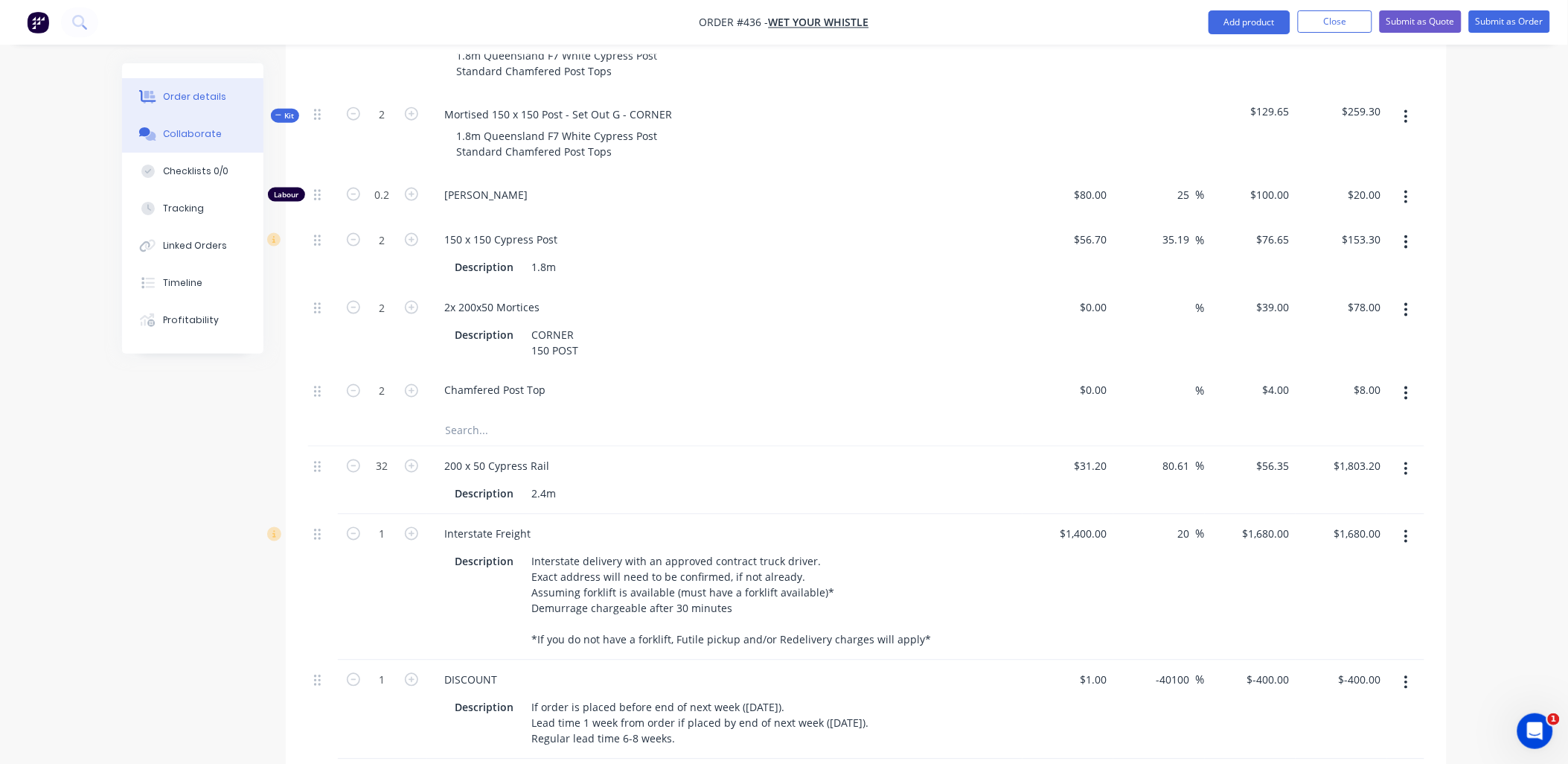
click at [189, 134] on div "Collaborate" at bounding box center [192, 134] width 59 height 13
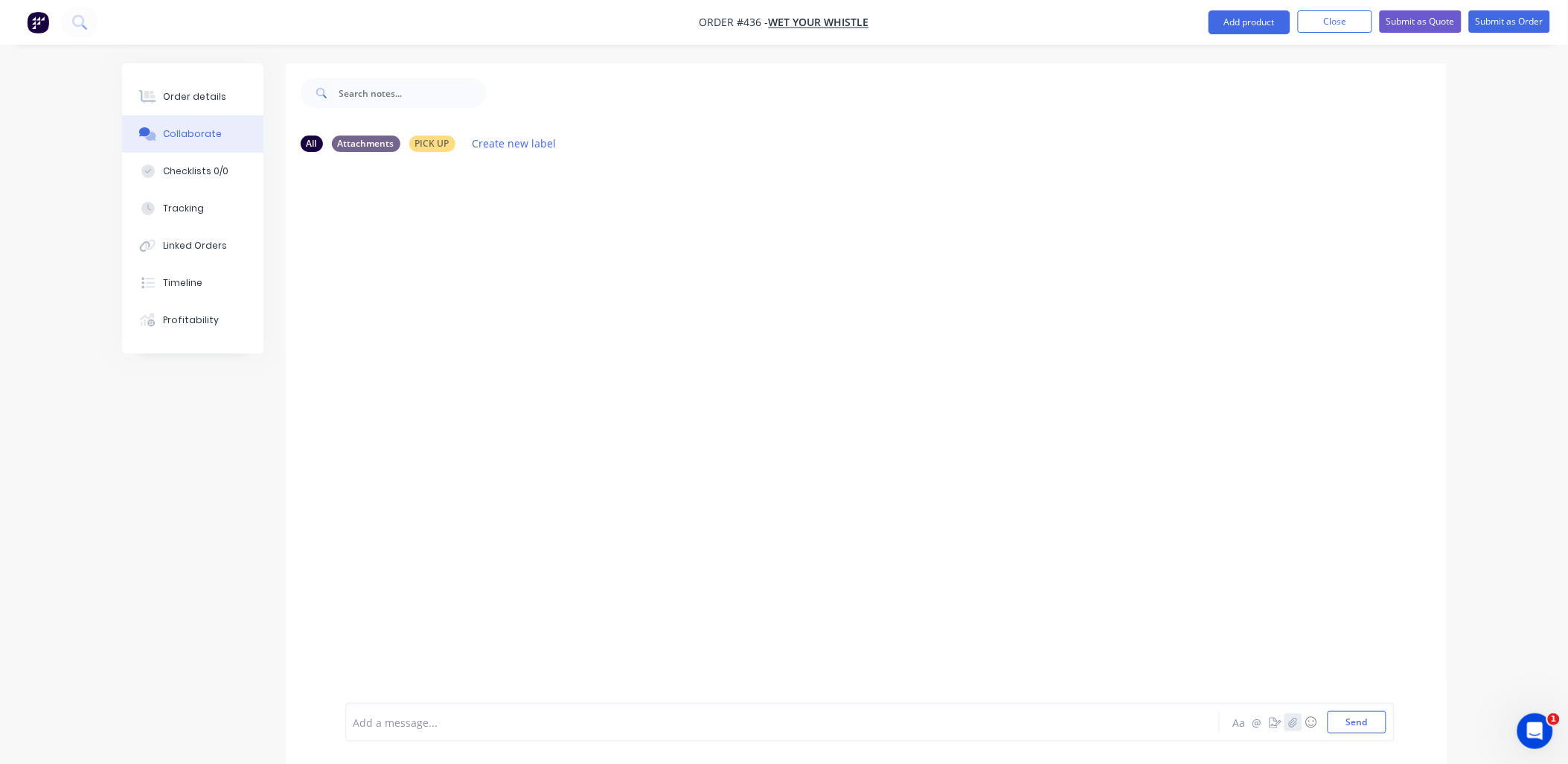
click at [1291, 726] on icon "button" at bounding box center [1293, 722] width 9 height 10
click at [1364, 718] on button "Send" at bounding box center [1357, 721] width 59 height 23
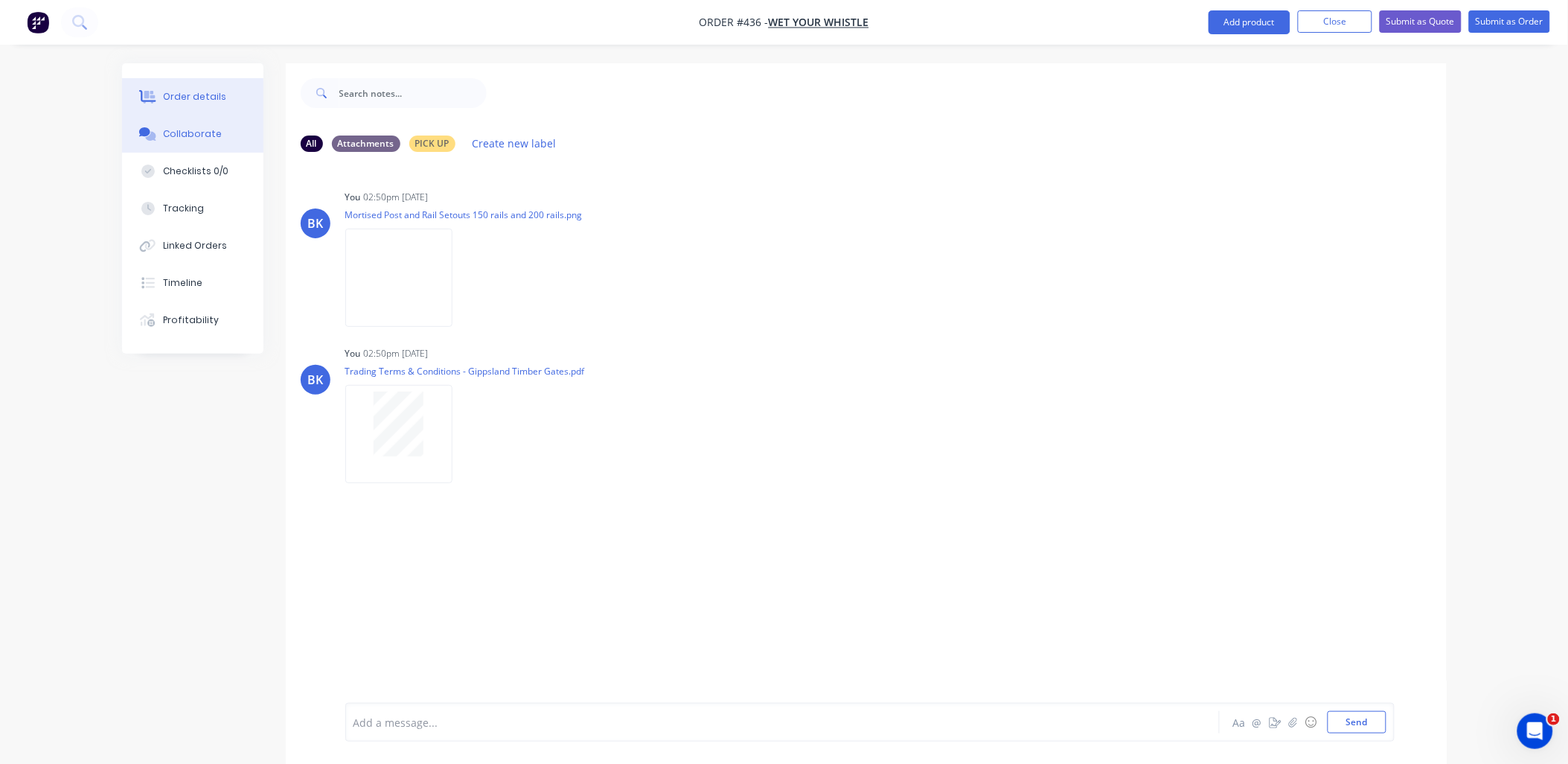
click at [213, 105] on button "Order details" at bounding box center [192, 97] width 141 height 38
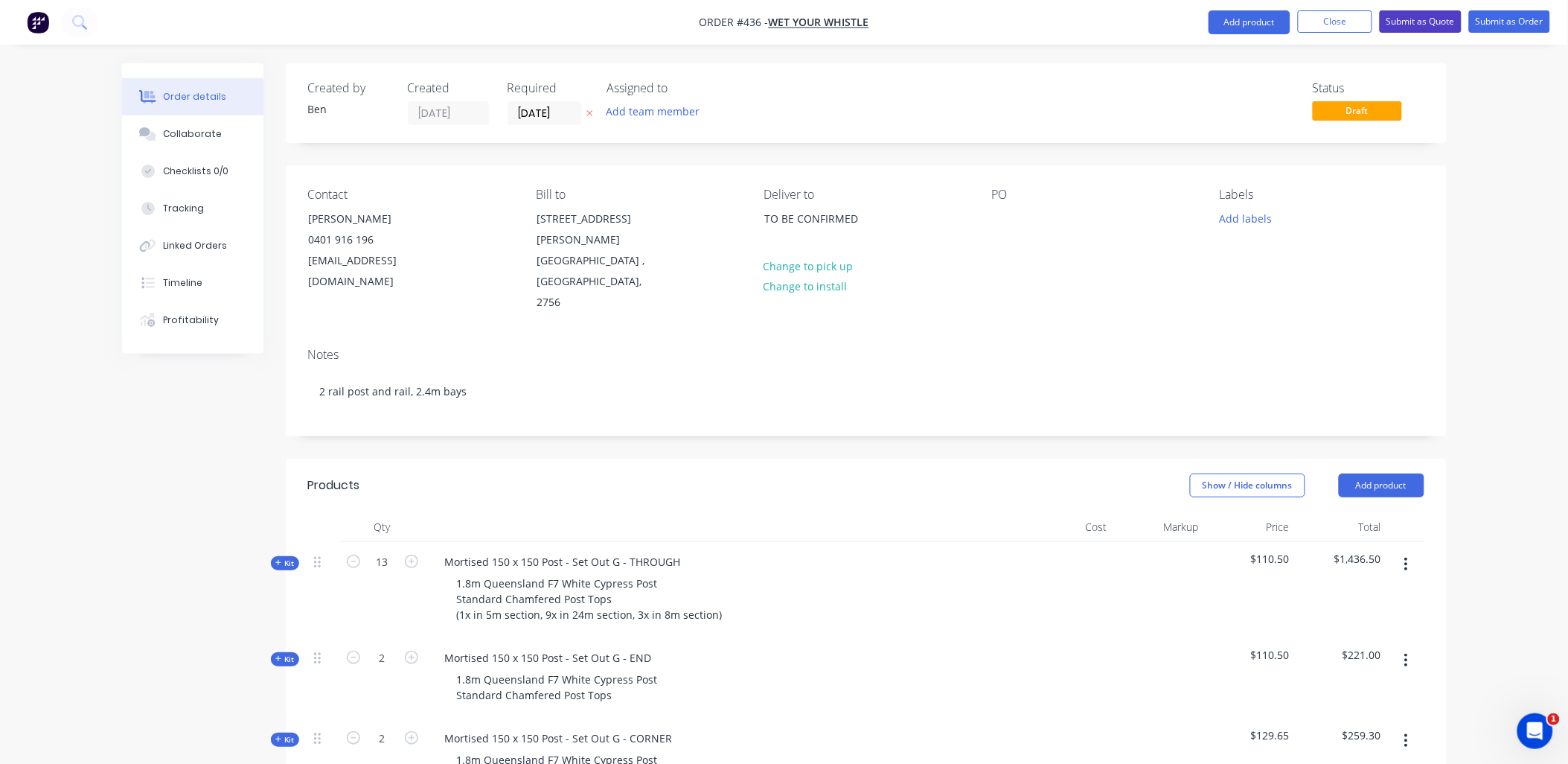
click at [1434, 18] on button "Submit as Quote" at bounding box center [1421, 21] width 82 height 23
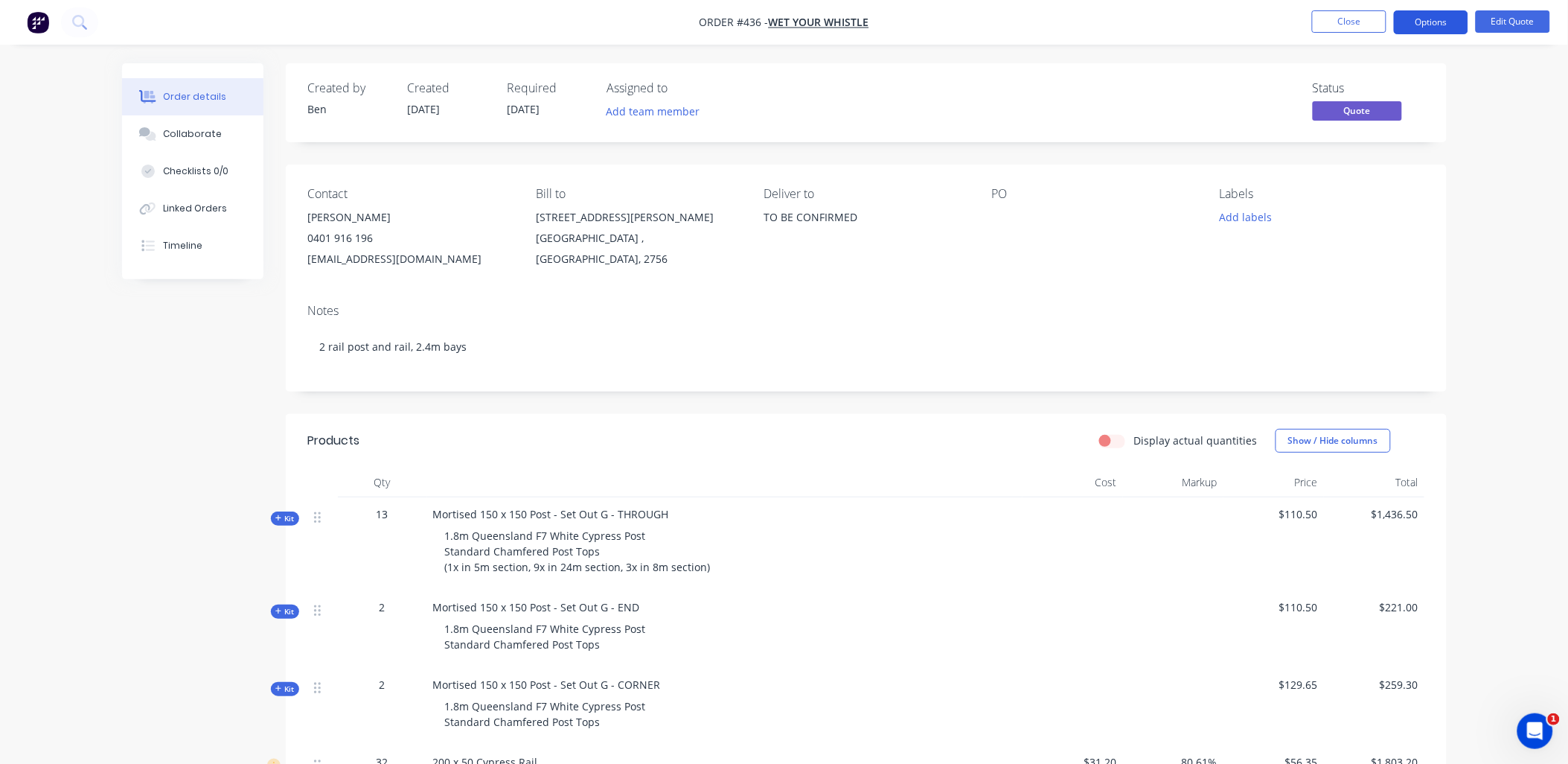
click at [1445, 18] on button "Options" at bounding box center [1431, 22] width 74 height 23
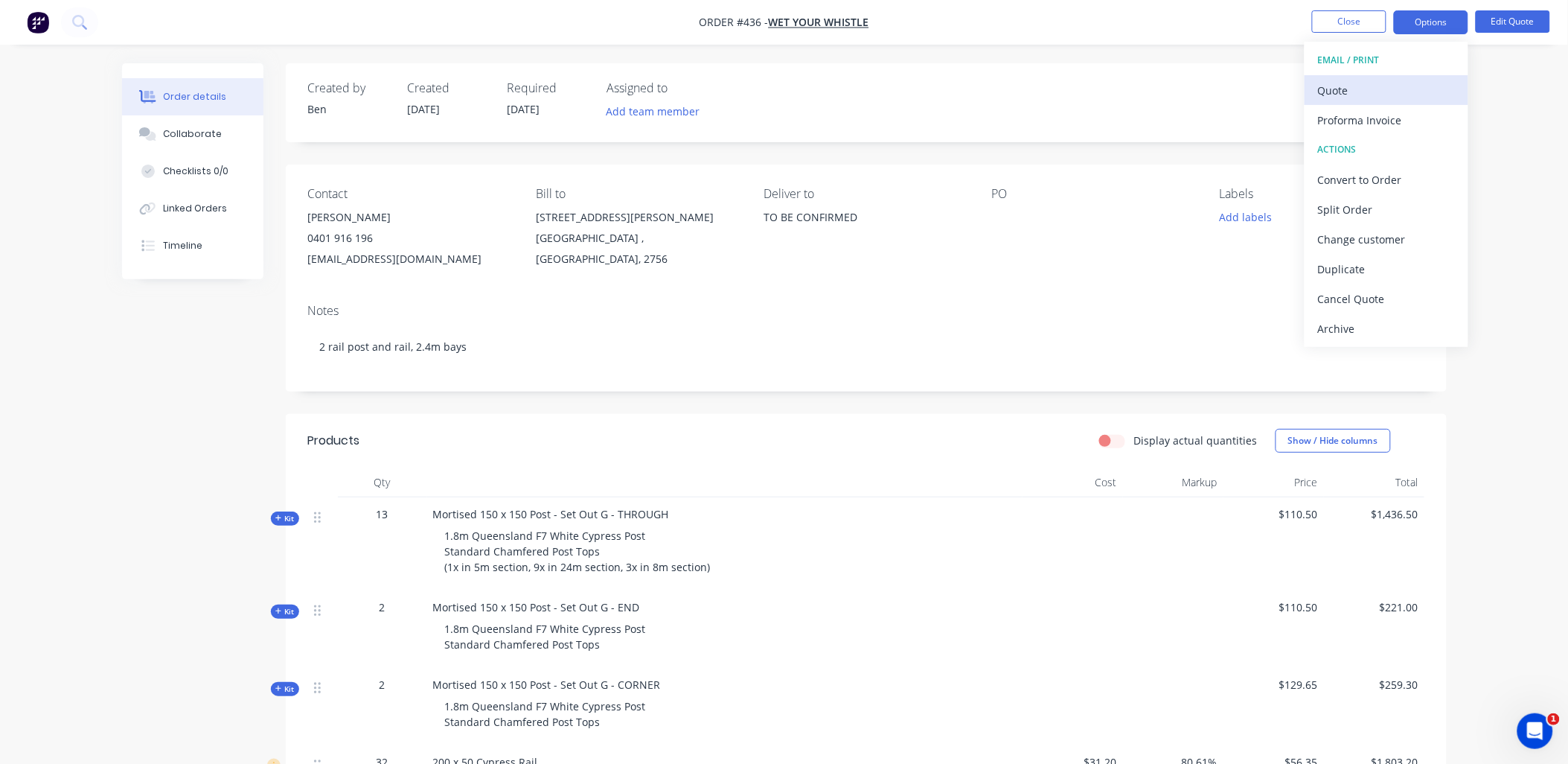
click at [1381, 88] on div "Quote" at bounding box center [1387, 90] width 137 height 22
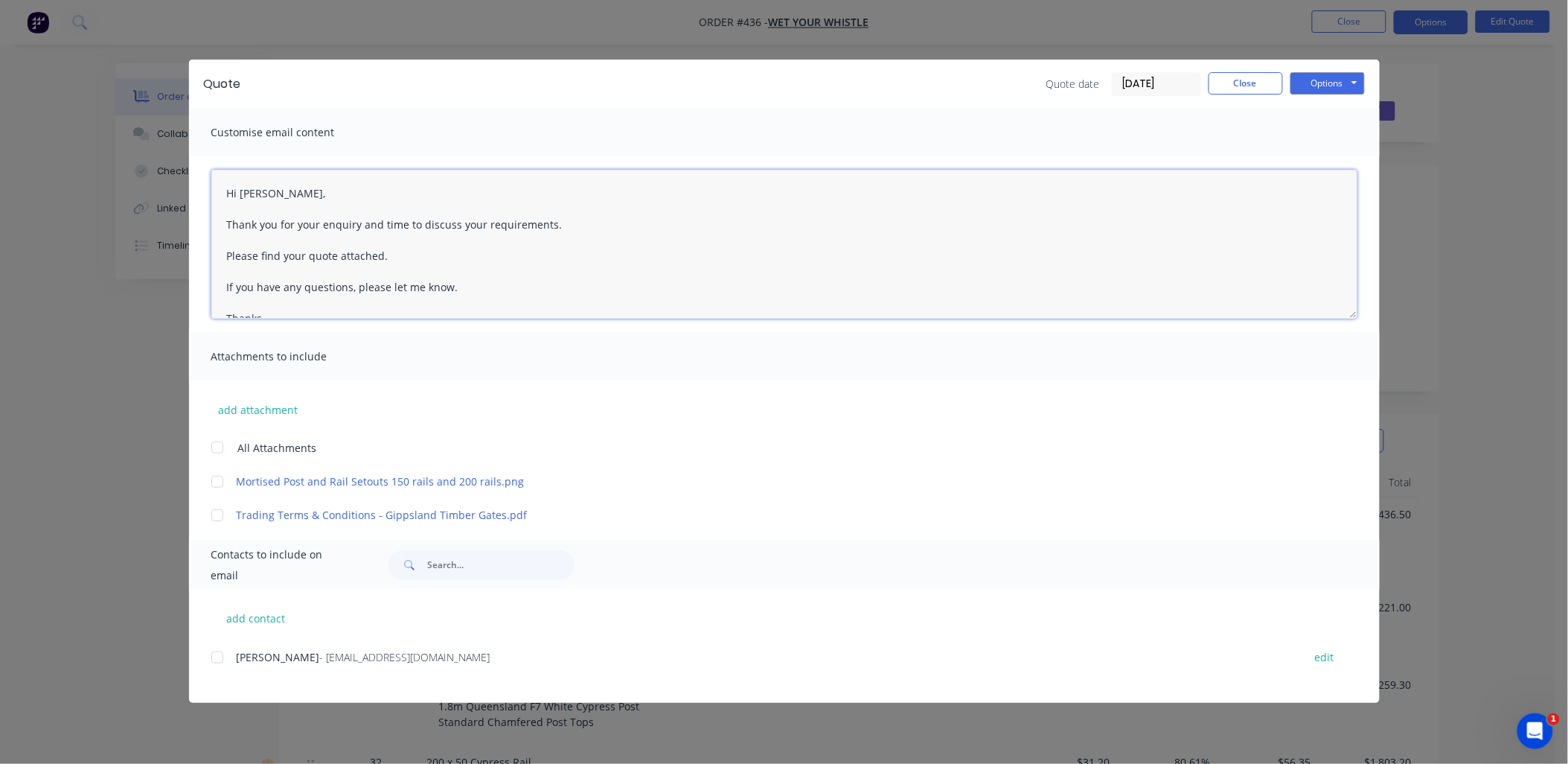
drag, startPoint x: 383, startPoint y: 223, endPoint x: 454, endPoint y: 227, distance: 71.1
click at [454, 227] on textarea "Hi [PERSON_NAME], Thank you for your enquiry and time to discuss your requireme…" at bounding box center [784, 244] width 1146 height 149
click at [220, 444] on div at bounding box center [217, 447] width 30 height 30
drag, startPoint x: 228, startPoint y: 651, endPoint x: 766, endPoint y: 526, distance: 552.3
click at [228, 653] on div at bounding box center [217, 658] width 30 height 30
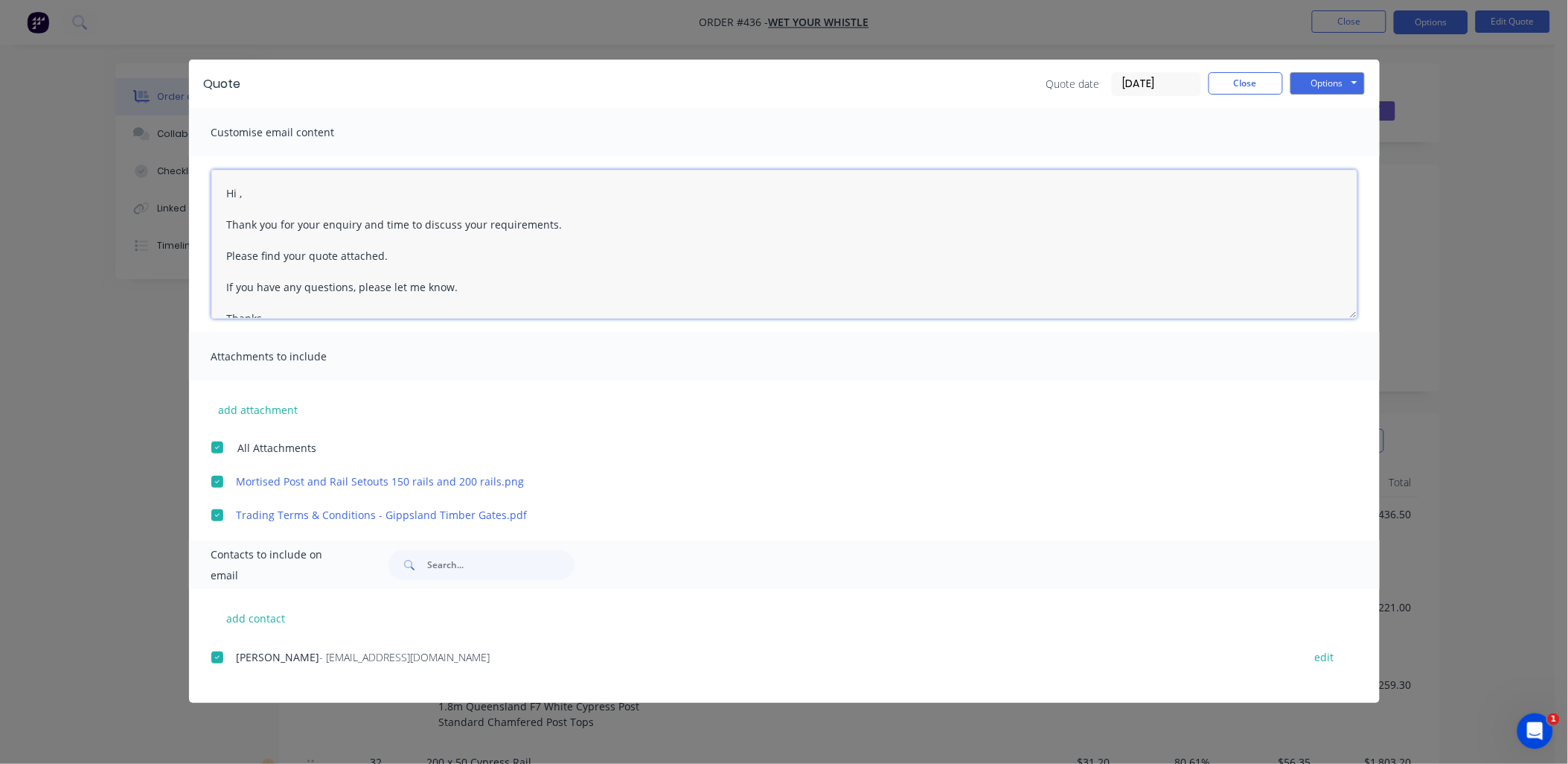
click at [240, 189] on textarea "Hi , Thank you for your enquiry and time to discuss your requirements. Please f…" at bounding box center [784, 244] width 1146 height 149
drag, startPoint x: 382, startPoint y: 225, endPoint x: 405, endPoint y: 222, distance: 23.2
click at [405, 222] on textarea "Hi [PERSON_NAME], Thank you for your enquiry and time to discuss your requireme…" at bounding box center [784, 244] width 1146 height 149
drag, startPoint x: 309, startPoint y: 218, endPoint x: 160, endPoint y: 177, distance: 154.5
click at [160, 177] on div "Quote Quote date [DATE] Close Options Preview Print Email Customise email conte…" at bounding box center [784, 382] width 1568 height 764
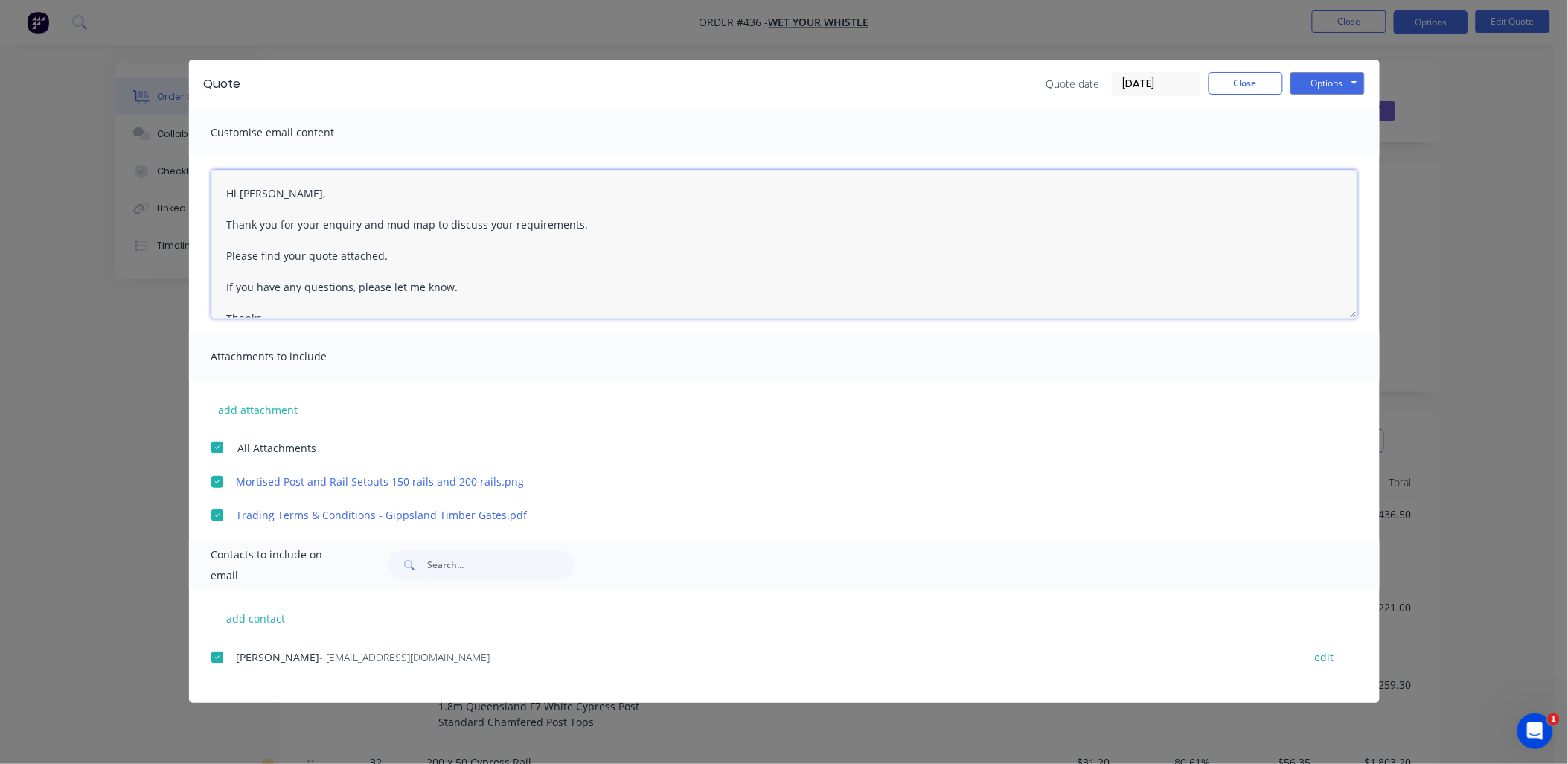
click at [470, 232] on textarea "Hi [PERSON_NAME], Thank you for your enquiry and mud map to discuss your requir…" at bounding box center [784, 244] width 1146 height 149
click at [460, 225] on textarea "Hi [PERSON_NAME], Thank you for your enquiry and mud map to discuss your requir…" at bounding box center [784, 244] width 1146 height 149
click at [459, 225] on textarea "Hi [PERSON_NAME], Thank you for your enquiry and mud map to discuss your requir…" at bounding box center [784, 244] width 1146 height 149
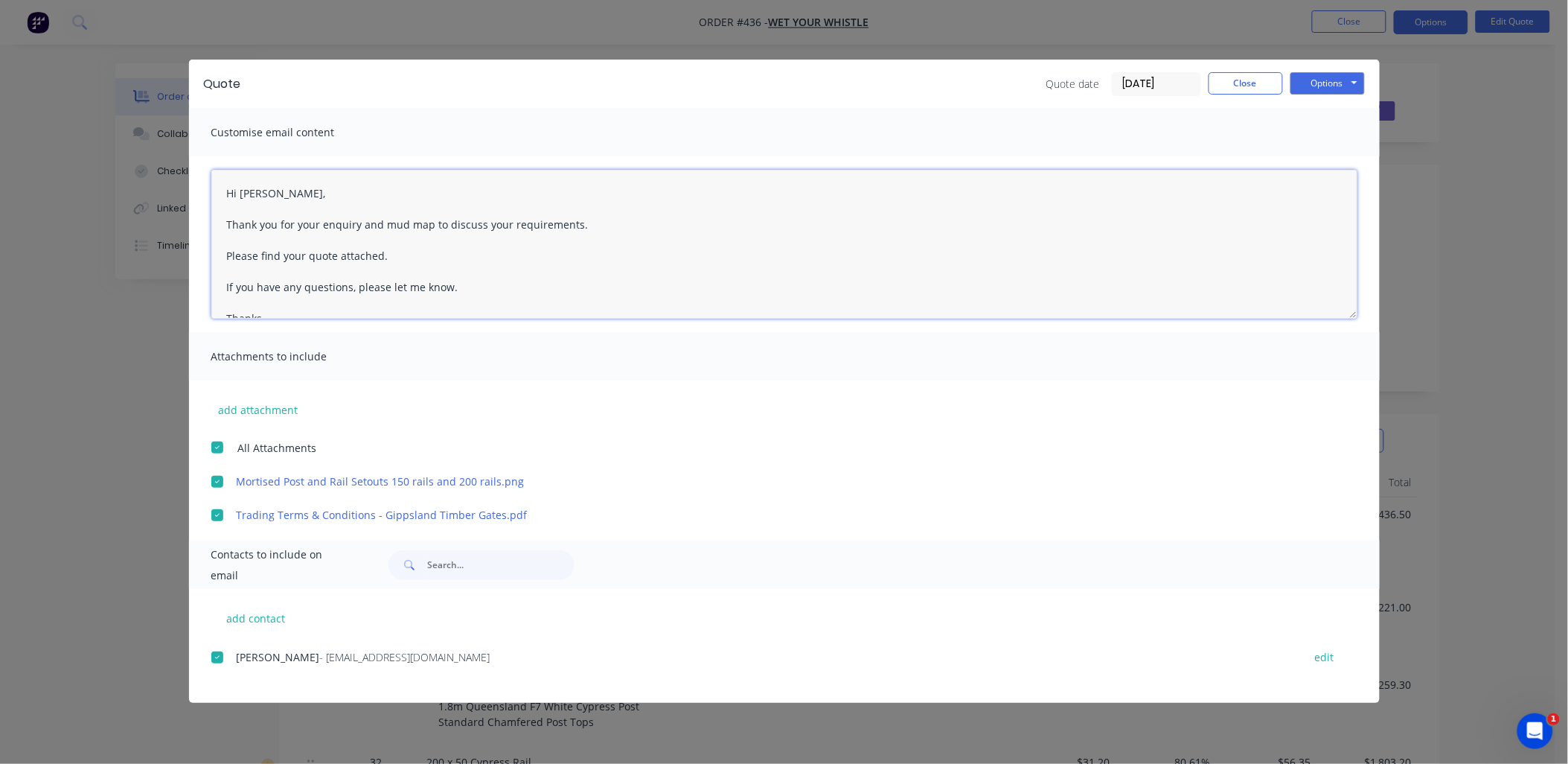
click at [464, 231] on textarea "Hi [PERSON_NAME], Thank you for your enquiry and mud map to discuss your requir…" at bounding box center [784, 244] width 1146 height 149
click at [1368, 85] on div "Quote Quote date [DATE] Close Options Preview Print Email" at bounding box center [784, 84] width 1191 height 48
click at [1356, 92] on button "Options" at bounding box center [1327, 83] width 74 height 23
click at [1335, 153] on button "Email" at bounding box center [1338, 158] width 95 height 24
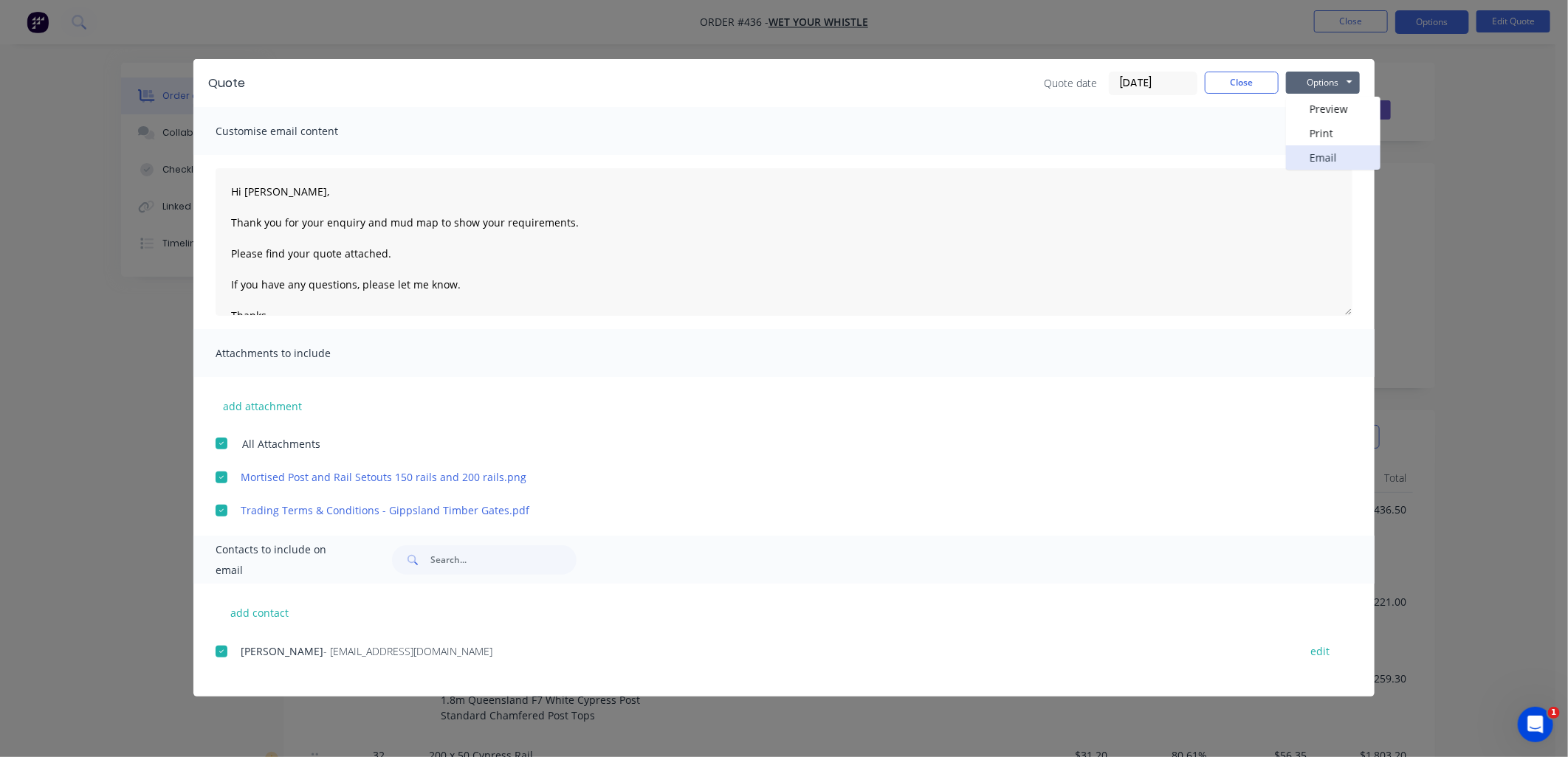
type textarea "Hi , Thank you for your enquiry and time to discuss your requirements. Please f…"
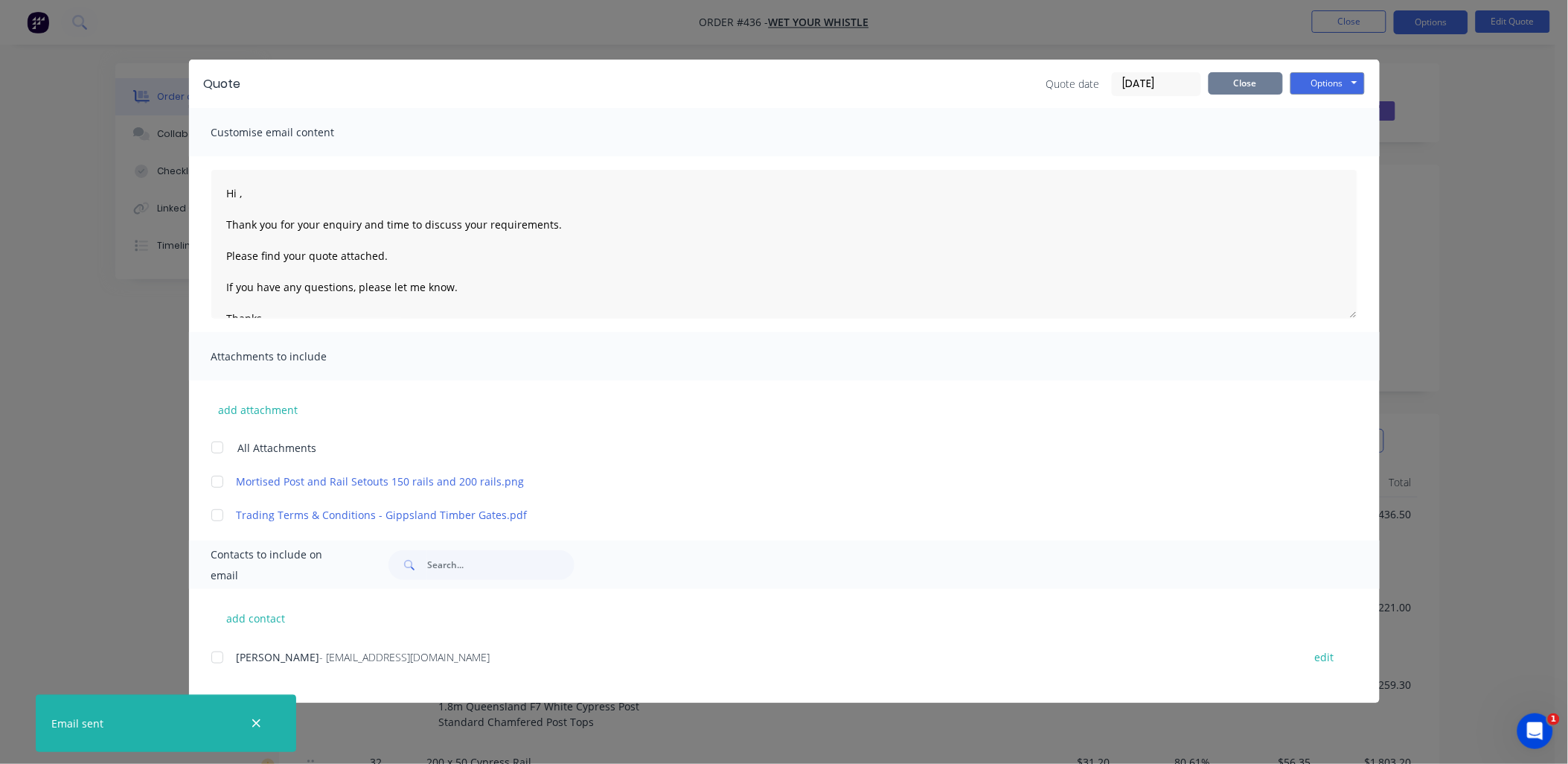
click at [1261, 83] on button "Close" at bounding box center [1245, 83] width 74 height 23
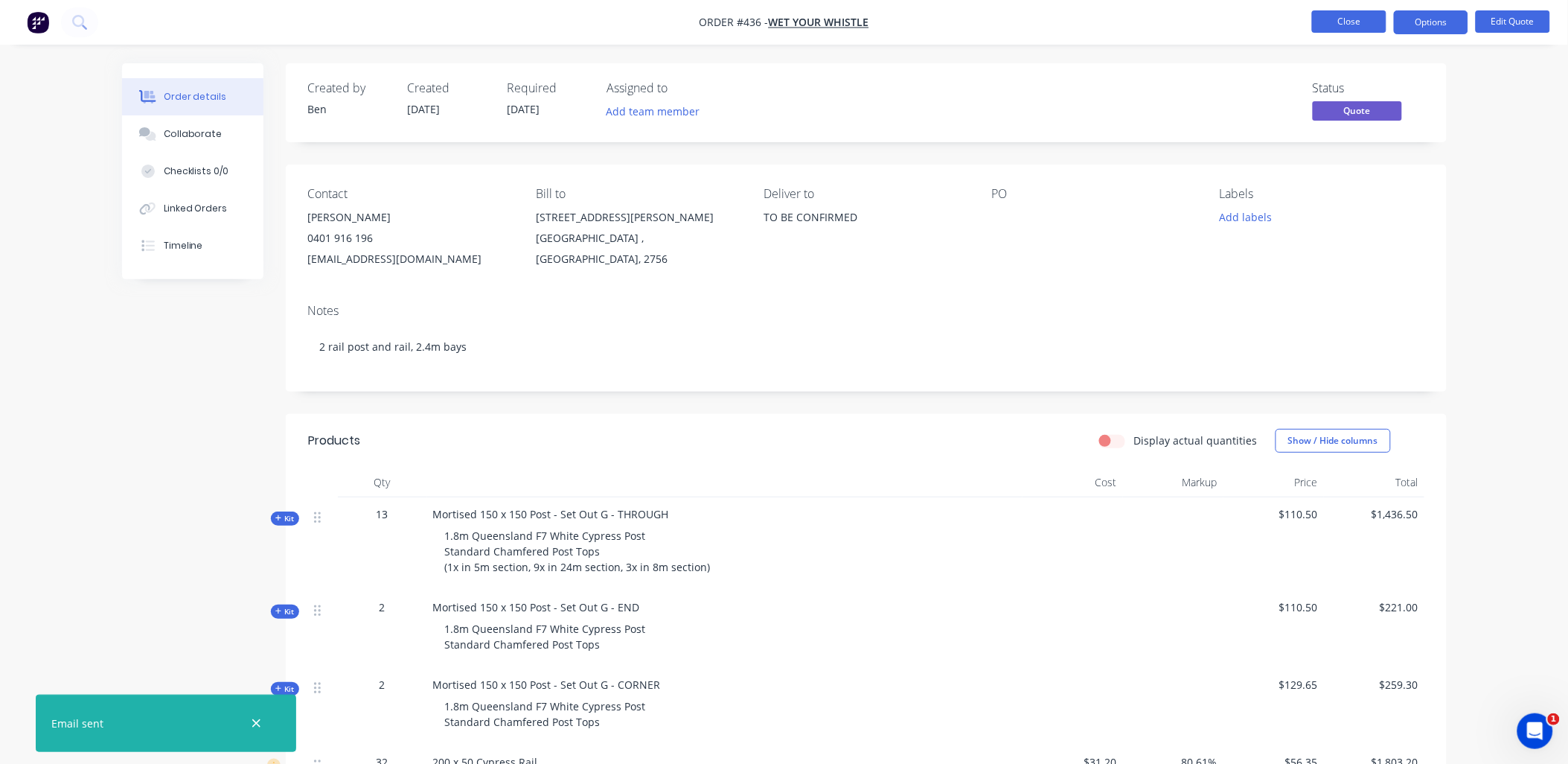
click at [1364, 28] on button "Close" at bounding box center [1349, 21] width 74 height 23
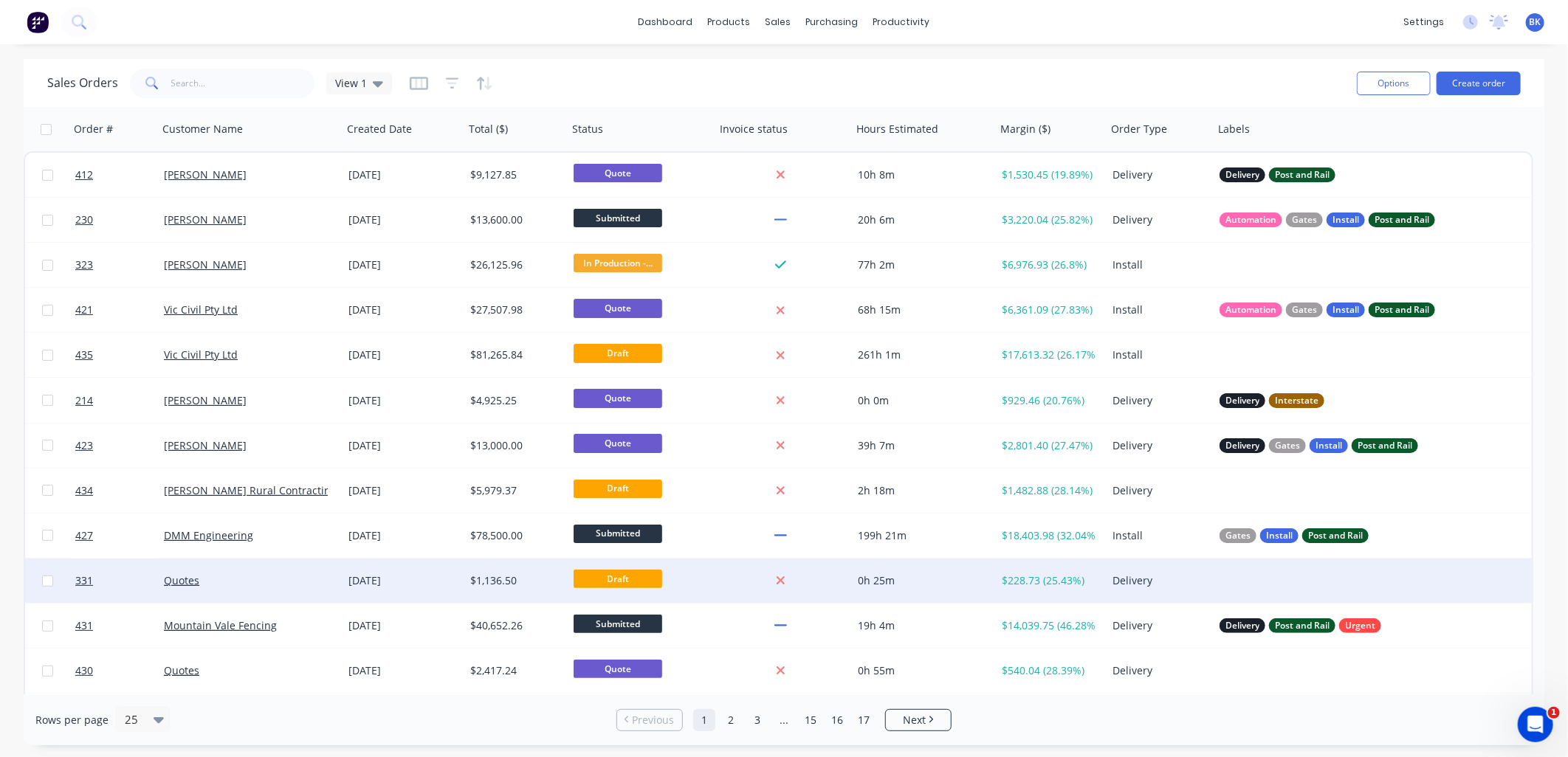
click at [288, 585] on div "Quotes" at bounding box center [246, 581] width 164 height 15
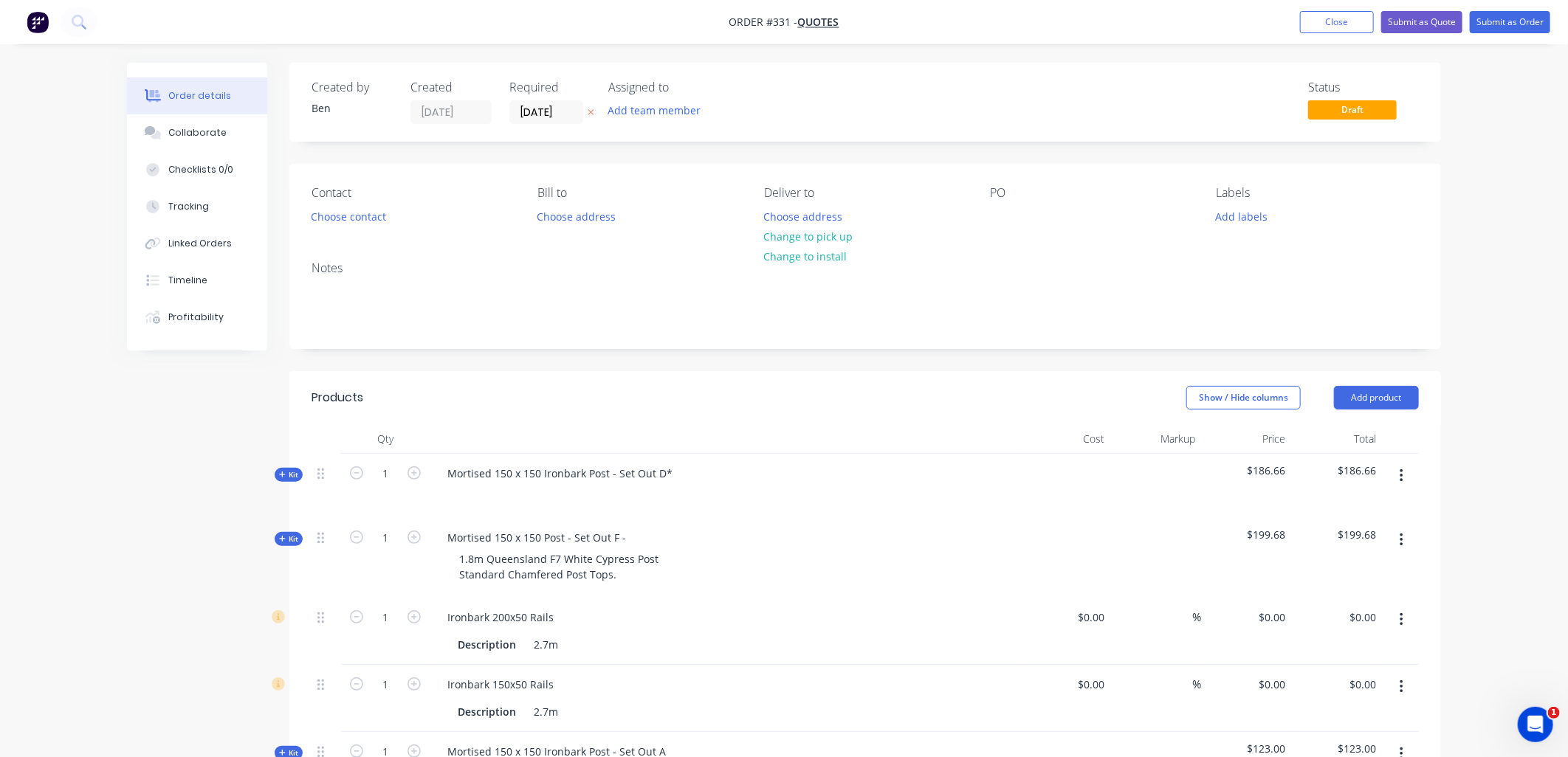
type input "$61.155"
type input "29.99"
type input "$79.4933"
type input "$79.49"
type input "$44.55"
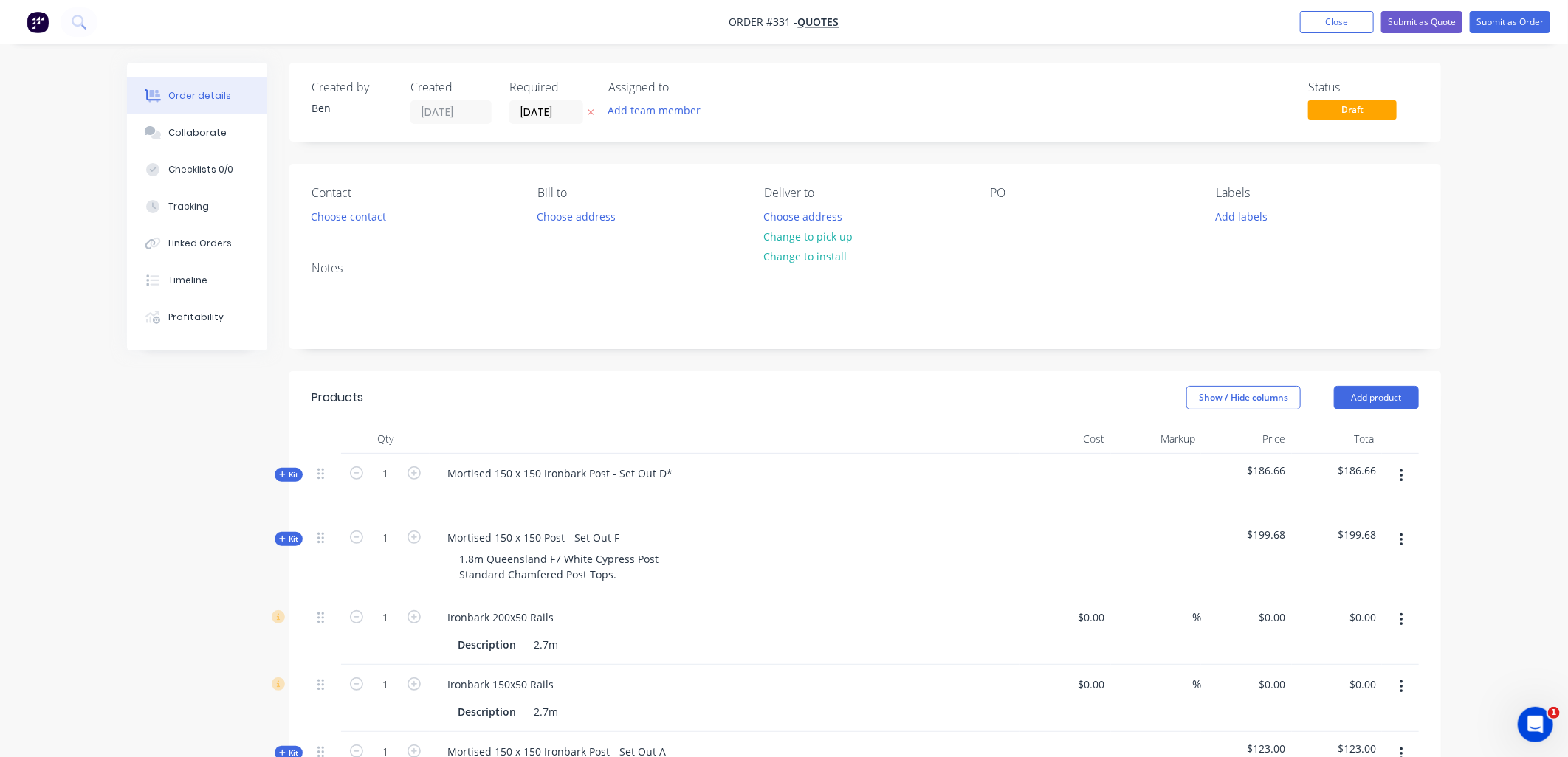
type input "29.99"
type input "$57.909"
type input "$57.91"
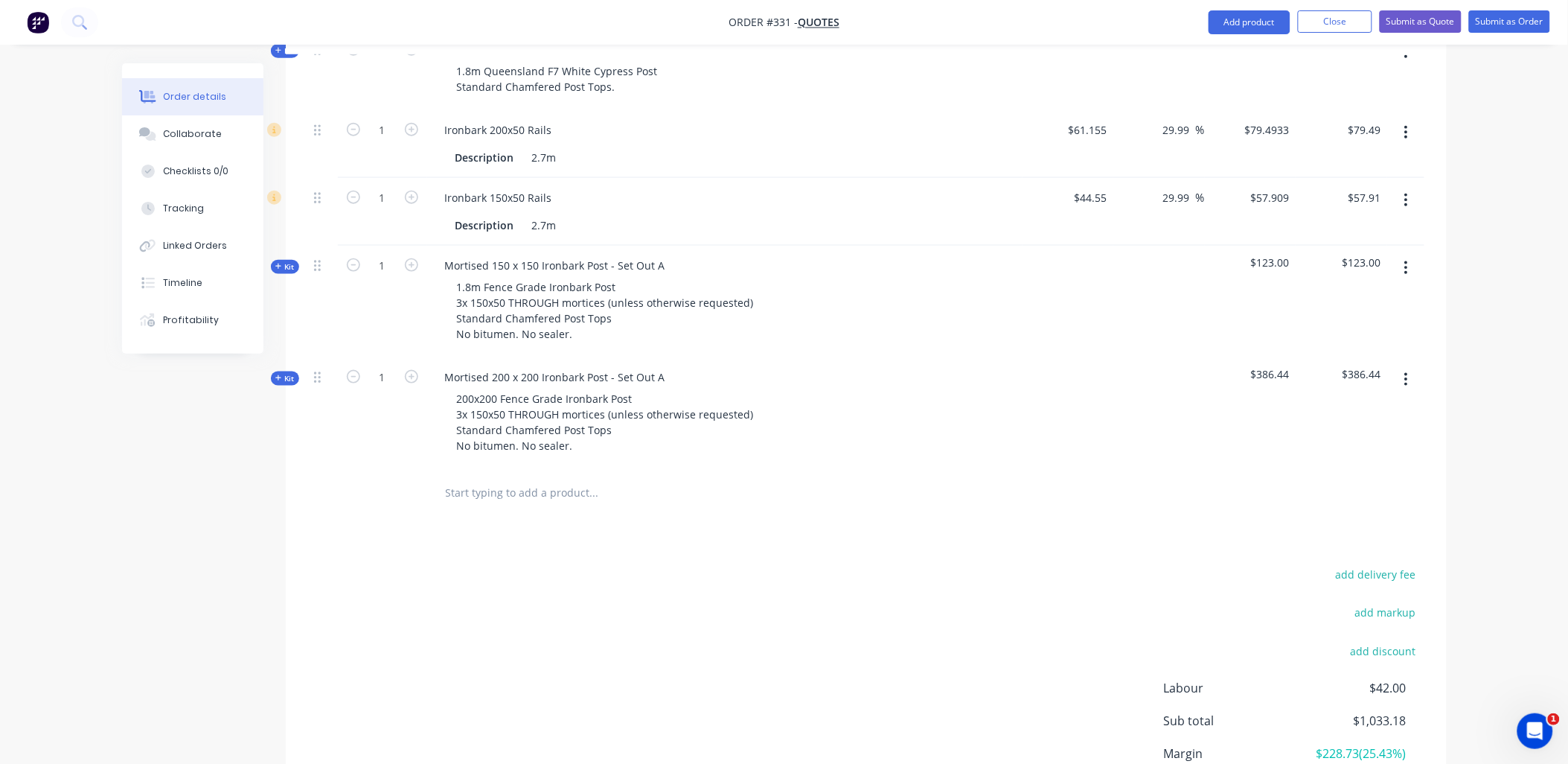
scroll to position [495, 0]
click at [487, 485] on input "text" at bounding box center [594, 491] width 298 height 30
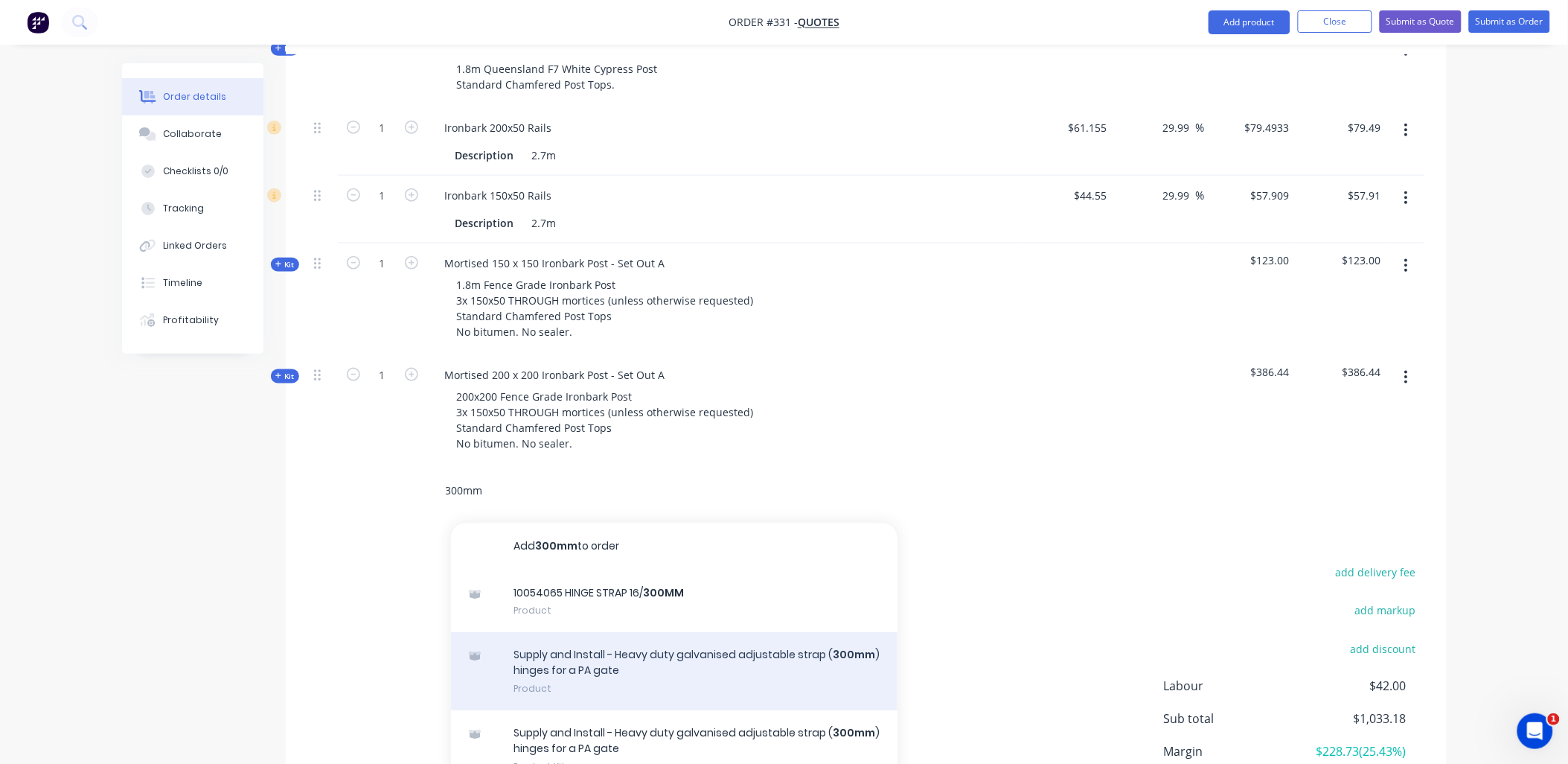
type input "300mm"
click at [575, 655] on div "Supply and Install - Heavy duty galvanised adjustable strap ( 300mm ) hinges fo…" at bounding box center [675, 672] width 446 height 79
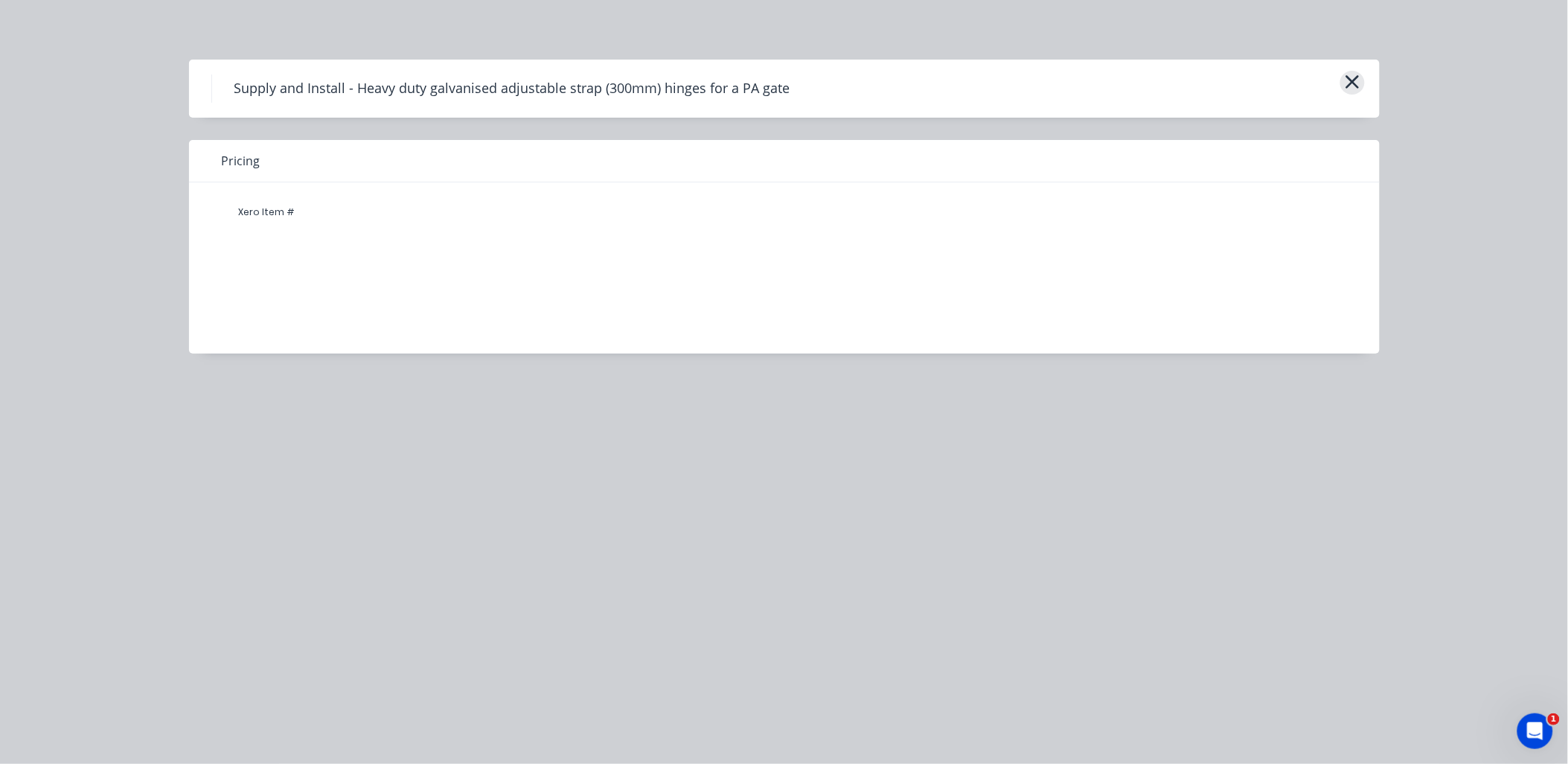
click at [1357, 86] on icon "button" at bounding box center [1352, 82] width 13 height 13
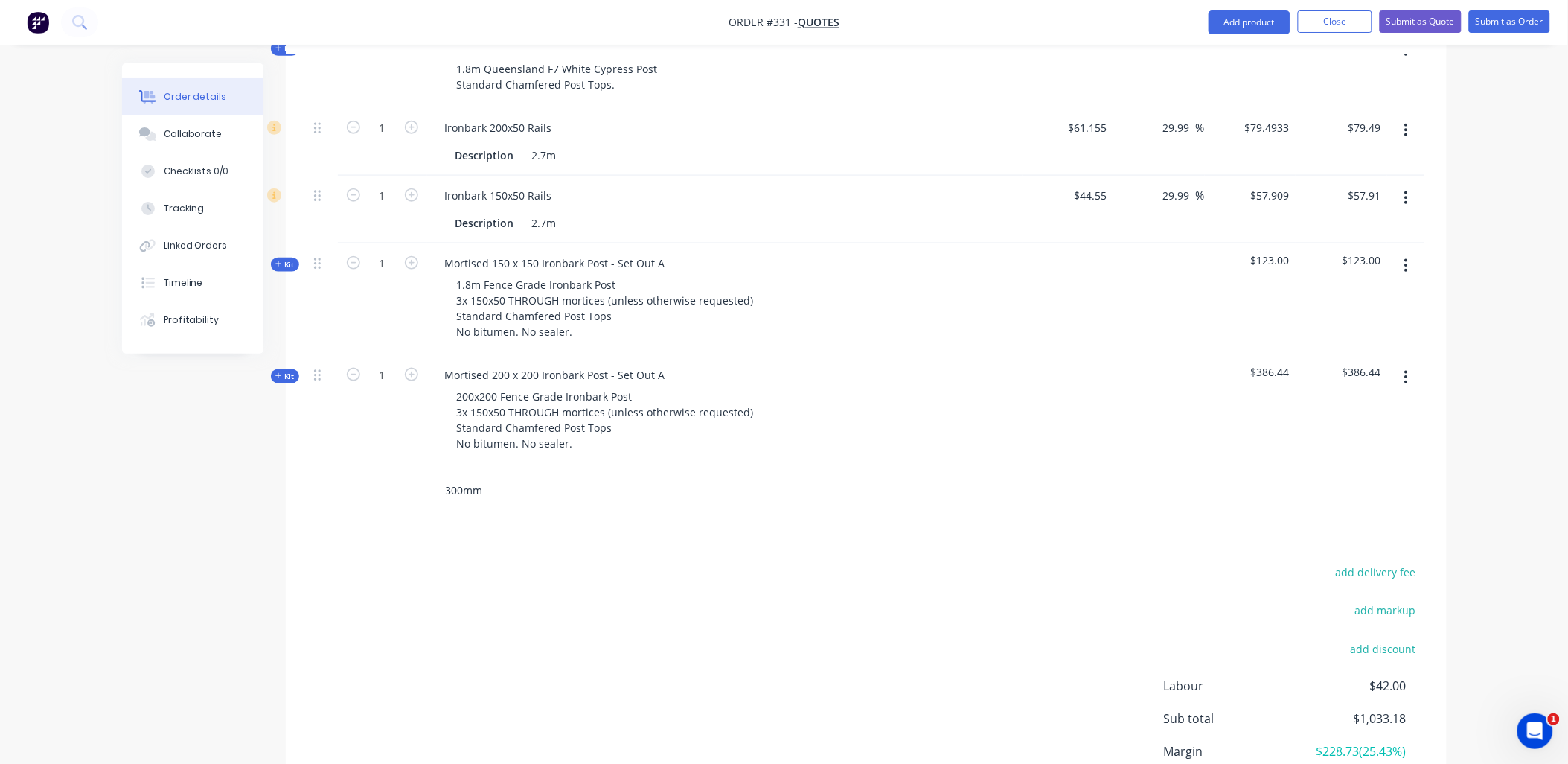
click at [496, 487] on input "300mm" at bounding box center [594, 491] width 298 height 30
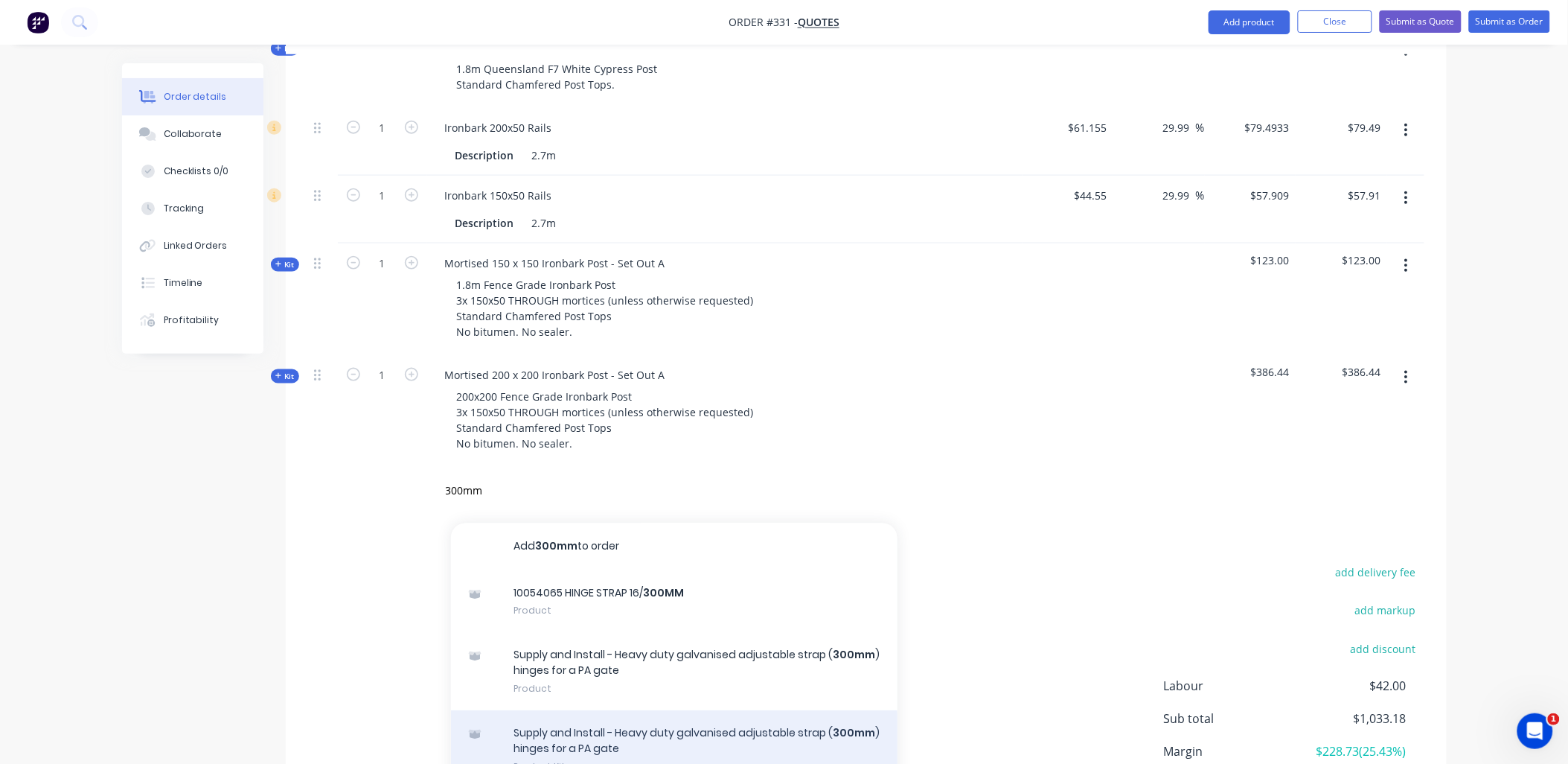
click at [622, 756] on div "Supply and Install - Heavy duty galvanised adjustable strap ( 300mm ) hinges fo…" at bounding box center [675, 750] width 446 height 79
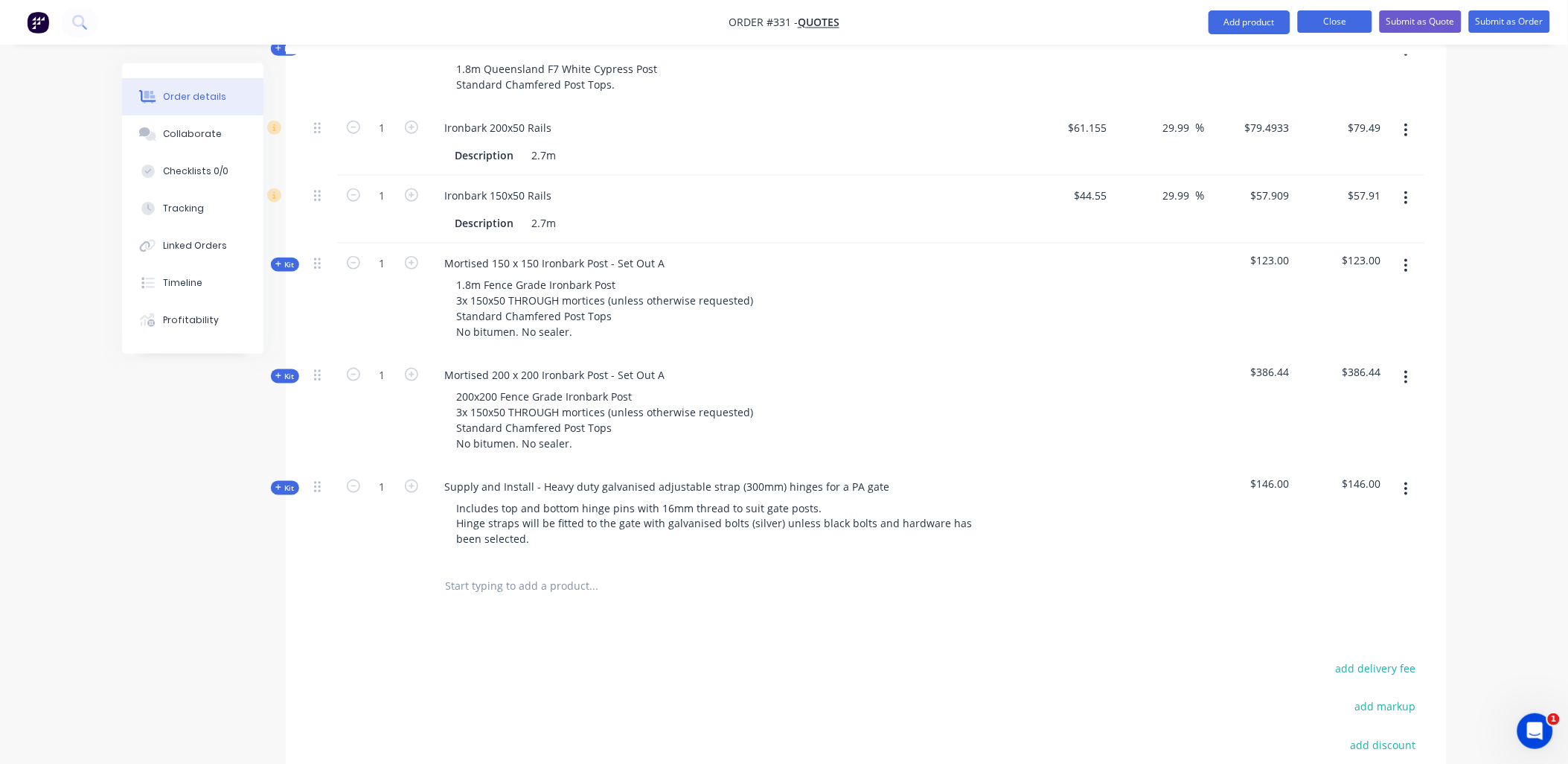
click at [1330, 30] on button "Close" at bounding box center [1335, 21] width 74 height 23
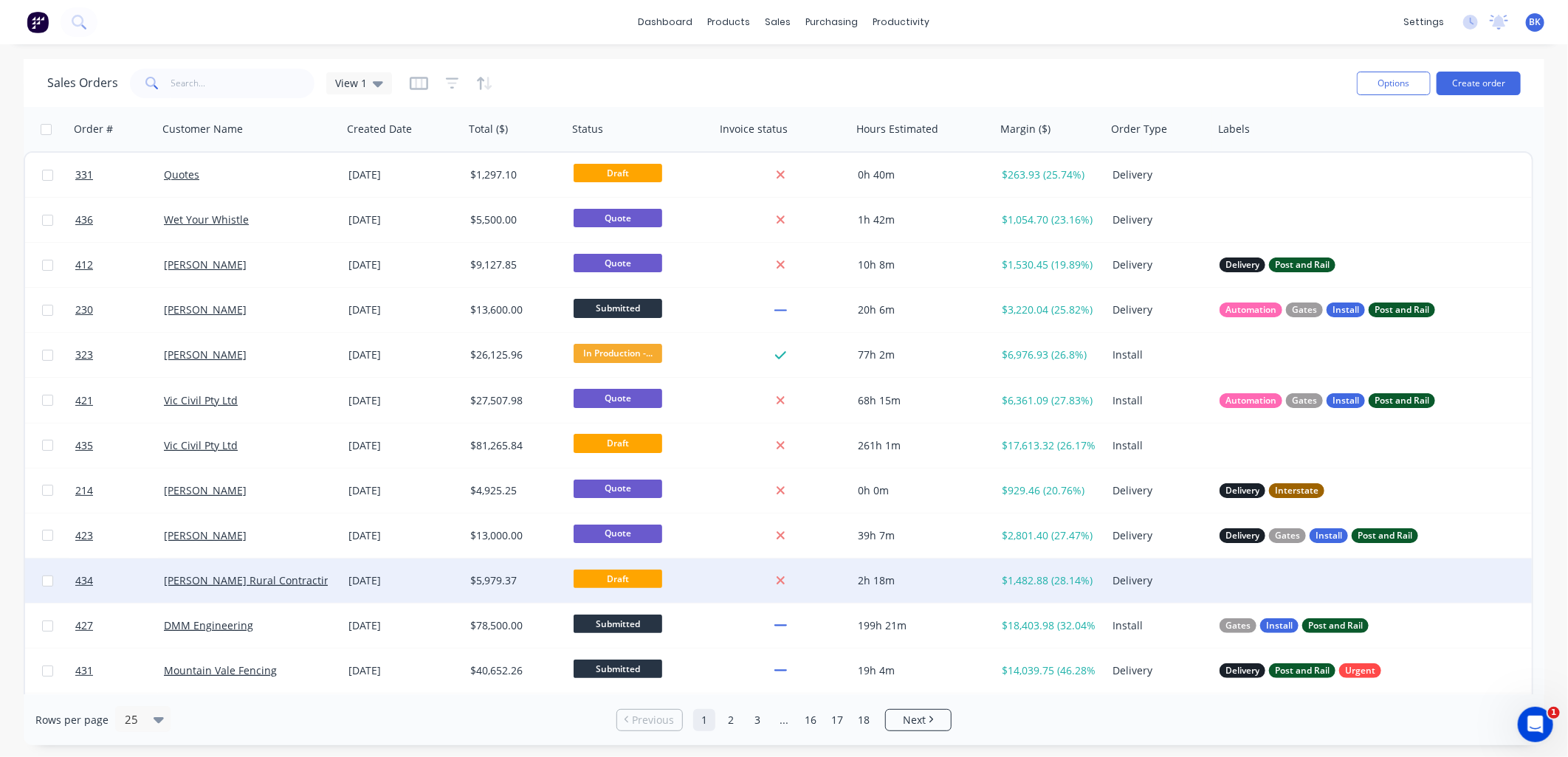
click at [307, 580] on div "[PERSON_NAME] Rural Contracting" at bounding box center [246, 581] width 164 height 15
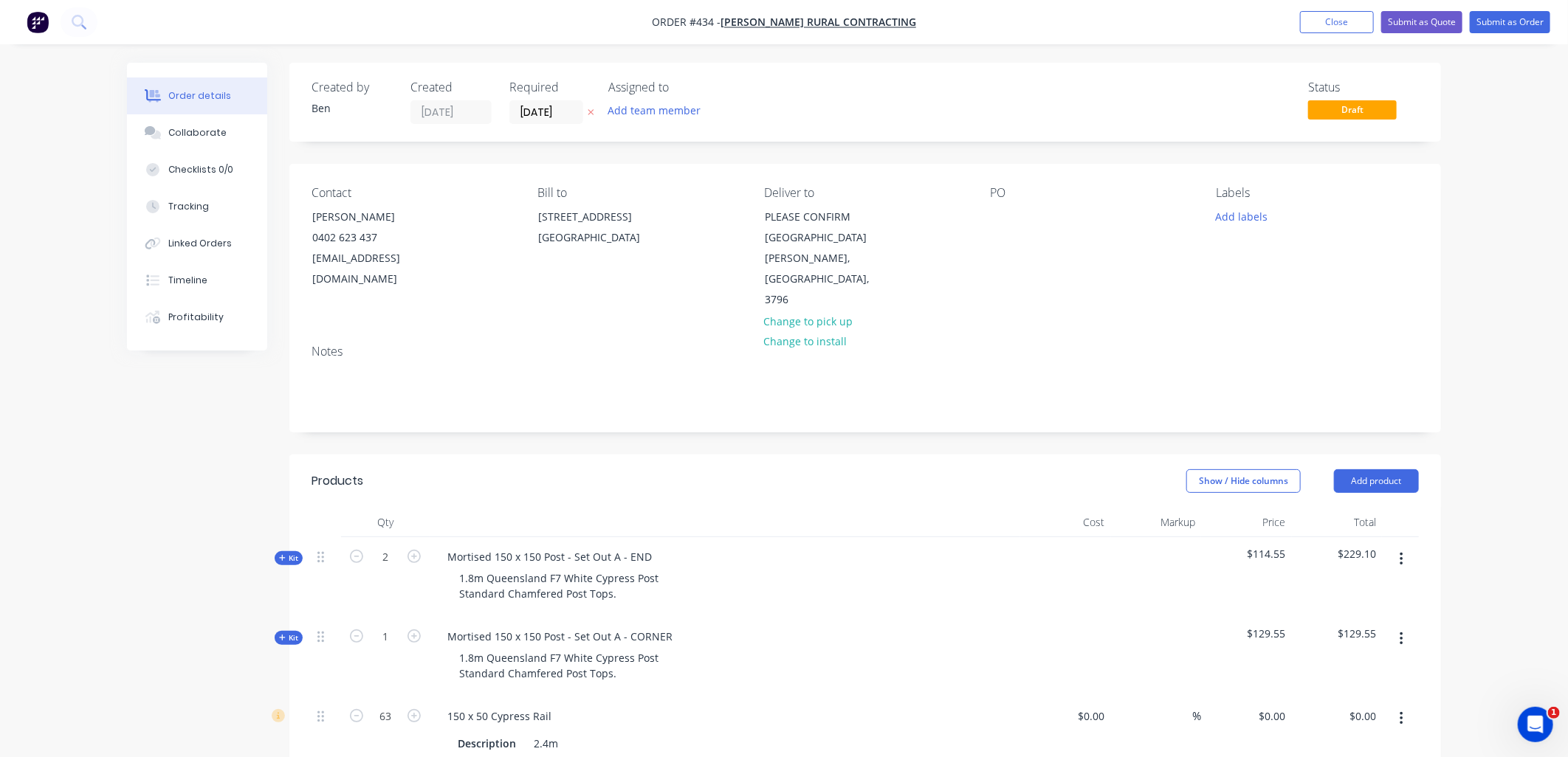
type input "$27.60"
type input "42.29"
type input "$39.2727"
type input "$2,474.18"
type input "$400.00"
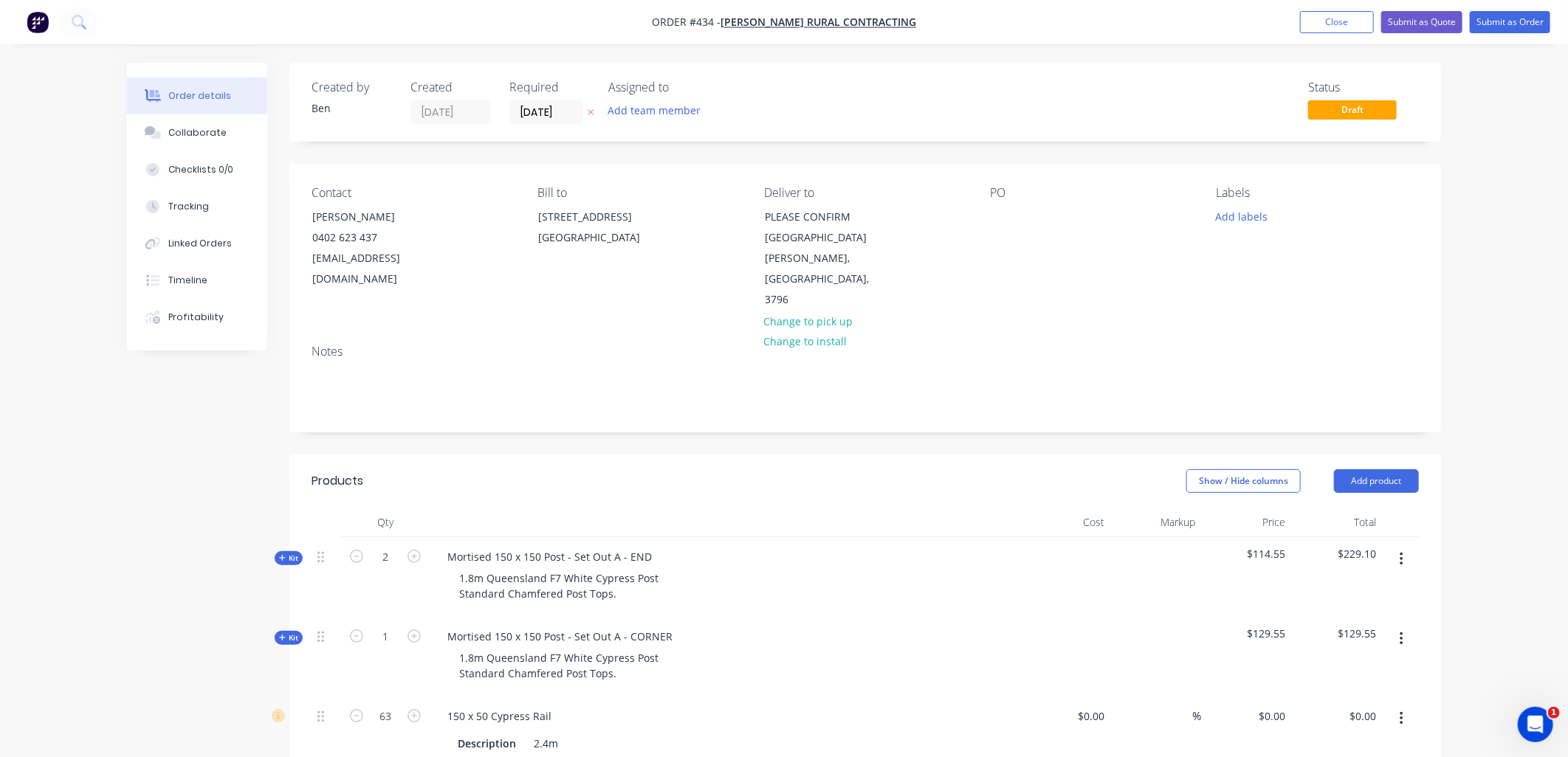
type input "42.5"
type input "$570.00"
type input "$-500.00"
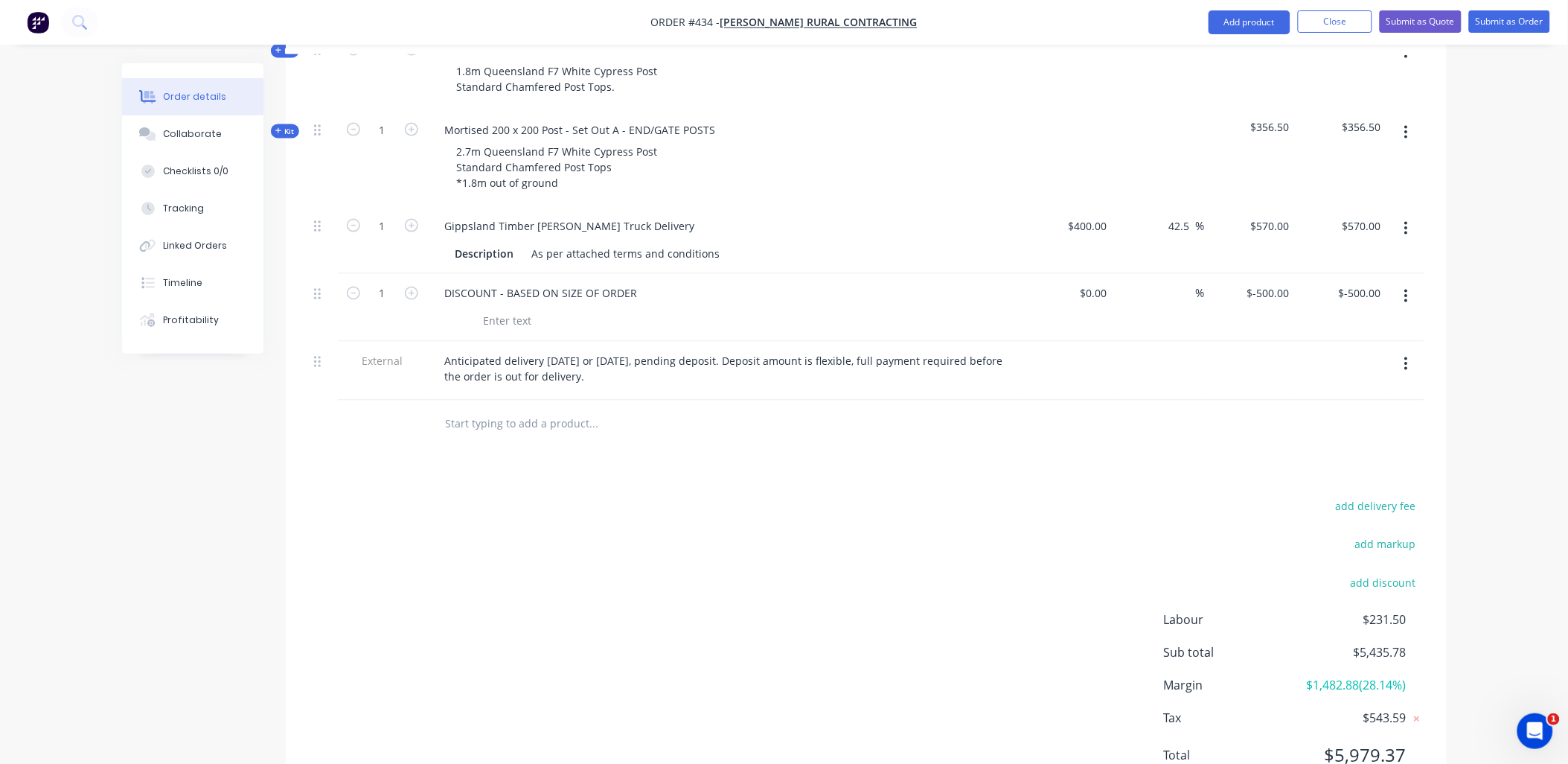
scroll to position [741, 0]
